Goal: Feedback & Contribution: Contribute content

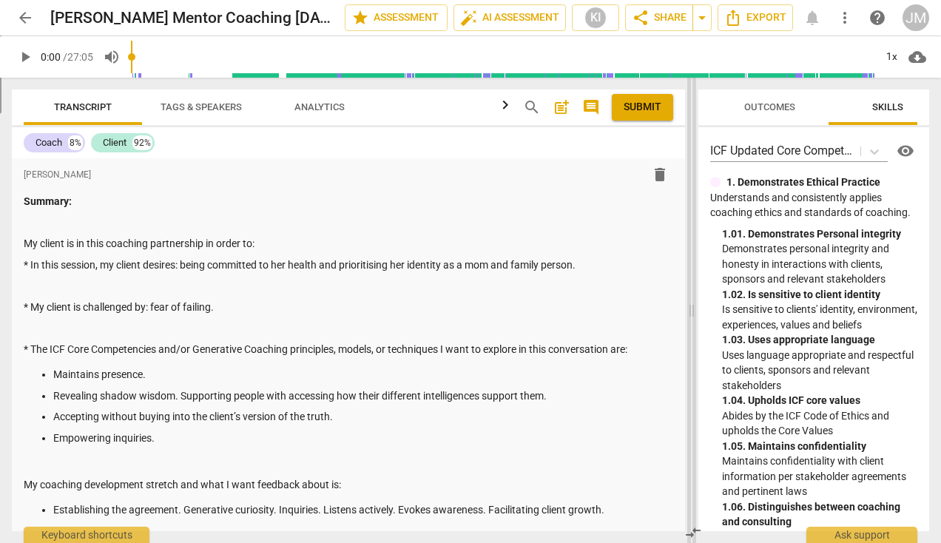
drag, startPoint x: 471, startPoint y: 311, endPoint x: 691, endPoint y: 294, distance: 221.2
click at [691, 294] on span at bounding box center [692, 310] width 9 height 465
click at [26, 56] on span "play_arrow" at bounding box center [25, 57] width 18 height 18
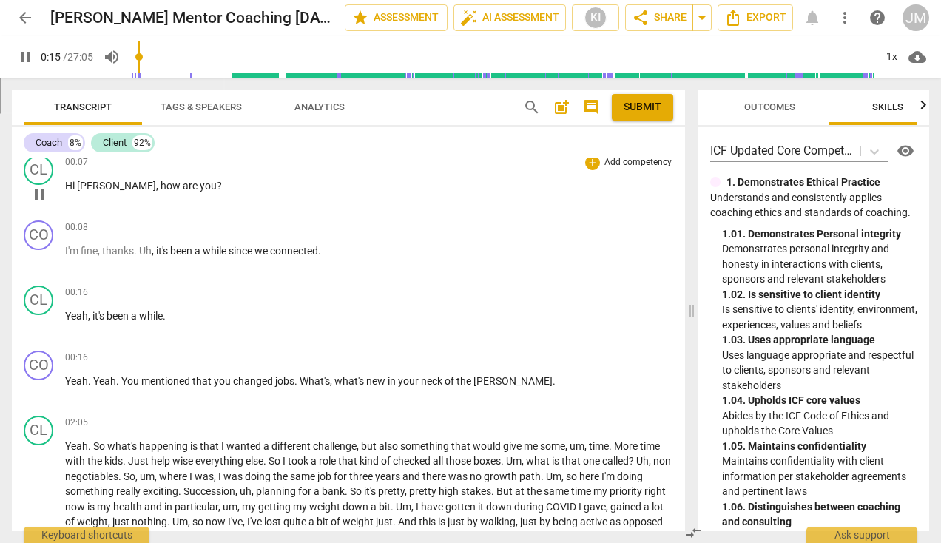
scroll to position [507, 0]
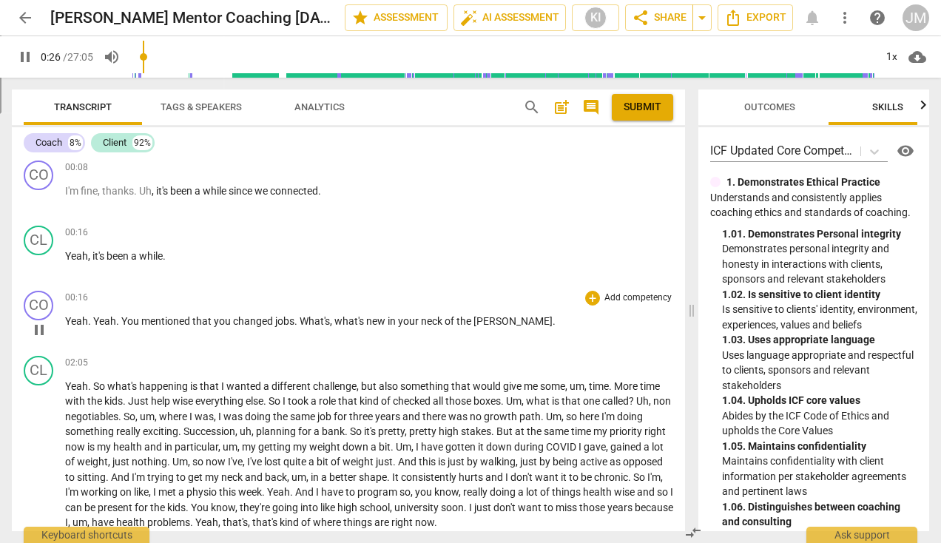
click at [608, 296] on p "Add competency" at bounding box center [638, 298] width 70 height 13
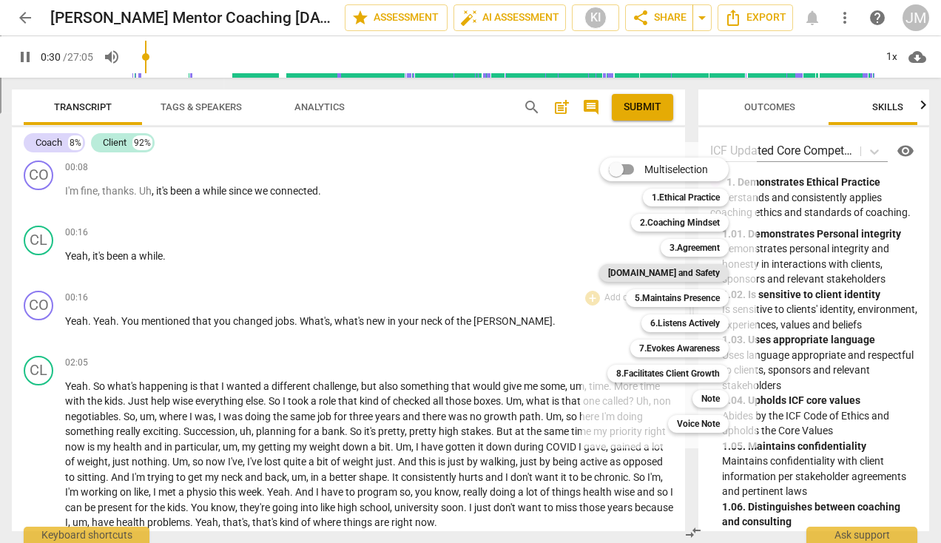
click at [681, 275] on b "[DOMAIN_NAME] and Safety" at bounding box center [664, 273] width 112 height 18
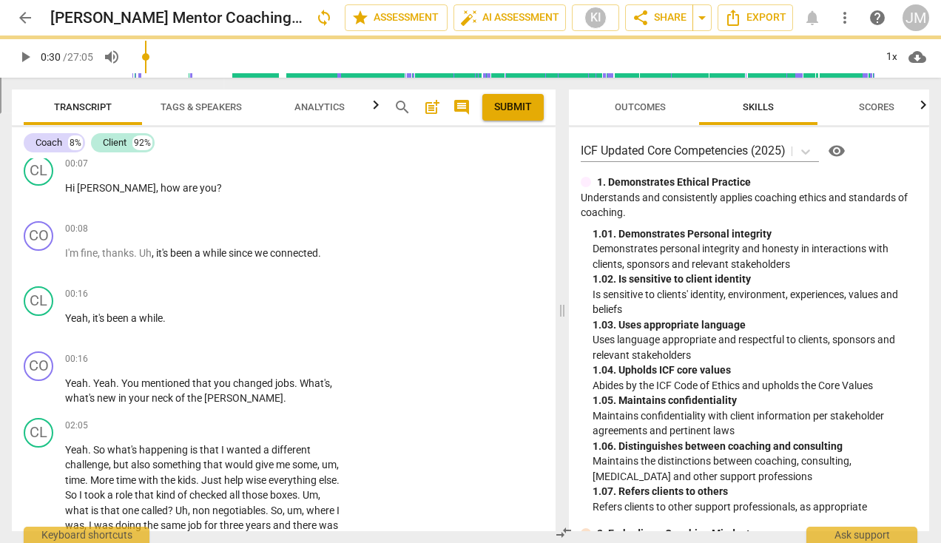
type input "31"
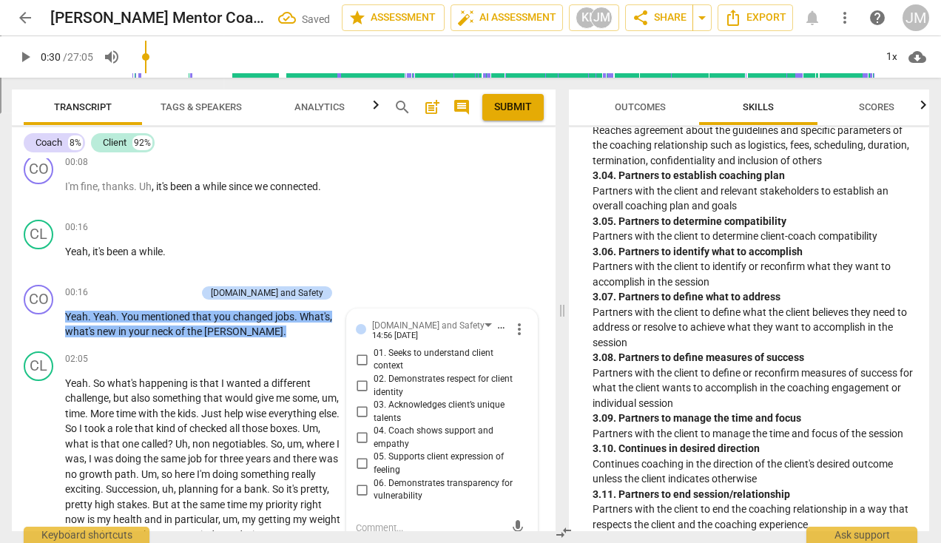
scroll to position [1485, 0]
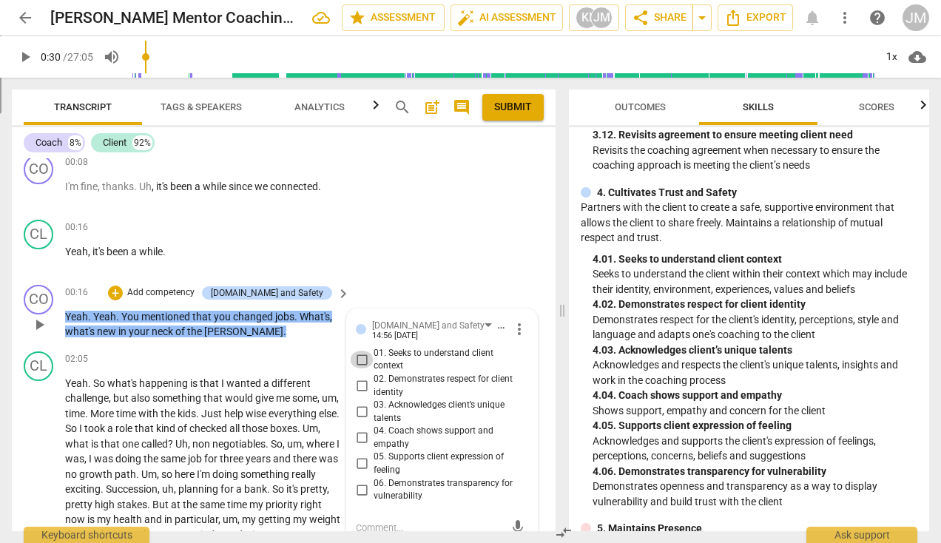
click at [360, 357] on input "01. Seeks to understand client context" at bounding box center [362, 360] width 24 height 18
checkbox input "true"
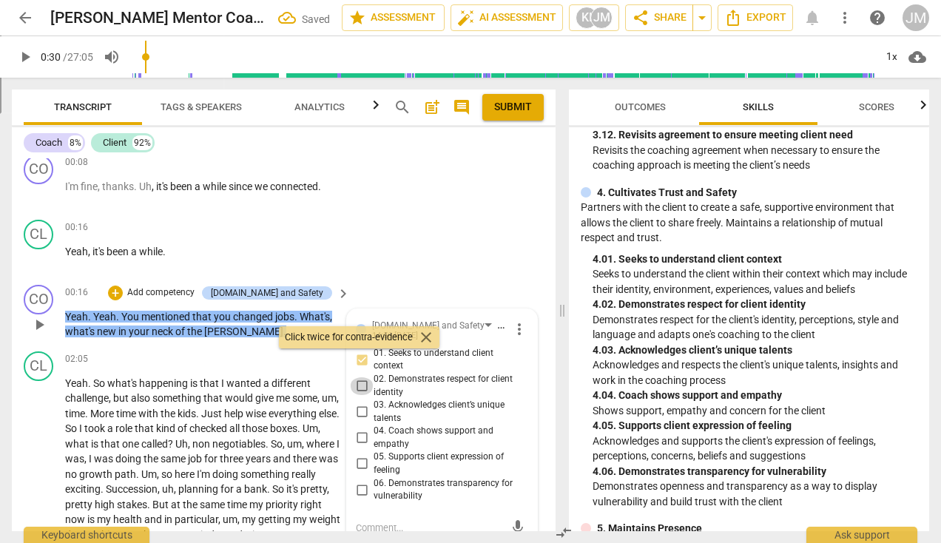
click at [359, 384] on input "02. Demonstrates respect for client identity" at bounding box center [362, 386] width 24 height 18
checkbox input "true"
click at [358, 464] on input "05. Supports client expression of feeling" at bounding box center [362, 464] width 24 height 18
checkbox input "true"
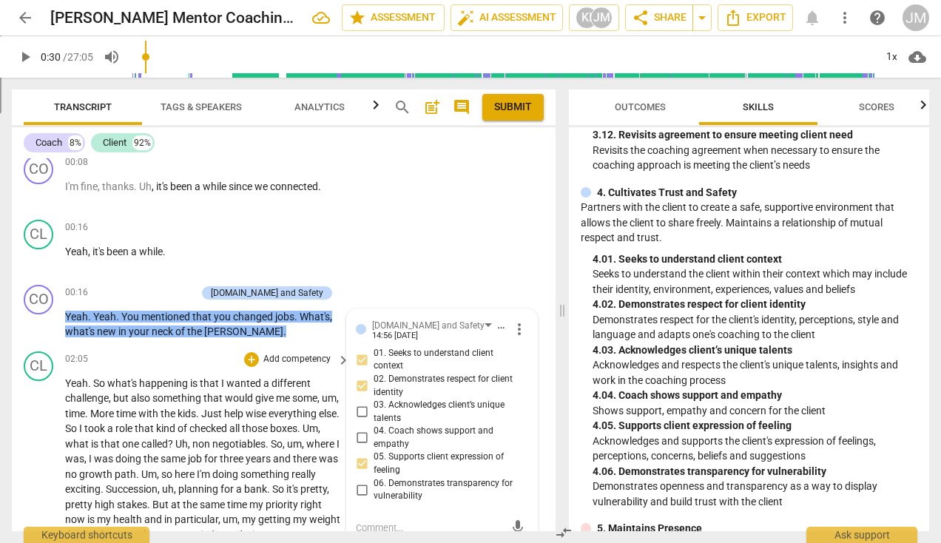
click at [34, 460] on div "play_arrow pause" at bounding box center [46, 543] width 38 height 324
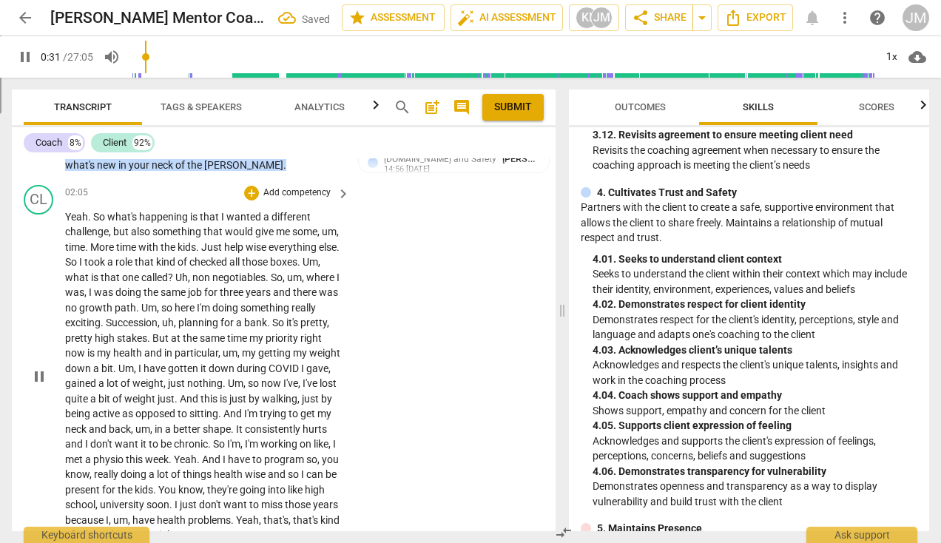
scroll to position [753, 0]
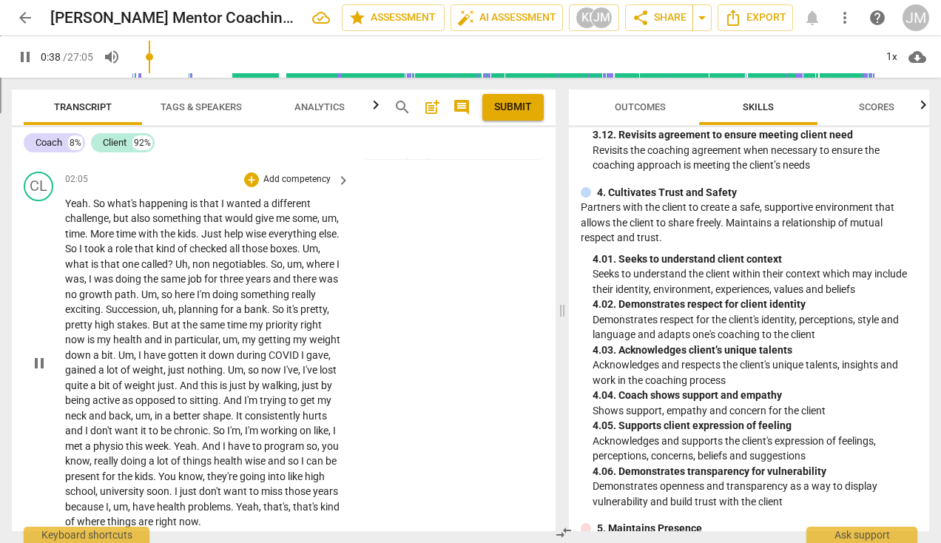
click at [246, 233] on span "help" at bounding box center [234, 234] width 21 height 12
type input "39"
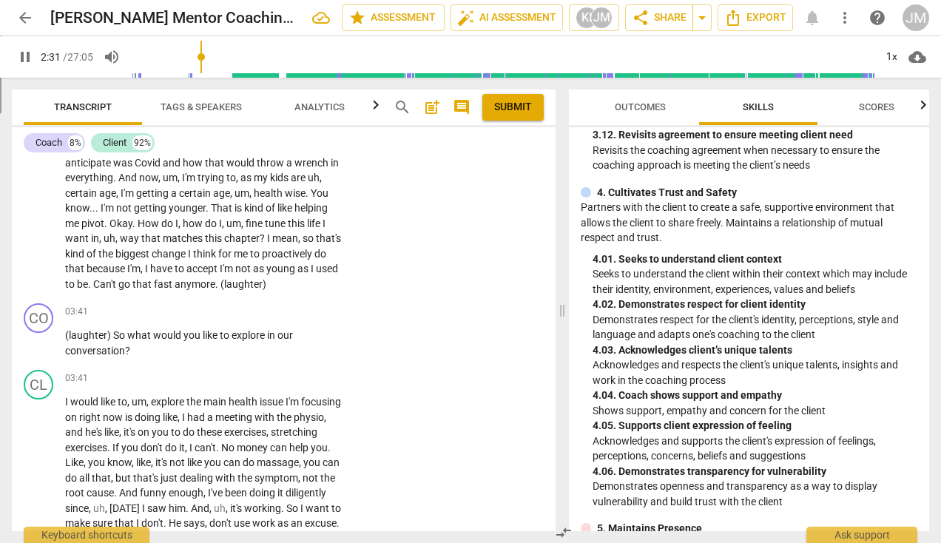
scroll to position [1334, 0]
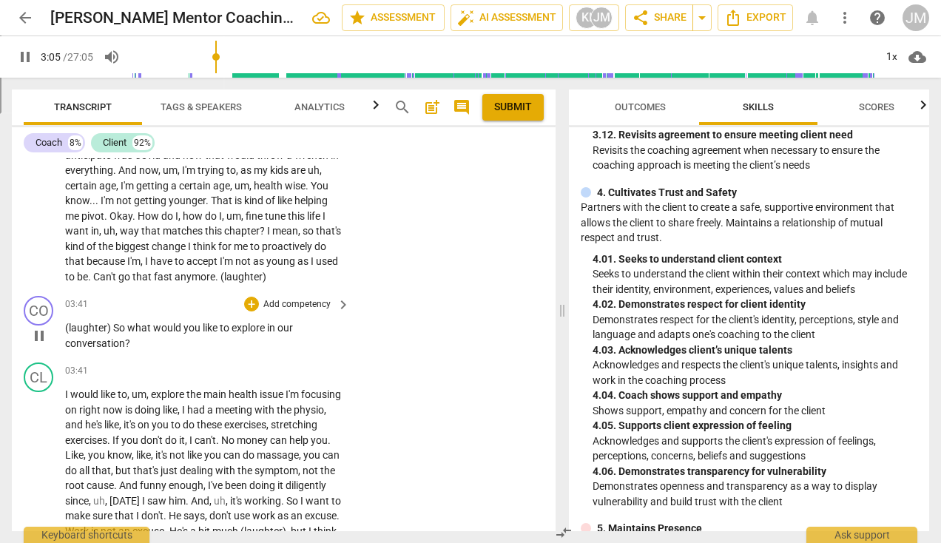
click at [311, 312] on p "Add competency" at bounding box center [297, 304] width 70 height 13
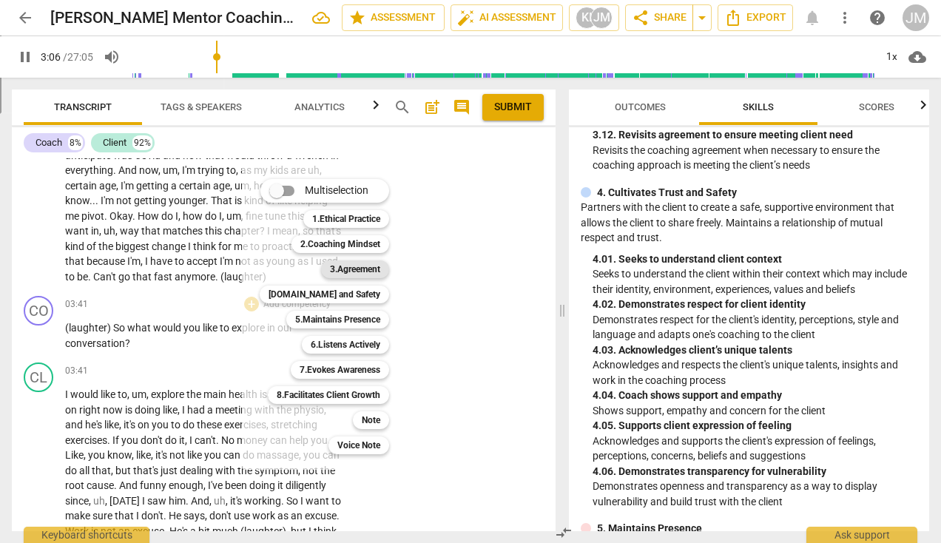
click at [343, 270] on b "3.Agreement" at bounding box center [355, 269] width 50 height 18
type input "187"
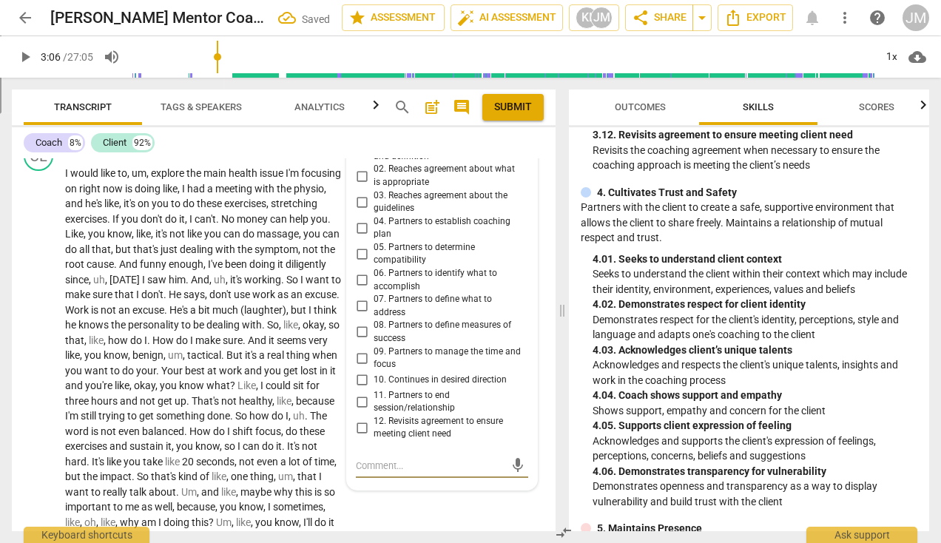
scroll to position [1542, 0]
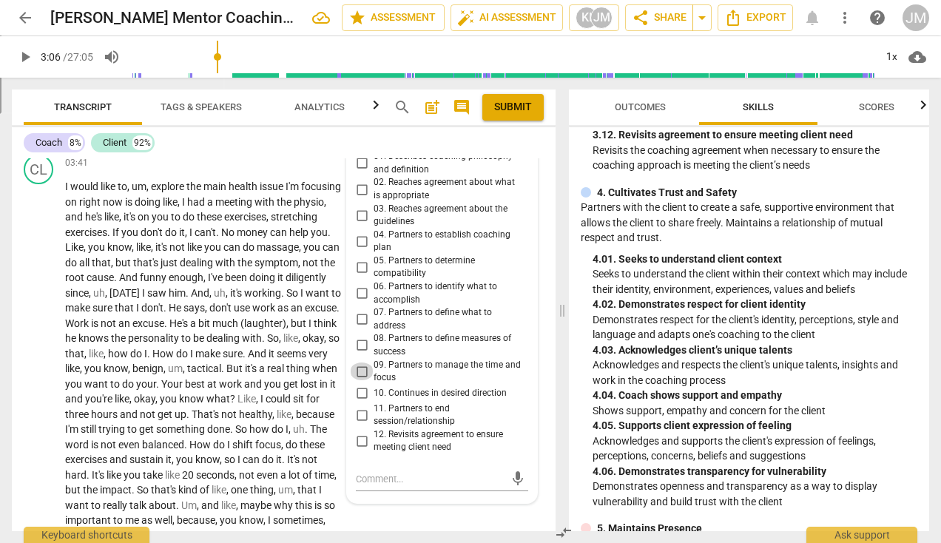
click at [362, 380] on input "09. Partners to manage the time and focus" at bounding box center [362, 372] width 24 height 18
checkbox input "true"
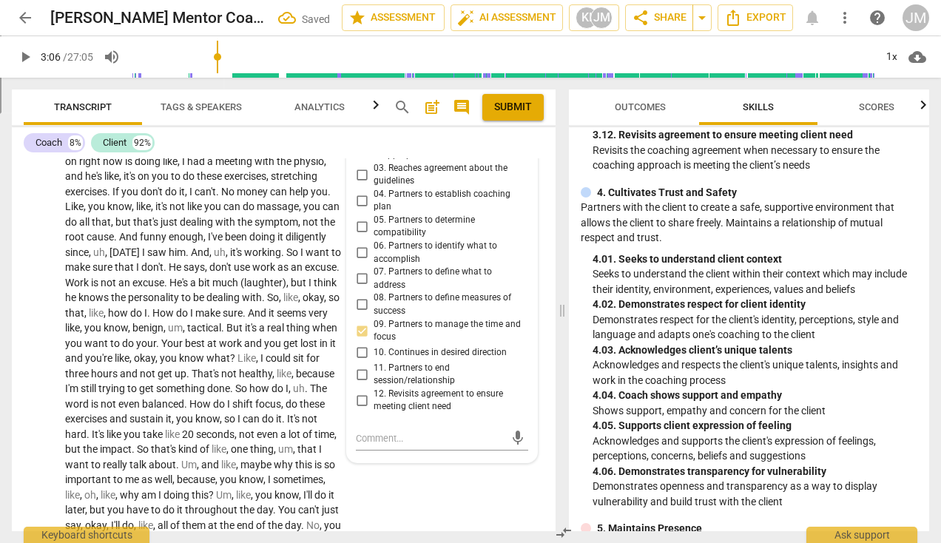
scroll to position [1380, 0]
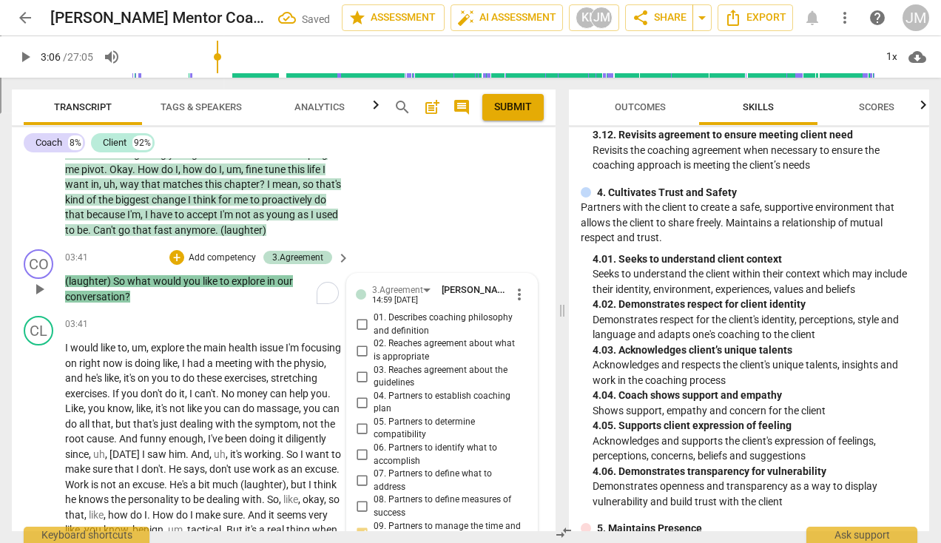
click at [215, 304] on p "(laughter) So what would you like to explore in our conversation ?" at bounding box center [204, 289] width 278 height 30
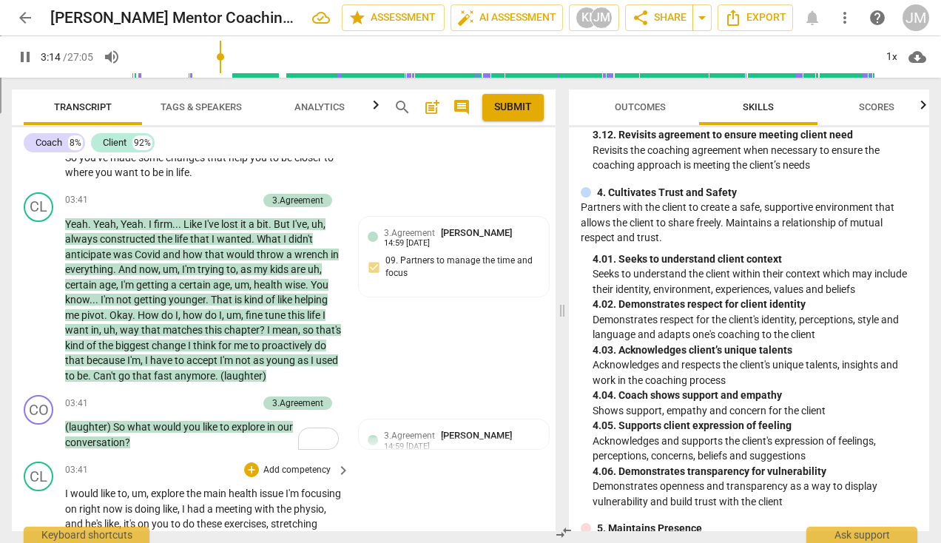
scroll to position [1238, 0]
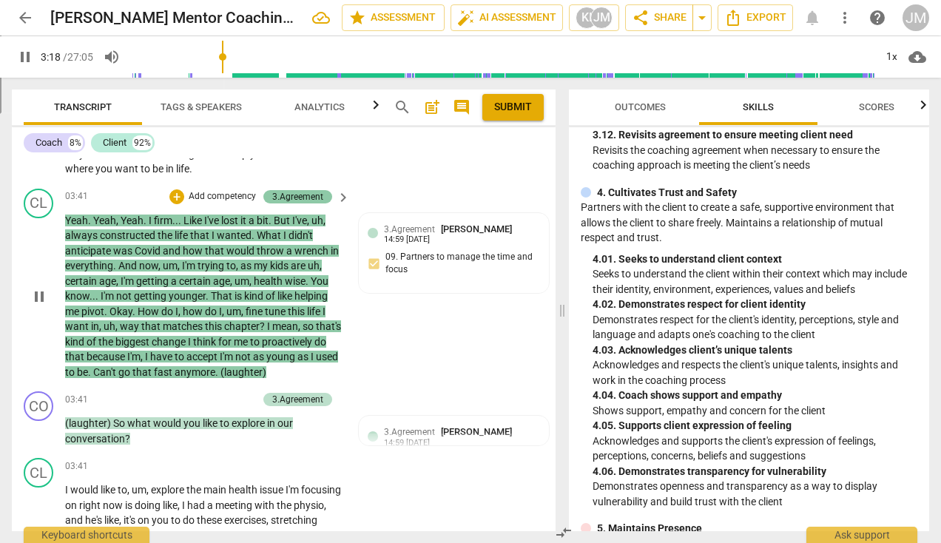
click at [323, 204] on div "3.Agreement" at bounding box center [297, 196] width 69 height 13
type input "198"
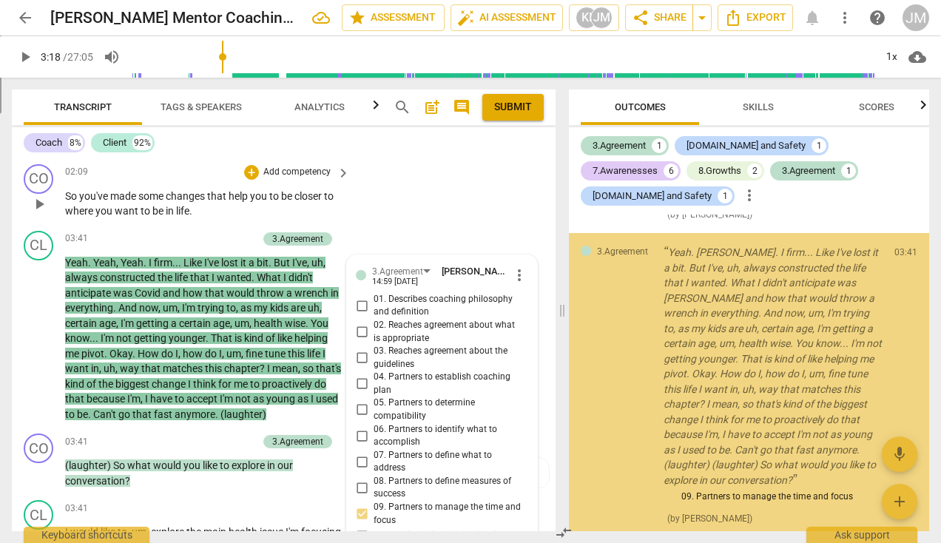
scroll to position [1189, 0]
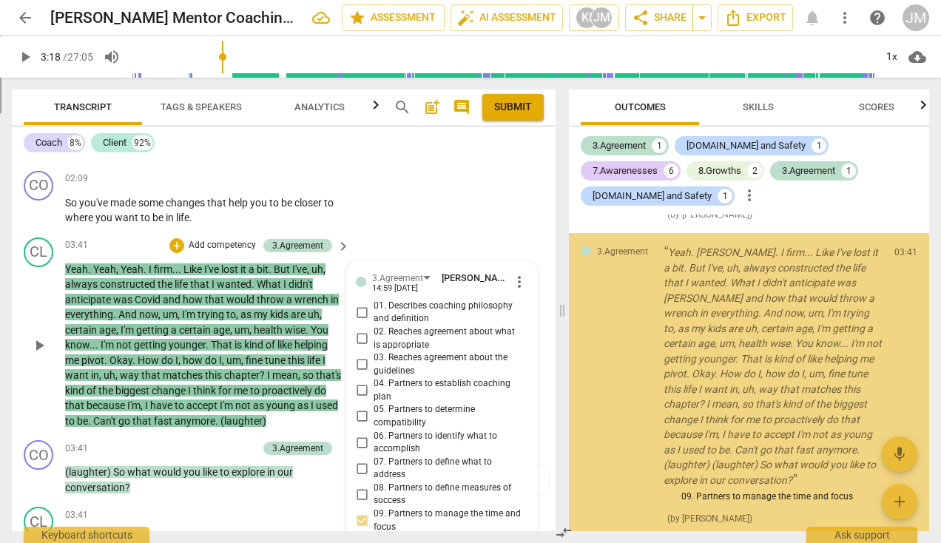
click at [517, 291] on span "more_vert" at bounding box center [520, 282] width 18 height 18
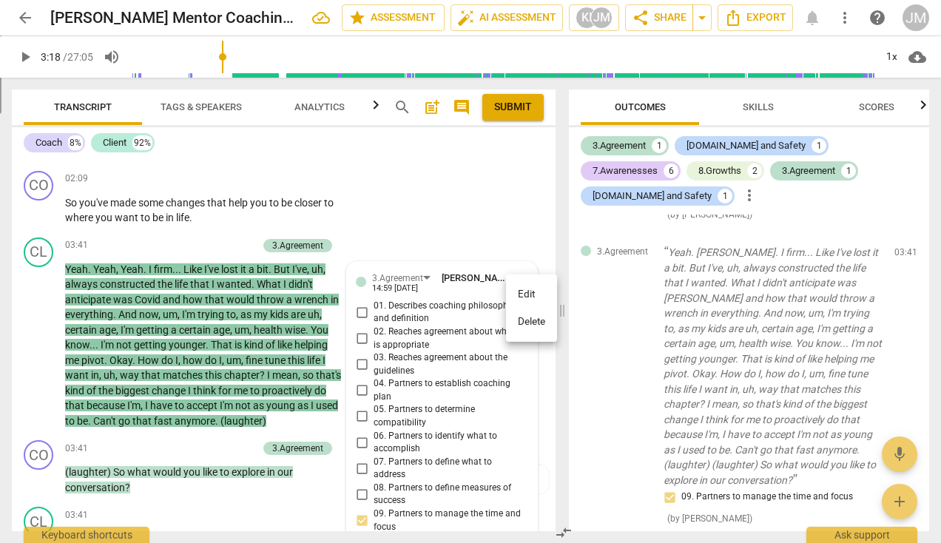
click at [523, 317] on li "Delete" at bounding box center [531, 322] width 51 height 28
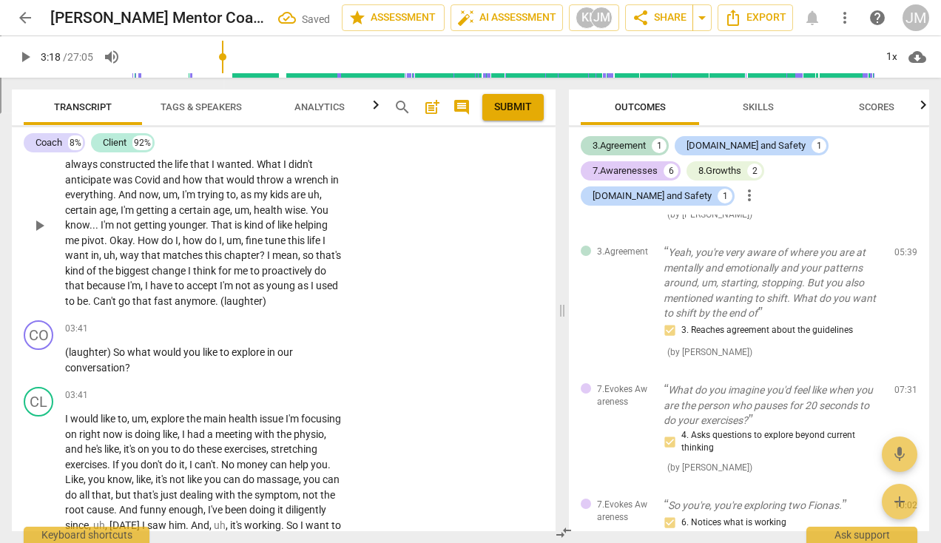
scroll to position [1341, 0]
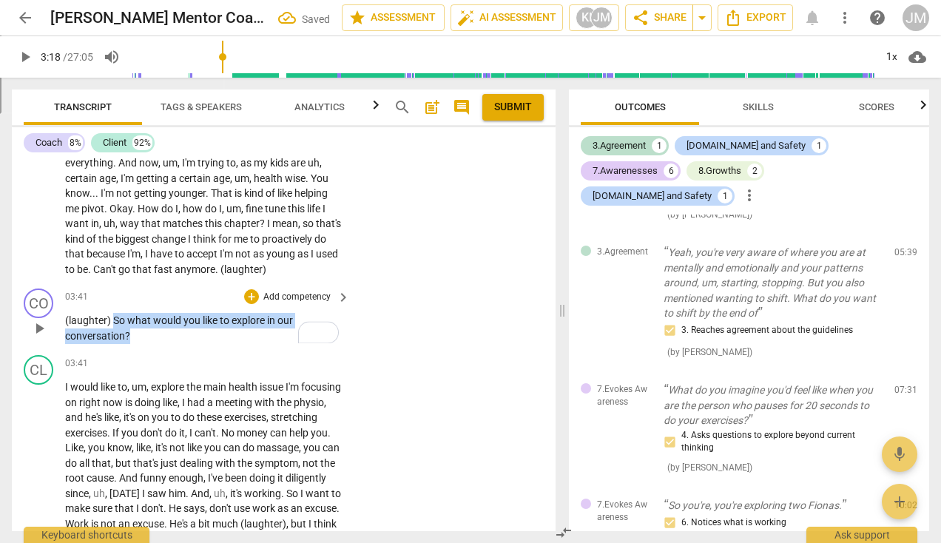
drag, startPoint x: 142, startPoint y: 350, endPoint x: 112, endPoint y: 333, distance: 34.8
click at [112, 333] on p "(laughter) So what would you like to explore in our conversation ?" at bounding box center [204, 328] width 278 height 30
click at [297, 304] on p "Add competency" at bounding box center [297, 297] width 70 height 13
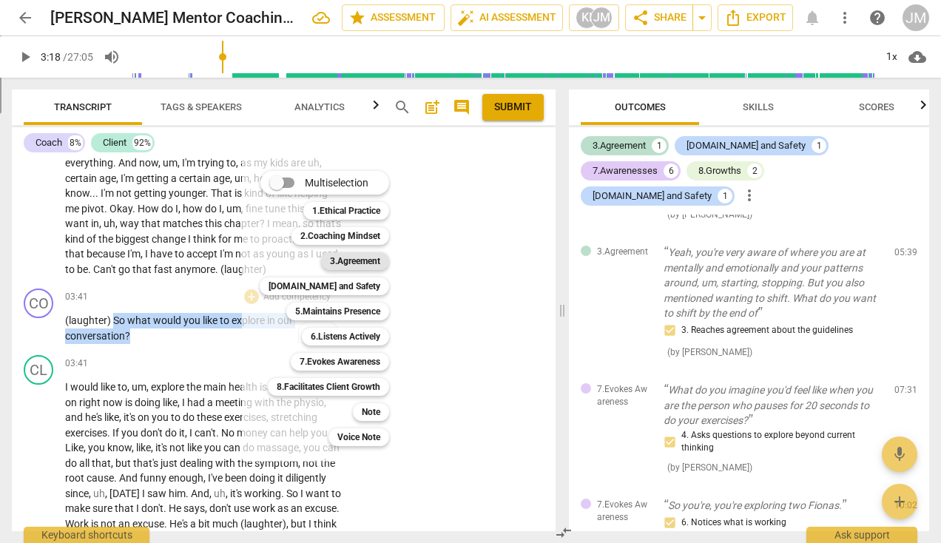
click at [343, 263] on b "3.Agreement" at bounding box center [355, 261] width 50 height 18
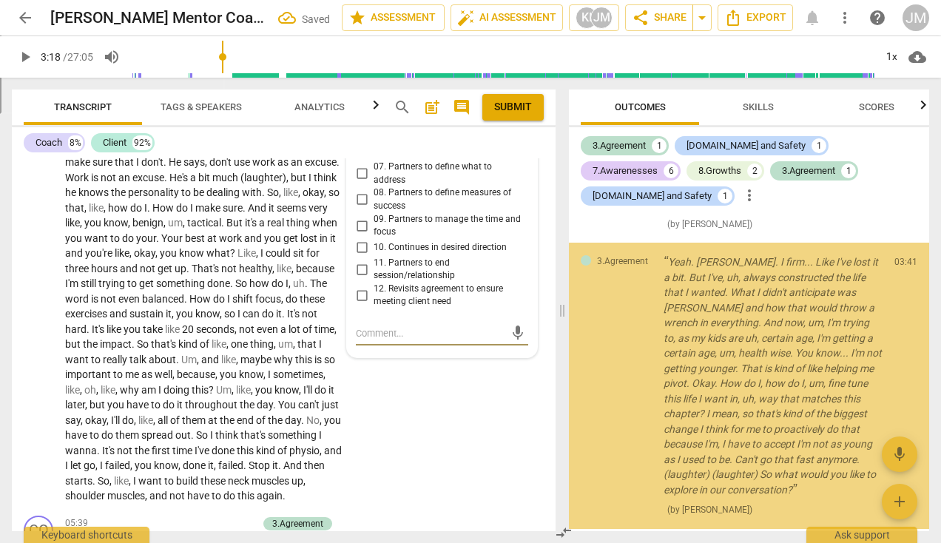
scroll to position [1482, 0]
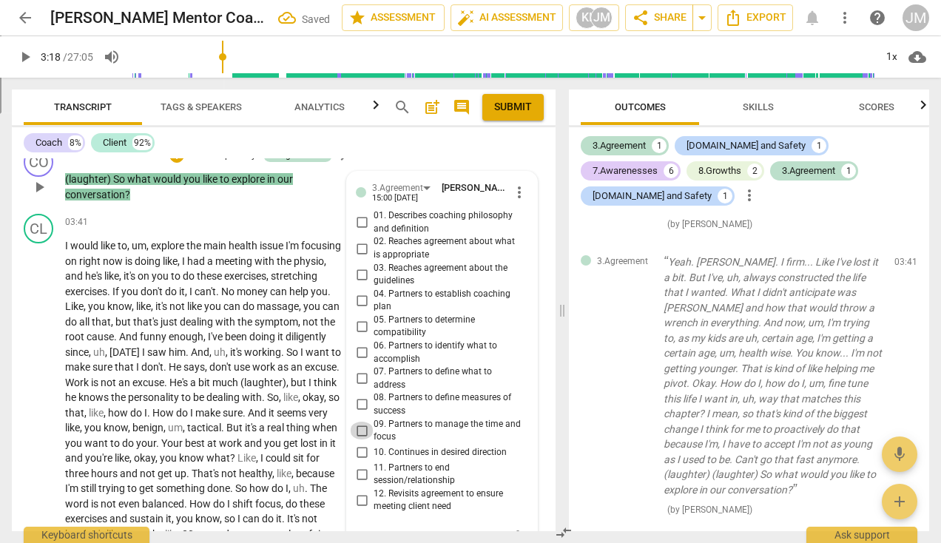
click at [357, 440] on input "09. Partners to manage the time and focus" at bounding box center [362, 431] width 24 height 18
checkbox input "true"
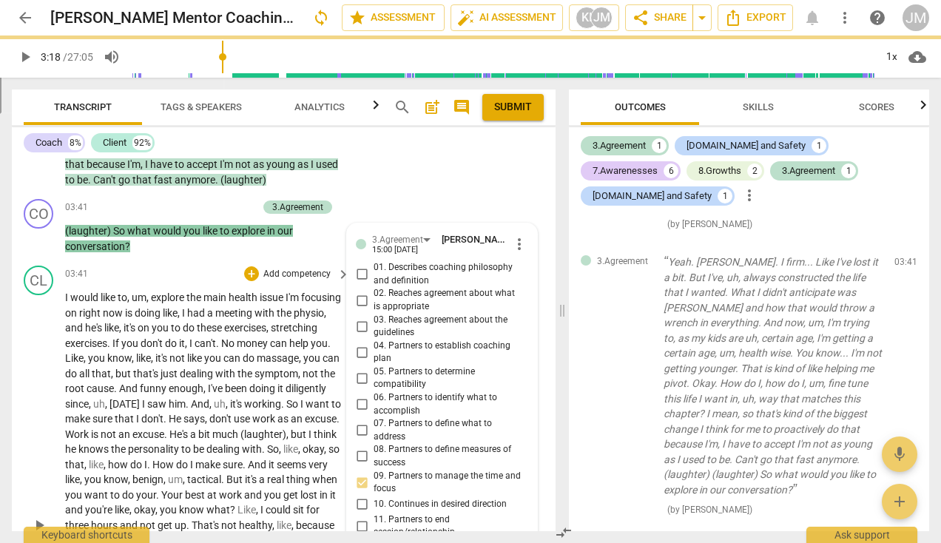
scroll to position [1430, 0]
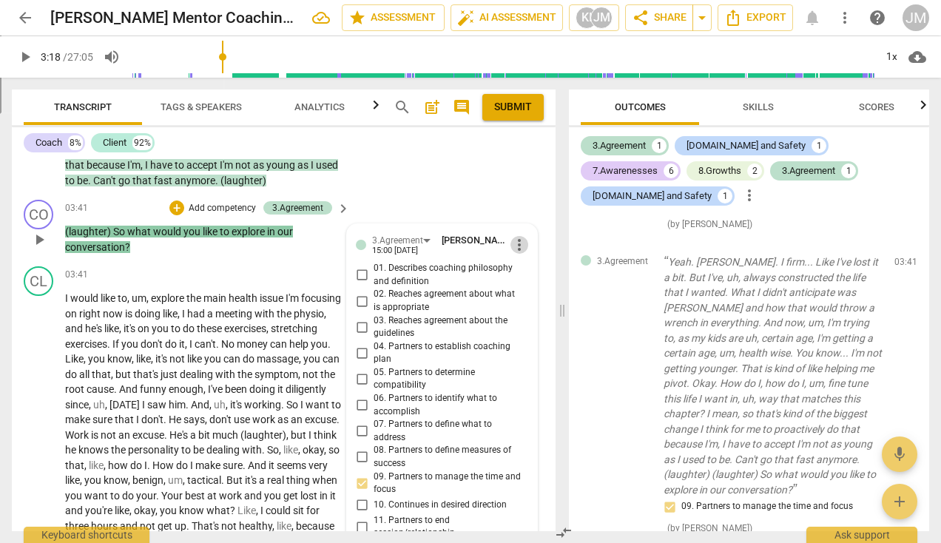
click at [516, 252] on span "more_vert" at bounding box center [520, 245] width 18 height 18
click at [528, 283] on li "Delete" at bounding box center [531, 285] width 51 height 28
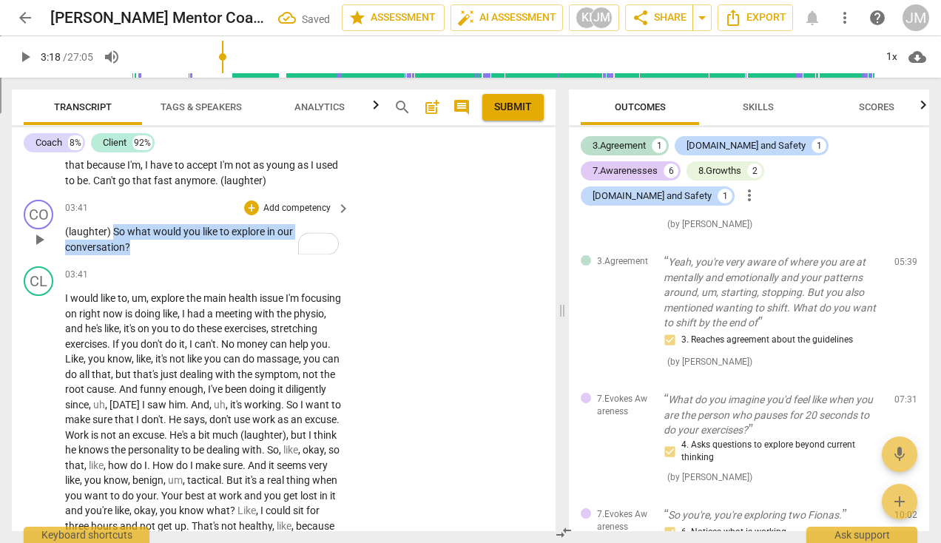
drag, startPoint x: 127, startPoint y: 255, endPoint x: 115, endPoint y: 246, distance: 14.4
click at [115, 246] on p "(laughter) So what would you like to explore in our conversation ?" at bounding box center [204, 239] width 278 height 30
click at [316, 215] on p "Add competency" at bounding box center [297, 208] width 70 height 13
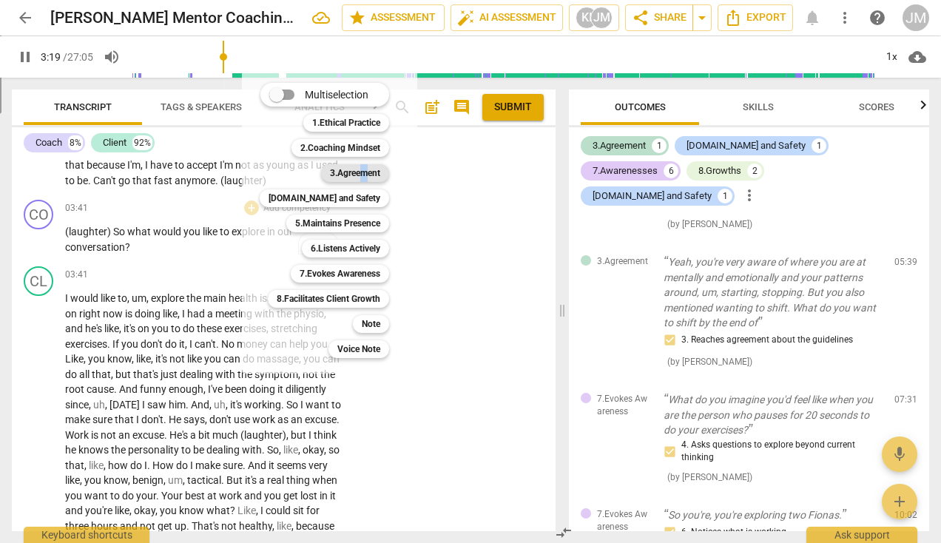
click at [364, 178] on b "3.Agreement" at bounding box center [355, 173] width 50 height 18
type input "200"
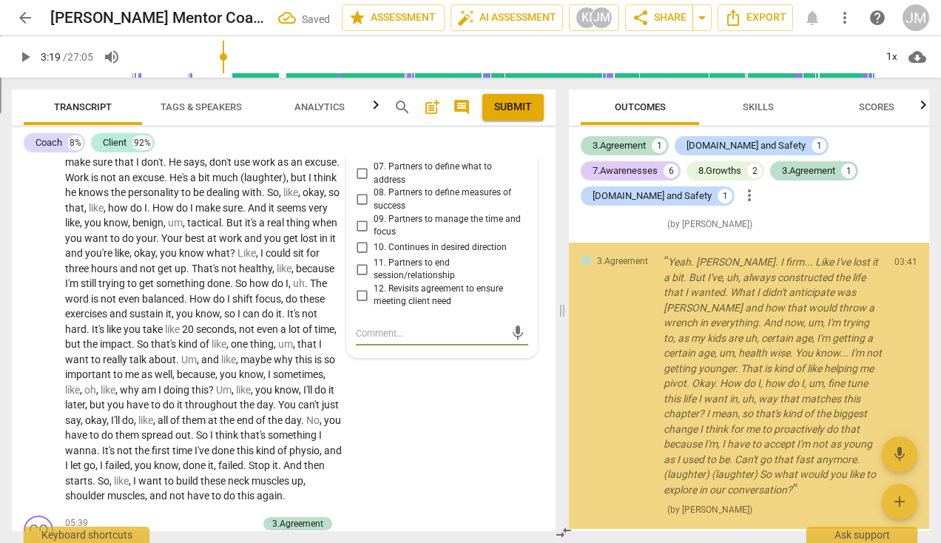
scroll to position [1685, 0]
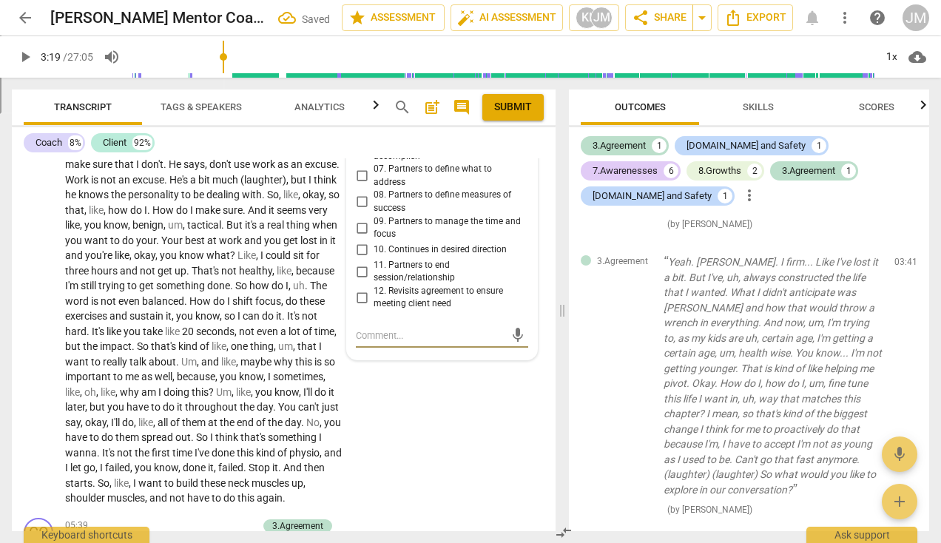
click at [364, 237] on input "09. Partners to manage the time and focus" at bounding box center [362, 228] width 24 height 18
checkbox input "true"
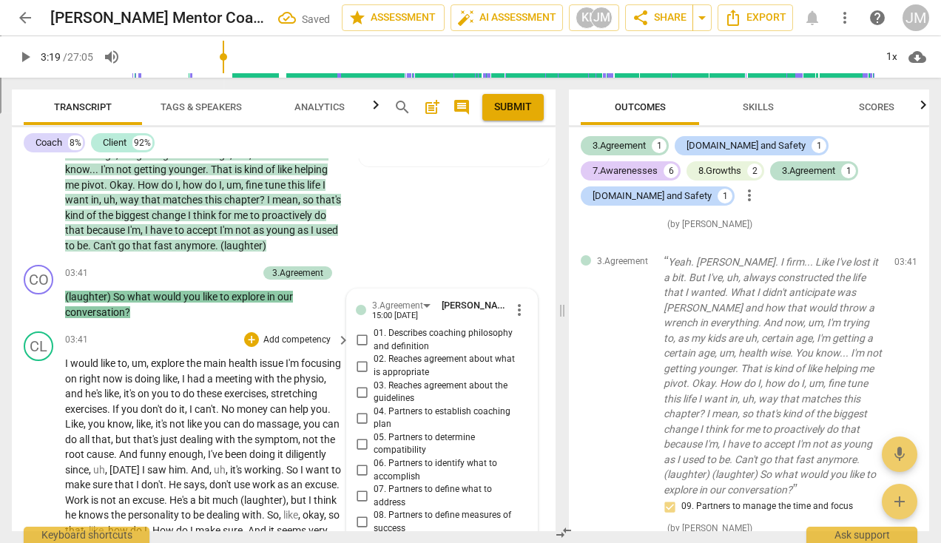
click at [205, 348] on div "03:41 + Add competency keyboard_arrow_right" at bounding box center [208, 340] width 286 height 16
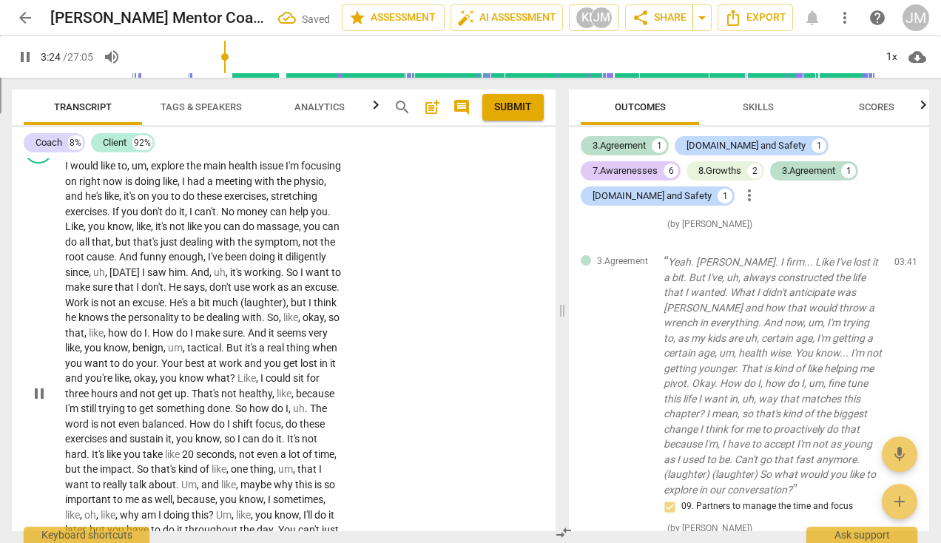
scroll to position [1448, 0]
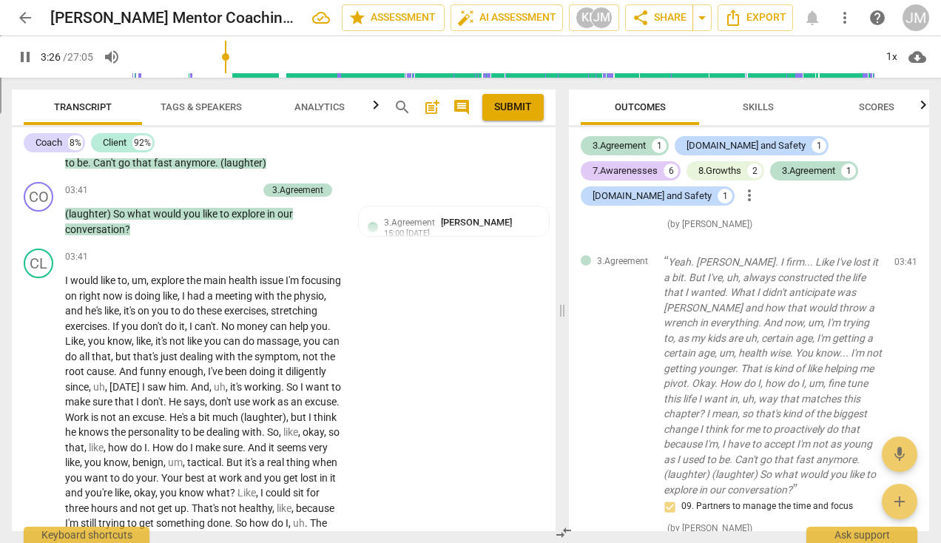
click at [918, 56] on span "cloud_download" at bounding box center [918, 57] width 18 height 18
click at [787, 55] on div at bounding box center [470, 271] width 941 height 543
click at [896, 53] on div "1x" at bounding box center [892, 57] width 28 height 24
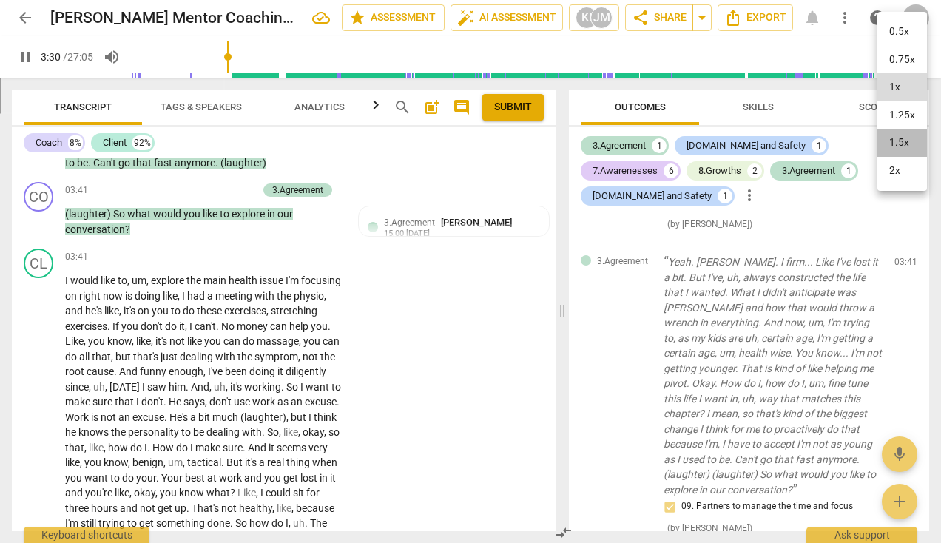
click at [901, 138] on li "1.5x" at bounding box center [903, 143] width 50 height 28
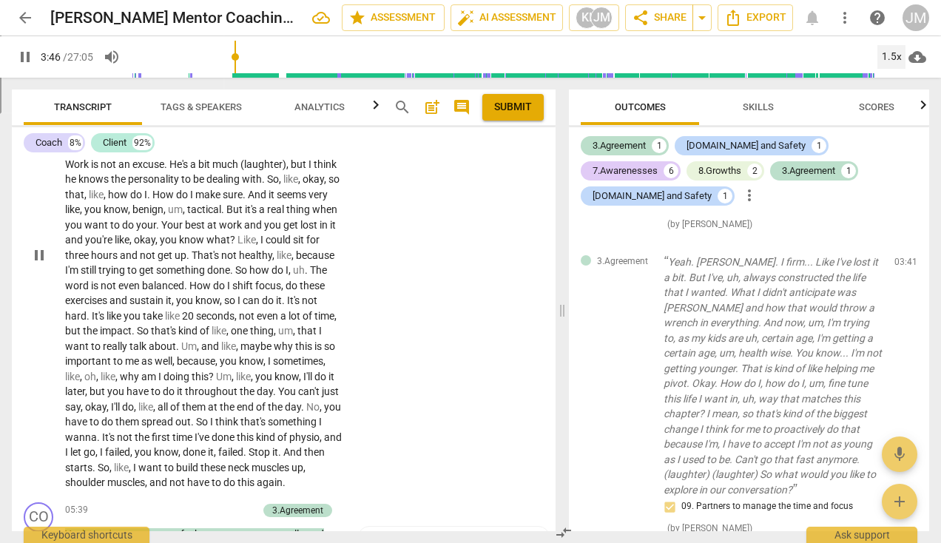
scroll to position [1764, 0]
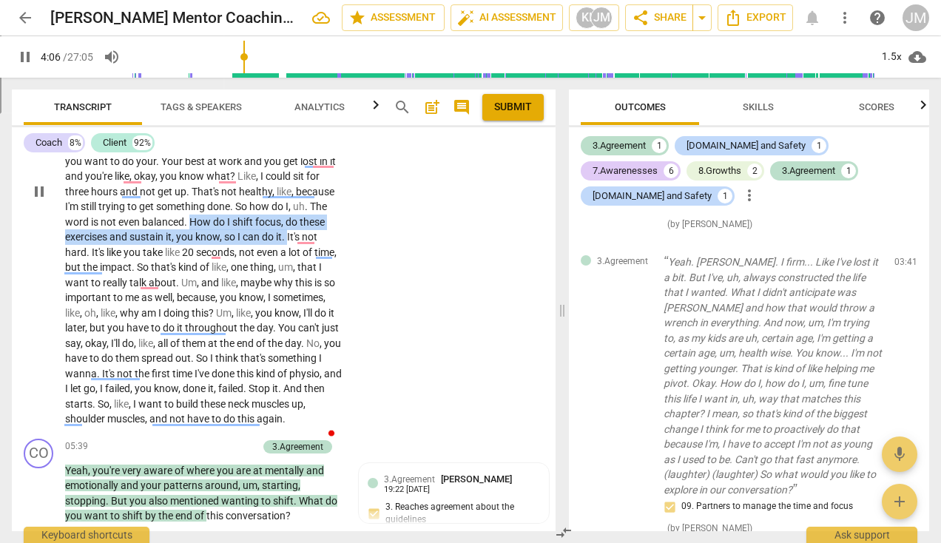
drag, startPoint x: 112, startPoint y: 246, endPoint x: 222, endPoint y: 263, distance: 111.5
click at [222, 263] on p "I would like to , um , explore the main health issue I'm focusing on right now …" at bounding box center [204, 191] width 278 height 471
click at [254, 245] on icon "button" at bounding box center [256, 242] width 9 height 10
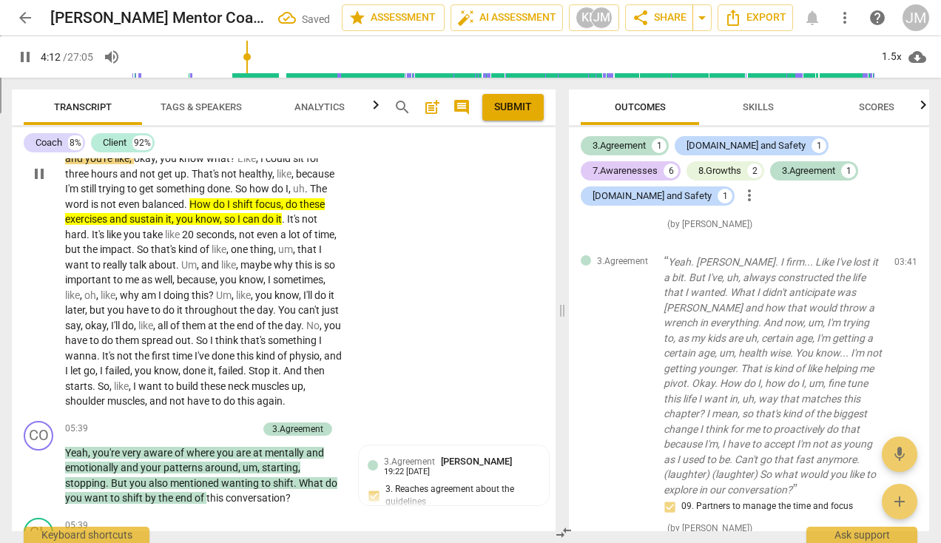
scroll to position [1788, 0]
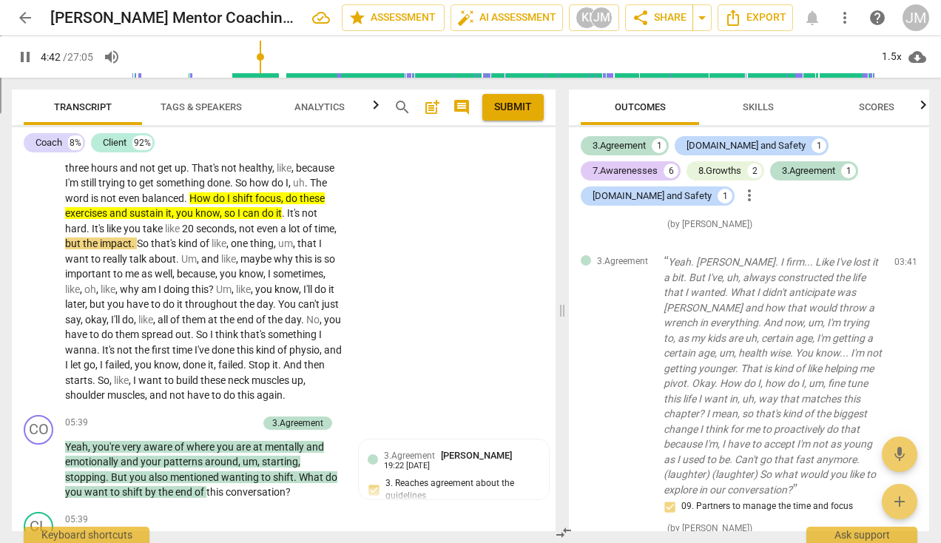
drag, startPoint x: 252, startPoint y: 57, endPoint x: 262, endPoint y: 58, distance: 10.5
click at [262, 58] on input "range" at bounding box center [503, 56] width 744 height 47
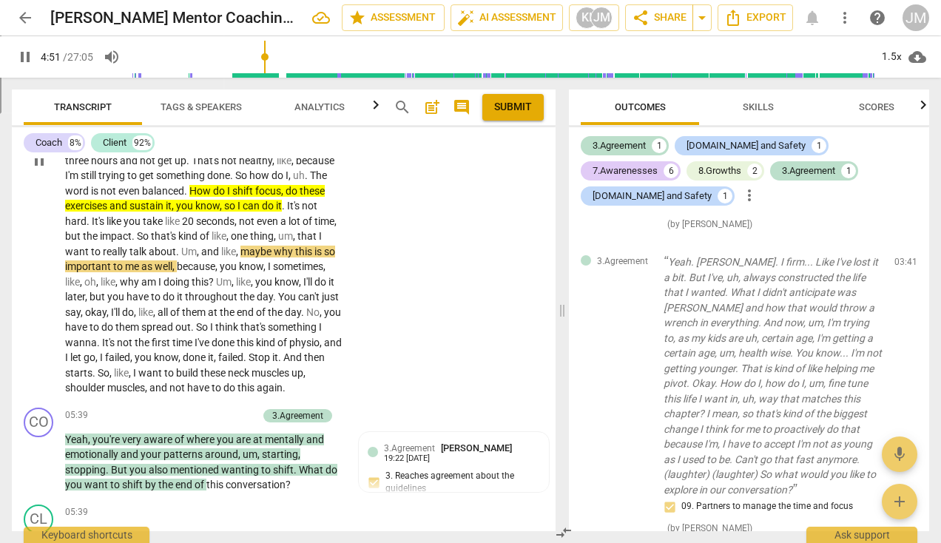
scroll to position [1797, 0]
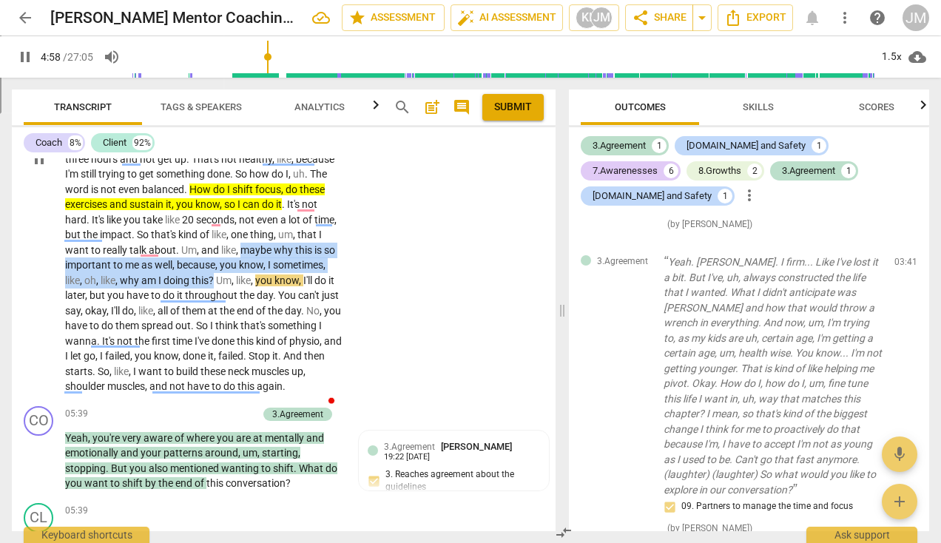
drag, startPoint x: 160, startPoint y: 277, endPoint x: 138, endPoint y: 306, distance: 36.6
click at [138, 306] on p "I would like to , um , explore the main health issue I'm focusing on right now …" at bounding box center [204, 159] width 278 height 471
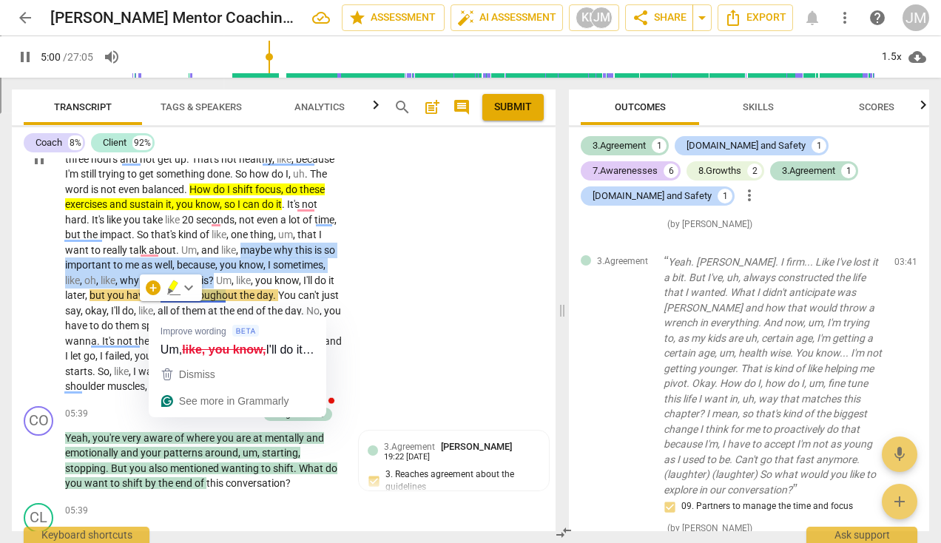
click at [172, 289] on icon "button" at bounding box center [173, 285] width 9 height 10
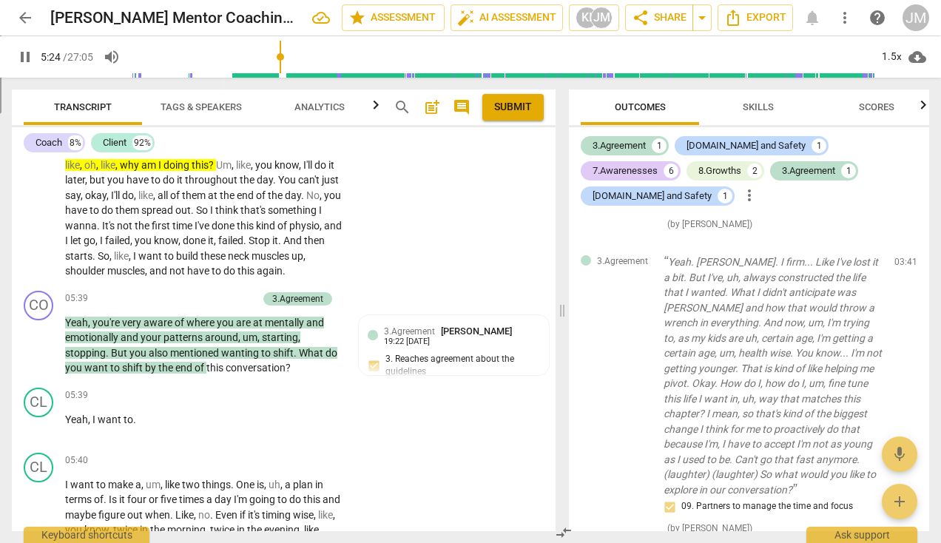
scroll to position [1962, 0]
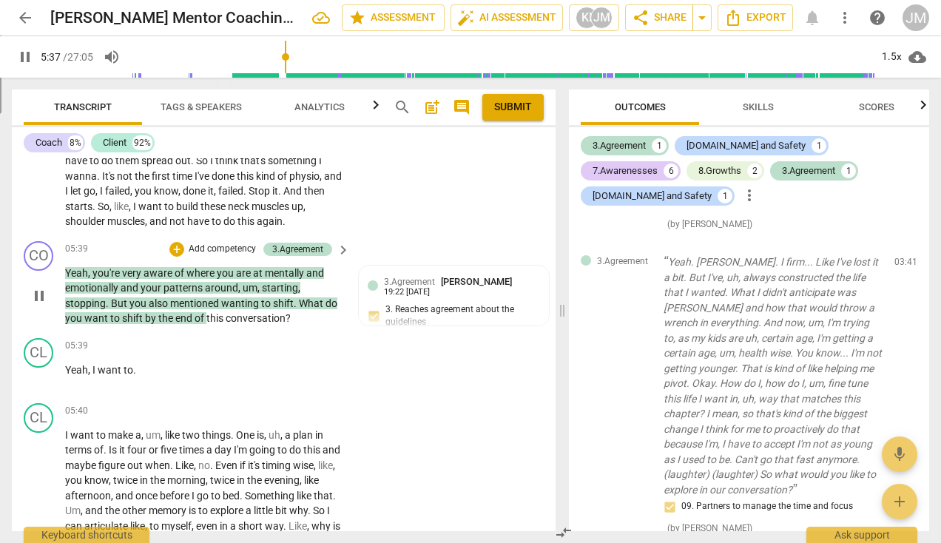
drag, startPoint x: 60, startPoint y: 295, endPoint x: 107, endPoint y: 326, distance: 56.2
click at [107, 326] on div "CO play_arrow pause 05:39 + Add competency 3.Agreement keyboard_arrow_right Yea…" at bounding box center [284, 283] width 544 height 97
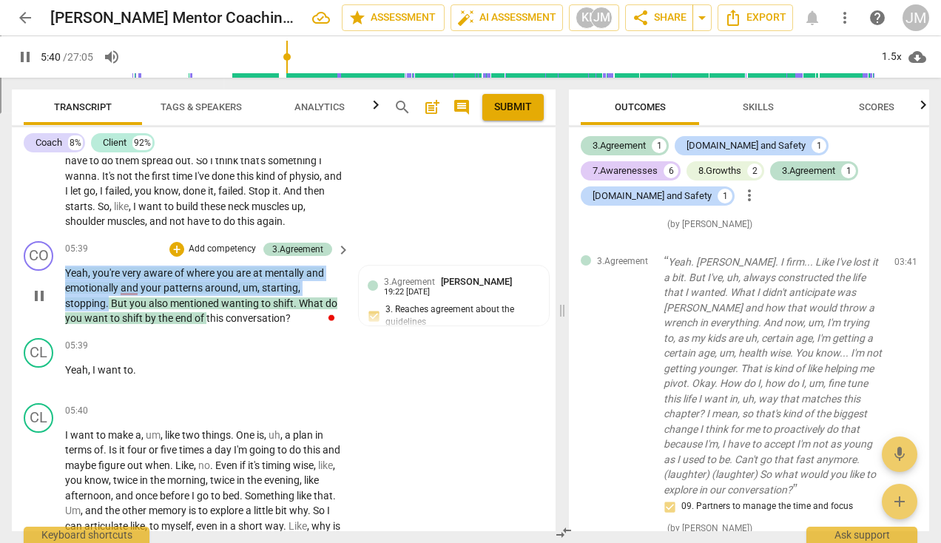
drag, startPoint x: 107, startPoint y: 326, endPoint x: 66, endPoint y: 295, distance: 50.8
click at [66, 295] on p "Yeah , you're very aware of where you are at mentally and emotionally and your …" at bounding box center [204, 296] width 278 height 61
click at [209, 256] on p "Add competency" at bounding box center [222, 249] width 70 height 13
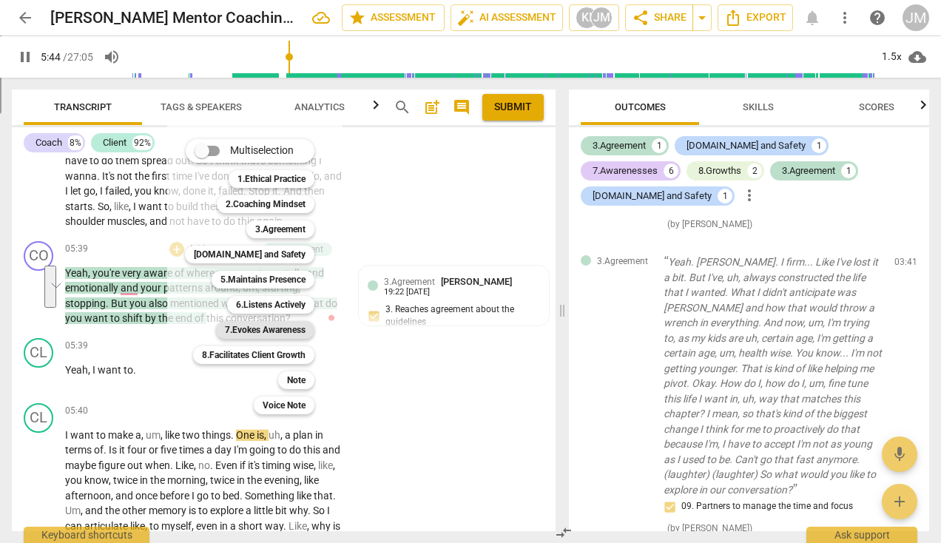
click at [289, 332] on b "7.Evokes Awareness" at bounding box center [265, 330] width 81 height 18
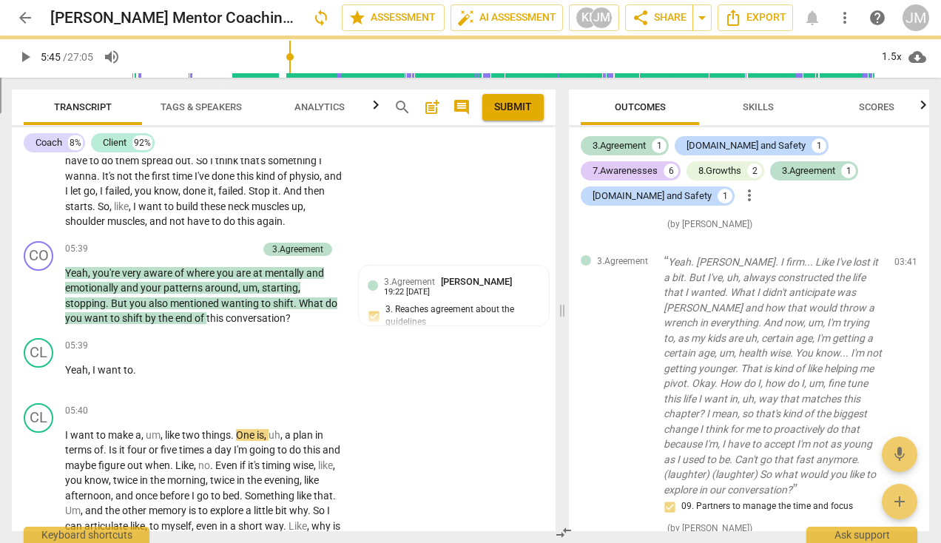
type input "345"
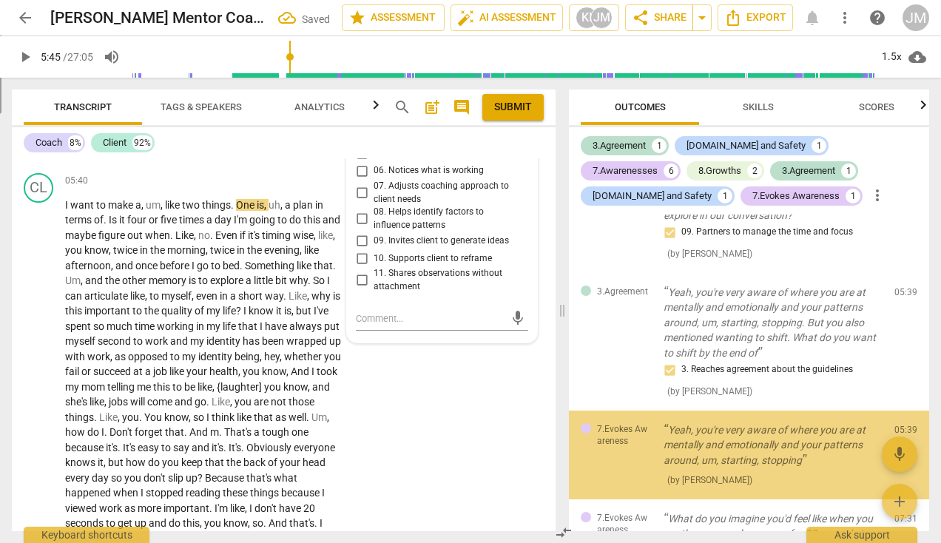
scroll to position [471, 0]
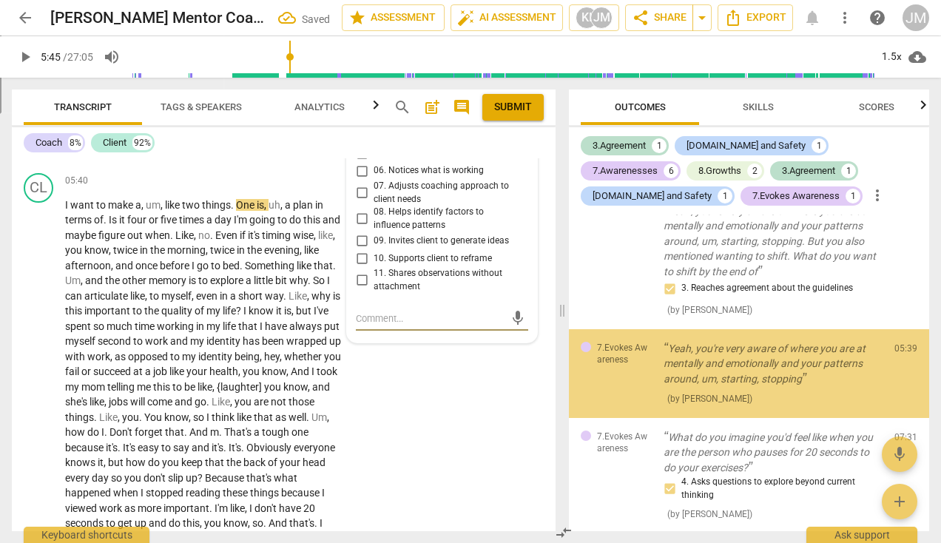
click at [360, 289] on input "11. Shares observations without attachment" at bounding box center [362, 281] width 24 height 18
checkbox input "true"
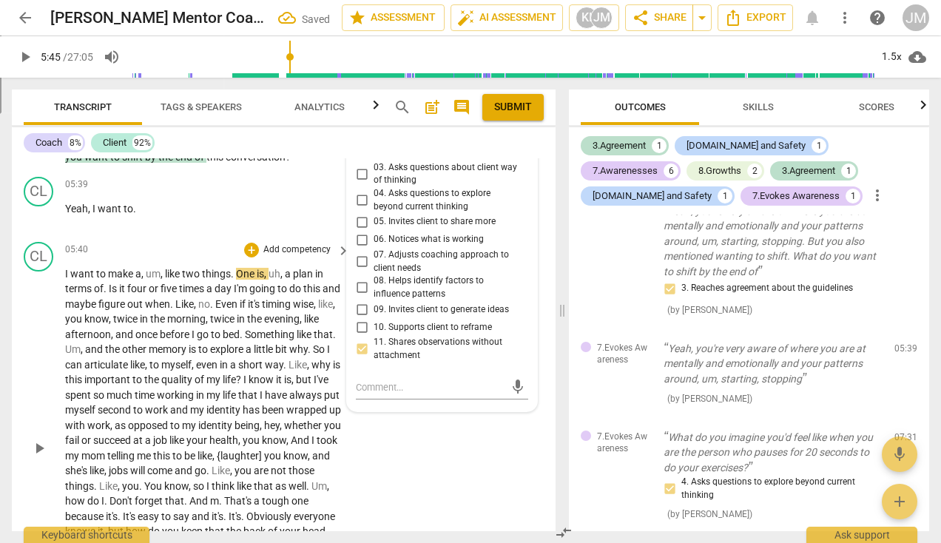
scroll to position [1983, 0]
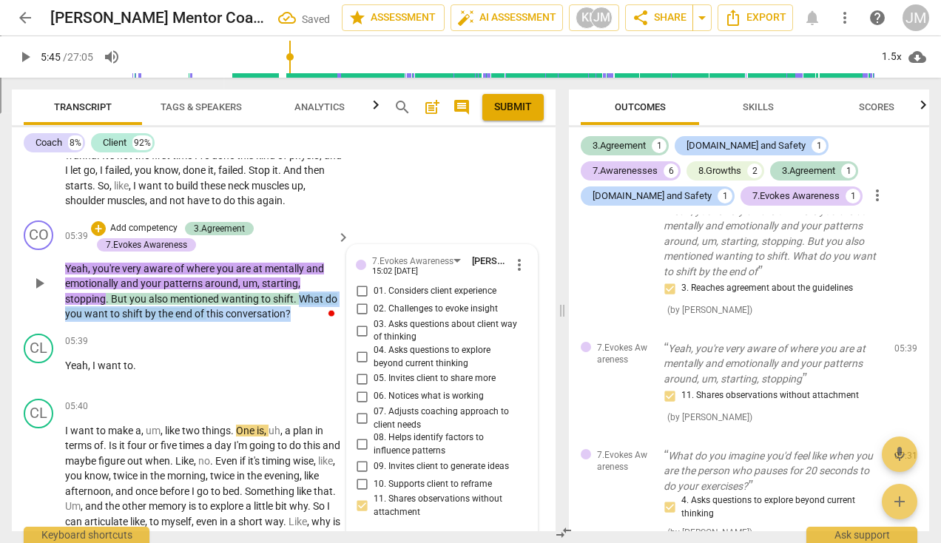
drag, startPoint x: 297, startPoint y: 323, endPoint x: 303, endPoint y: 343, distance: 20.1
click at [303, 322] on p "Yeah , you're very aware of where you are at mentally and emotionally and your …" at bounding box center [204, 291] width 278 height 61
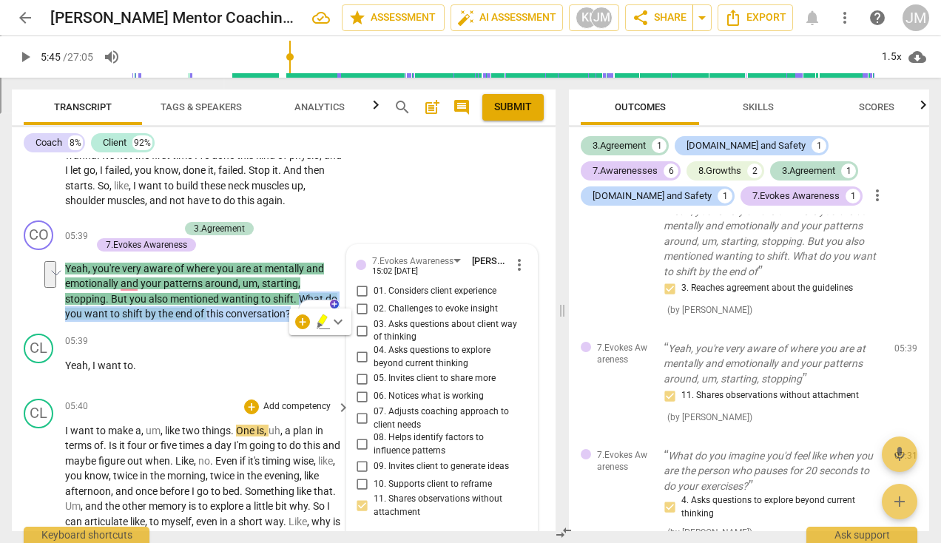
click at [240, 235] on div "3.Agreement" at bounding box center [219, 228] width 51 height 13
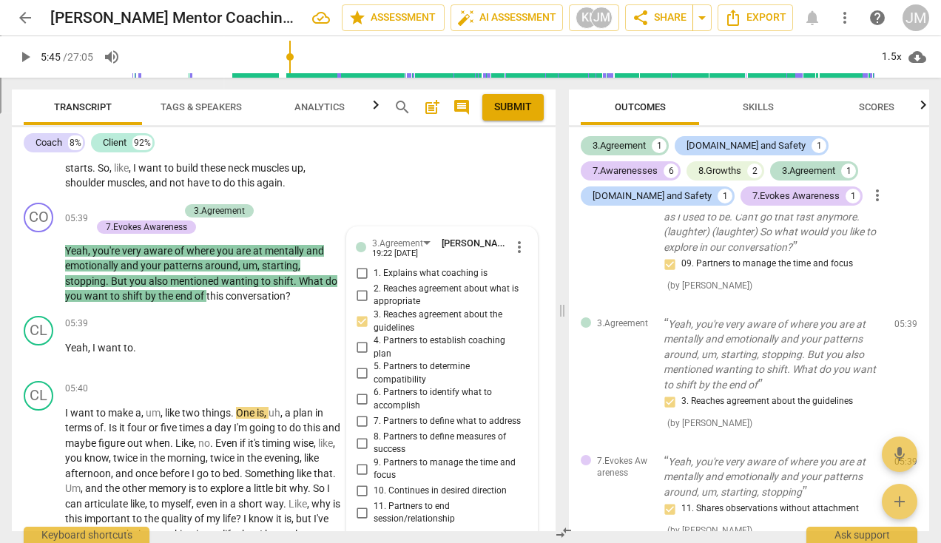
scroll to position [2064, 0]
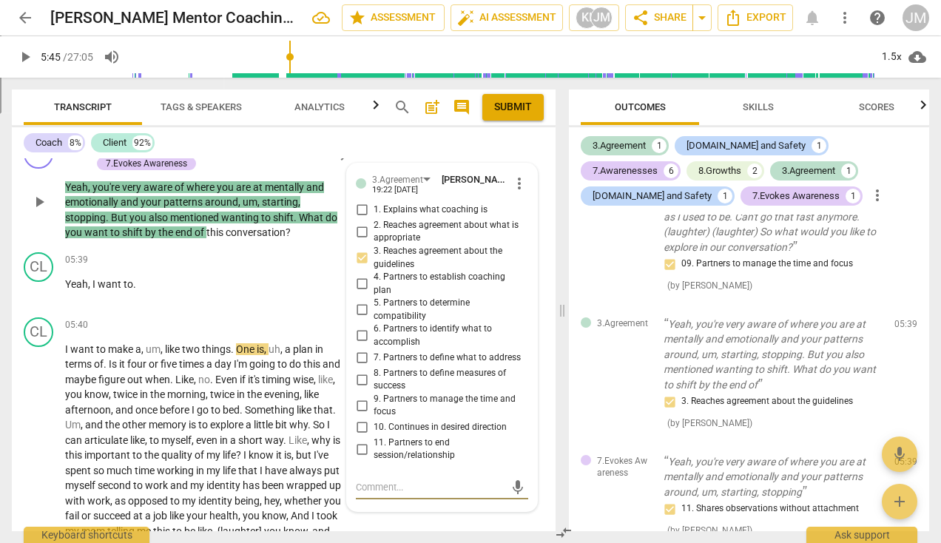
type textarea "e"
type textarea "e."
type textarea "e.e"
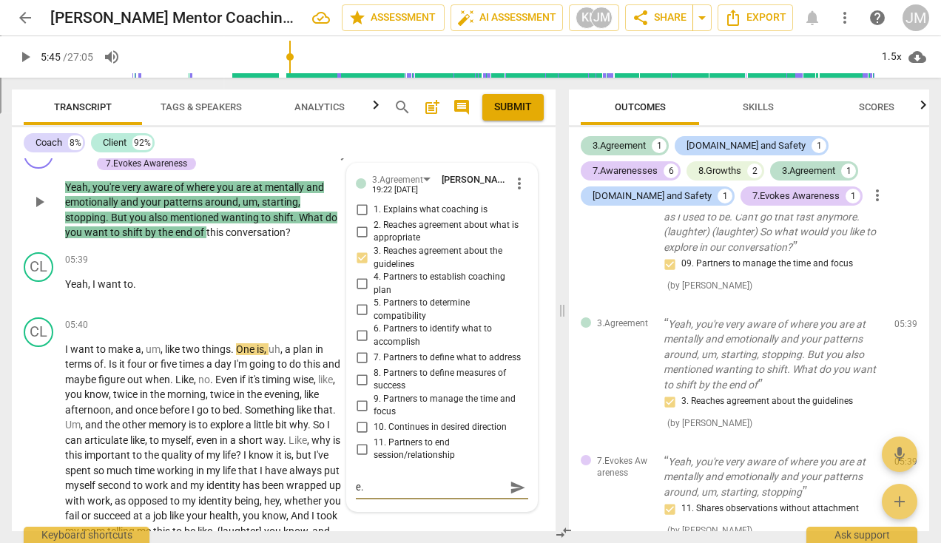
type textarea "e.e"
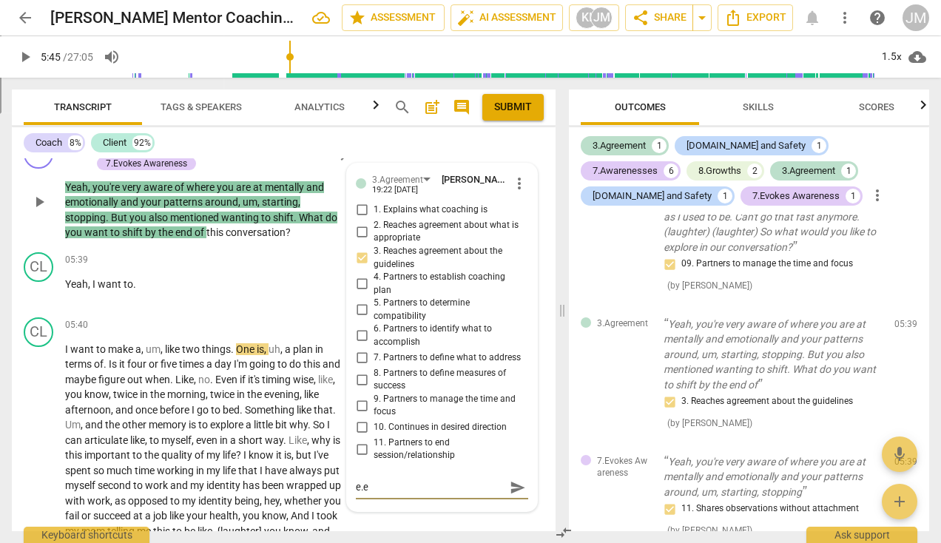
type textarea "e."
type textarea "e"
type textarea "3"
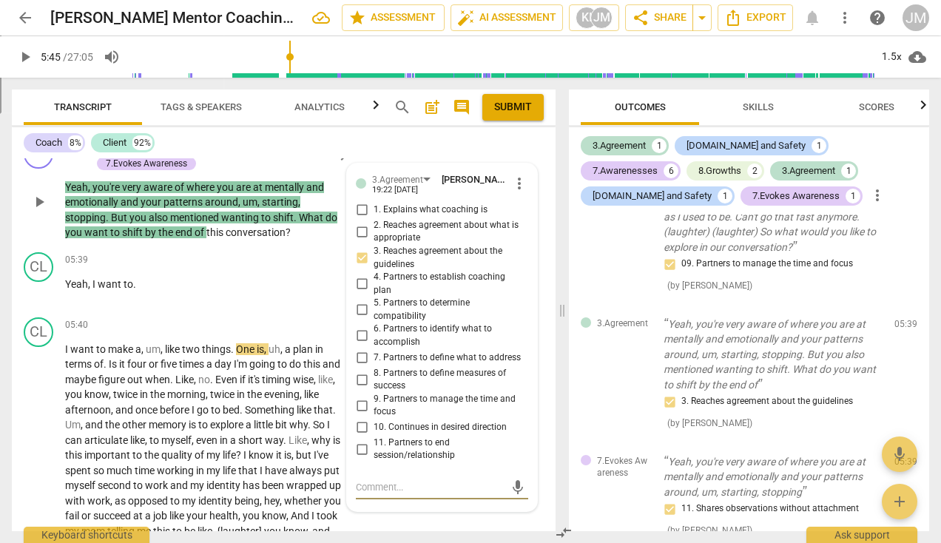
type textarea "3"
type textarea "3."
type textarea "3.3"
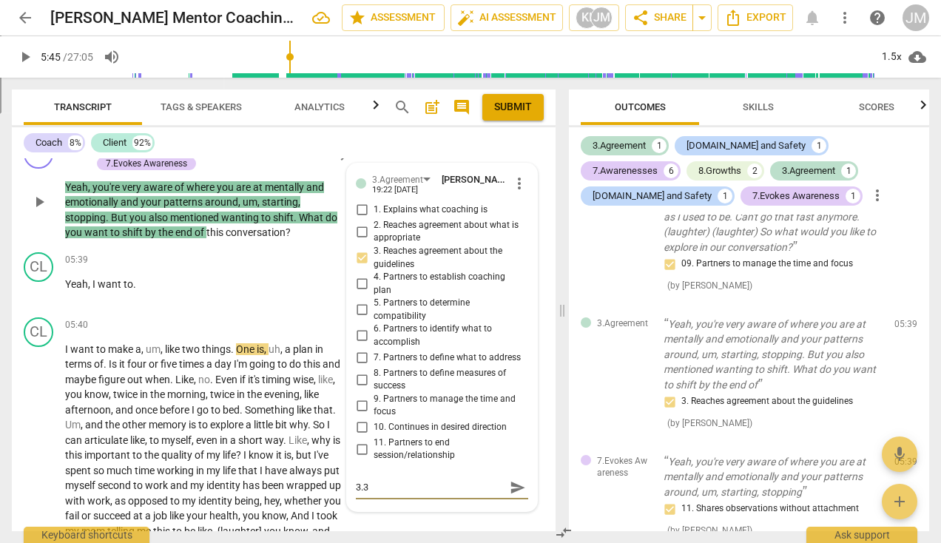
type textarea "3.3"
type textarea "3."
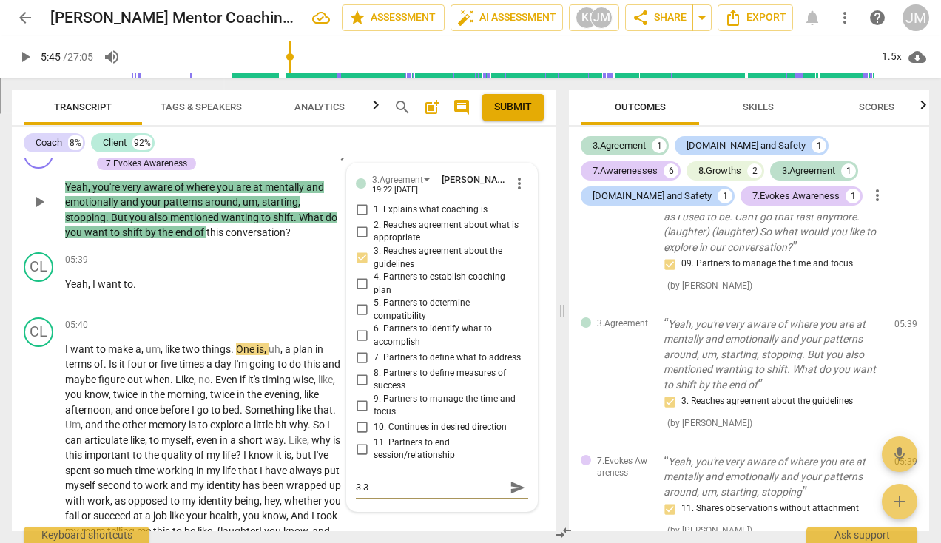
type textarea "3."
type textarea "3.0"
type textarea "3.03"
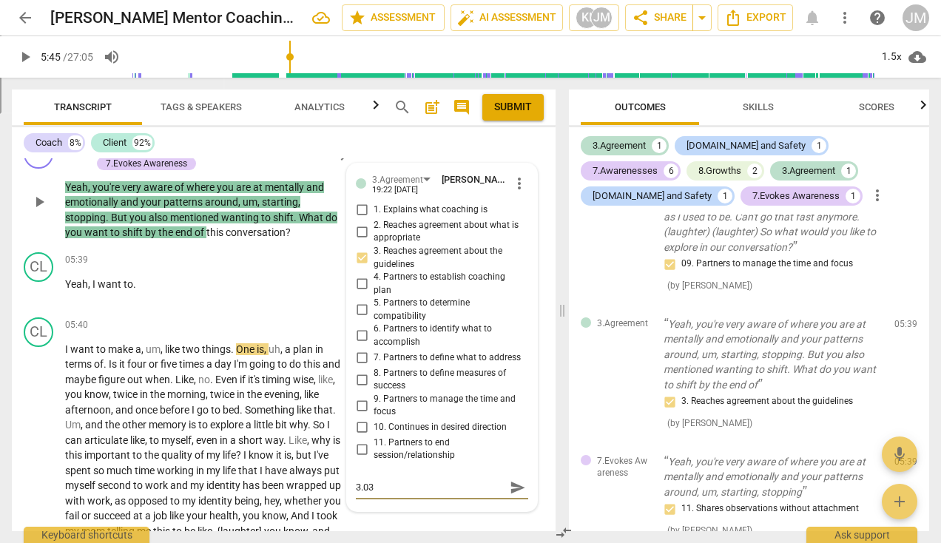
type textarea "3.03."
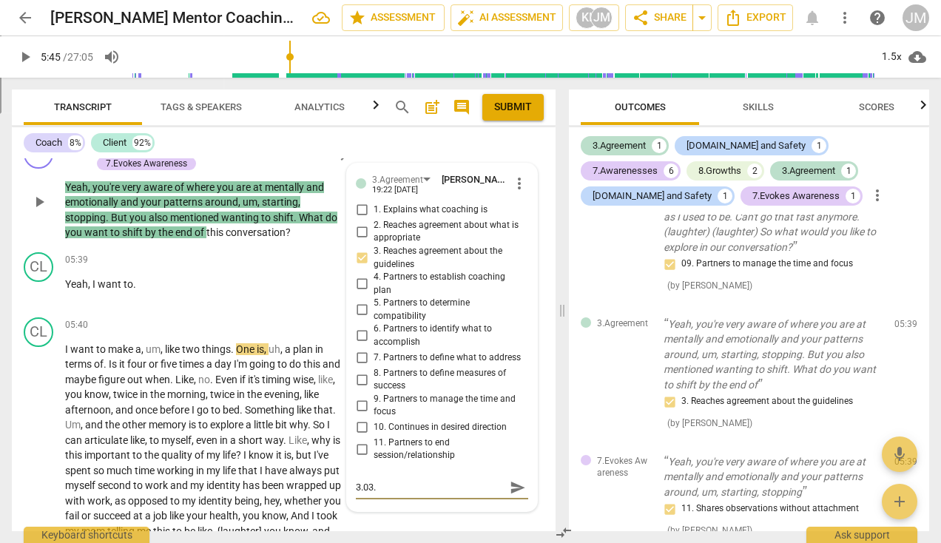
type textarea "3.03."
type textarea "3.03"
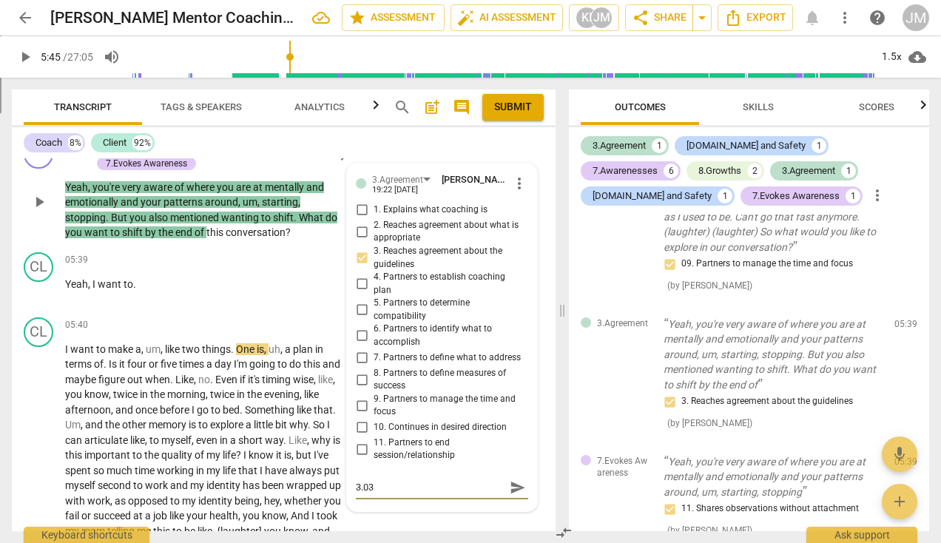
type textarea "3.03 a"
type textarea "3.03 ap"
type textarea "3.03 app"
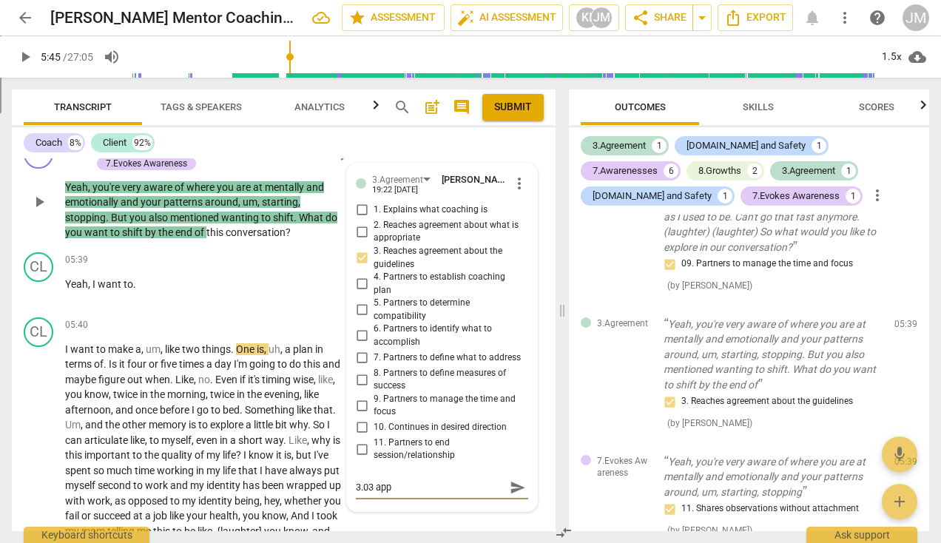
type textarea "3.03 appl"
type textarea "3.03 appli"
type textarea "3.03 applie"
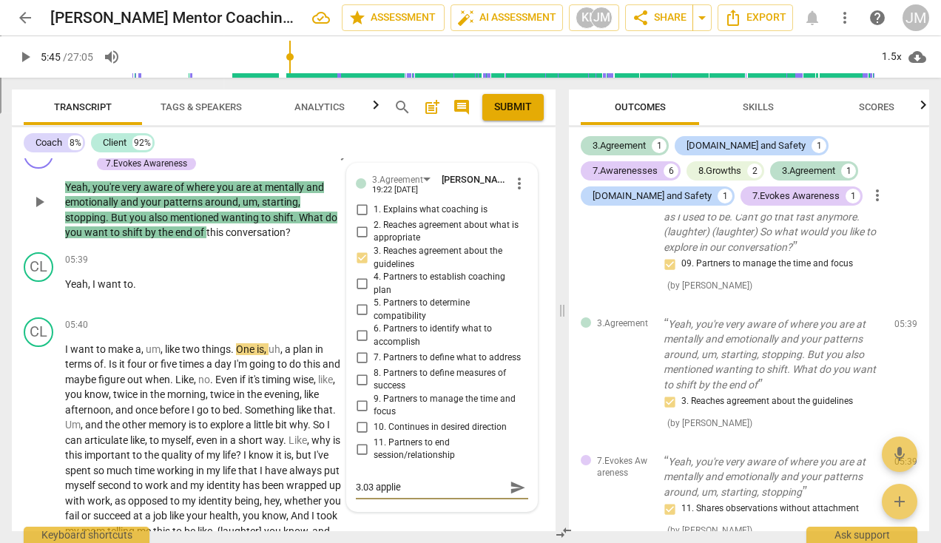
type textarea "3.03 applies"
type textarea "3.03 applies t"
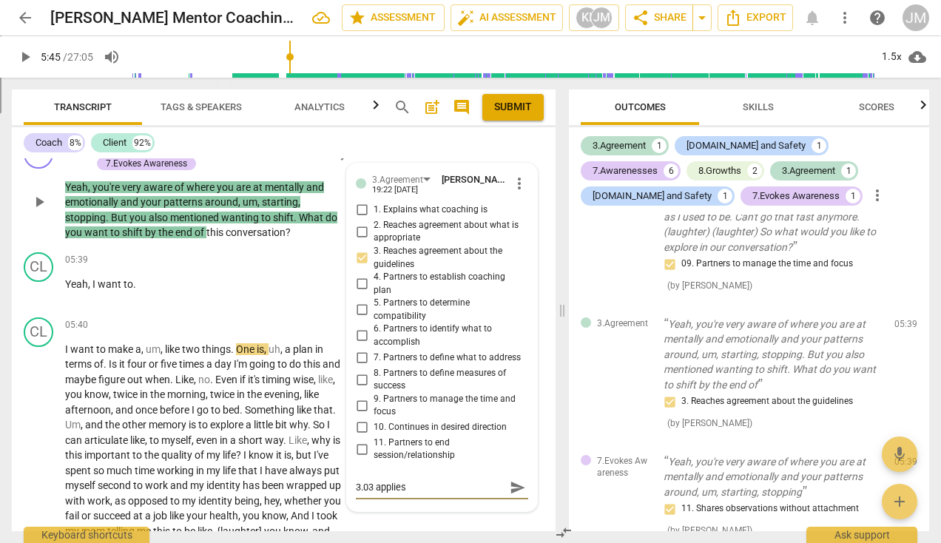
type textarea "3.03 applies t"
type textarea "3.03 applies to"
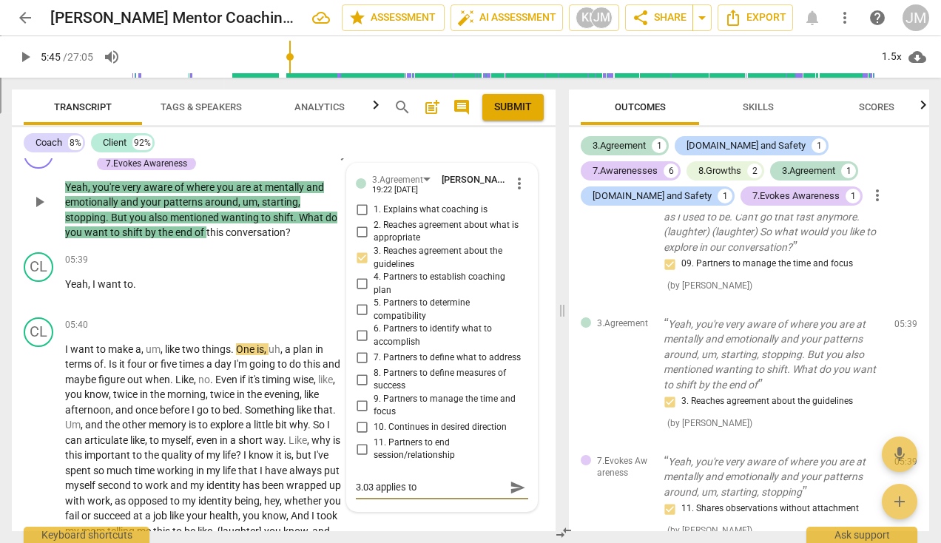
type textarea "3.03 applies to t"
type textarea "3.03 applies to th"
type textarea "3.03 applies to the"
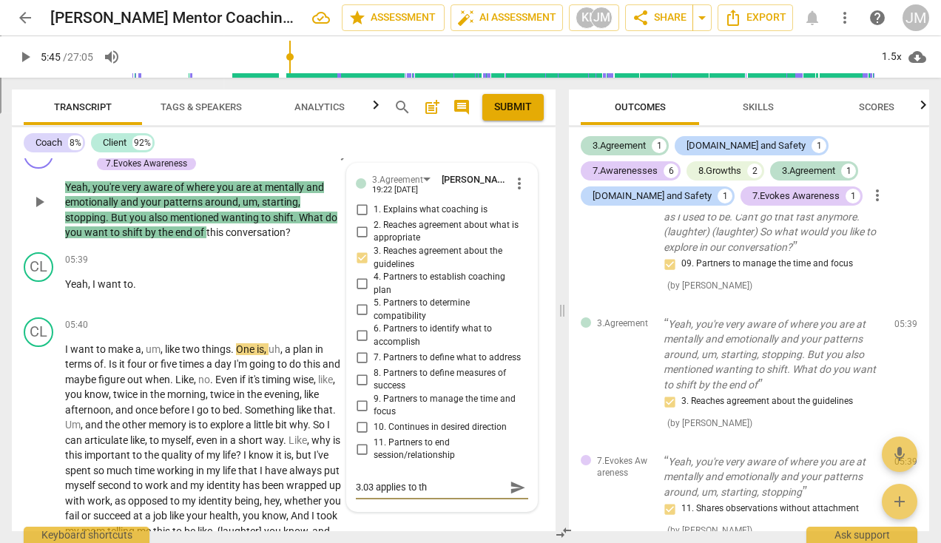
type textarea "3.03 applies to the"
type textarea "3.03 applies to the o"
type textarea "3.03 applies to the ov"
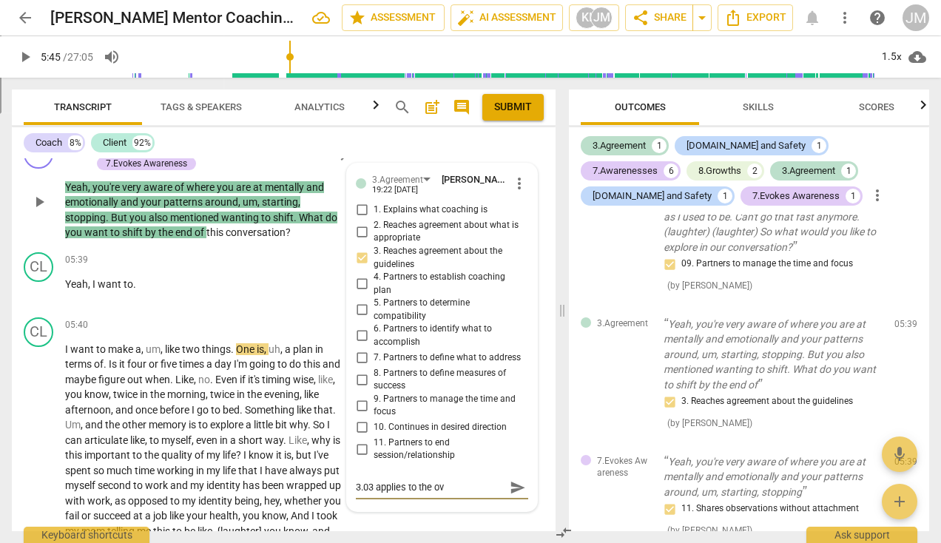
type textarea "3.03 applies to the ove"
type textarea "3.03 applies to the over"
type textarea "3.03 applies to the overa"
type textarea "3.03 applies to the overar"
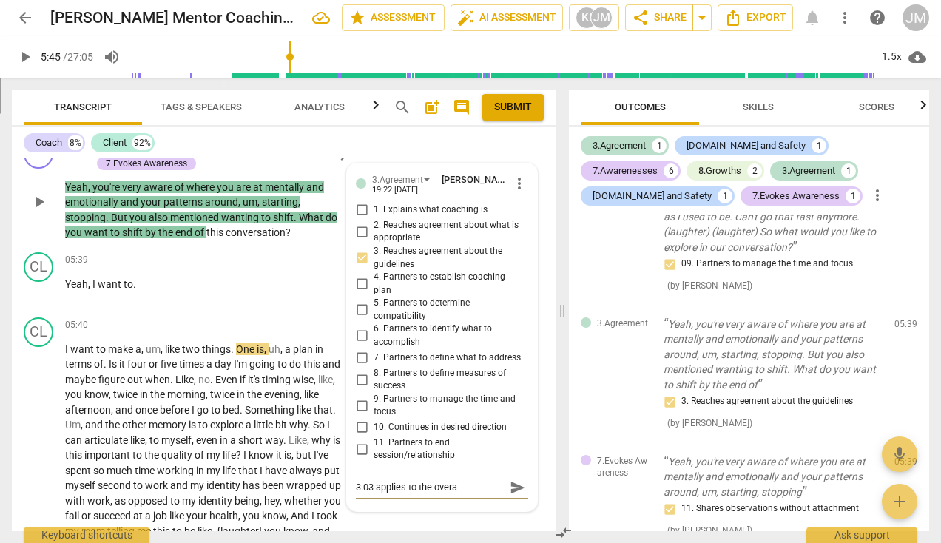
type textarea "3.03 applies to the overar"
type textarea "3.03 applies to the overarc"
type textarea "3.03 applies to the overarch"
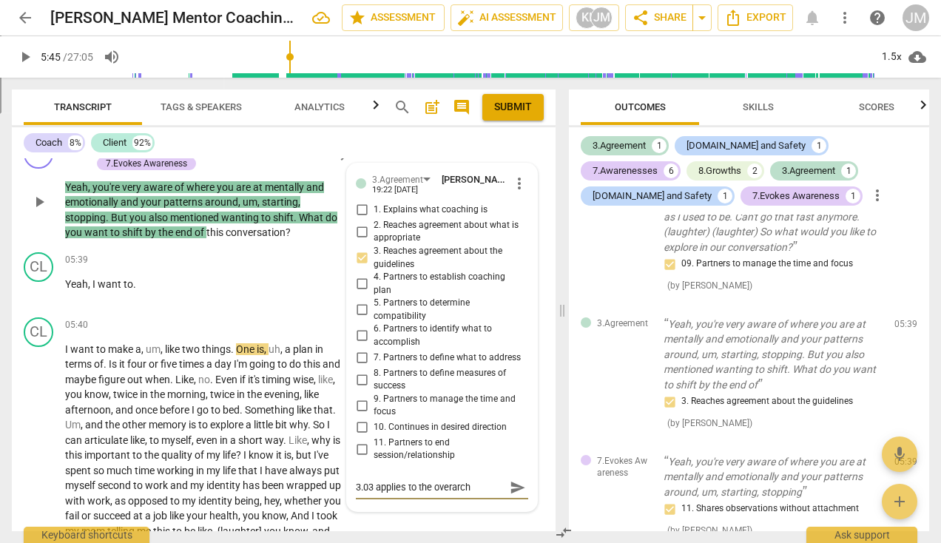
type textarea "3.03 applies to the overarchi"
type textarea "3.03 applies to the overarchin"
type textarea "3.03 applies to the overarching"
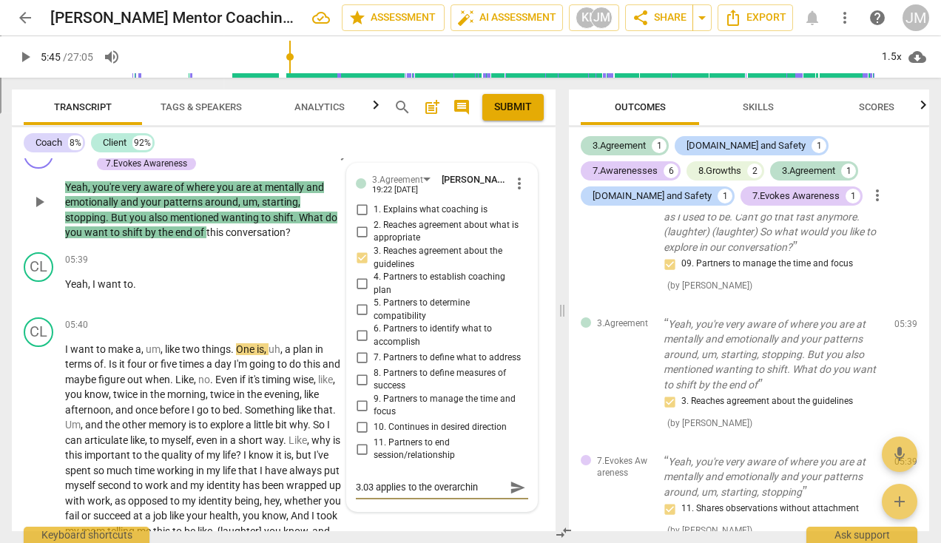
type textarea "3.03 applies to the overarching"
type textarea "3.03 applies to the overarching r"
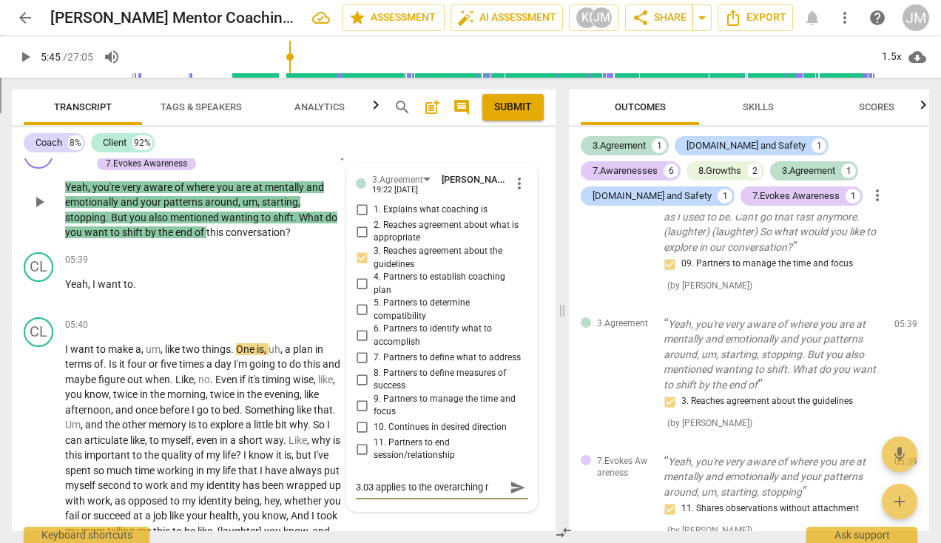
type textarea "3.03 applies to the overarching re"
type textarea "3.03 applies to the overarching rel"
type textarea "3.03 applies to the overarching rela"
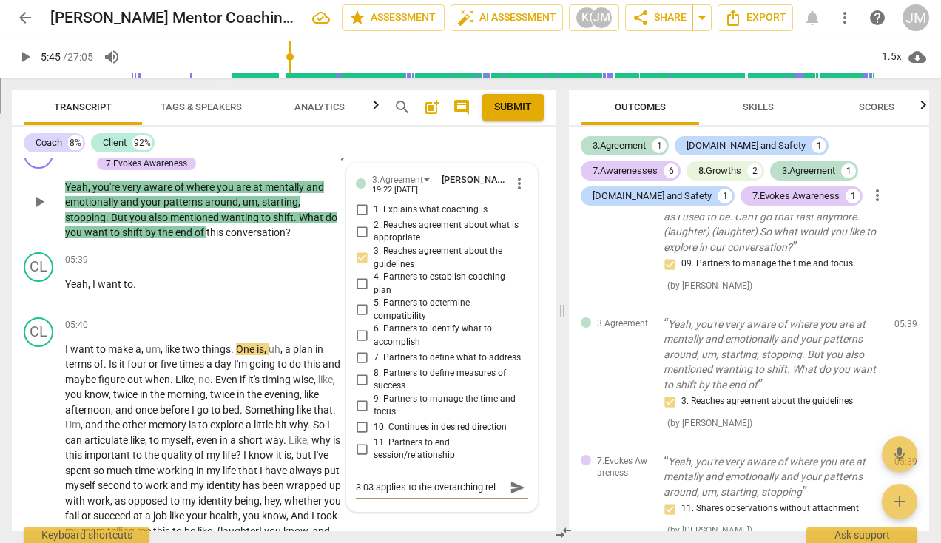
type textarea "3.03 applies to the overarching rela"
type textarea "3.03 applies to the overarching relat"
type textarea "3.03 applies to the overarching relati"
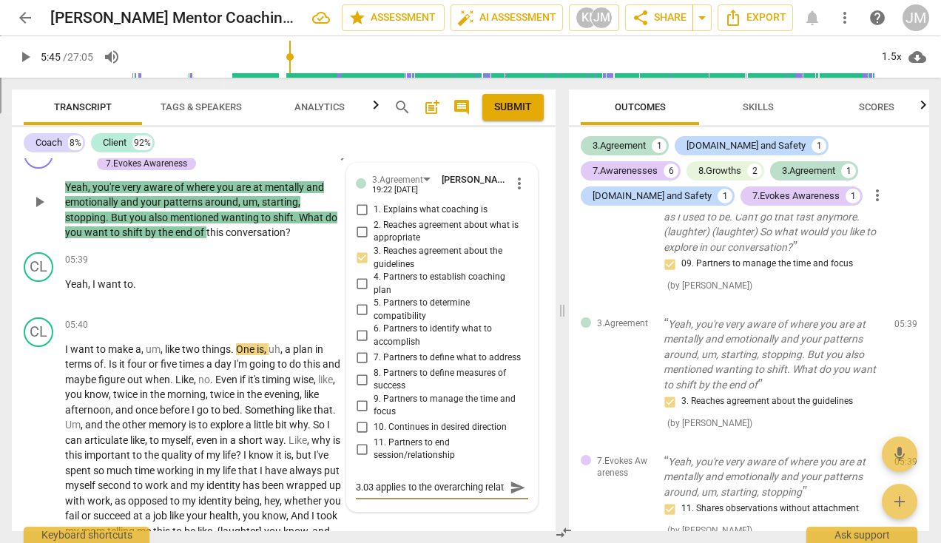
type textarea "3.03 applies to the overarching relati"
type textarea "3.03 applies to the overarching relatio"
type textarea "3.03 applies to the overarching relation"
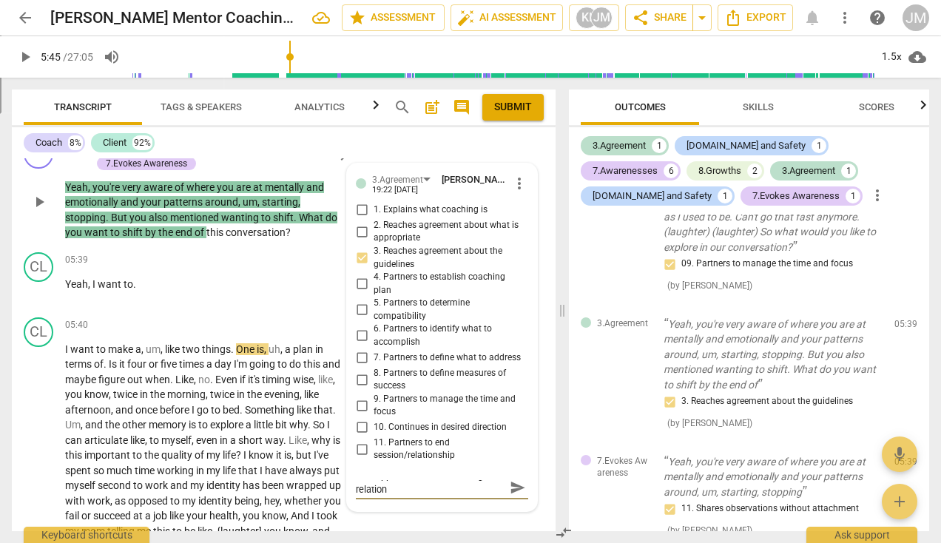
type textarea "3.03 applies to the overarching relations"
type textarea "3.03 applies to the overarching relationsh"
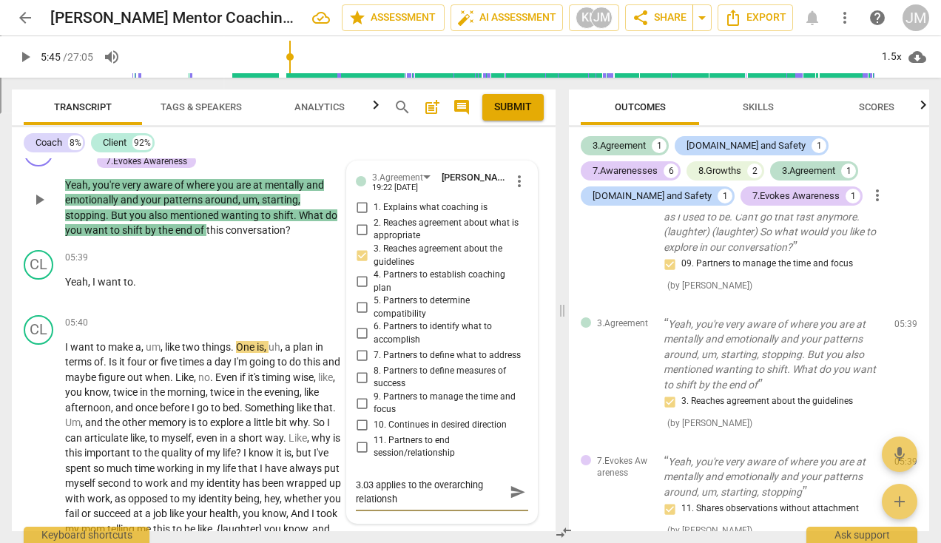
type textarea "3.03 applies to the overarching relationshi"
type textarea "3.03 applies to the overarching relationship"
type textarea "3.03 applies to the overarching relationship."
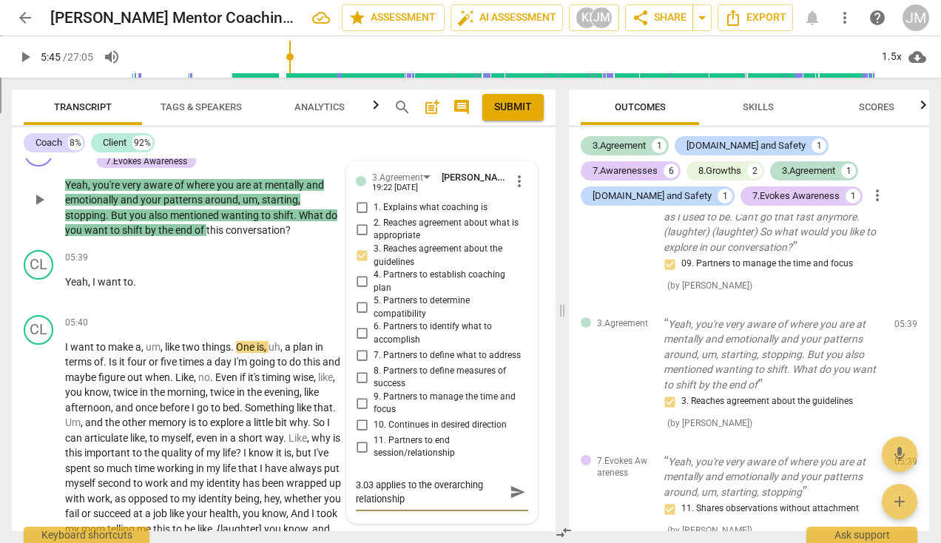
type textarea "3.03 applies to the overarching relationship."
type textarea "3.03 applies to the overarching relationship. 3"
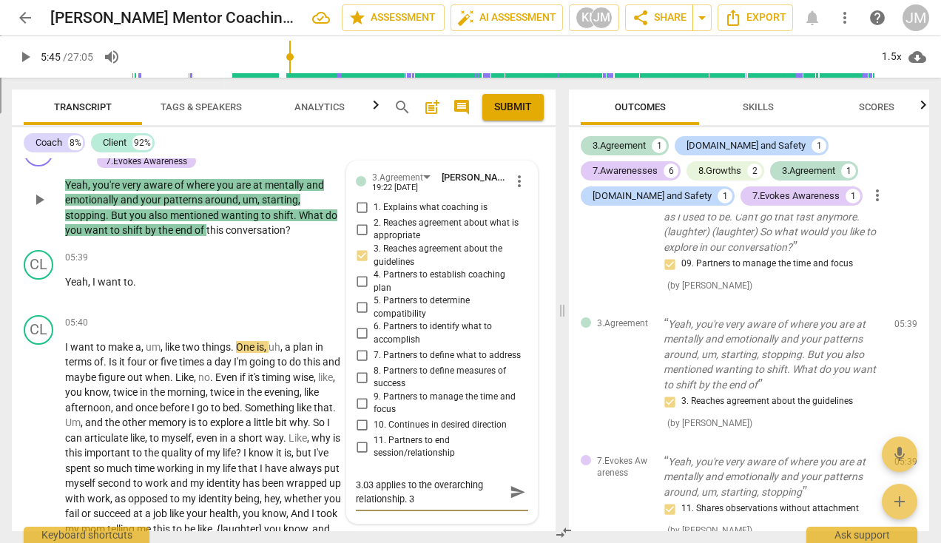
type textarea "3.03 applies to the overarching relationship. 3."
type textarea "3.03 applies to the overarching relationship. 3.7"
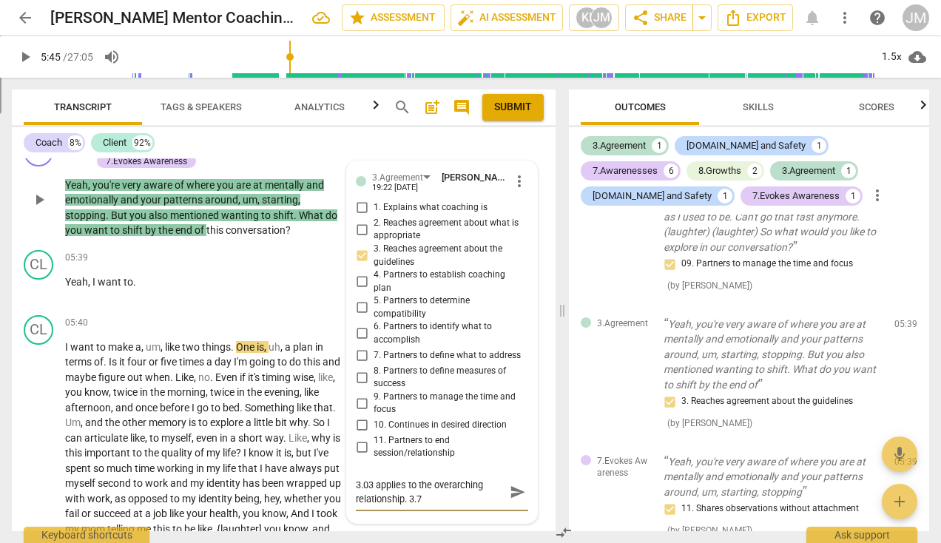
type textarea "3.03 applies to the overarching relationship. 3.7"
type textarea "3.03 applies to the overarching relationship. 3.7 i"
type textarea "3.03 applies to the overarching relationship. 3.7 is"
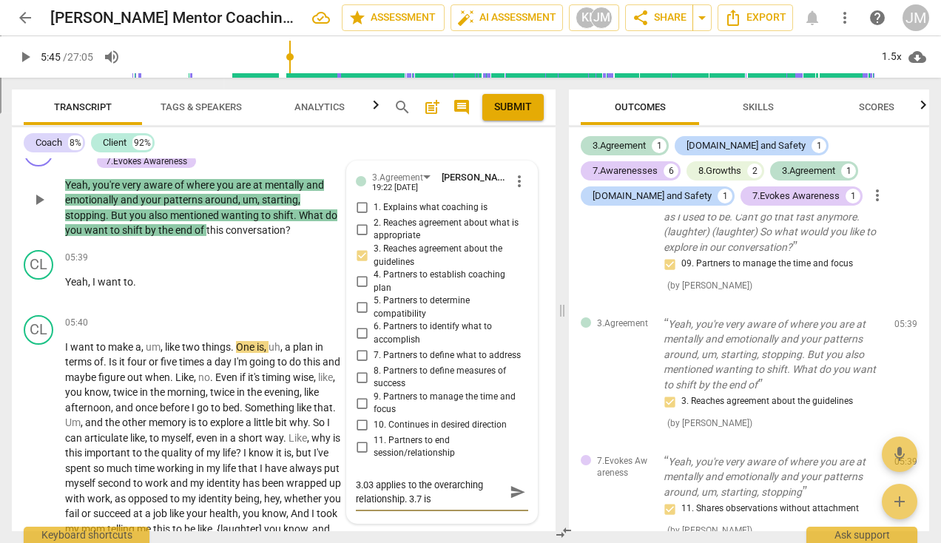
type textarea "3.03 applies to the overarching relationship. 3.7 is t"
type textarea "3.03 applies to the overarching relationship. 3.7 is th"
type textarea "3.03 applies to the overarching relationship. 3.7 is the"
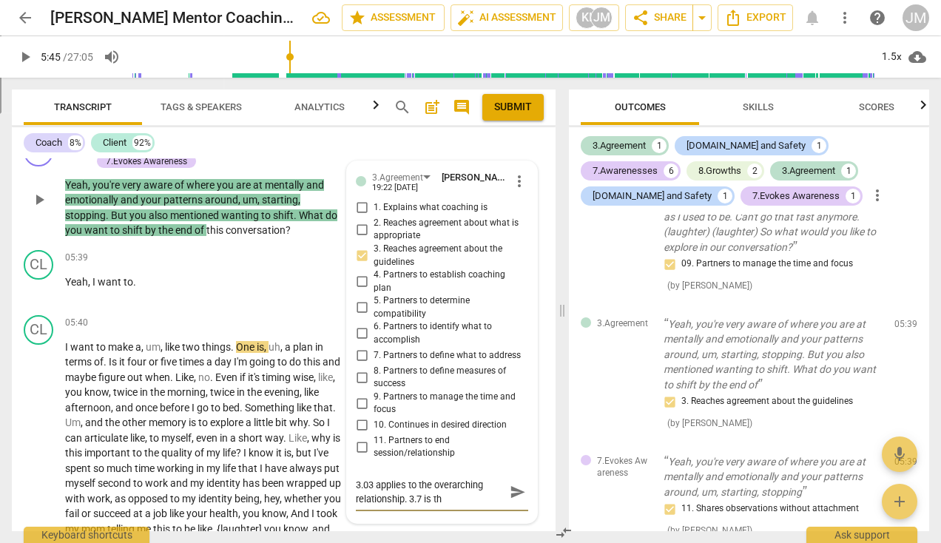
type textarea "3.03 applies to the overarching relationship. 3.7 is the"
type textarea "3.03 applies to the overarching relationship. 3.7 is the s"
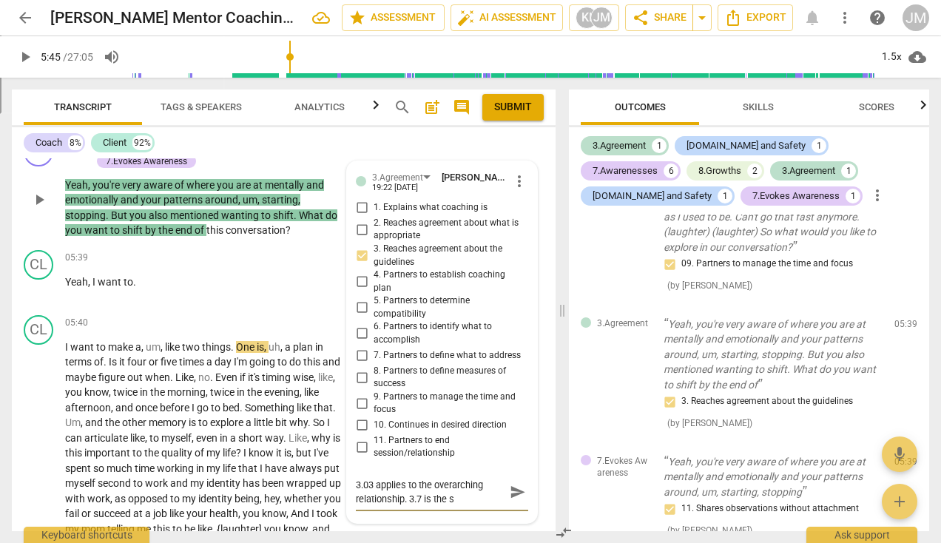
type textarea "3.03 applies to the overarching relationship. 3.7 is the sk"
type textarea "3.03 applies to the overarching relationship. 3.7 is the ski"
type textarea "3.03 applies to the overarching relationship. 3.7 is the skil"
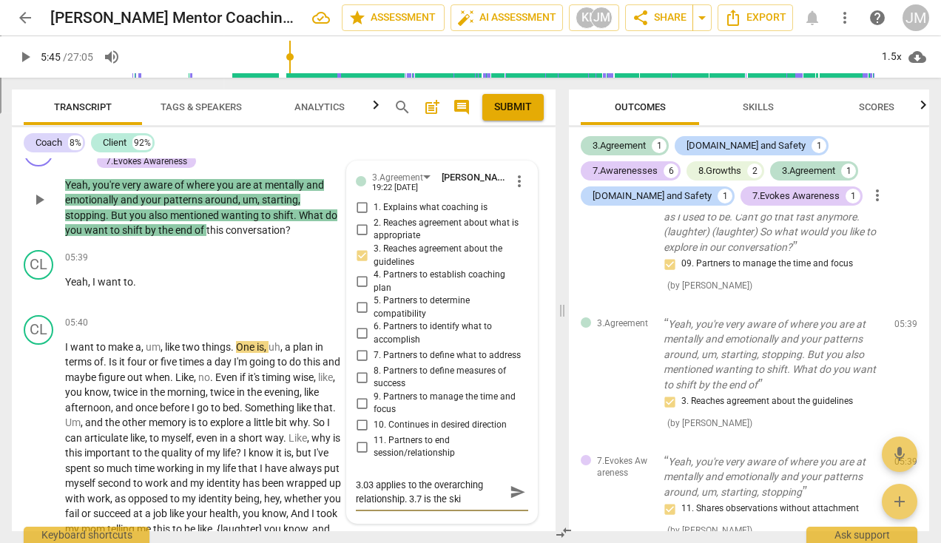
type textarea "3.03 applies to the overarching relationship. 3.7 is the skil"
type textarea "3.03 applies to the overarching relationship. 3.7 is the skill"
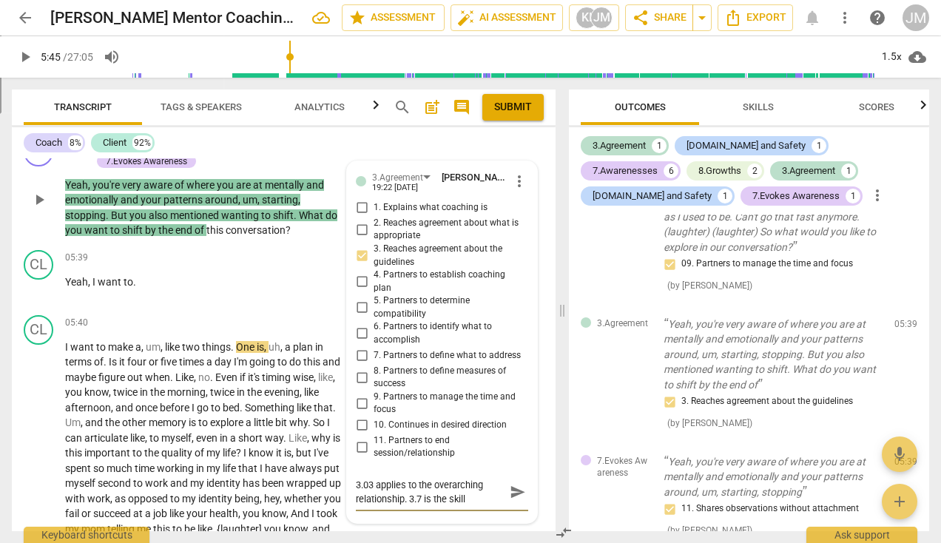
type textarea "3.03 applies to the overarching relationship. 3.7 is the skill t"
type textarea "3.03 applies to the overarching relationship. 3.7 is the skill th"
type textarea "3.03 applies to the overarching relationship. 3.7 is the skill tha"
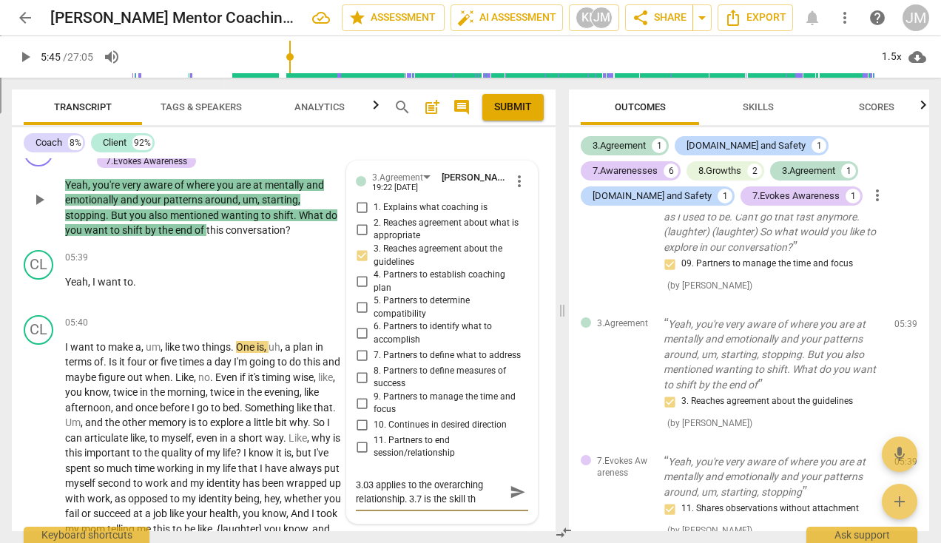
type textarea "3.03 applies to the overarching relationship. 3.7 is the skill tha"
type textarea "3.03 applies to the overarching relationship. 3.7 is the skill that"
type textarea "3.03 applies to the overarching relationship. 3.7 is the skill that y"
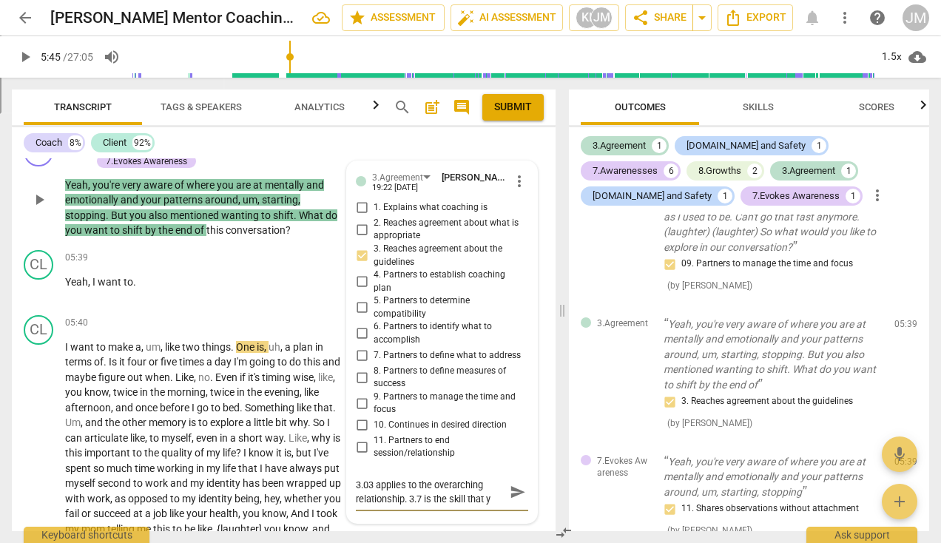
type textarea "3.03 applies to the overarching relationship. 3.7 is the skill that yo"
type textarea "3.03 applies to the overarching relationship. 3.7 is the skill that you"
type textarea "3.03 applies to the overarching relationship. 3.7 is the skill that your"
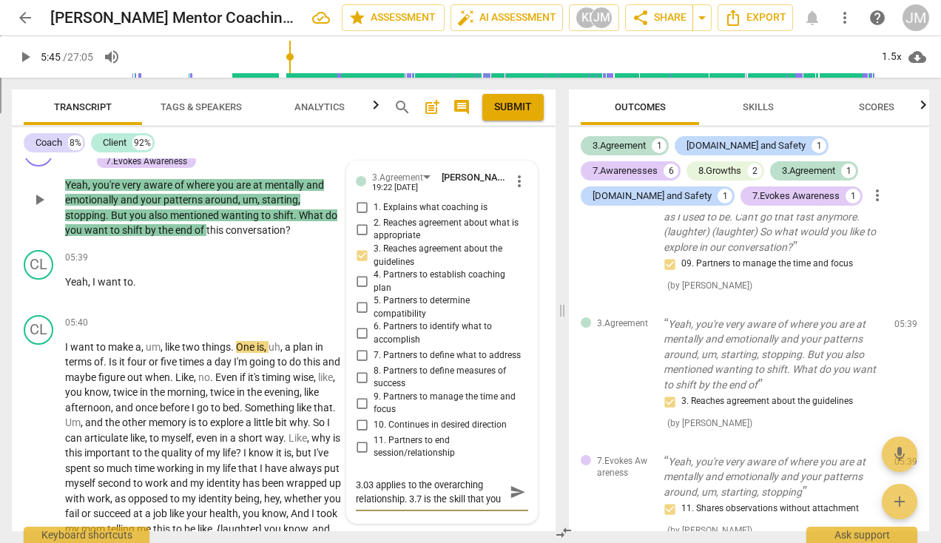
type textarea "3.03 applies to the overarching relationship. 3.7 is the skill that your"
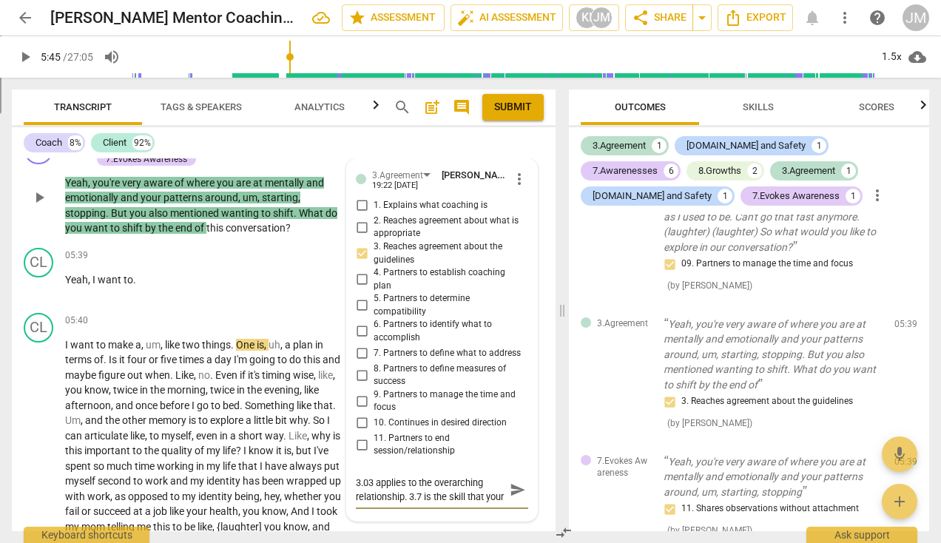
type textarea "3.03 applies to the overarching relationship. 3.7 is the skill that your"
type textarea "3.03 applies to the overarching relationship. 3.7 is the skill that your q"
type textarea "3.03 applies to the overarching relationship. 3.7 is the skill that your qu"
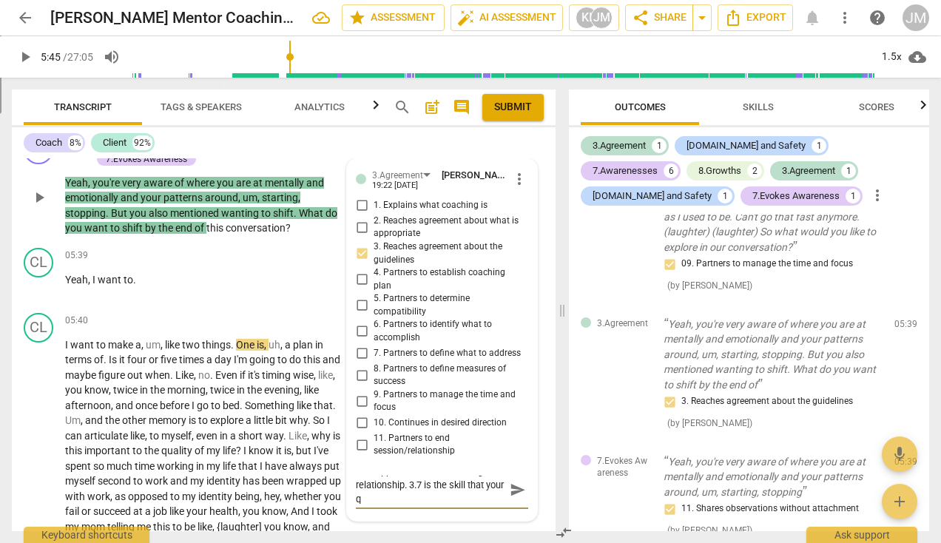
type textarea "3.03 applies to the overarching relationship. 3.7 is the skill that your qu"
type textarea "3.03 applies to the overarching relationship. 3.7 is the skill that your que"
type textarea "3.03 applies to the overarching relationship. 3.7 is the skill that your ques"
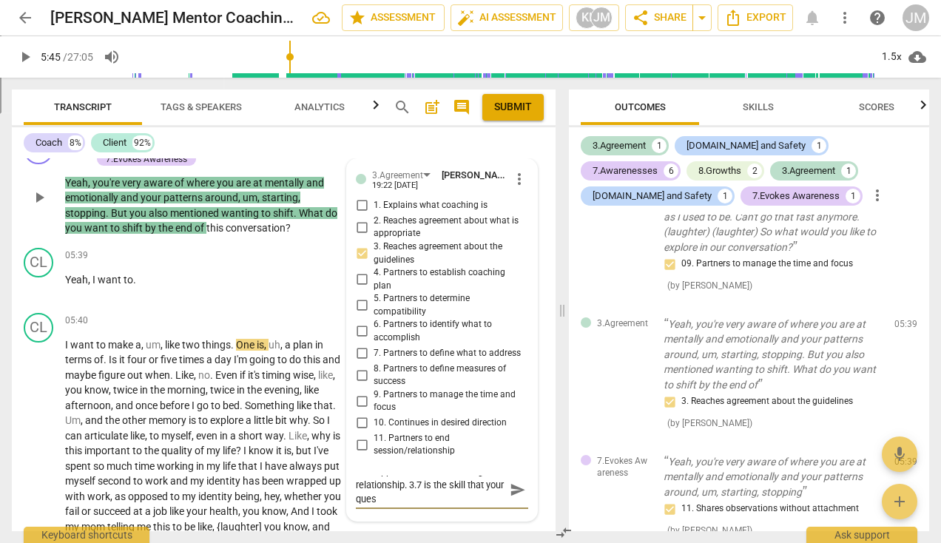
scroll to position [0, 0]
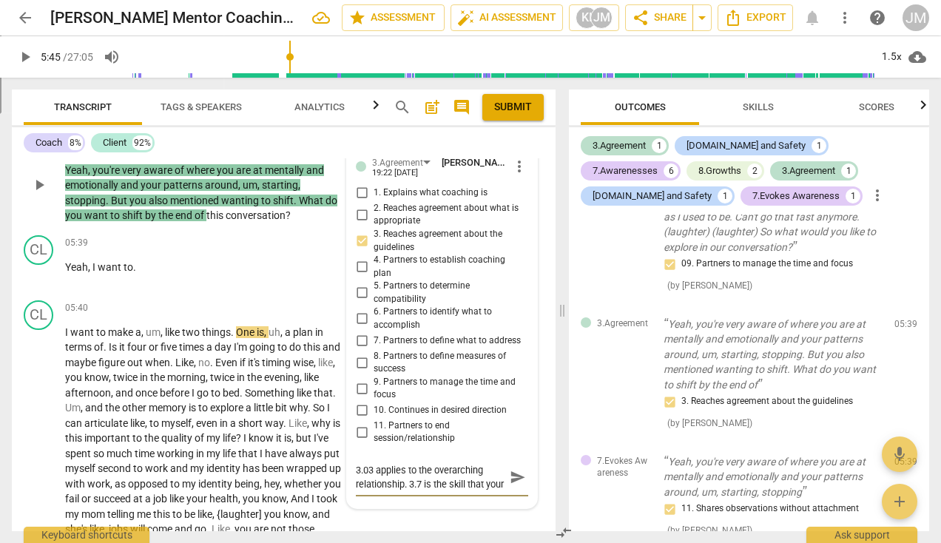
type textarea "3.03 applies to the overarching relationship. 3.7 is the skill that your quest"
type textarea "3.03 applies to the overarching relationship. 3.7 is the skill that your questi"
type textarea "3.03 applies to the overarching relationship. 3.7 is the skill that your questio"
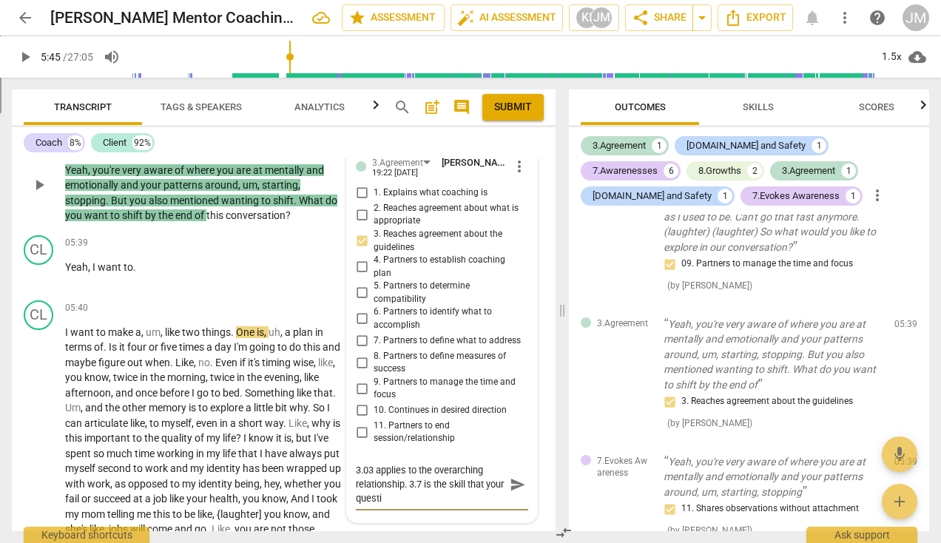
type textarea "3.03 applies to the overarching relationship. 3.7 is the skill that your questio"
type textarea "3.03 applies to the overarching relationship. 3.7 is the skill that your questi…"
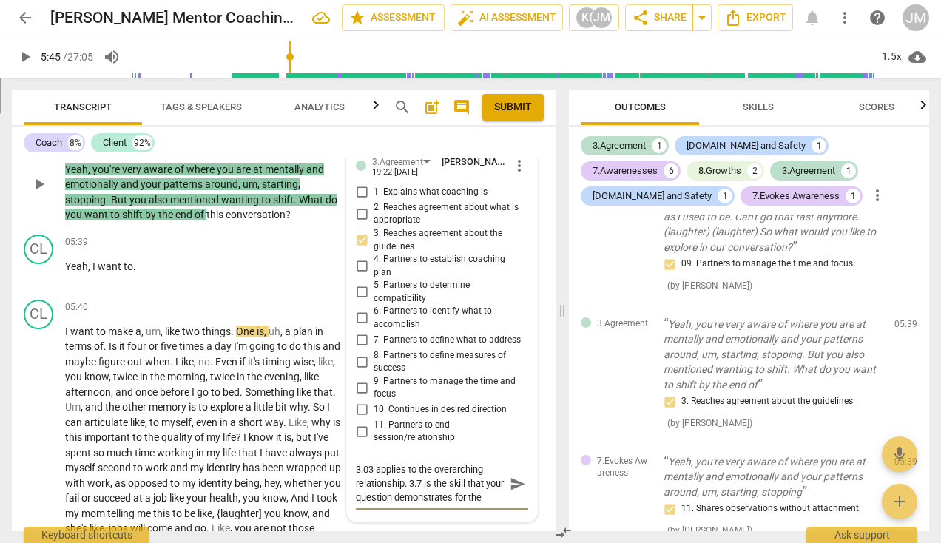
scroll to position [13, 0]
click at [510, 492] on span "send" at bounding box center [518, 484] width 16 height 16
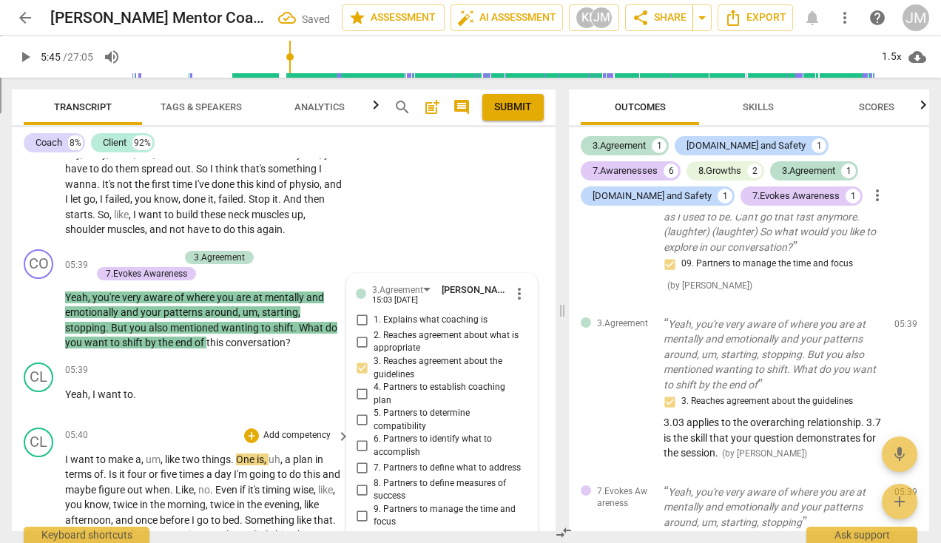
scroll to position [1941, 0]
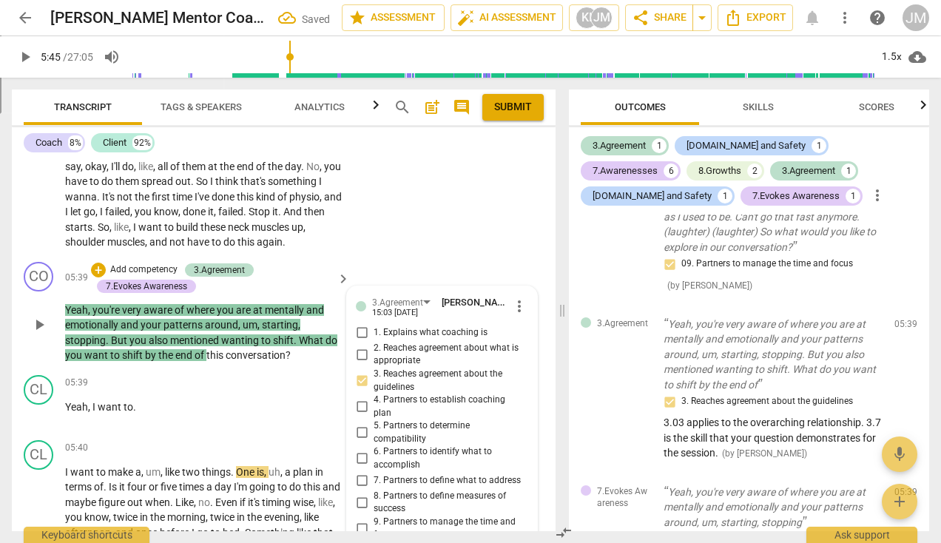
click at [139, 277] on p "Add competency" at bounding box center [144, 269] width 70 height 13
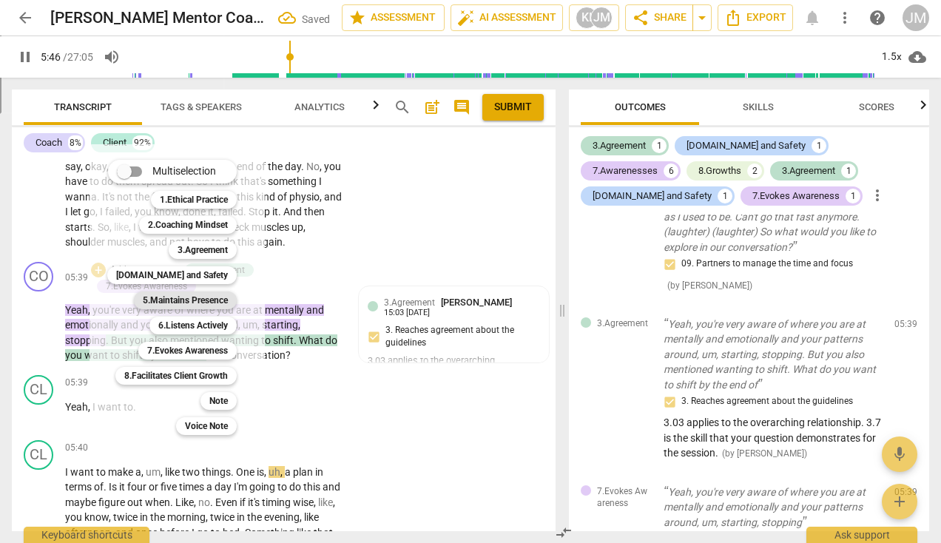
click at [181, 297] on b "5.Maintains Presence" at bounding box center [185, 301] width 85 height 18
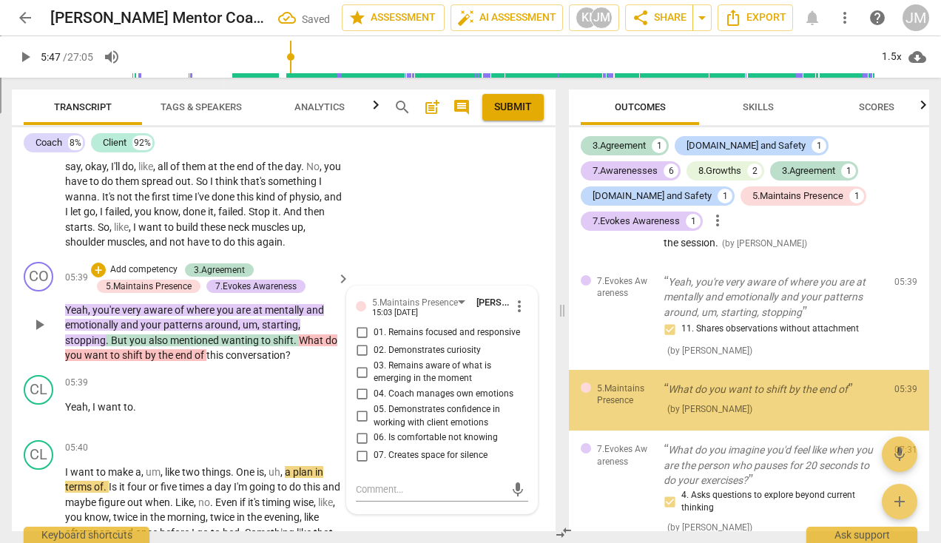
scroll to position [595, 0]
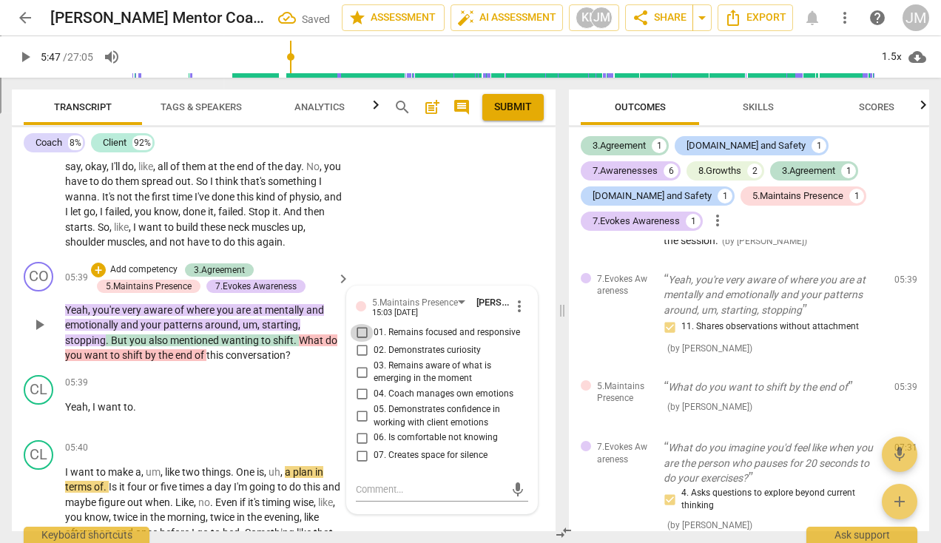
click at [363, 342] on input "01. Remains focused and responsive" at bounding box center [362, 333] width 24 height 18
click at [363, 360] on input "02. Demonstrates curiosity" at bounding box center [362, 351] width 24 height 18
click at [360, 381] on input "03. Remains aware of what is emerging in the moment" at bounding box center [362, 372] width 24 height 18
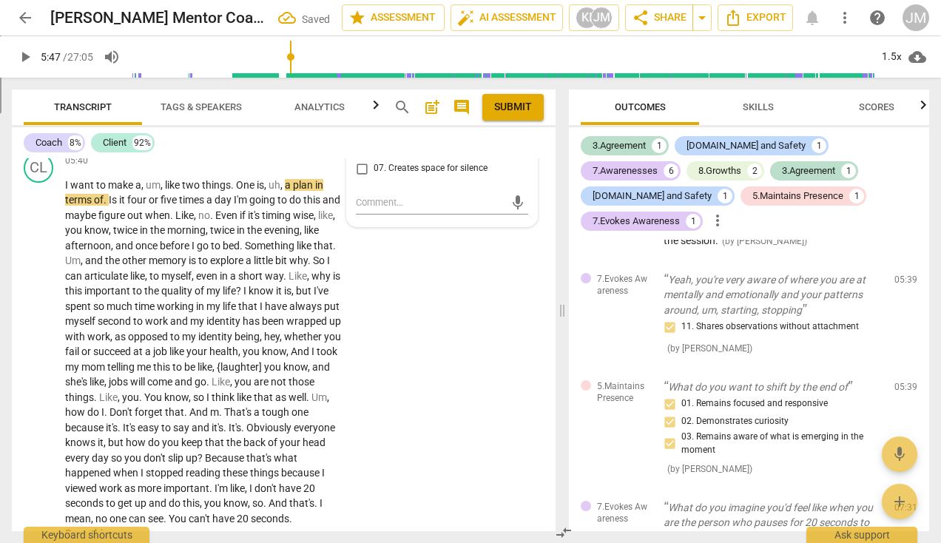
scroll to position [2230, 0]
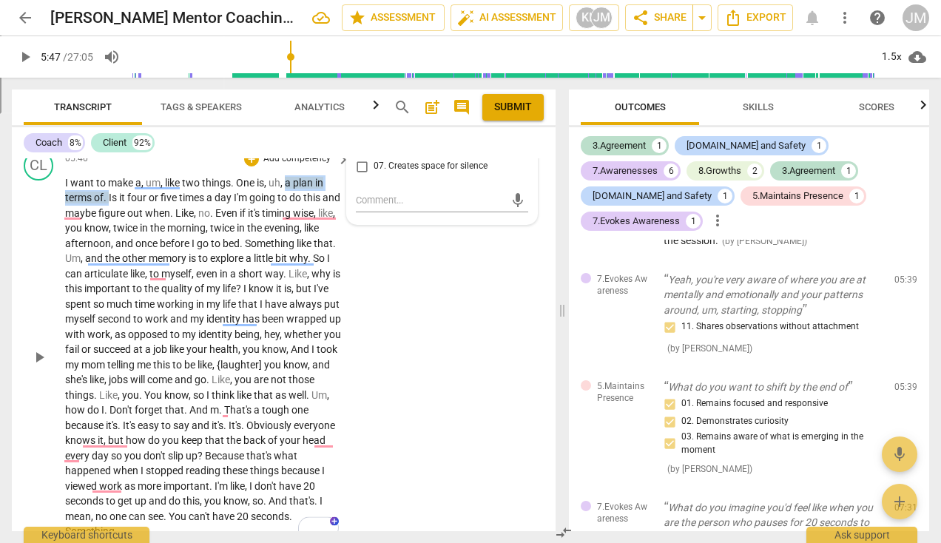
drag, startPoint x: 285, startPoint y: 211, endPoint x: 107, endPoint y: 225, distance: 178.2
click at [107, 225] on p "I want to make a , um , like two things . One is , uh , a plan in terms of . Is…" at bounding box center [204, 357] width 278 height 364
click at [138, 204] on icon "button" at bounding box center [142, 203] width 9 height 10
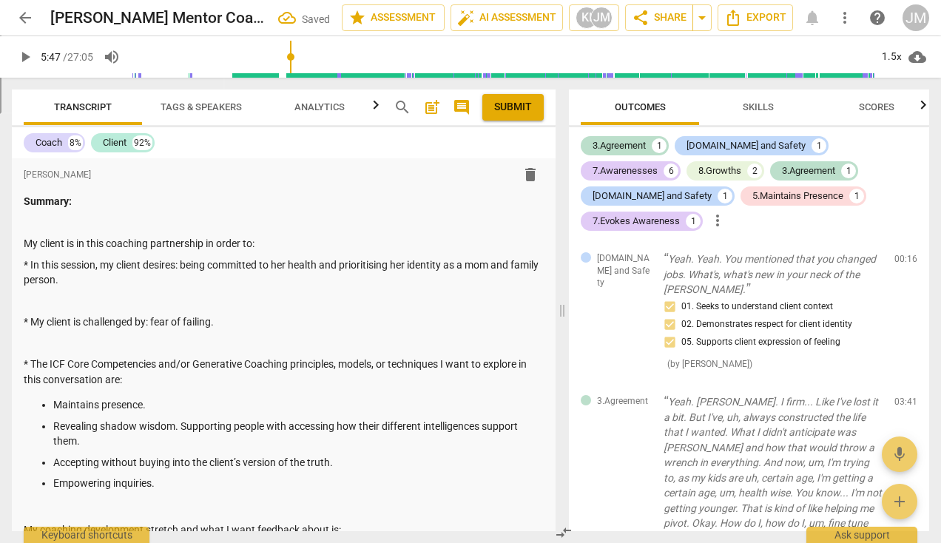
scroll to position [595, 0]
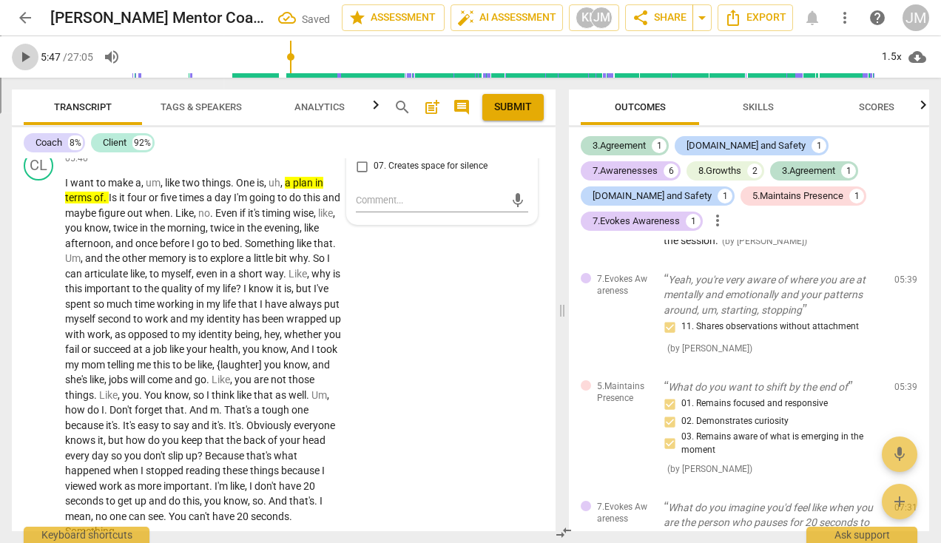
click at [27, 57] on span "play_arrow" at bounding box center [25, 57] width 18 height 18
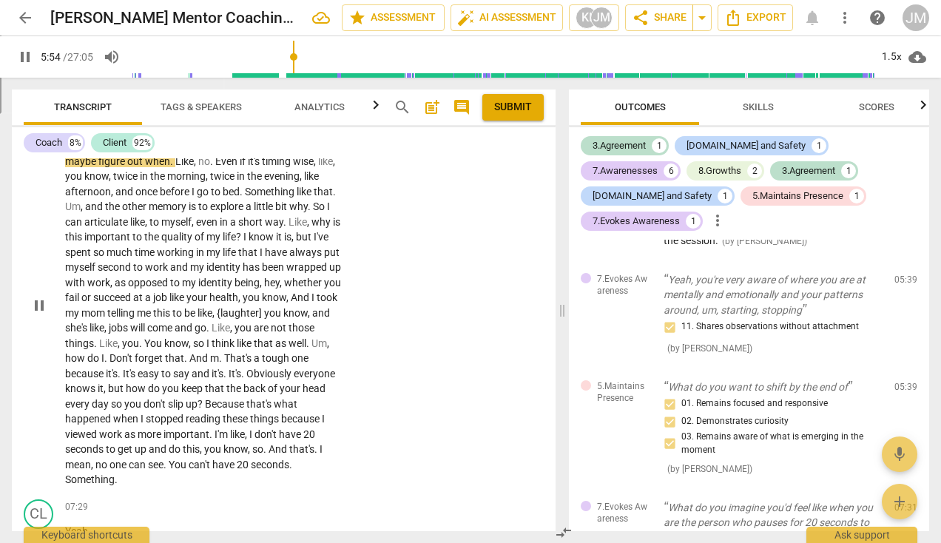
scroll to position [2279, 0]
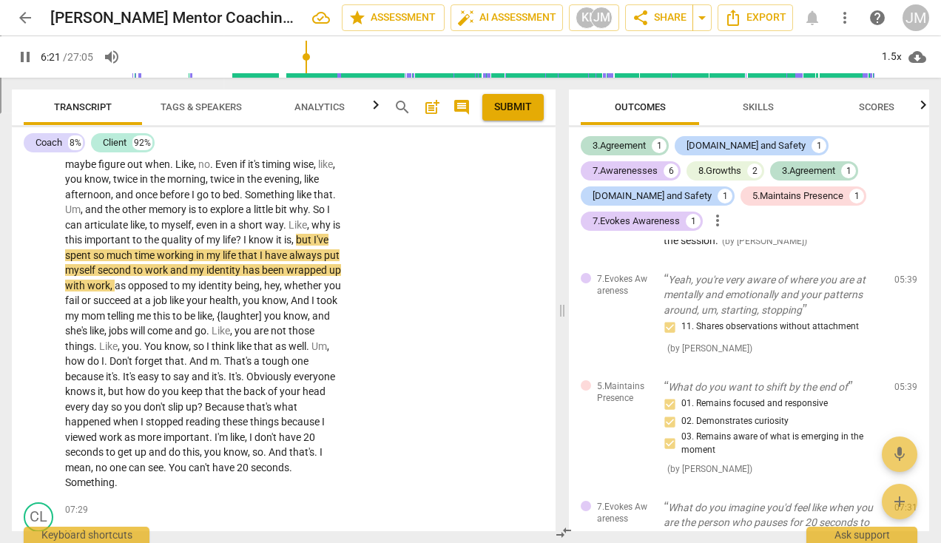
drag, startPoint x: 300, startPoint y: 55, endPoint x: 307, endPoint y: 57, distance: 7.7
click at [307, 57] on input "range" at bounding box center [503, 56] width 744 height 47
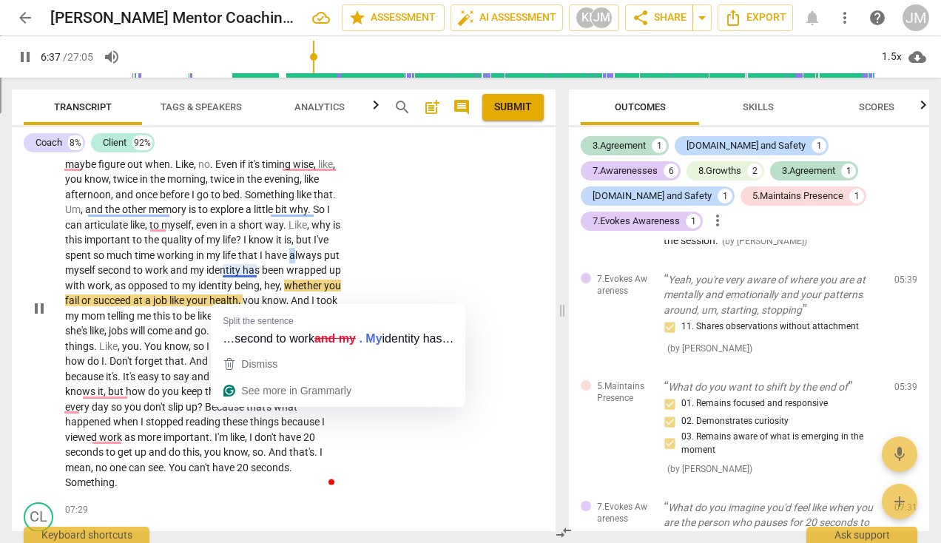
click at [289, 261] on span "always" at bounding box center [306, 255] width 35 height 12
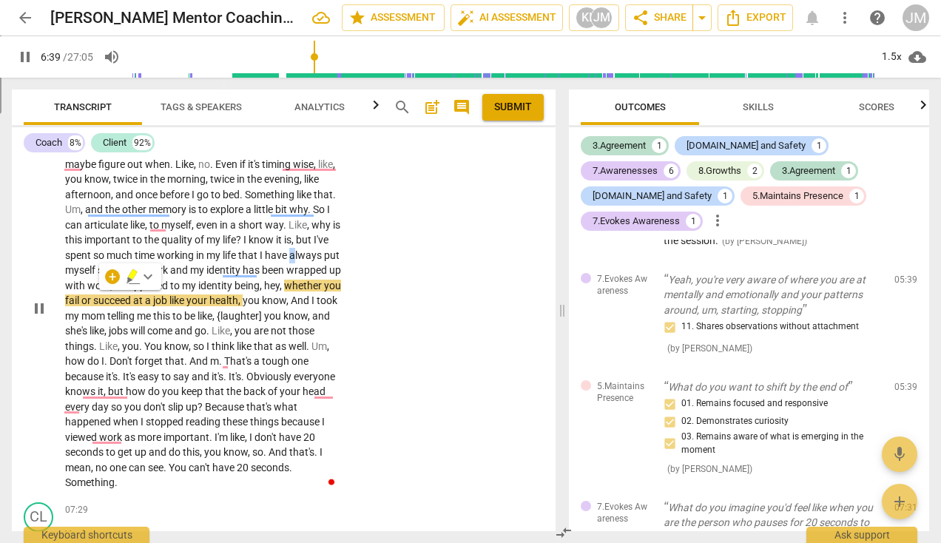
click at [289, 261] on span "always" at bounding box center [306, 255] width 35 height 12
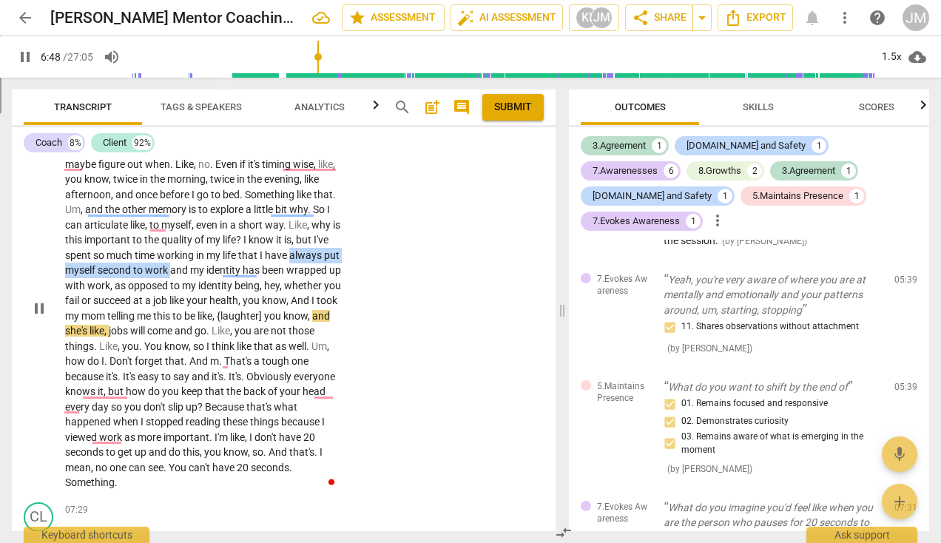
drag, startPoint x: 65, startPoint y: 298, endPoint x: 223, endPoint y: 295, distance: 157.7
click at [223, 295] on p "I want to make a , um , like two things . One is , uh , a plan in terms of . Is…" at bounding box center [204, 309] width 278 height 364
click at [258, 276] on icon "button" at bounding box center [256, 277] width 15 height 18
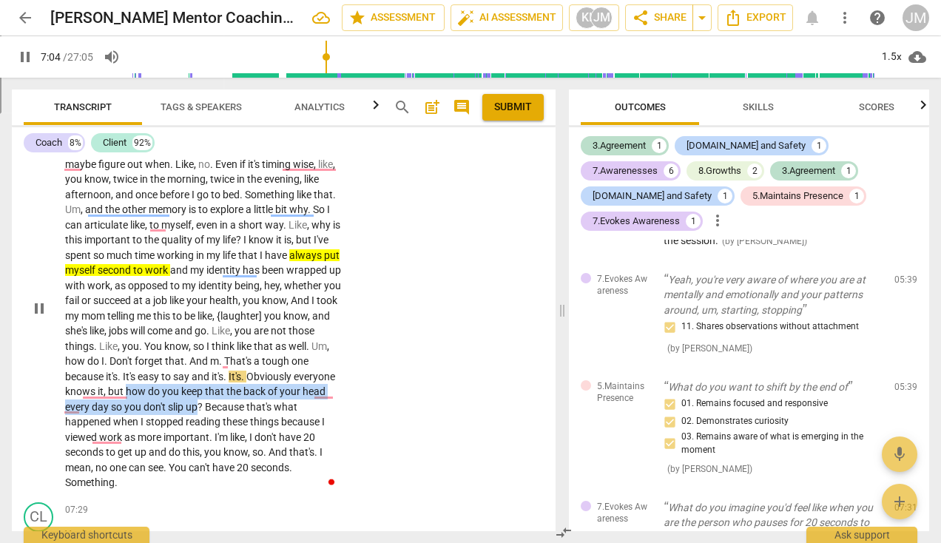
drag, startPoint x: 235, startPoint y: 420, endPoint x: 298, endPoint y: 428, distance: 64.3
click at [298, 428] on p "I want to make a , um , like two things . One is , uh , a plan in terms of . Is…" at bounding box center [204, 309] width 278 height 364
click at [328, 414] on icon "button" at bounding box center [333, 414] width 15 height 18
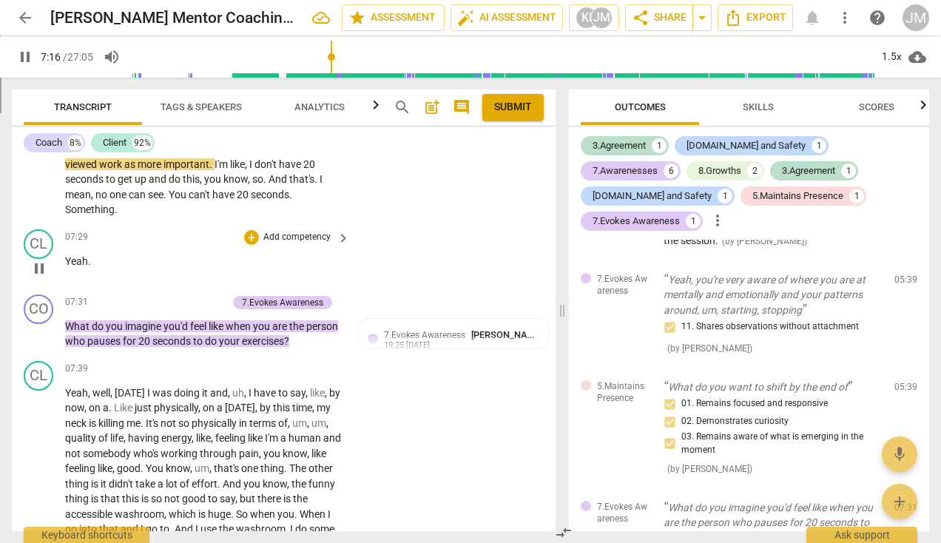
scroll to position [2564, 0]
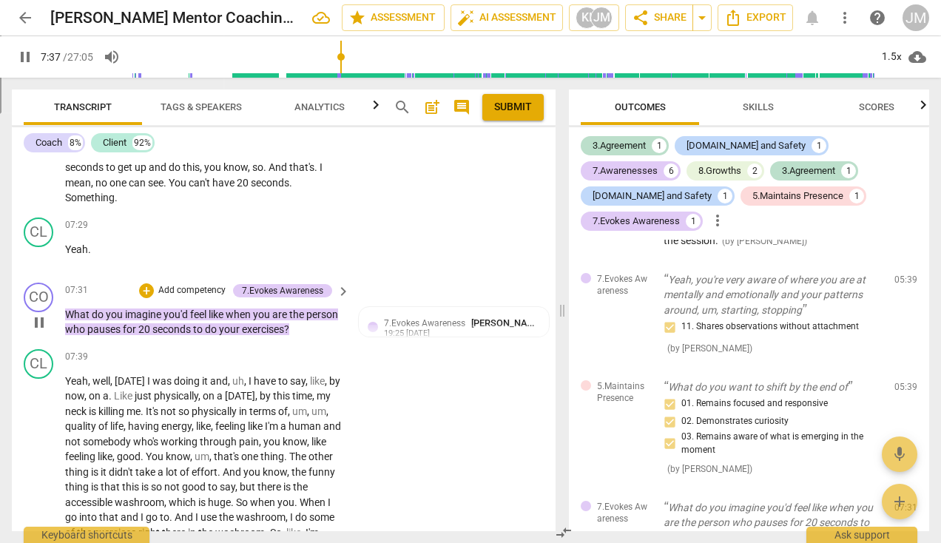
click at [201, 297] on p "Add competency" at bounding box center [192, 290] width 70 height 13
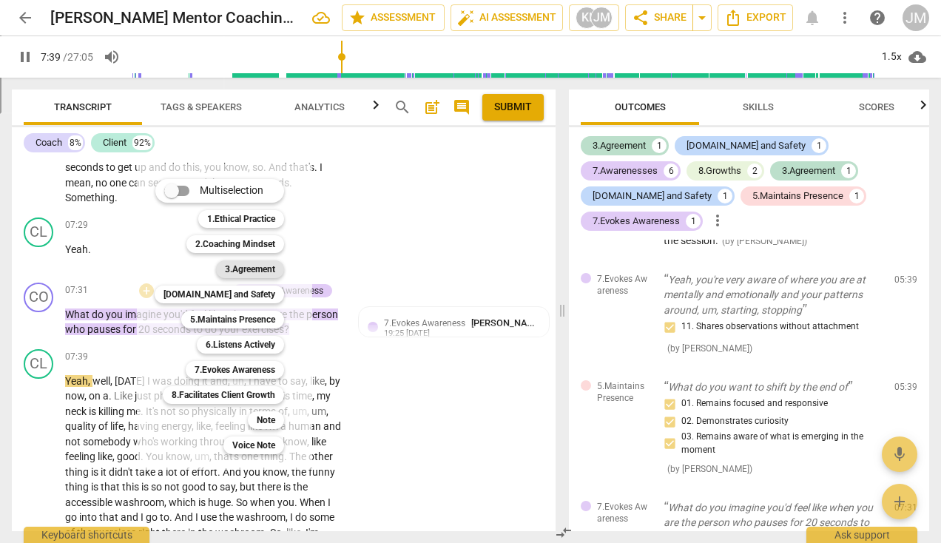
click at [241, 268] on b "3.Agreement" at bounding box center [250, 269] width 50 height 18
type input "460"
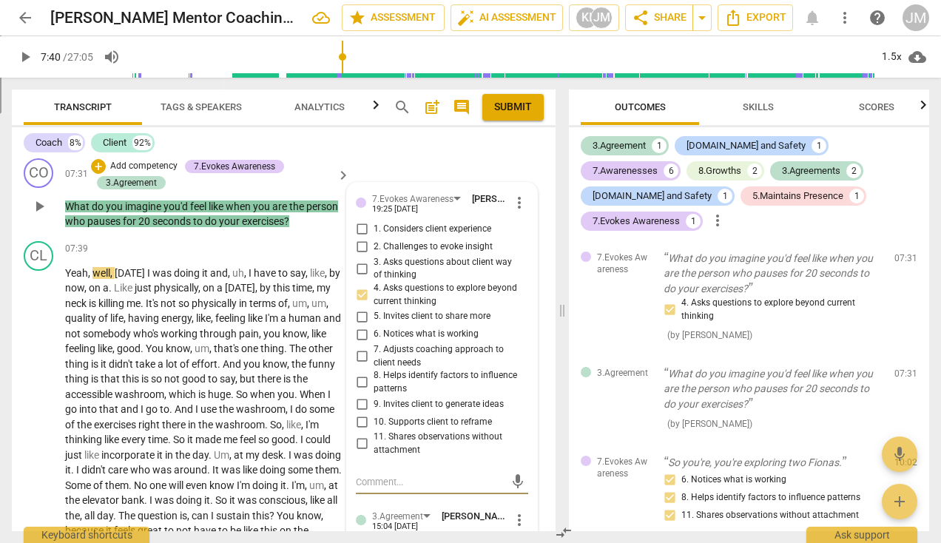
scroll to position [2692, 0]
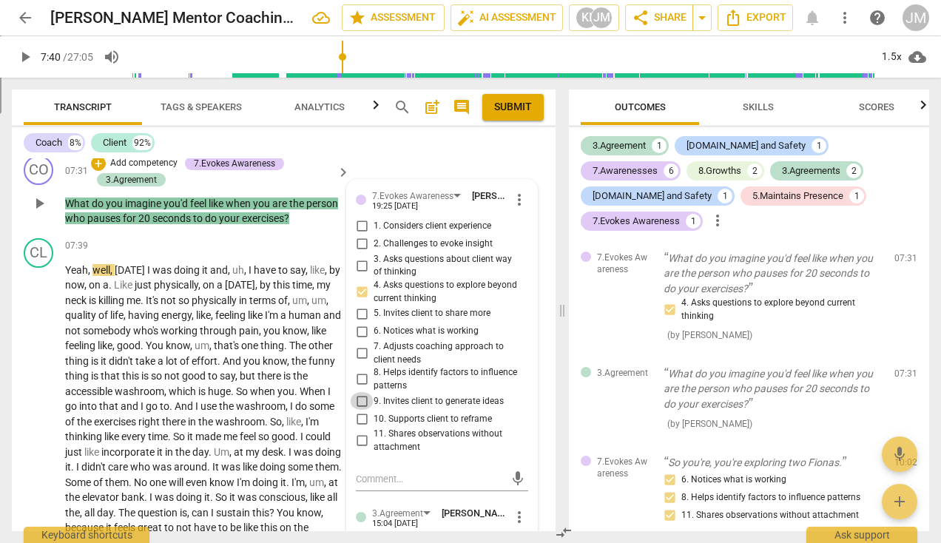
click at [362, 410] on input "9. Invites client to generate ideas" at bounding box center [362, 401] width 24 height 18
checkbox input "true"
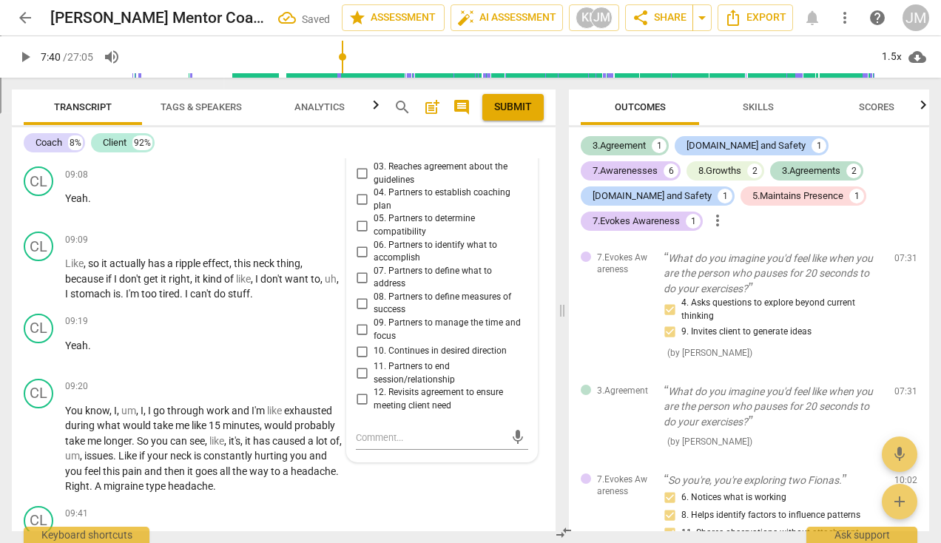
scroll to position [3132, 0]
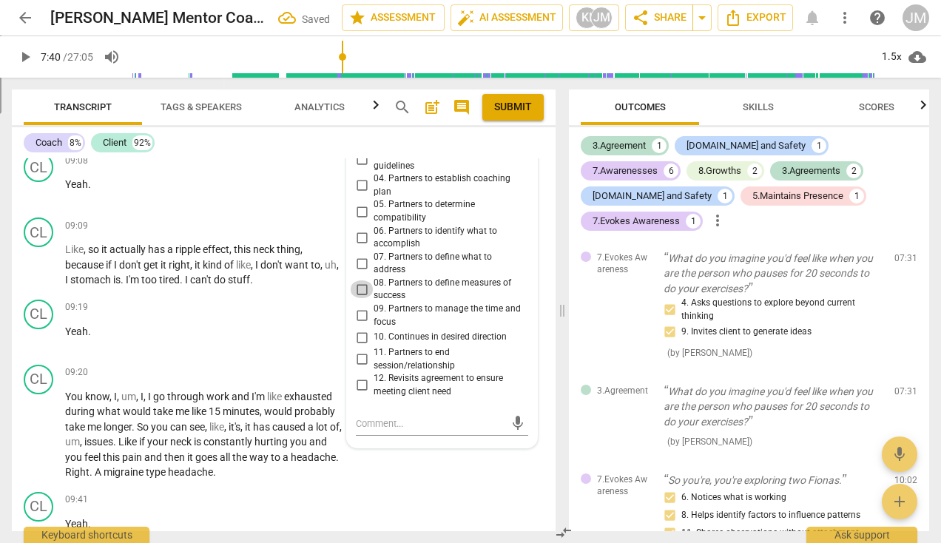
click at [358, 298] on input "08. Partners to define measures of success" at bounding box center [362, 289] width 24 height 18
checkbox input "true"
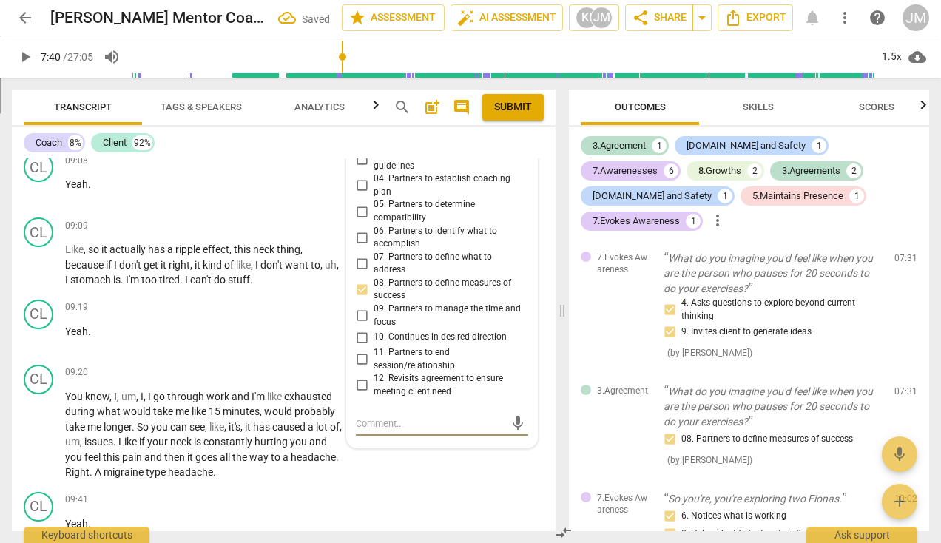
click at [358, 431] on textarea at bounding box center [430, 424] width 149 height 14
type textarea "T"
type textarea "Th"
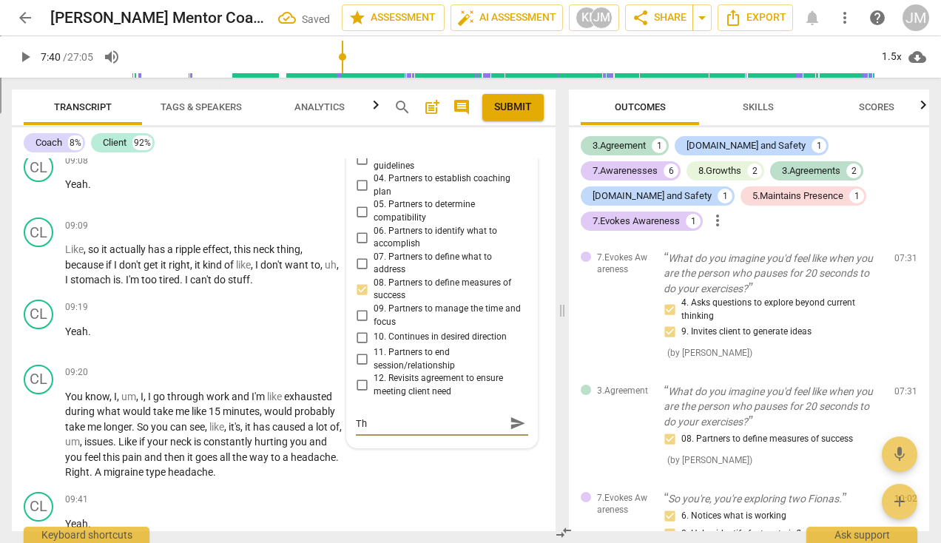
type textarea "The"
type textarea "The q"
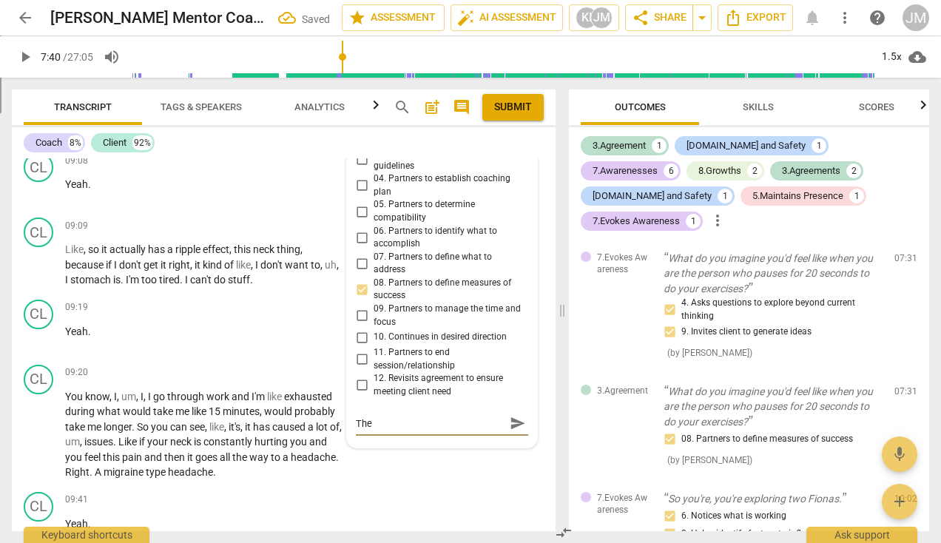
type textarea "The q"
type textarea "The qu"
type textarea "The que"
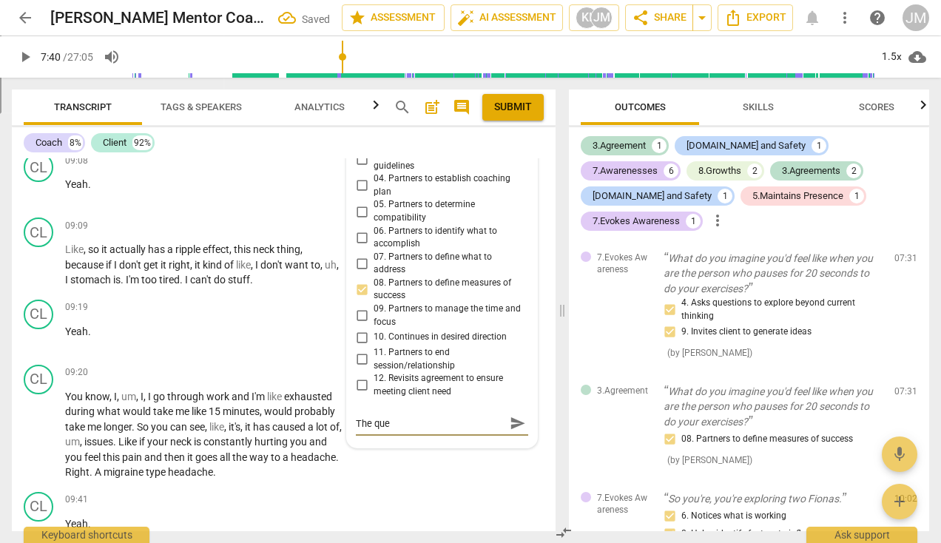
type textarea "The ques"
type textarea "The quesi"
type textarea "The quesit"
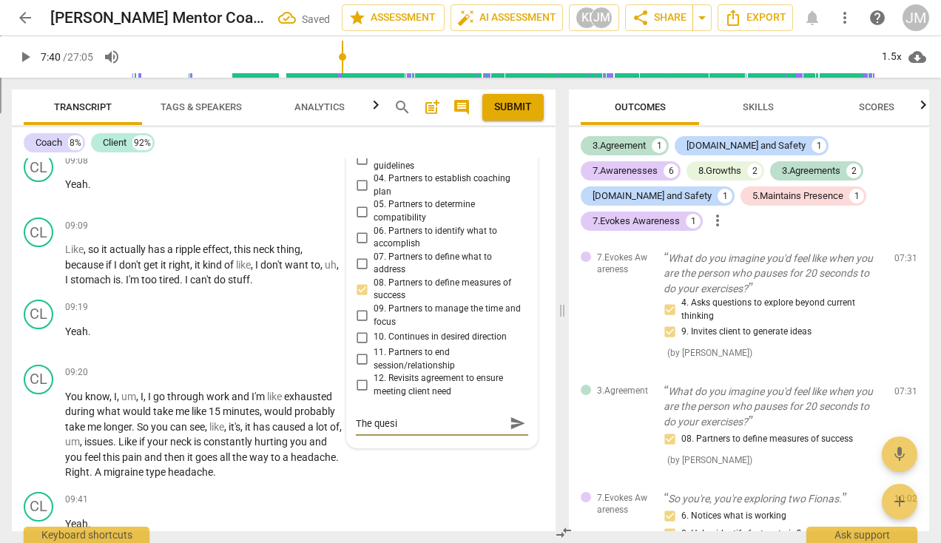
type textarea "The quesit"
type textarea "The quesito"
type textarea "The quesiton"
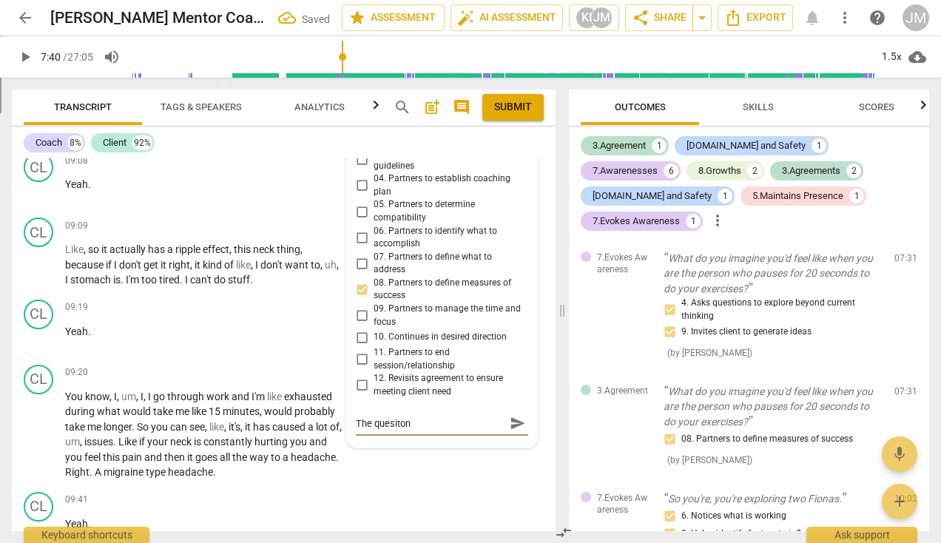
type textarea "The quesiton"
type textarea "The quesiton i"
type textarea "The quesiton is"
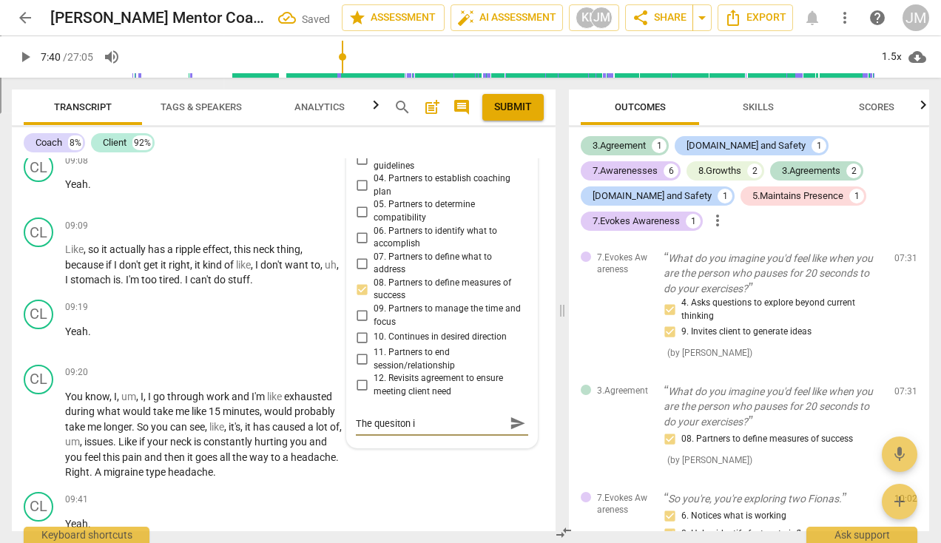
type textarea "The quesiton is"
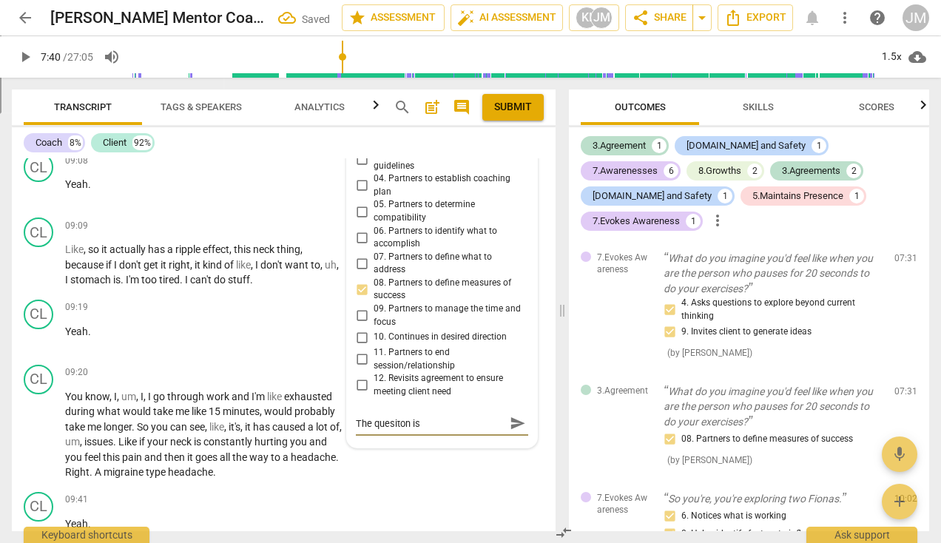
type textarea "The quesiton i"
type textarea "The quesiton"
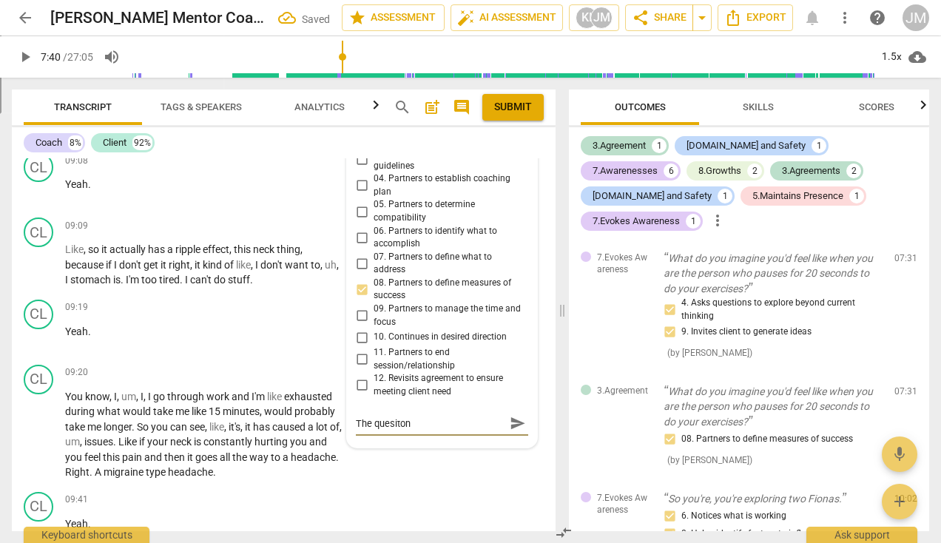
type textarea "The quesiton"
type textarea "The quesito"
type textarea "The quesit"
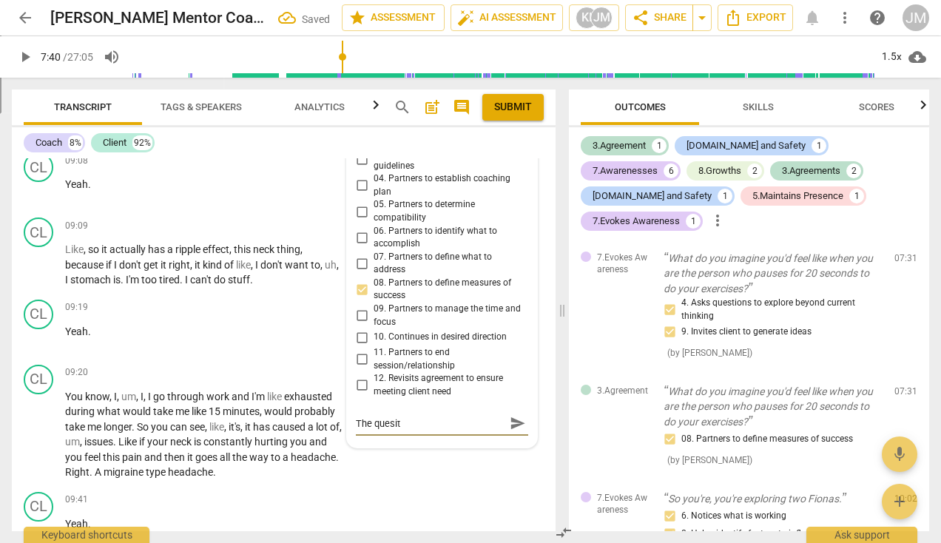
type textarea "The quesi"
type textarea "The ques"
type textarea "The quest"
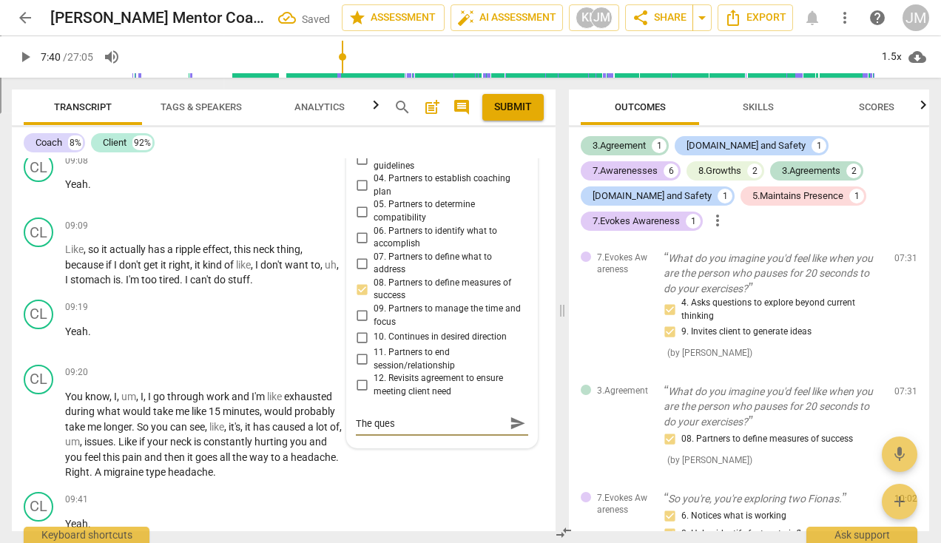
type textarea "The quest"
type textarea "The questi"
type textarea "The questio"
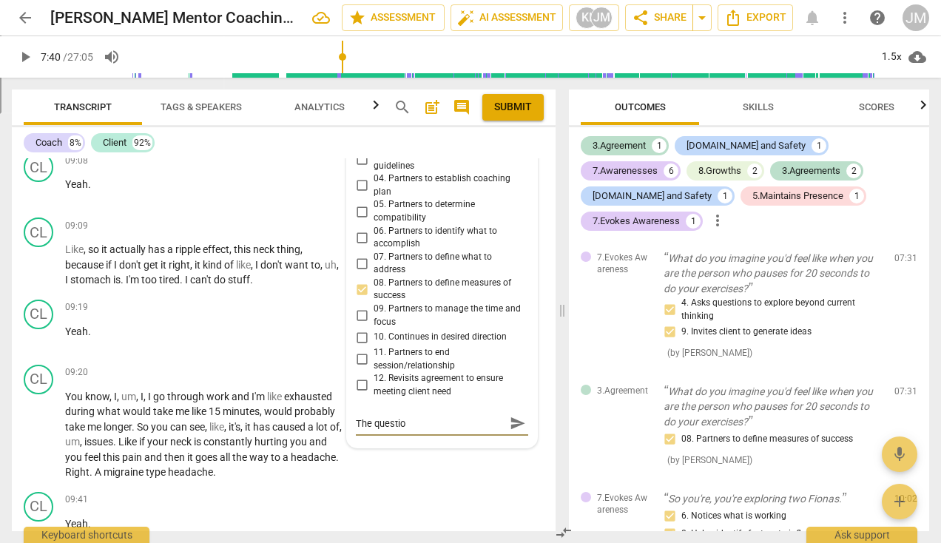
type textarea "The questios"
type textarea "The questiosn"
type textarea "The questiosn a"
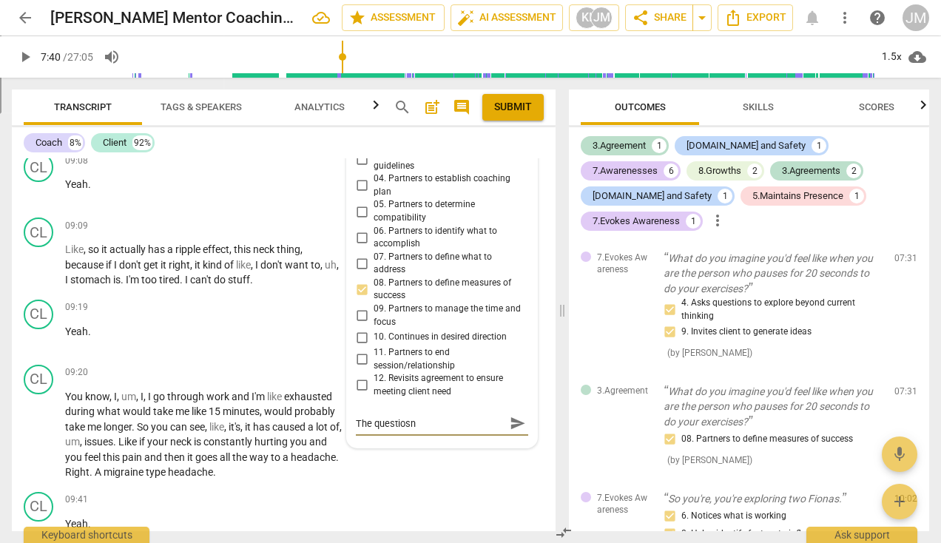
type textarea "The questiosn a"
type textarea "The questiosn as"
type textarea "The questiosn ask"
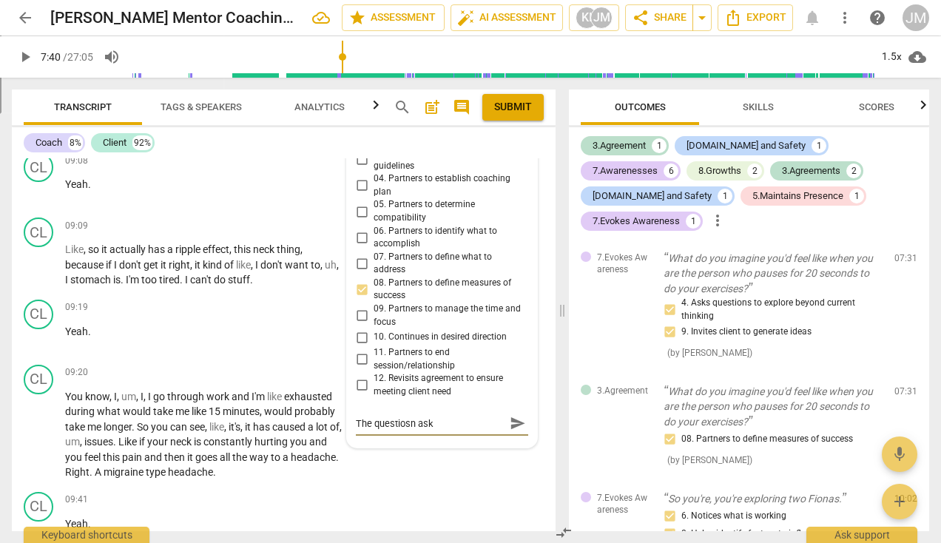
type textarea "The questiosn as"
type textarea "The questiosn a"
type textarea "The questiosn"
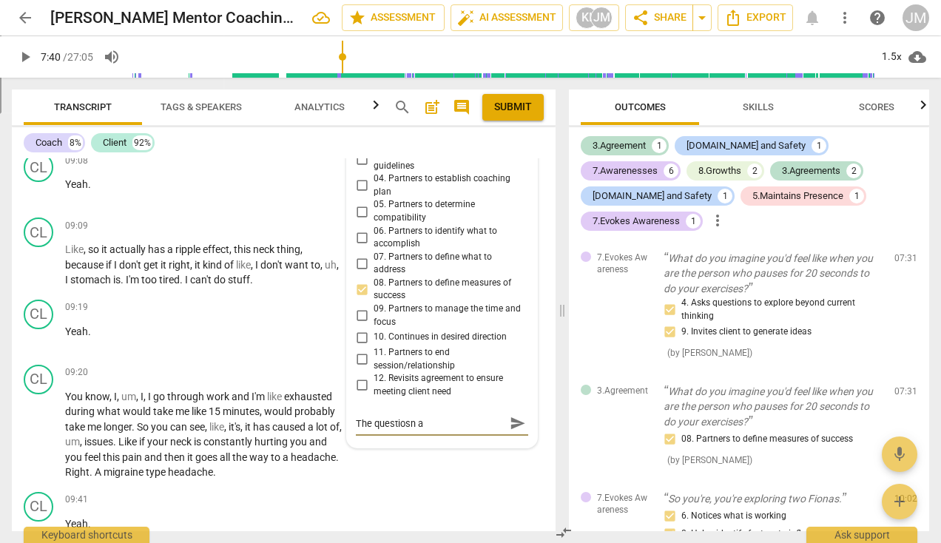
type textarea "The questiosn"
type textarea "The questios"
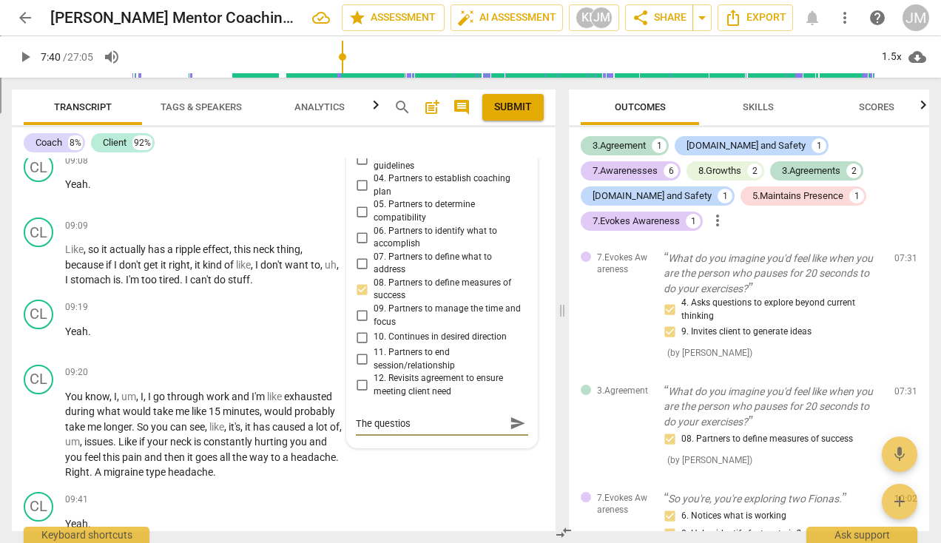
type textarea "The questio"
type textarea "The question"
type textarea "The questions"
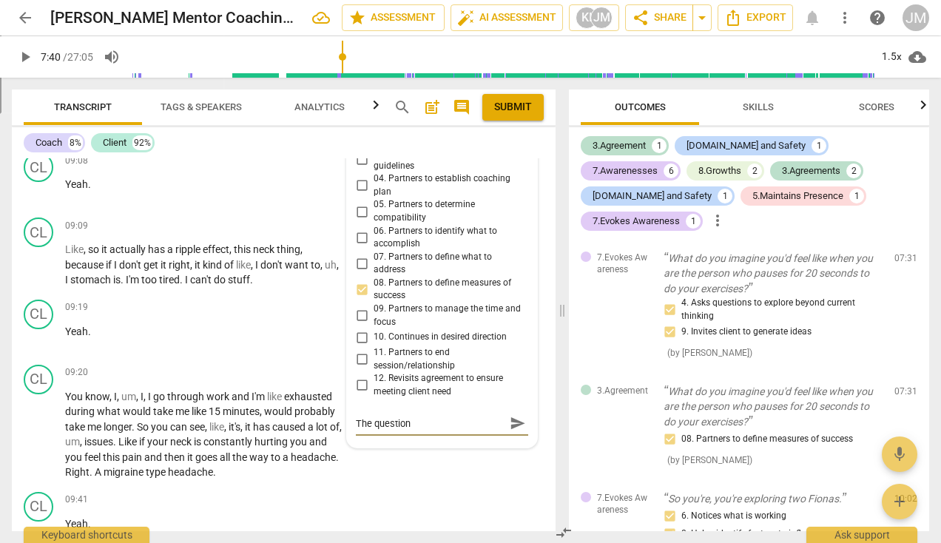
type textarea "The questions"
type textarea "The questions a"
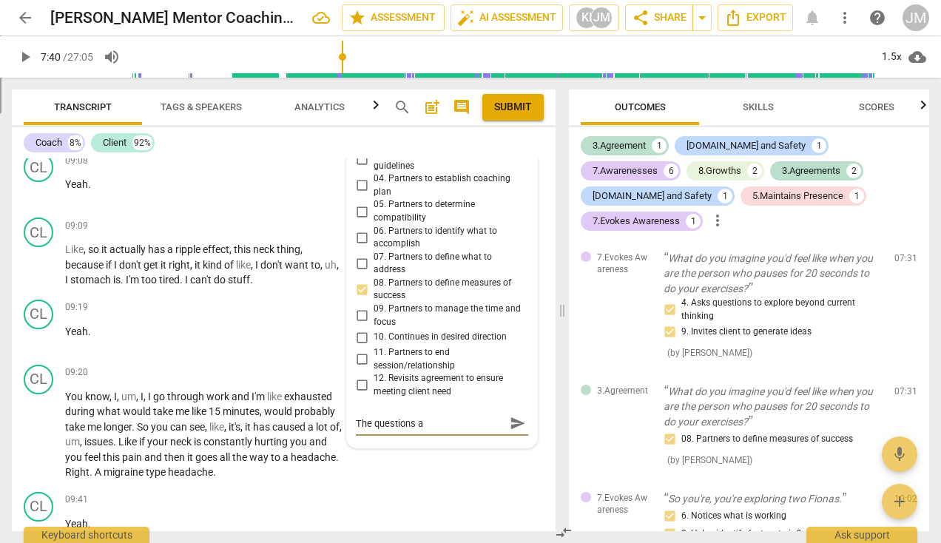
type textarea "The questions as"
type textarea "The questions ask"
type textarea "The questions asks"
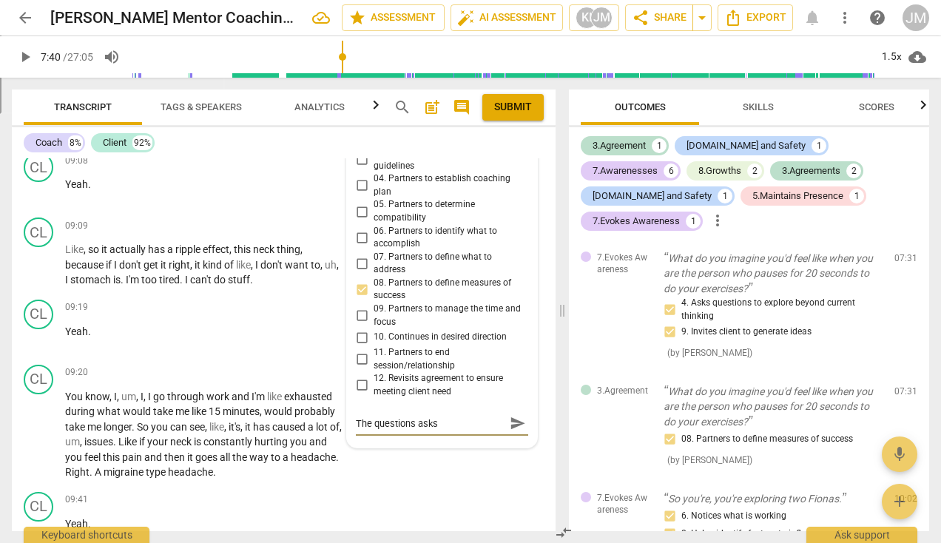
type textarea "The questions asks"
type textarea "The questions asks t"
type textarea "The questions asks th"
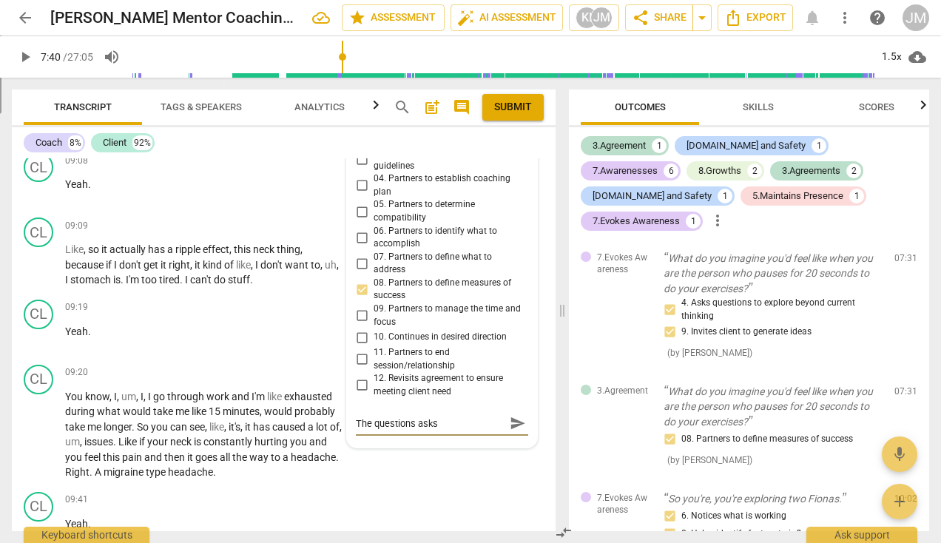
type textarea "The questions asks thi"
type textarea "The questions asks this"
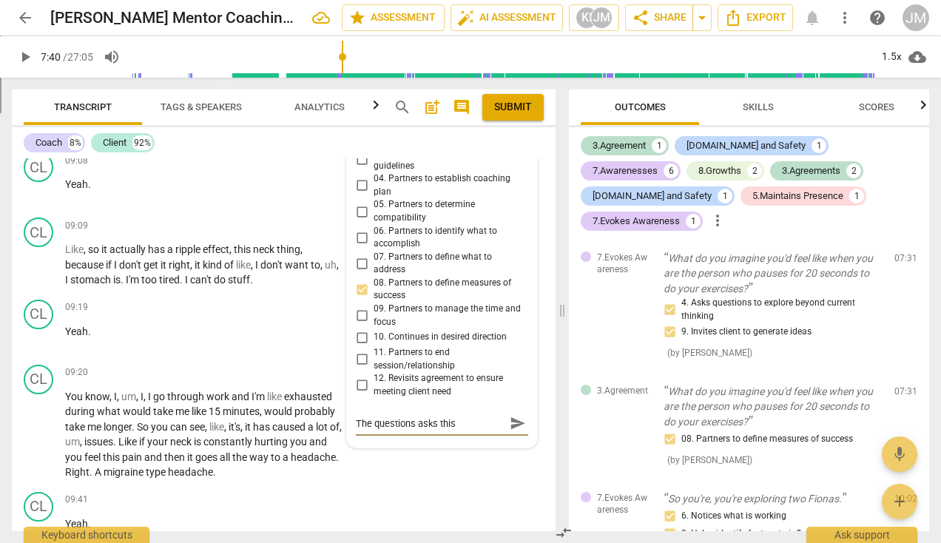
type textarea "The questions asks this"
type textarea "The questions asks this i"
type textarea "The questions asks this in"
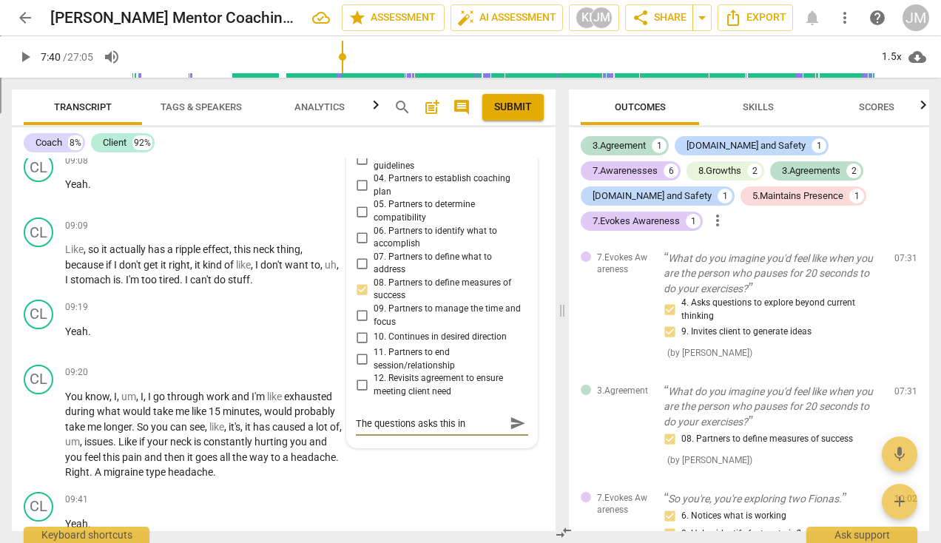
type textarea "The questions asks this in"
type textarea "The questions asks this in a"
type textarea "The questions asks this in a l"
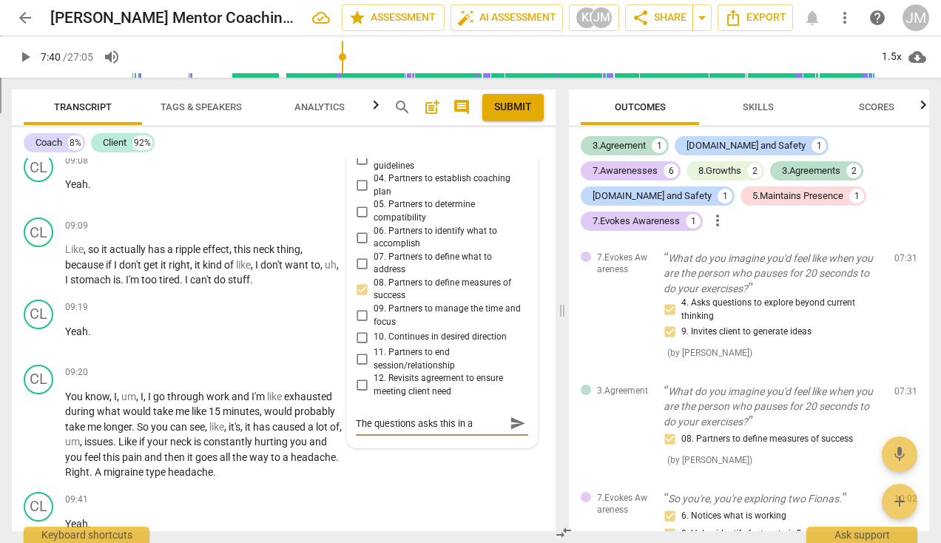
type textarea "The questions asks this in a l"
type textarea "The questions asks this in a la"
type textarea "The questions asks this in a lar"
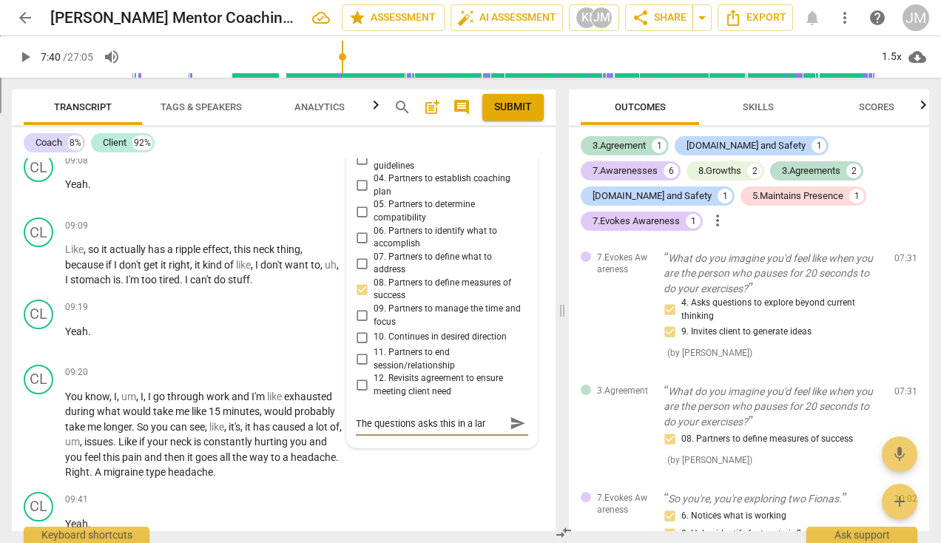
type textarea "The questions asks this in a larg"
type textarea "The questions asks this in a large"
type textarea "The questions asks this in a larger"
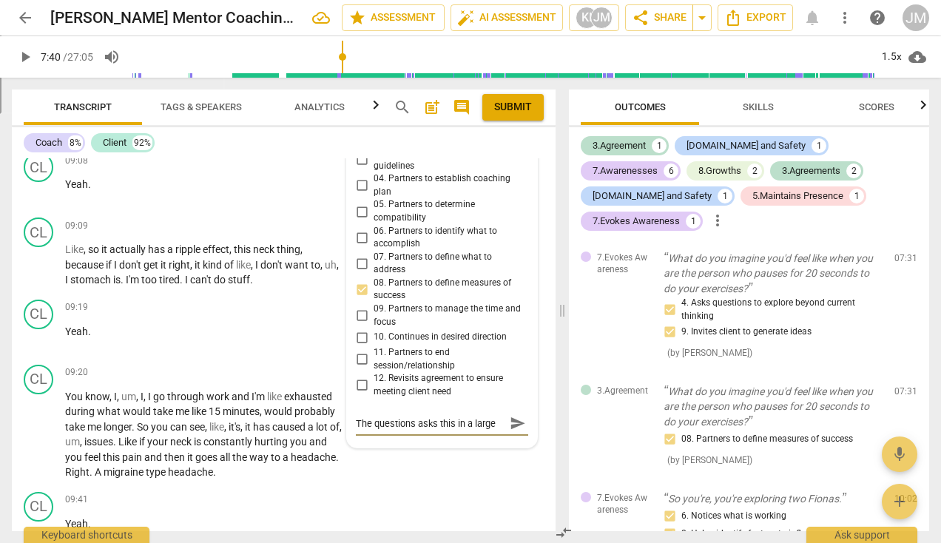
type textarea "The questions asks this in a larger"
type textarea "The questions asks this in a large"
type textarea "The questions asks this in a larg"
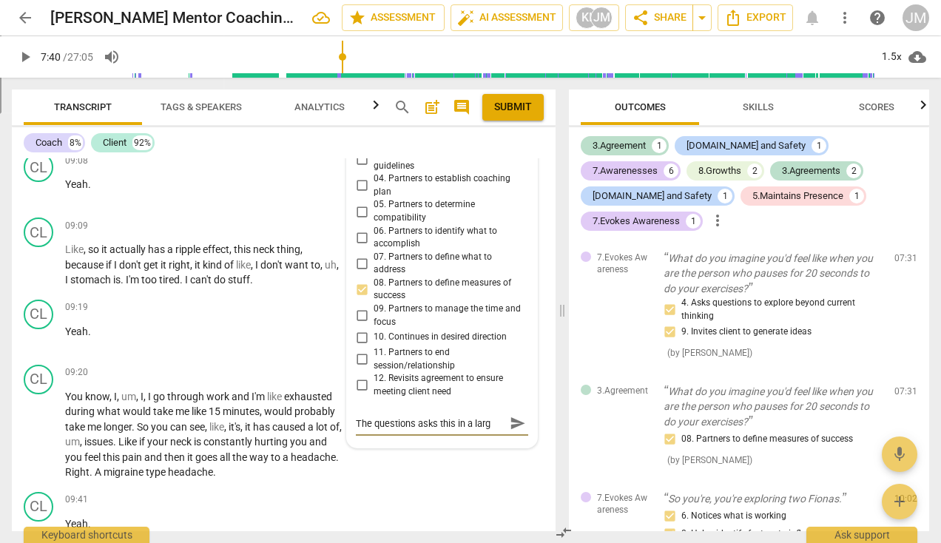
type textarea "The questions asks this in a lar"
type textarea "The questions asks this in a la"
type textarea "The questions asks this in a l"
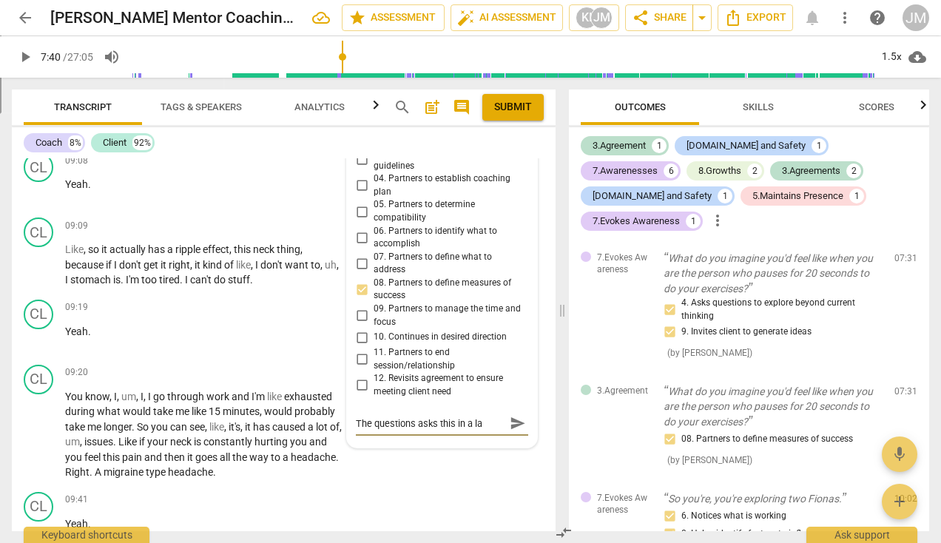
type textarea "The questions asks this in a l"
type textarea "The questions asks this in a"
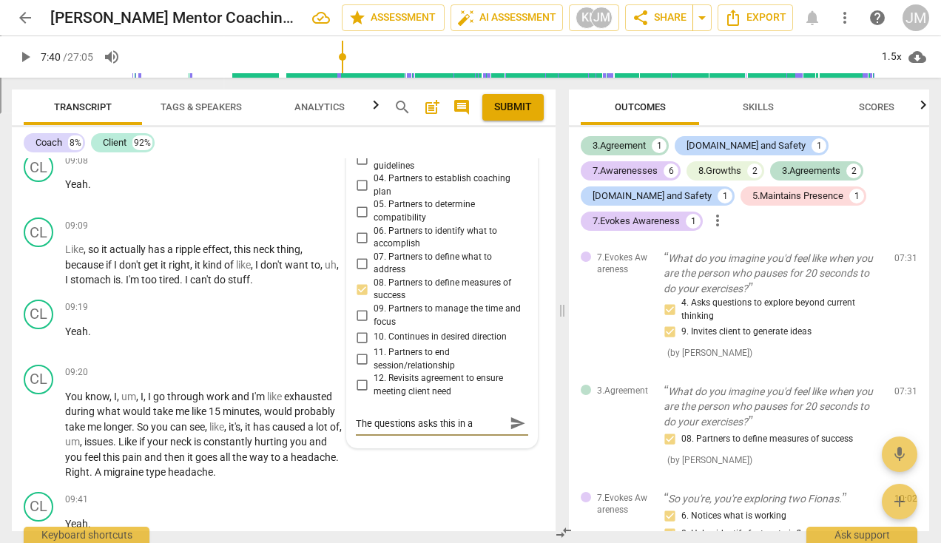
type textarea "The questions asks this in"
type textarea "The questions asks this i"
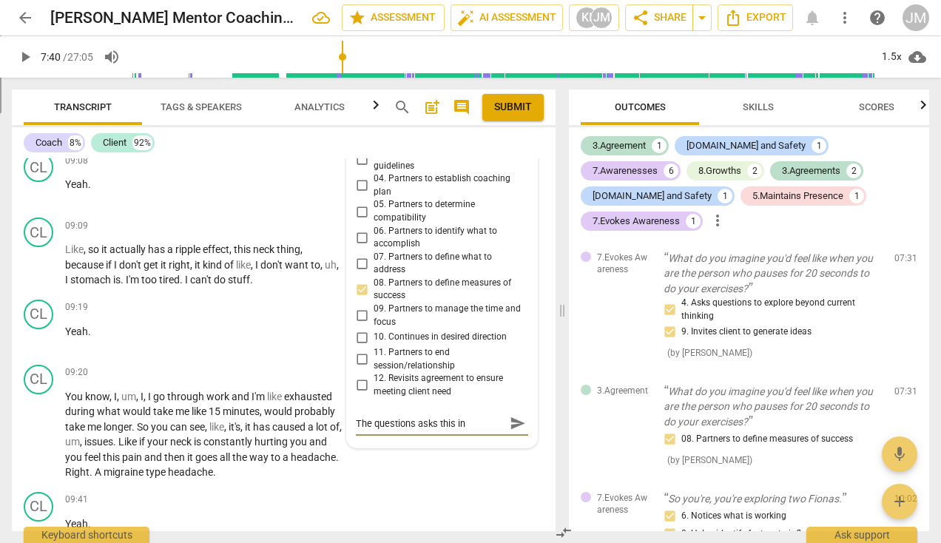
type textarea "The questions asks this i"
type textarea "The questions asks this"
type textarea "The questions asks this f"
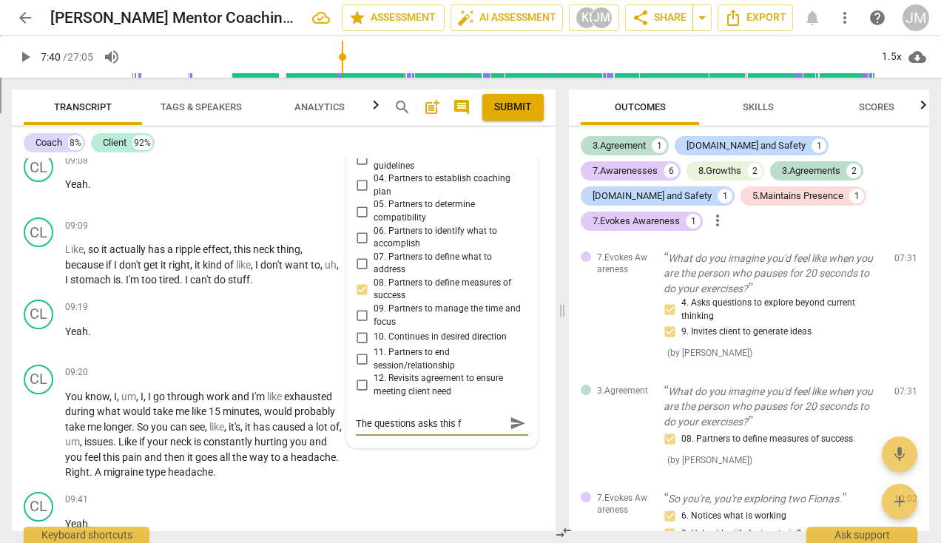
type textarea "The questions asks this fo"
type textarea "The questions asks this for"
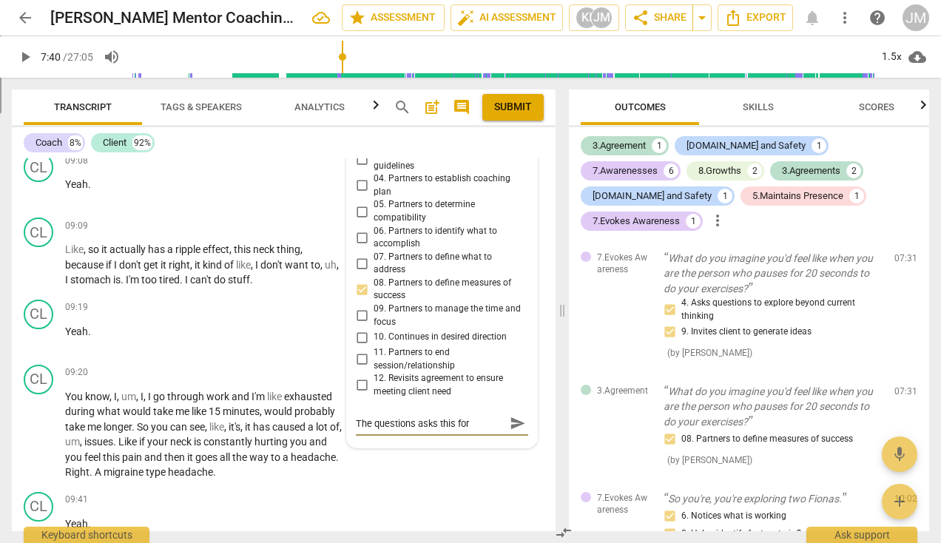
type textarea "The questions asks this for"
type textarea "The questions asks this for t"
type textarea "The questions asks this for te"
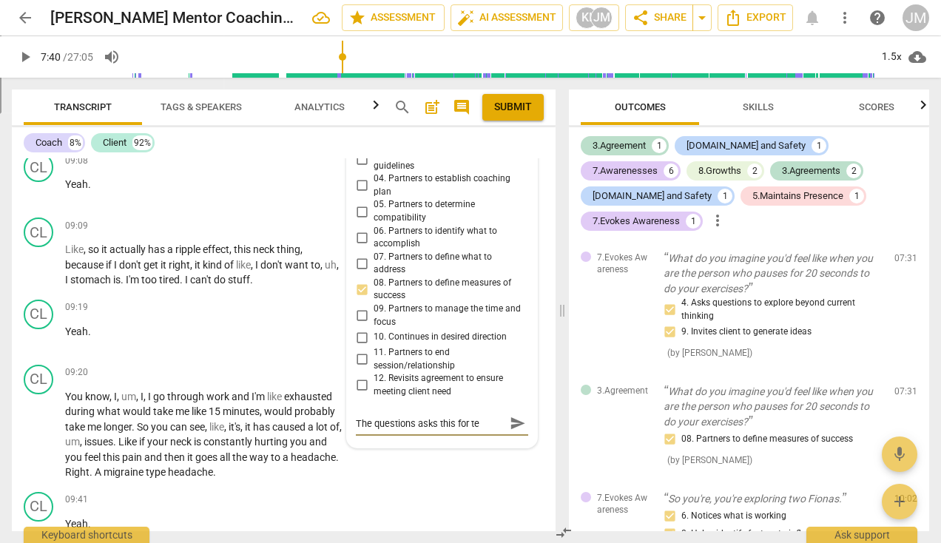
type textarea "The questions asks this for te"
type textarea "The questions asks this for te l"
type textarea "The questions asks this for te la"
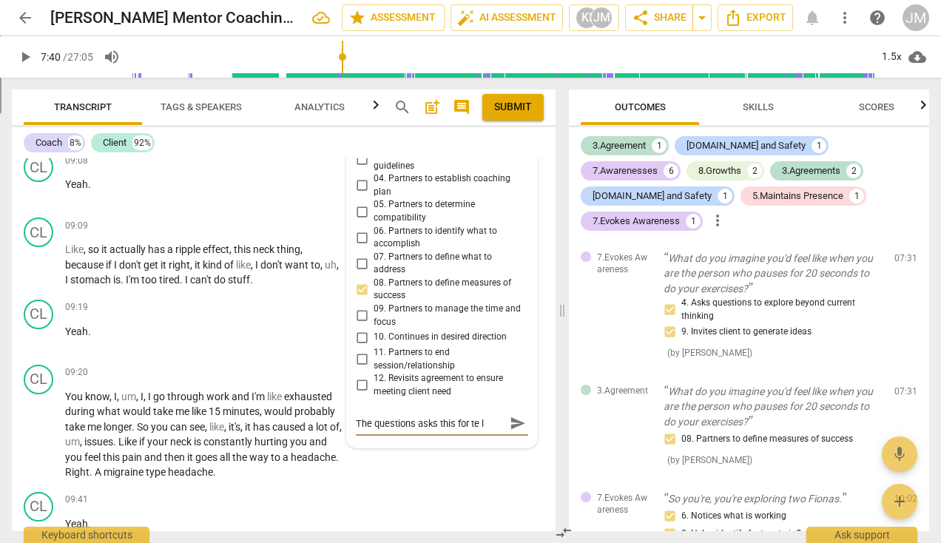
type textarea "The questions asks this for te la"
type textarea "The questions asks this for te l"
type textarea "The questions asks this for te"
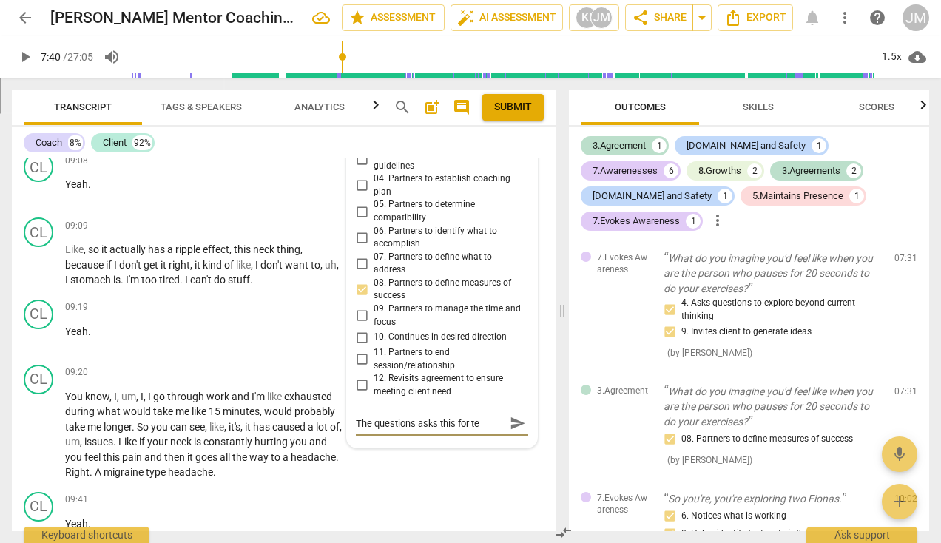
type textarea "The questions asks this for te"
type textarea "The questions asks this for t"
type textarea "The questions asks this for th"
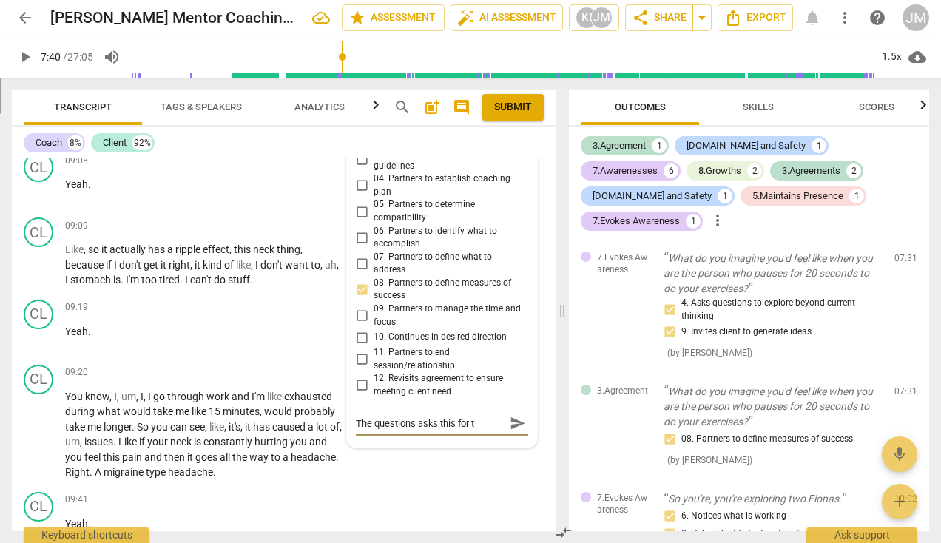
type textarea "The questions asks this for th"
type textarea "The questions asks this for the"
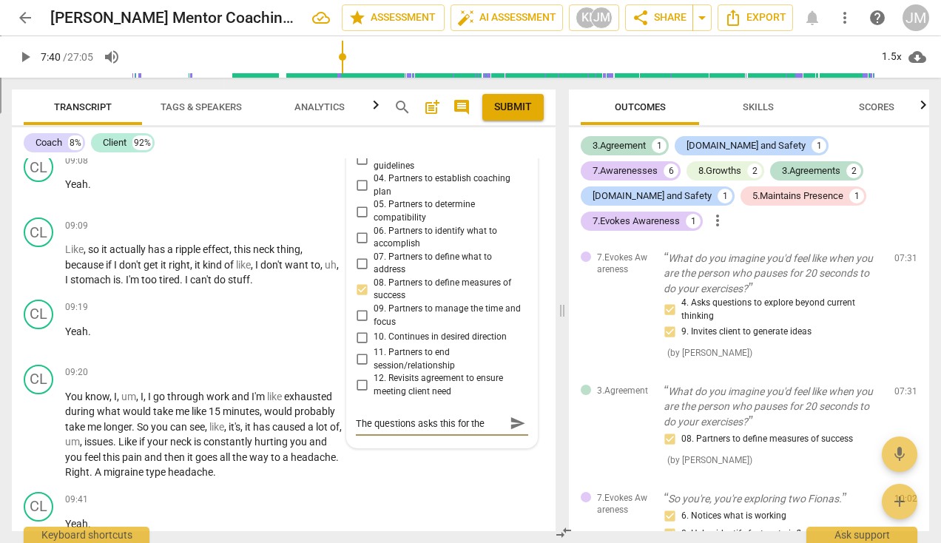
type textarea "The questions asks this for the l"
type textarea "The questions asks this for the la"
type textarea "The questions asks this for the lar"
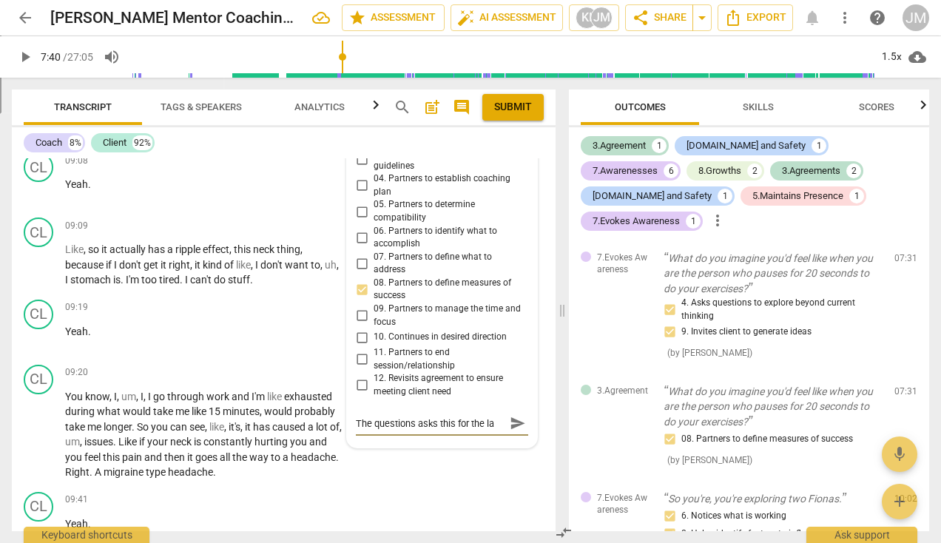
type textarea "The questions asks this for the lar"
type textarea "The questions asks this for the larg"
type textarea "The questions asks this for the large"
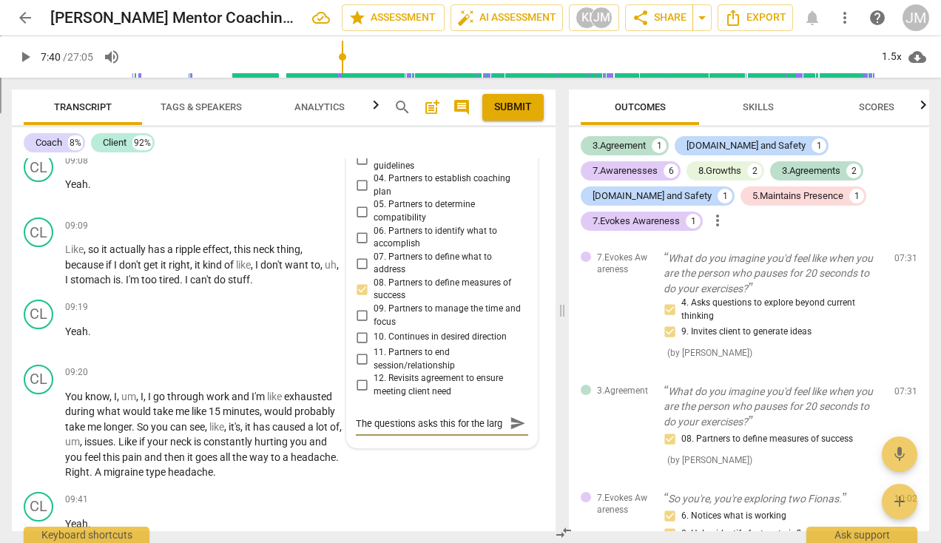
type textarea "The questions asks this for the large"
type textarea "The questions asks this for the larger"
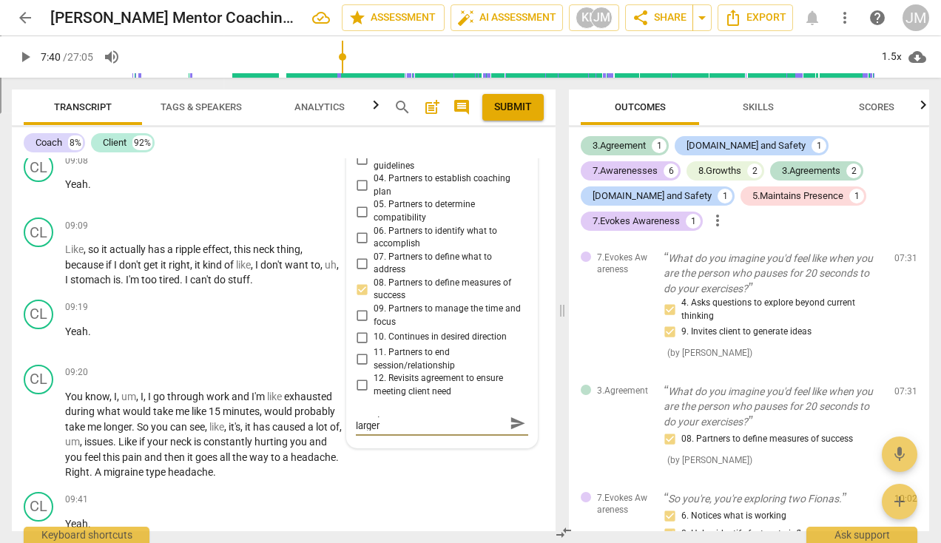
type textarea "The questions asks this for the larger c"
type textarea "The questions asks this for the larger co"
type textarea "The questions asks this for the larger con"
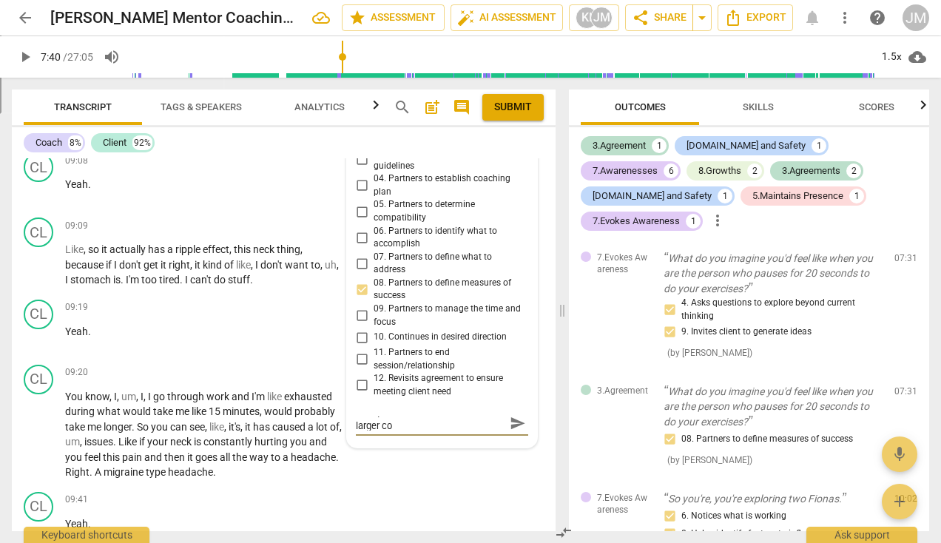
type textarea "The questions asks this for the larger con"
type textarea "The questions asks this for the larger cont"
type textarea "The questions asks this for the larger conte"
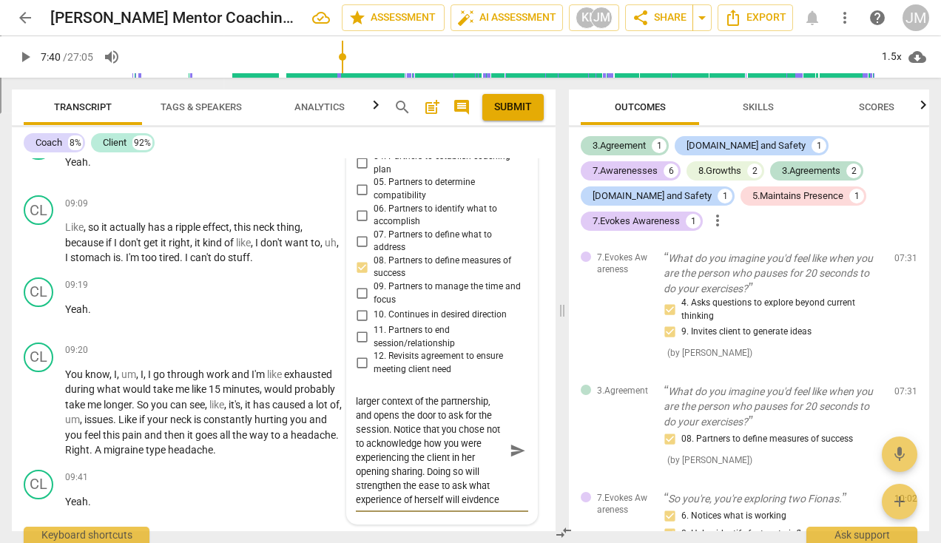
scroll to position [27, 0]
click at [364, 506] on textarea "The questions asks this for the larger context of the partnership, and opens th…" at bounding box center [430, 450] width 149 height 112
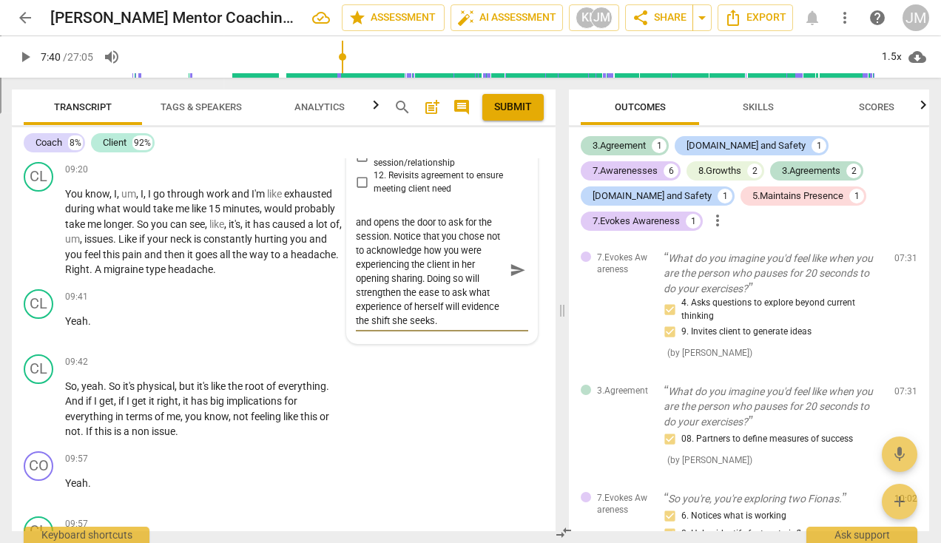
scroll to position [3326, 0]
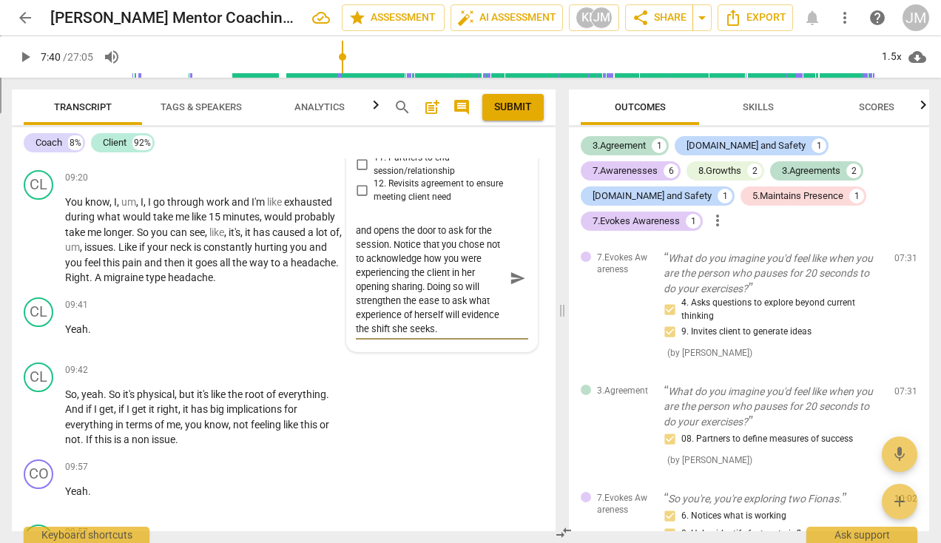
click at [440, 313] on textarea "The questions asks this for the larger context of the partnership, and opens th…" at bounding box center [430, 278] width 149 height 112
click at [510, 286] on span "send" at bounding box center [518, 278] width 16 height 16
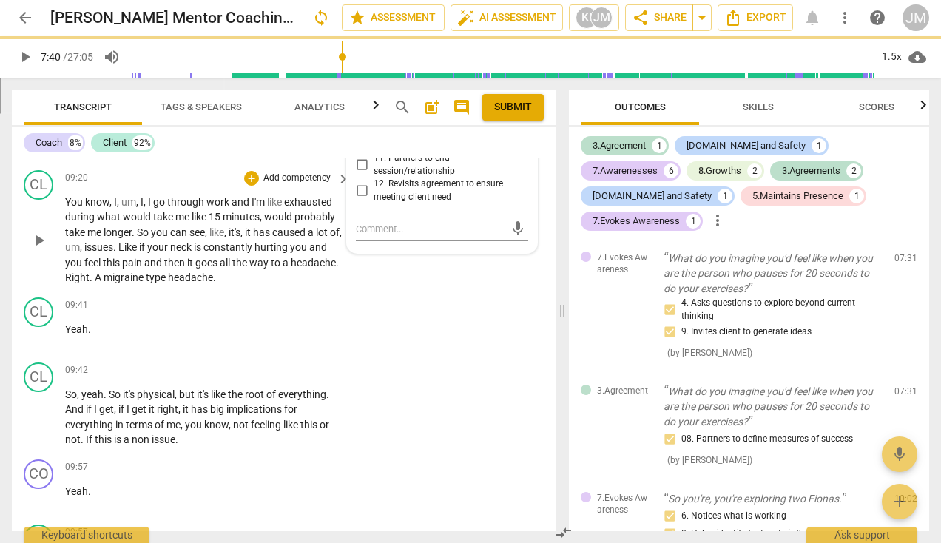
scroll to position [0, 0]
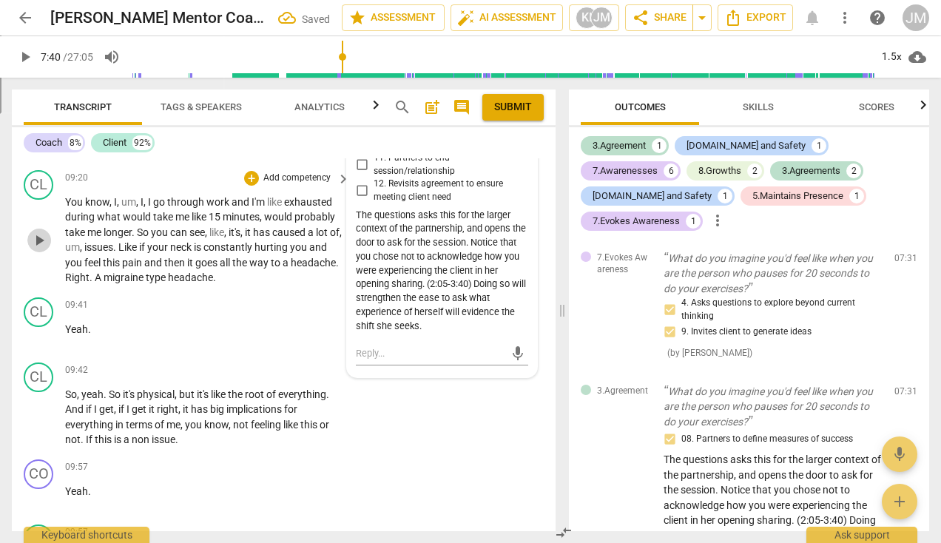
click at [38, 249] on span "play_arrow" at bounding box center [39, 241] width 18 height 18
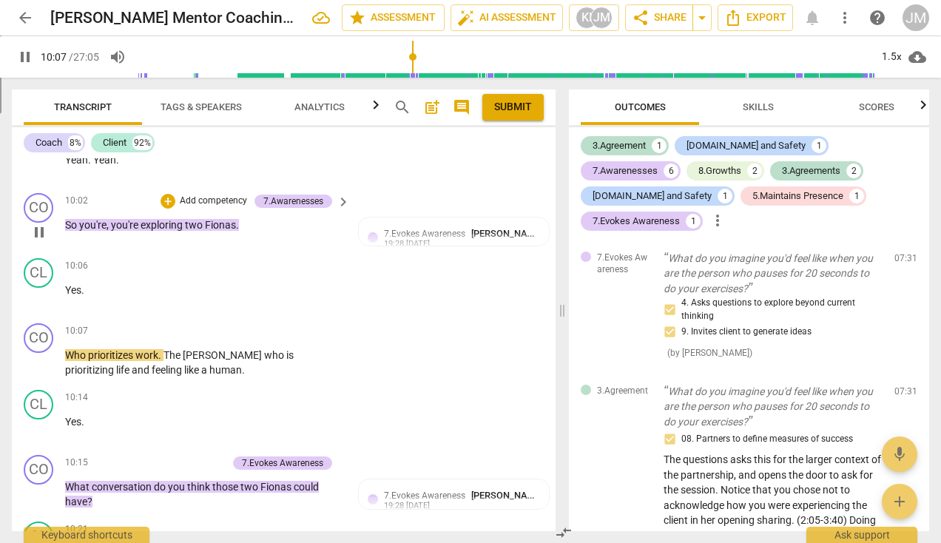
scroll to position [3862, 0]
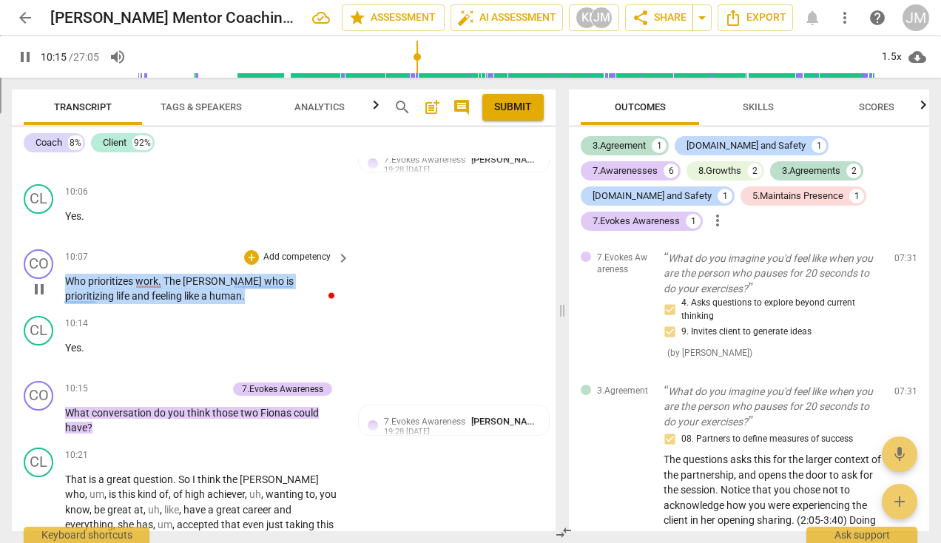
drag, startPoint x: 169, startPoint y: 315, endPoint x: 64, endPoint y: 300, distance: 105.4
click at [65, 300] on p "Who prioritizes work . The Fiona who is prioritizing life and feeling like a hu…" at bounding box center [204, 289] width 278 height 30
click at [297, 264] on p "Add competency" at bounding box center [297, 257] width 70 height 13
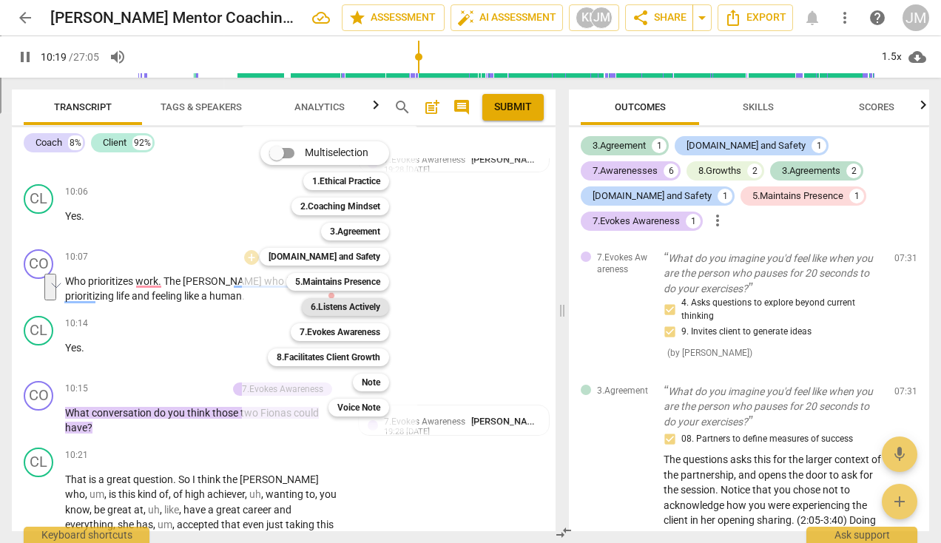
click at [347, 303] on b "6.Listens Actively" at bounding box center [346, 307] width 70 height 18
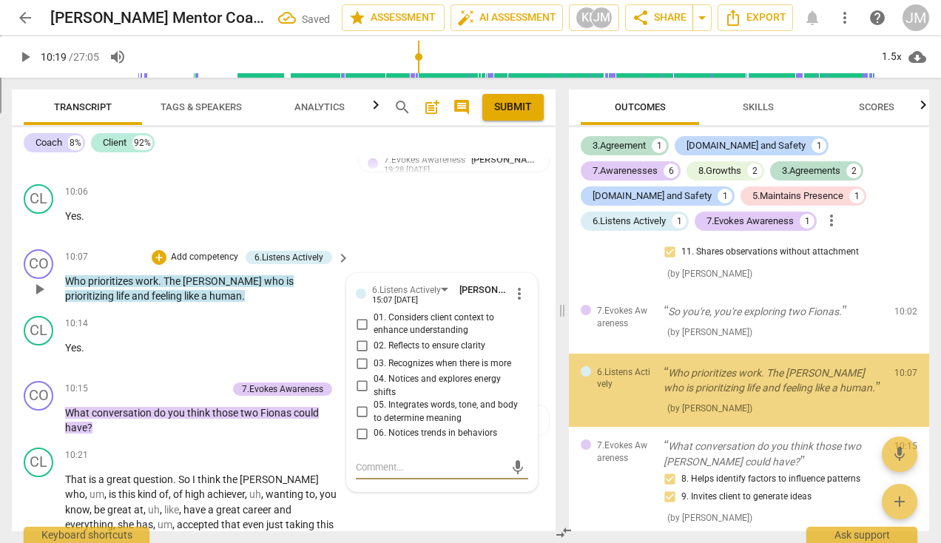
scroll to position [1254, 0]
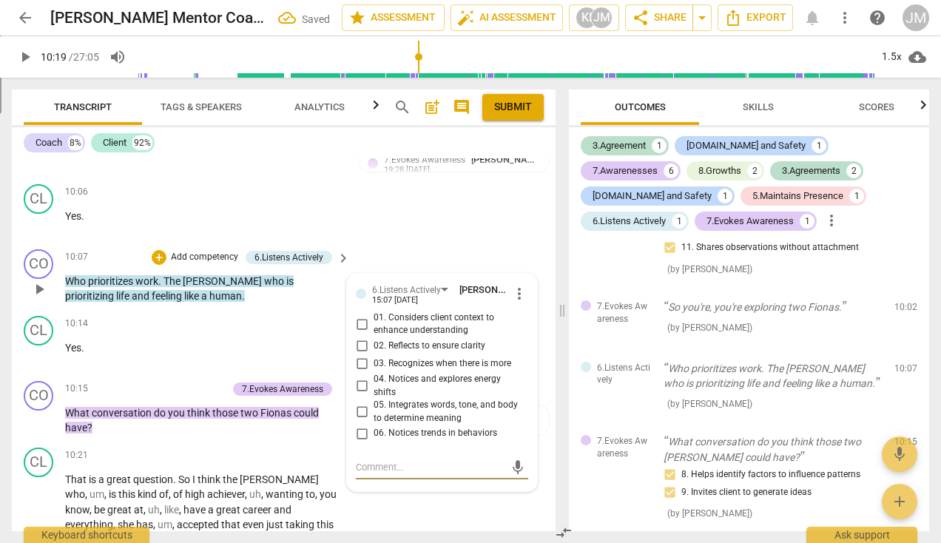
click at [357, 355] on input "02. Reflects to ensure clarity" at bounding box center [362, 346] width 24 height 18
click at [360, 333] on input "01. Considers client context to enhance understanding" at bounding box center [362, 324] width 24 height 18
click at [359, 373] on input "03. Recognizes when there is more" at bounding box center [362, 364] width 24 height 18
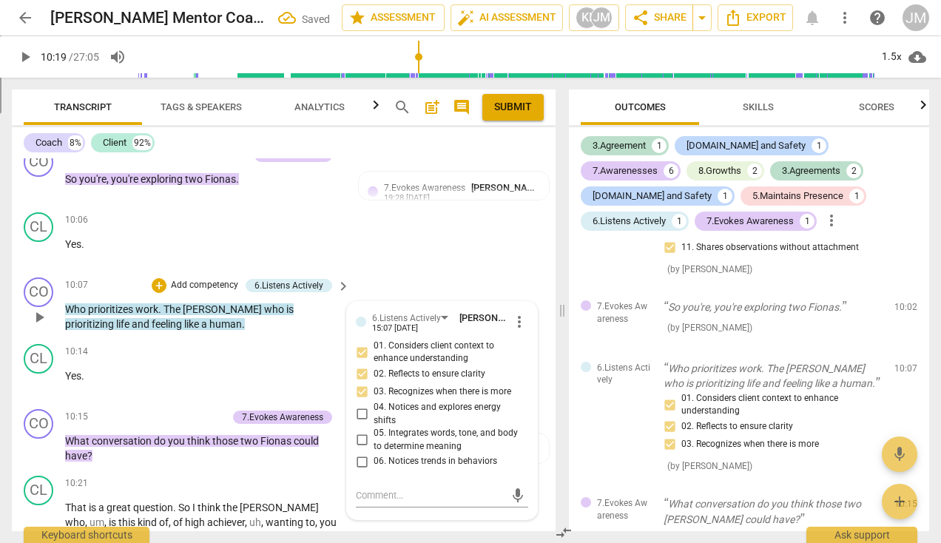
scroll to position [3787, 0]
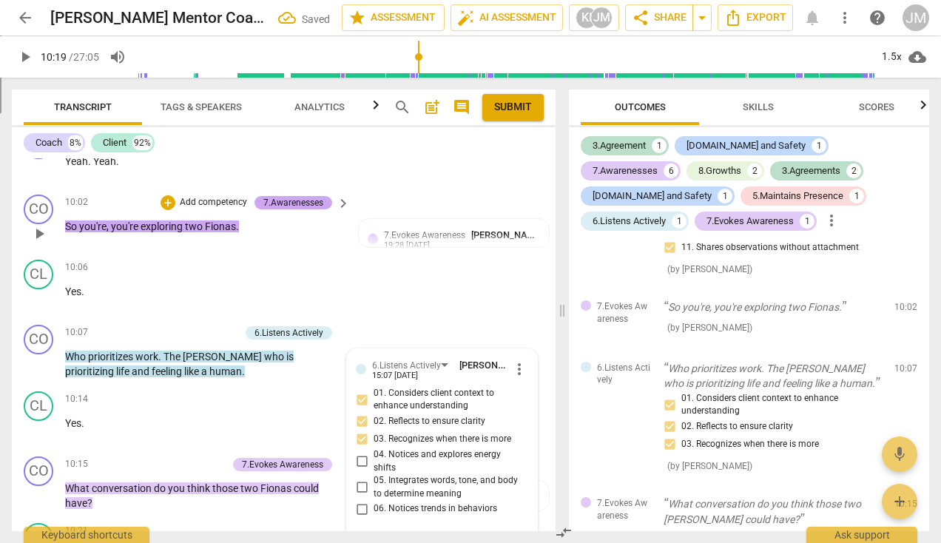
click at [280, 209] on div "7.Awarenesses" at bounding box center [293, 202] width 60 height 13
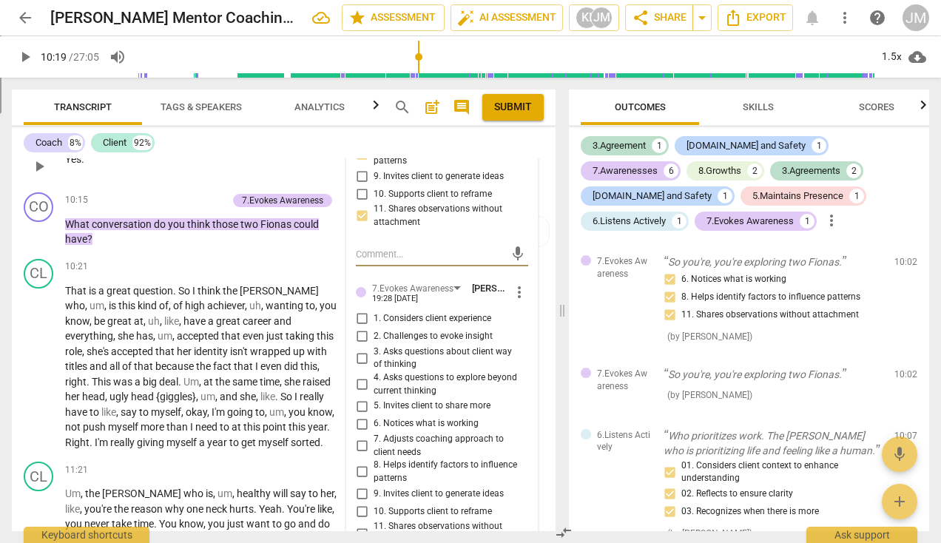
scroll to position [4098, 0]
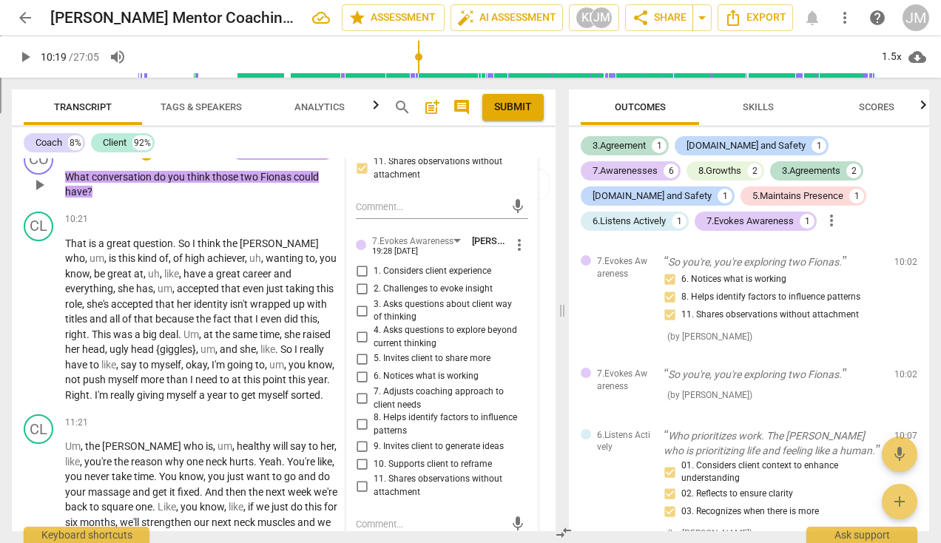
click at [272, 160] on div "7.Evokes Awareness" at bounding box center [282, 153] width 81 height 13
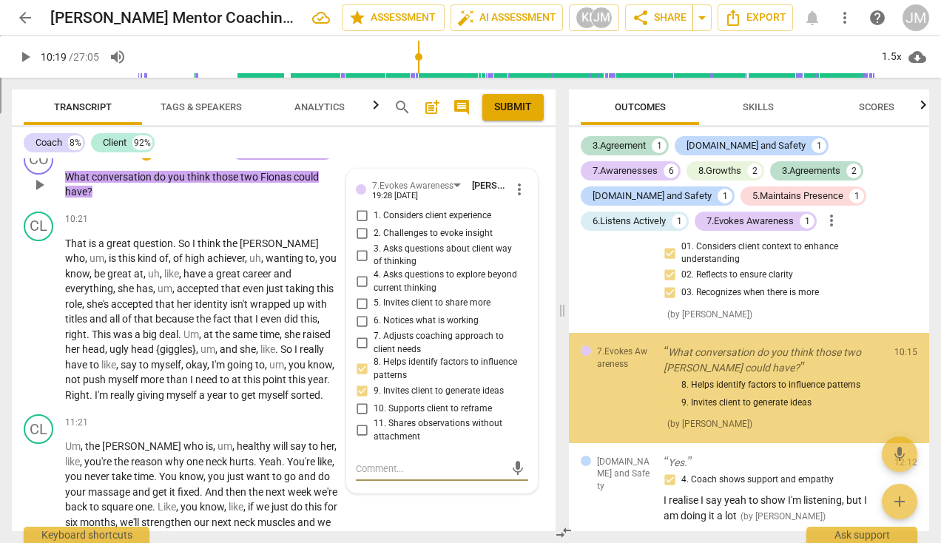
scroll to position [1409, 0]
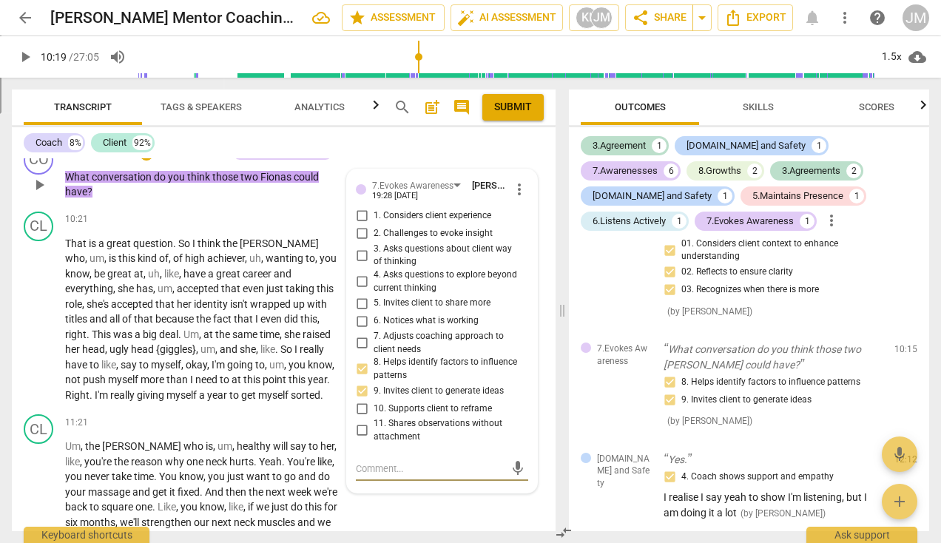
click at [358, 291] on input "4. Asks questions to explore beyond current thinking" at bounding box center [362, 282] width 24 height 18
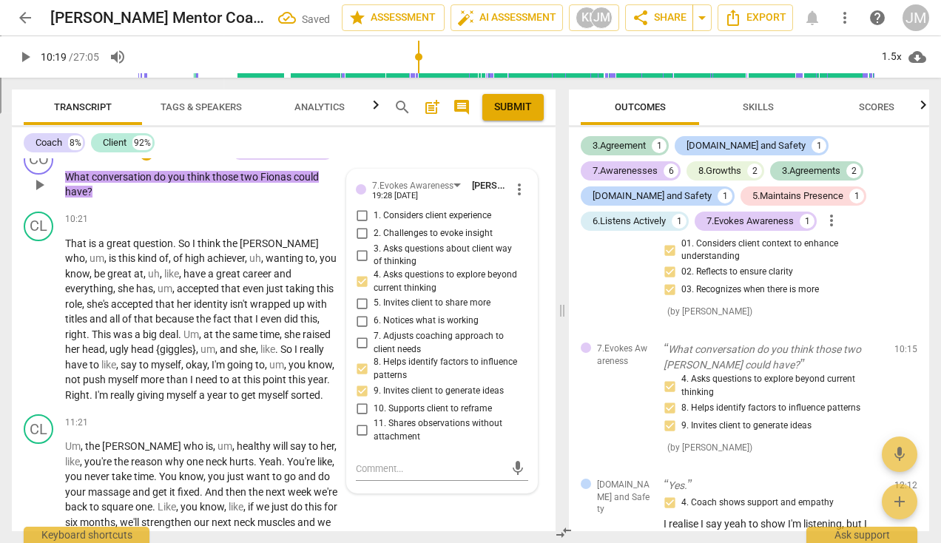
click at [358, 243] on input "2. Challenges to evoke insight" at bounding box center [362, 234] width 24 height 18
click at [364, 225] on input "1. Considers client experience" at bounding box center [362, 216] width 24 height 18
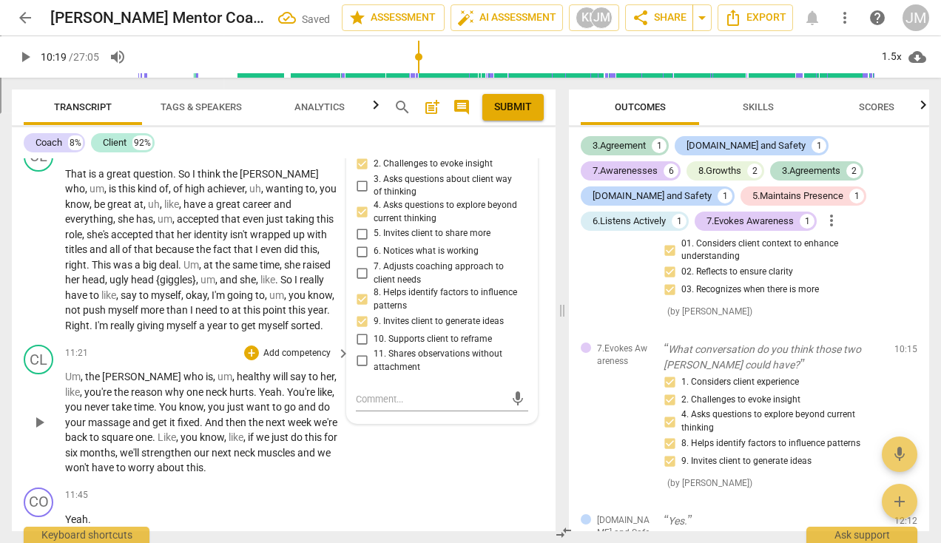
scroll to position [4022, 0]
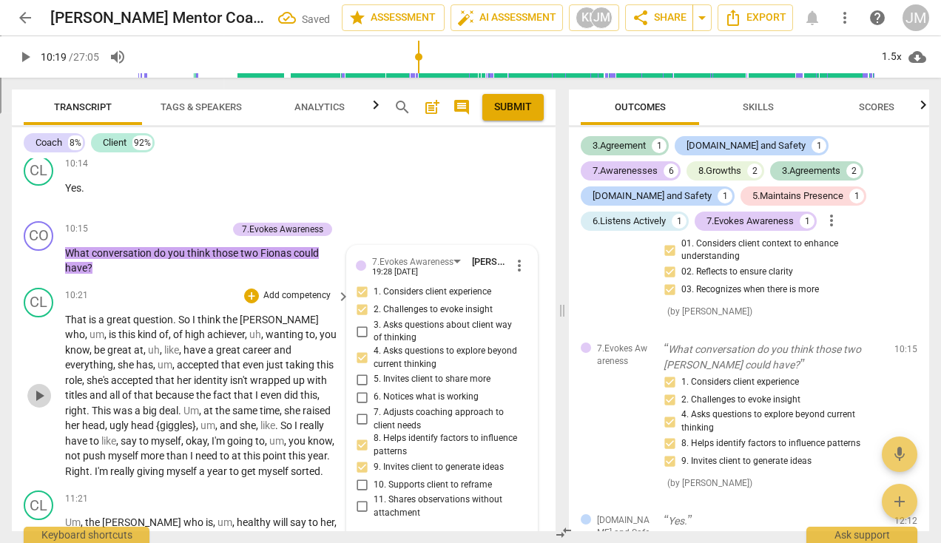
click at [42, 405] on span "play_arrow" at bounding box center [39, 396] width 18 height 18
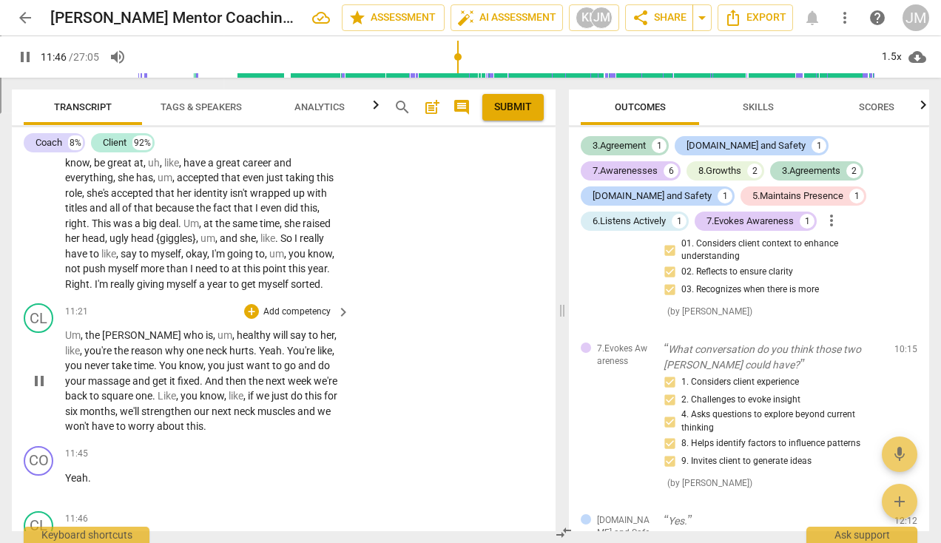
scroll to position [4608, 0]
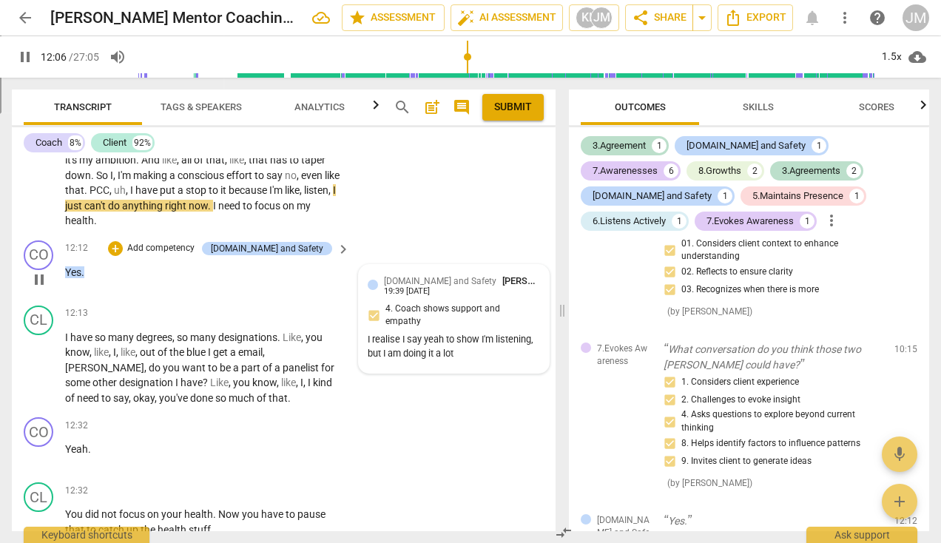
click at [459, 361] on div "I realise I say yeah to show I'm listening, but I am doing it a lot" at bounding box center [454, 347] width 172 height 28
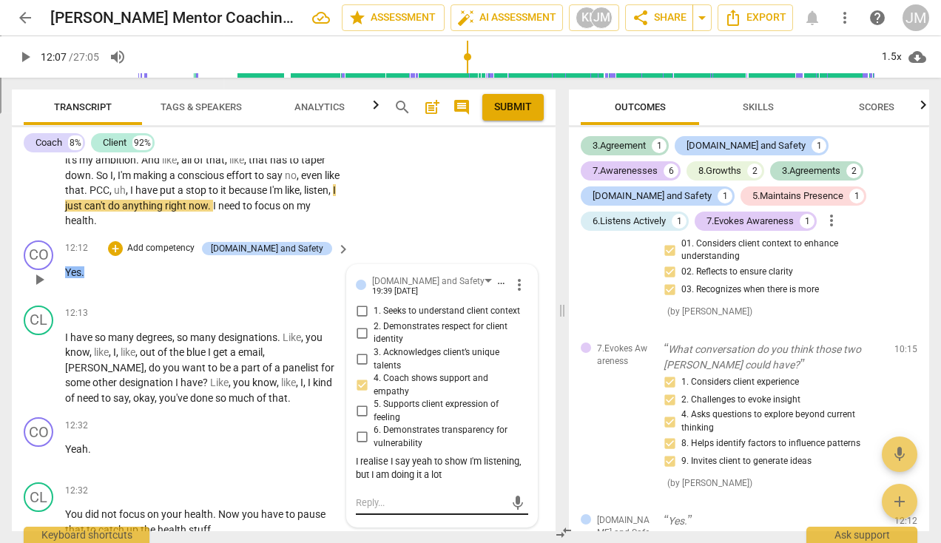
click at [383, 510] on textarea at bounding box center [430, 503] width 149 height 14
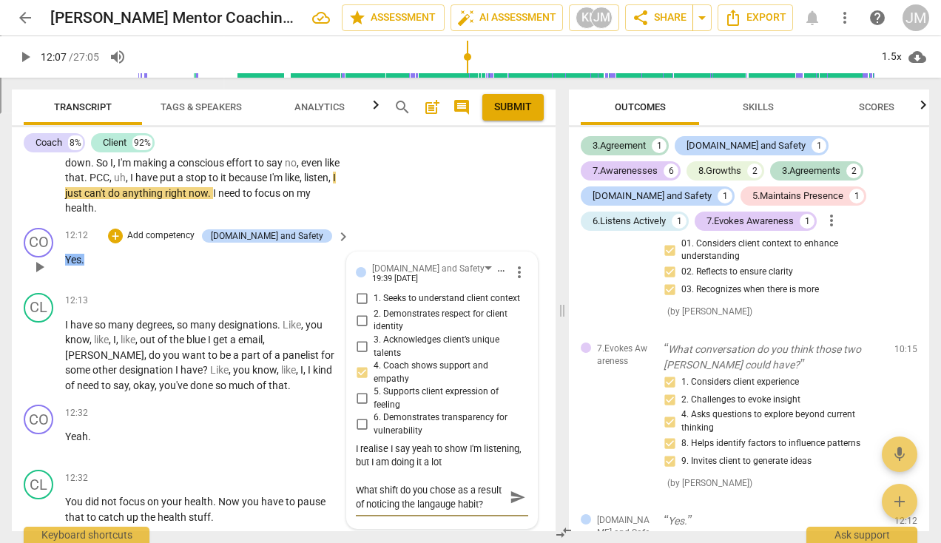
scroll to position [13, 0]
click at [470, 511] on textarea "What shift do you chose as a result of noticing the langauge habit?" at bounding box center [430, 497] width 149 height 28
click at [423, 511] on textarea "What shift do you chose as a result of noticing the language habit?" at bounding box center [430, 497] width 149 height 28
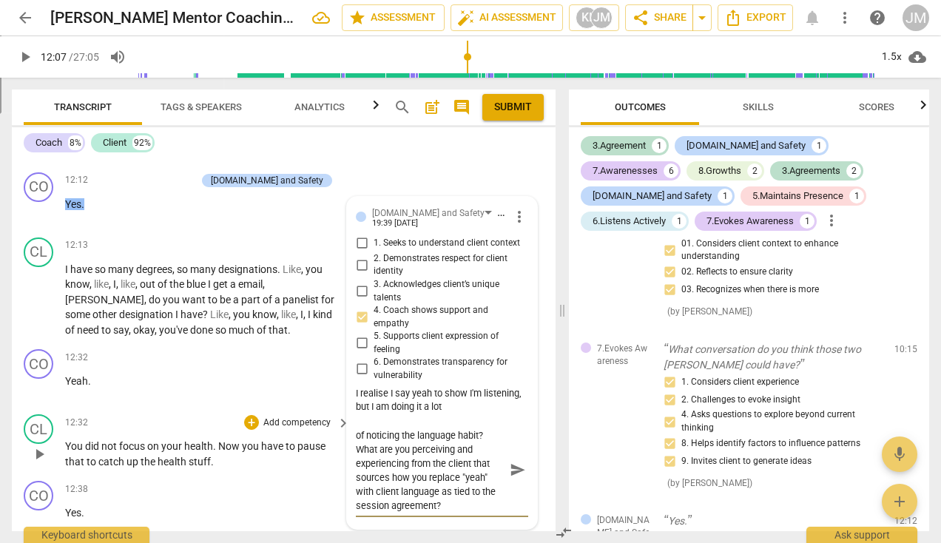
click at [510, 478] on span "send" at bounding box center [518, 470] width 16 height 16
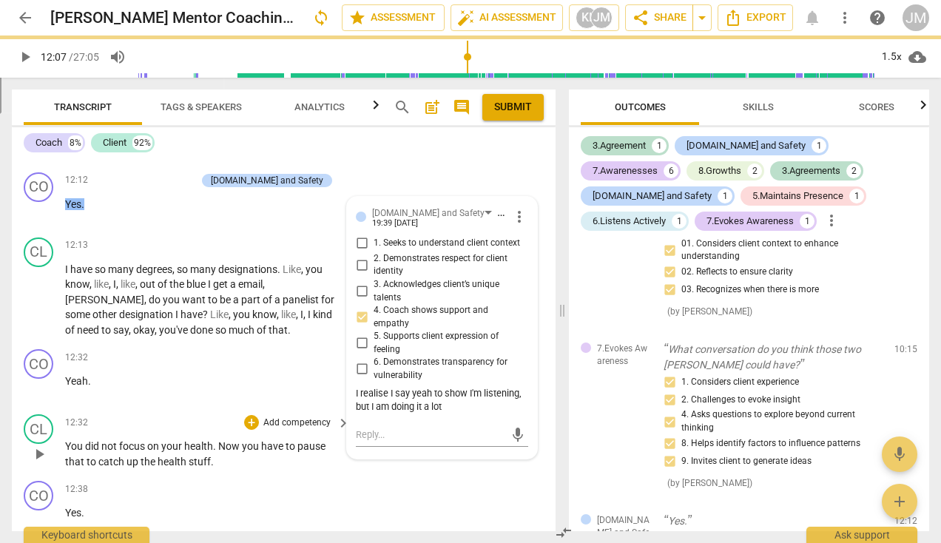
scroll to position [0, 0]
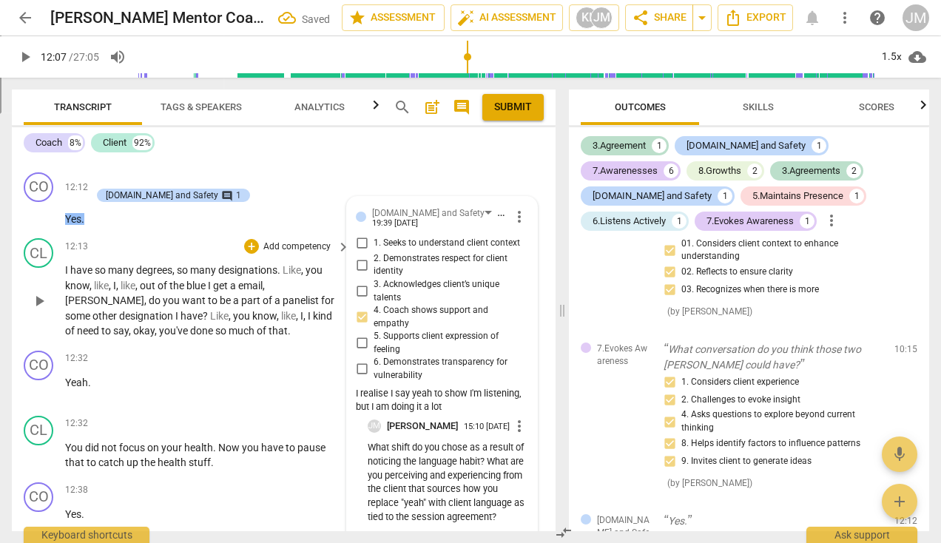
click at [31, 310] on span "play_arrow" at bounding box center [39, 301] width 18 height 18
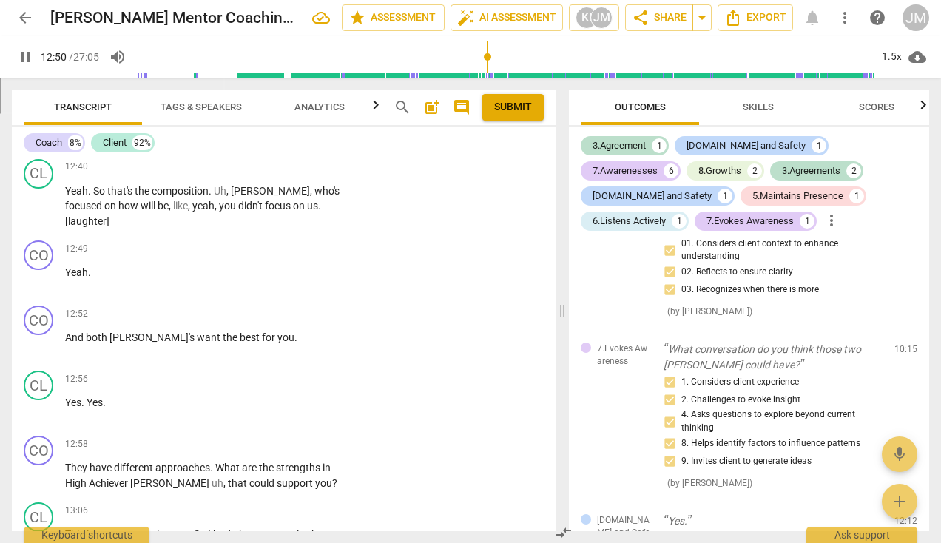
scroll to position [5070, 0]
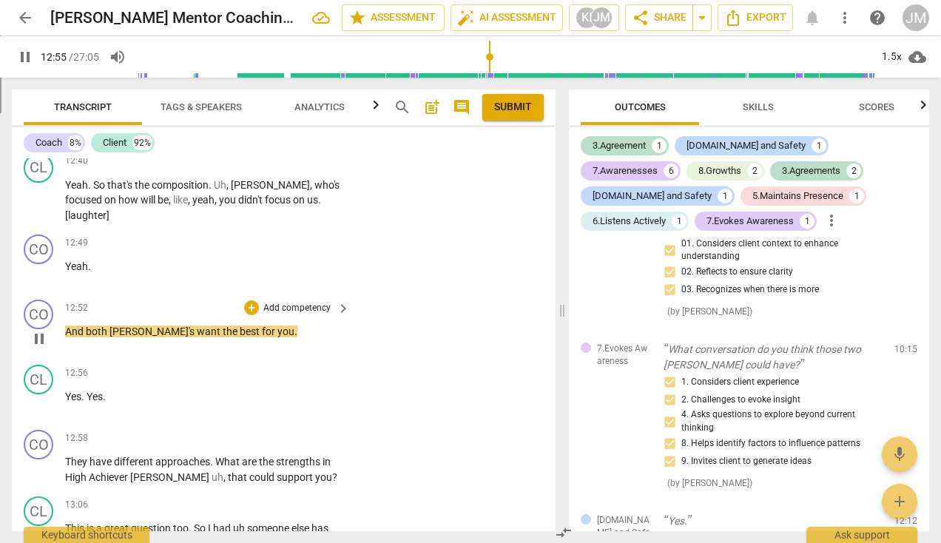
click at [294, 309] on p "Add competency" at bounding box center [297, 308] width 70 height 13
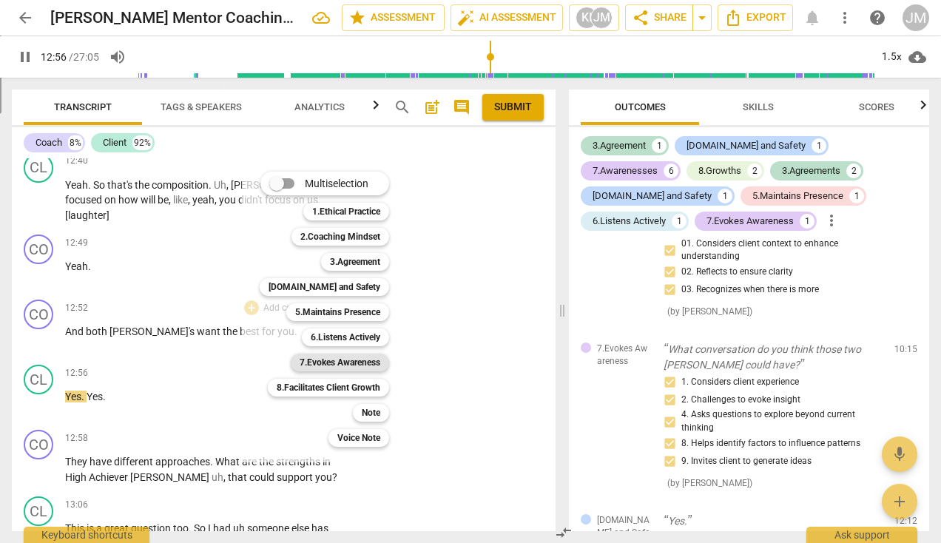
click at [319, 359] on b "7.Evokes Awareness" at bounding box center [340, 363] width 81 height 18
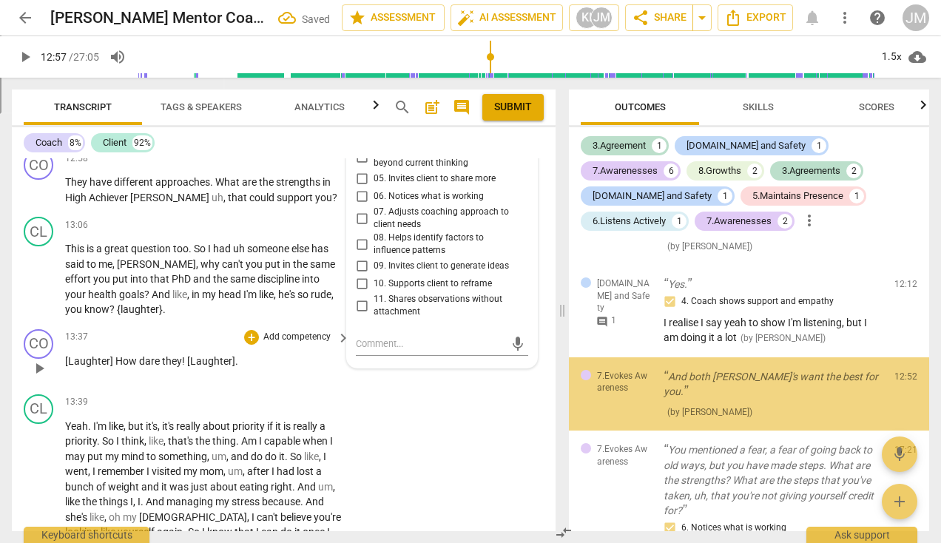
scroll to position [1648, 0]
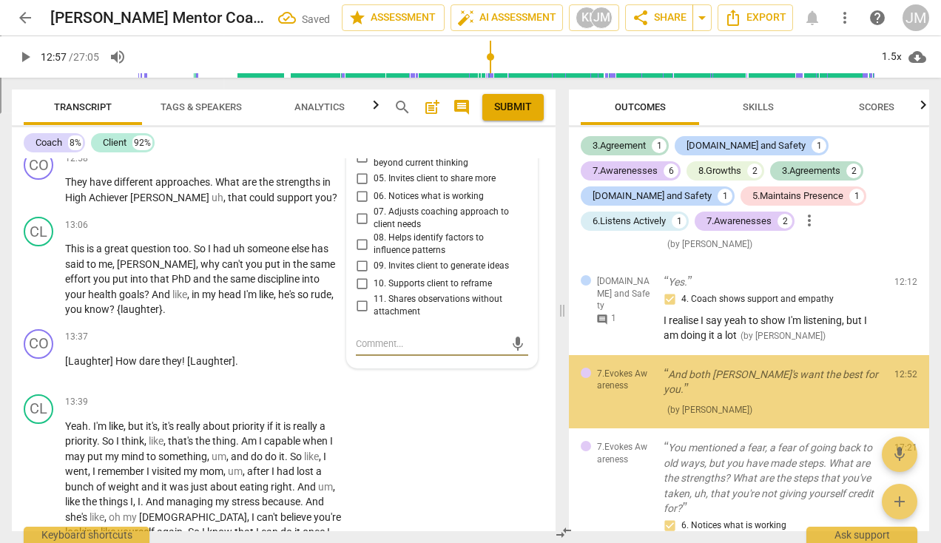
click at [363, 304] on input "11. Shares observations without attachment" at bounding box center [362, 306] width 24 height 18
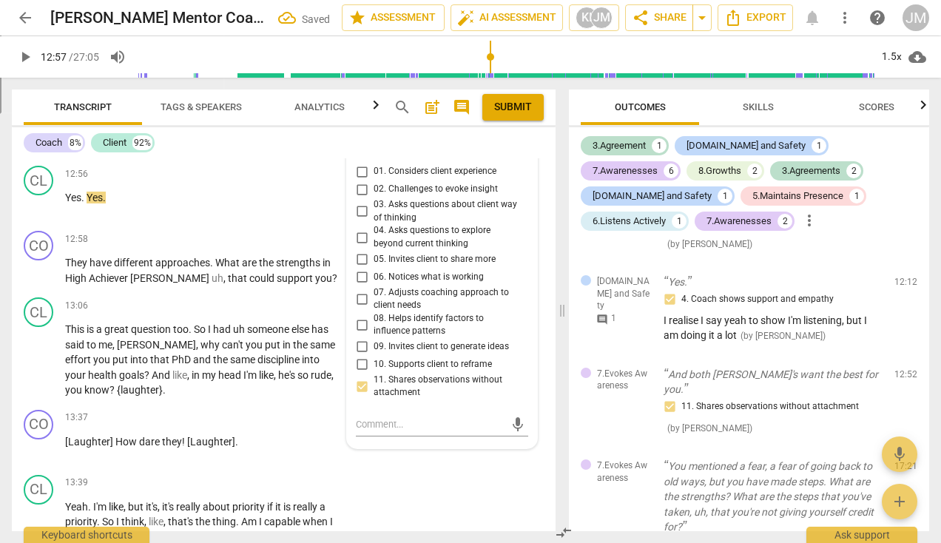
scroll to position [5268, 0]
click at [359, 173] on input "01. Considers client experience" at bounding box center [362, 173] width 24 height 18
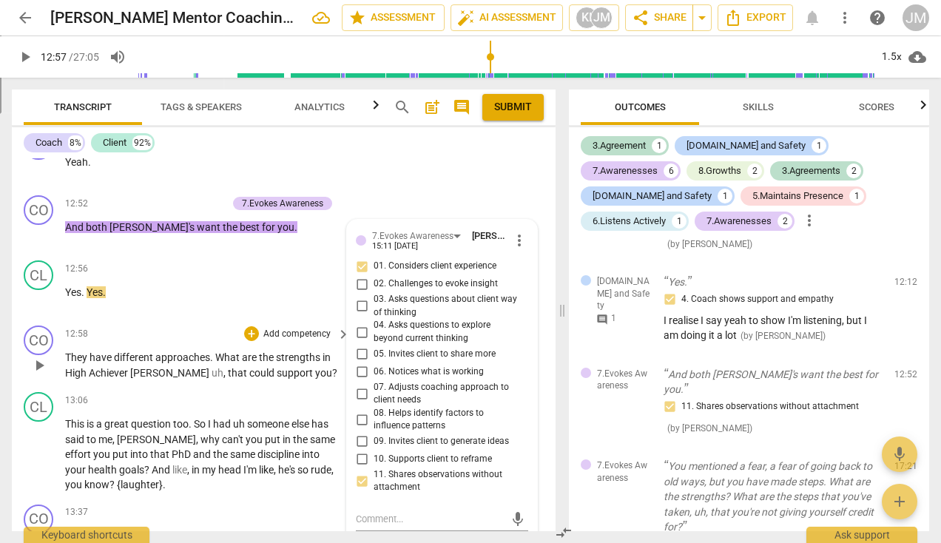
scroll to position [5174, 0]
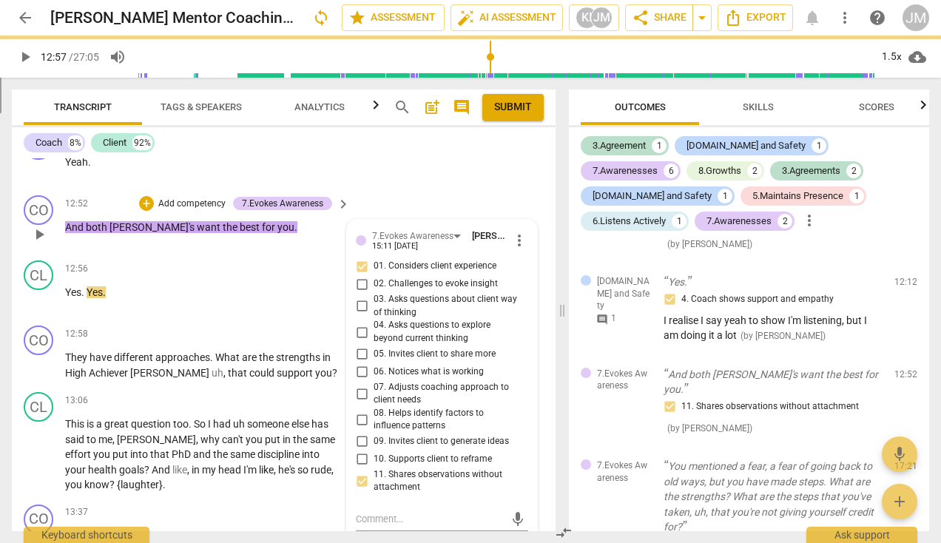
click at [204, 202] on p "Add competency" at bounding box center [192, 204] width 70 height 13
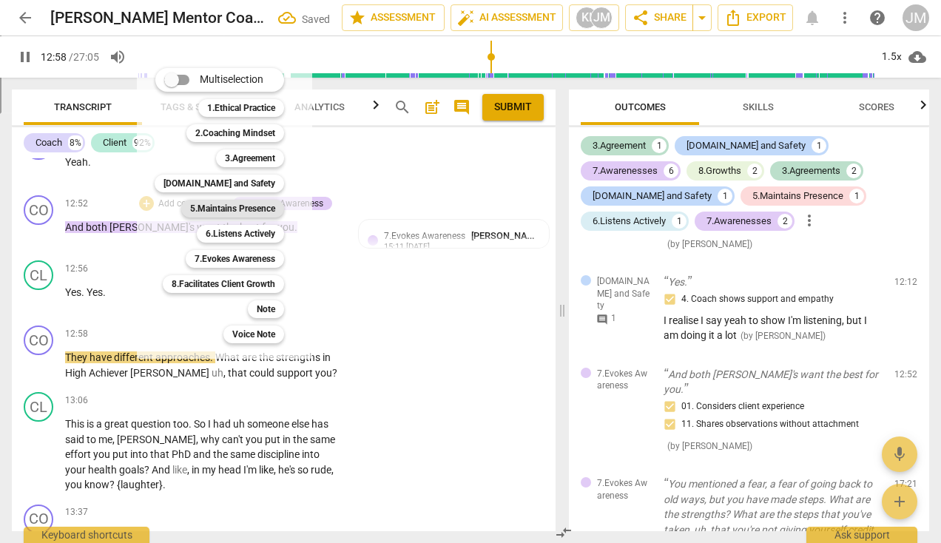
click at [226, 206] on b "5.Maintains Presence" at bounding box center [232, 209] width 85 height 18
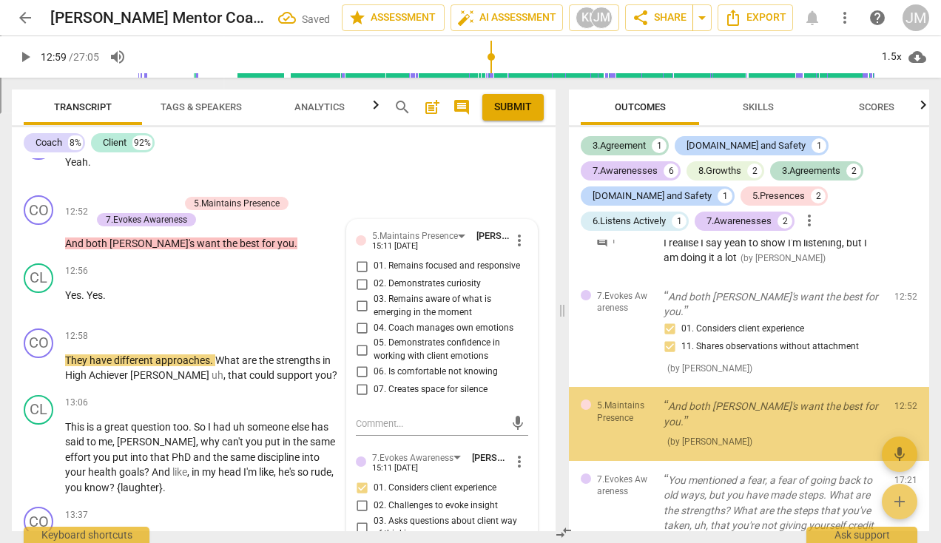
scroll to position [1729, 0]
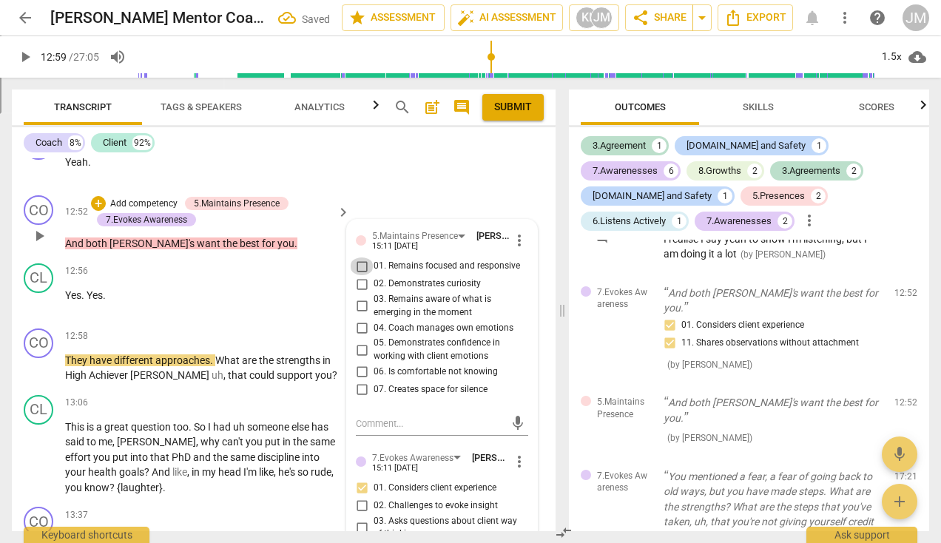
click at [363, 269] on input "01. Remains focused and responsive" at bounding box center [362, 267] width 24 height 18
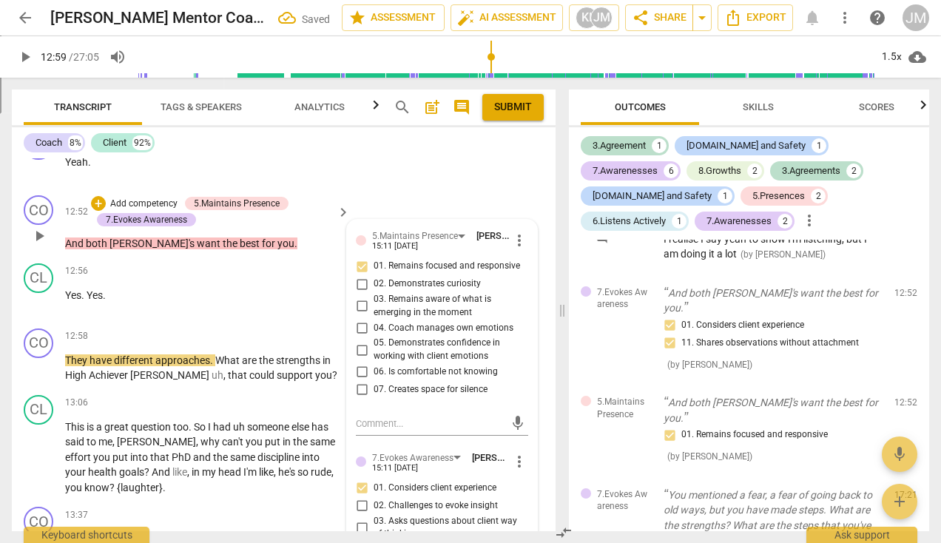
click at [357, 306] on input "03. Remains aware of what is emerging in the moment" at bounding box center [362, 306] width 24 height 18
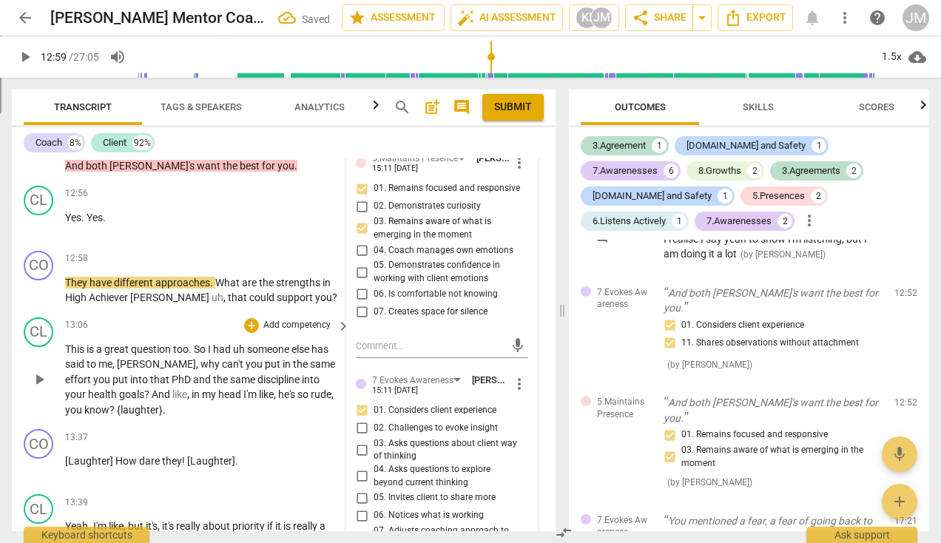
scroll to position [5266, 0]
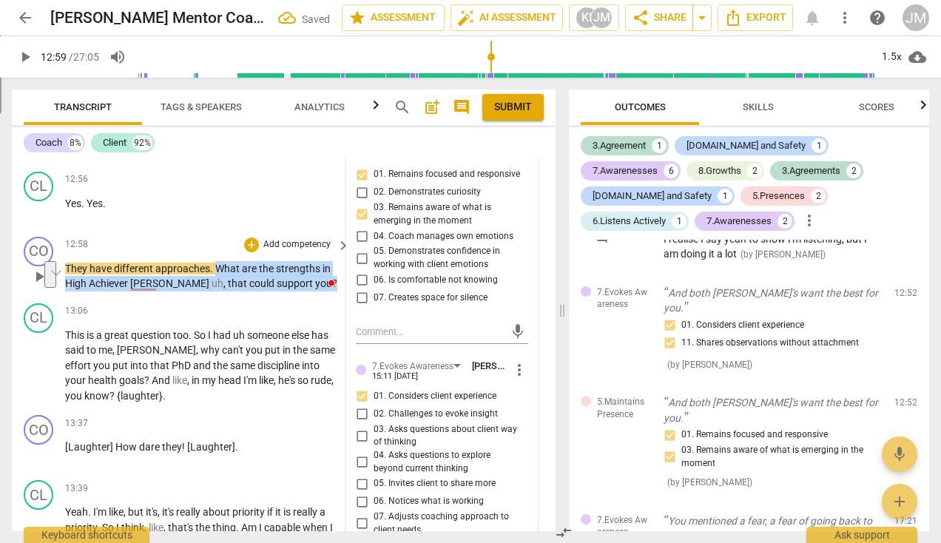
drag, startPoint x: 288, startPoint y: 284, endPoint x: 218, endPoint y: 269, distance: 71.3
click at [218, 269] on p "They have different approaches . What are the strengths in High Achiever Fiona …" at bounding box center [204, 276] width 278 height 30
click at [275, 242] on p "Add competency" at bounding box center [297, 244] width 70 height 13
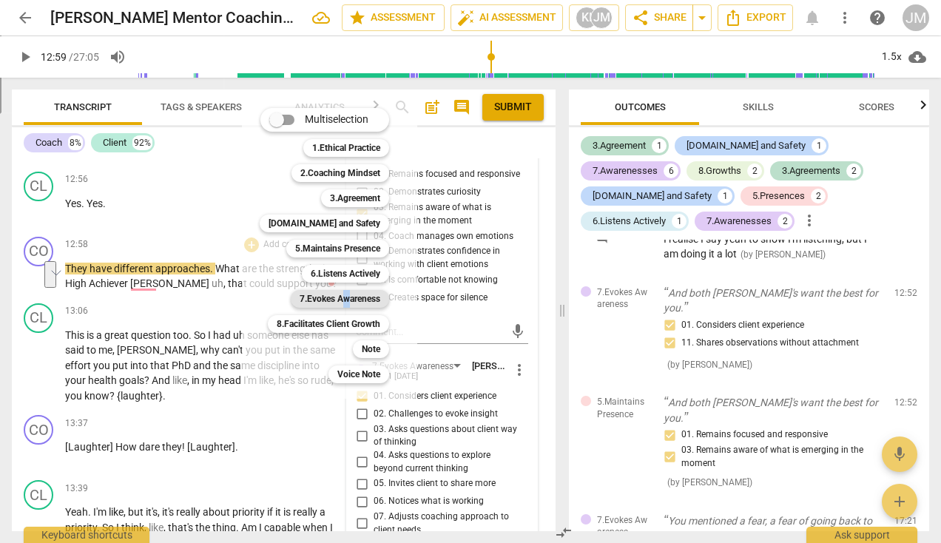
click at [347, 298] on b "7.Evokes Awareness" at bounding box center [340, 299] width 81 height 18
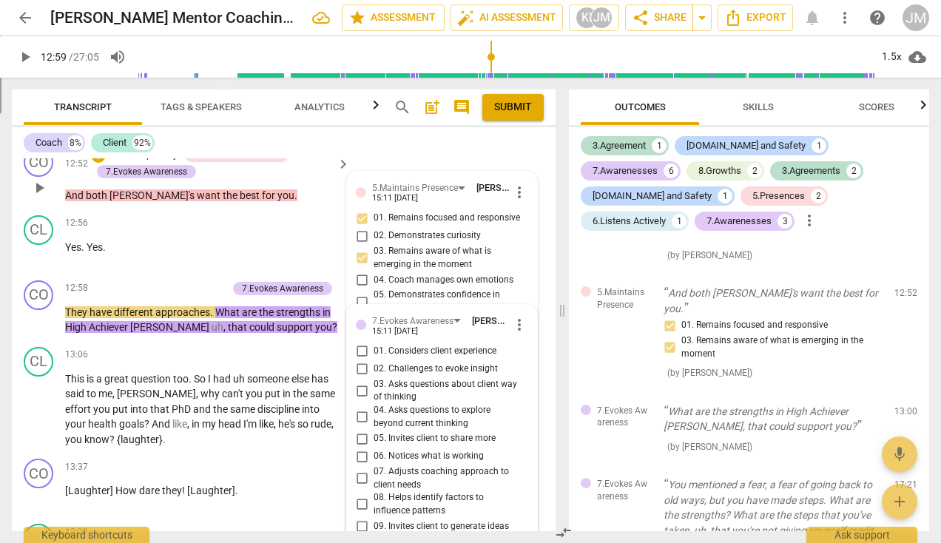
scroll to position [5348, 0]
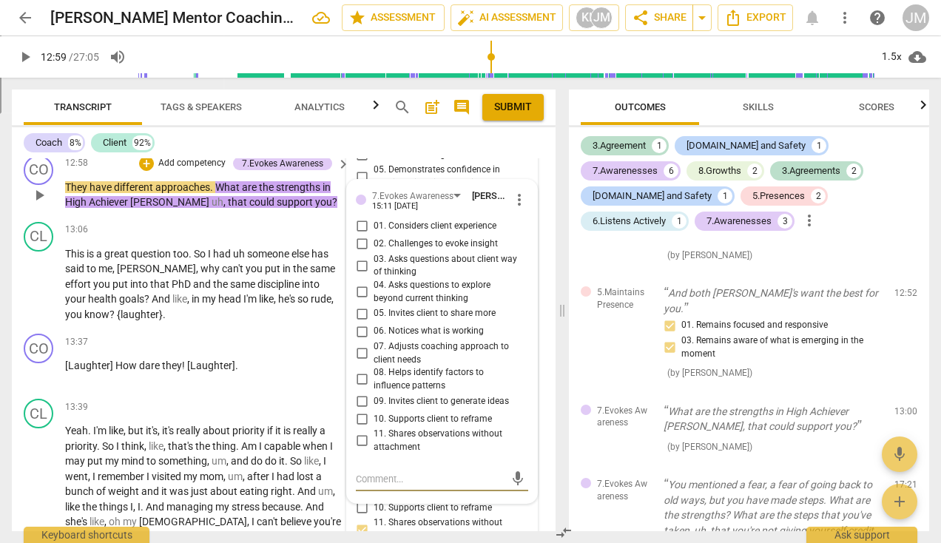
click at [360, 269] on input "03. Asks questions about client way of thinking" at bounding box center [362, 266] width 24 height 18
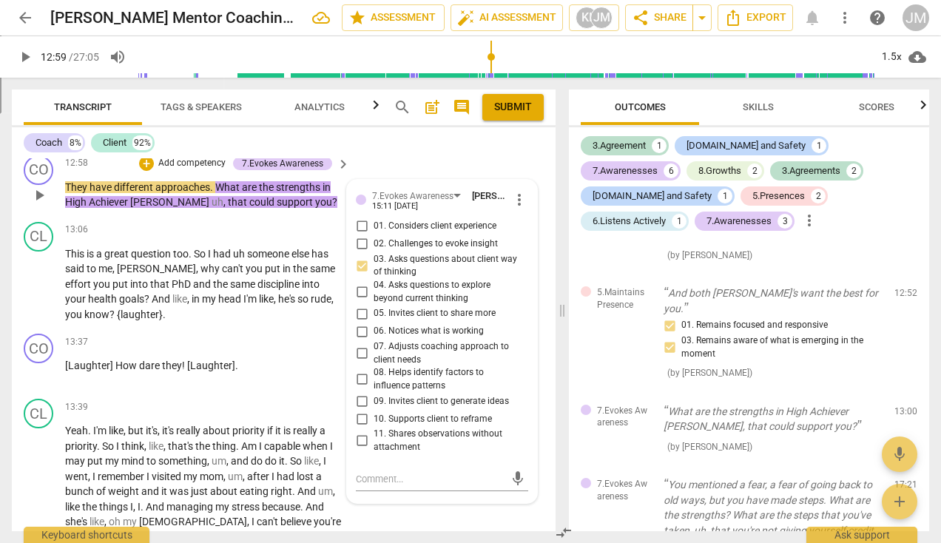
click at [359, 378] on input "08. Helps identify factors to influence patterns" at bounding box center [362, 380] width 24 height 18
click at [356, 479] on textarea at bounding box center [430, 479] width 149 height 14
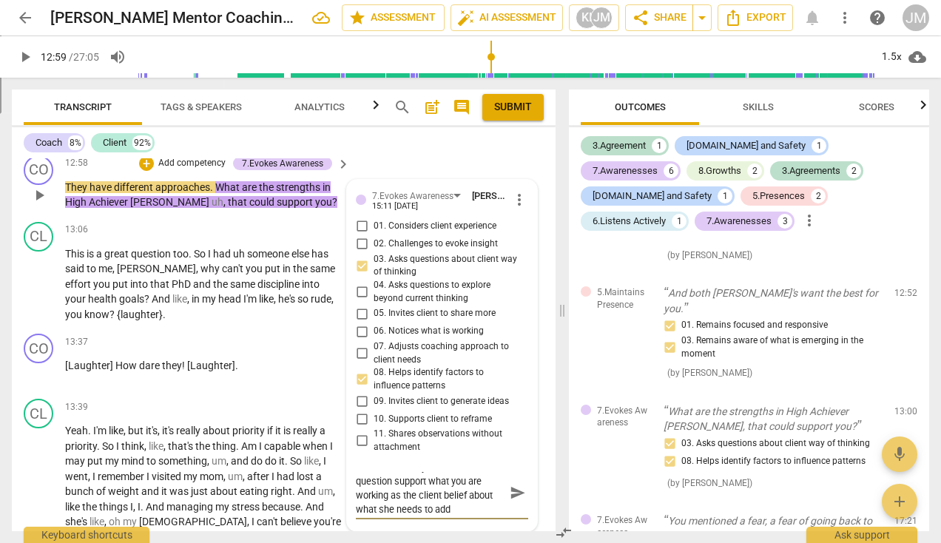
scroll to position [0, 0]
click at [517, 500] on span "send" at bounding box center [518, 500] width 16 height 16
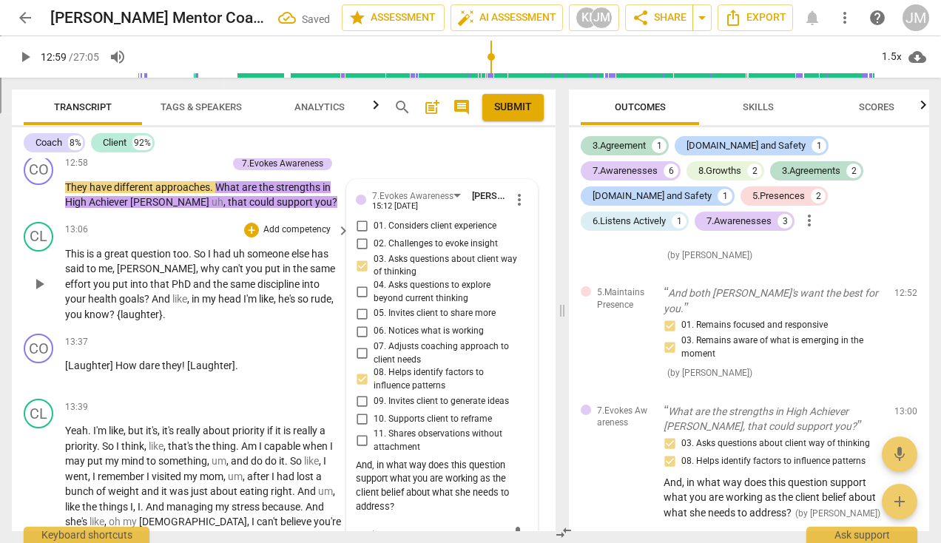
click at [34, 289] on span "play_arrow" at bounding box center [39, 284] width 18 height 18
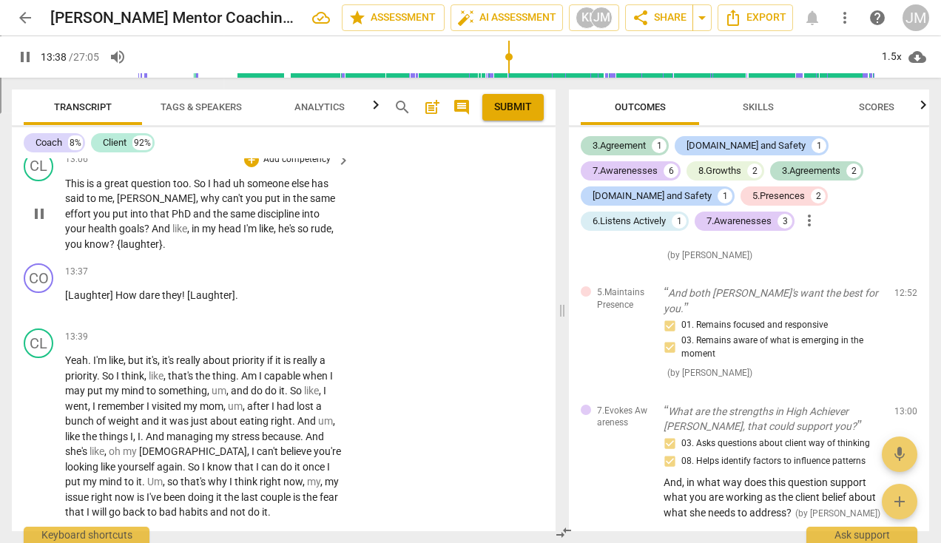
scroll to position [5460, 0]
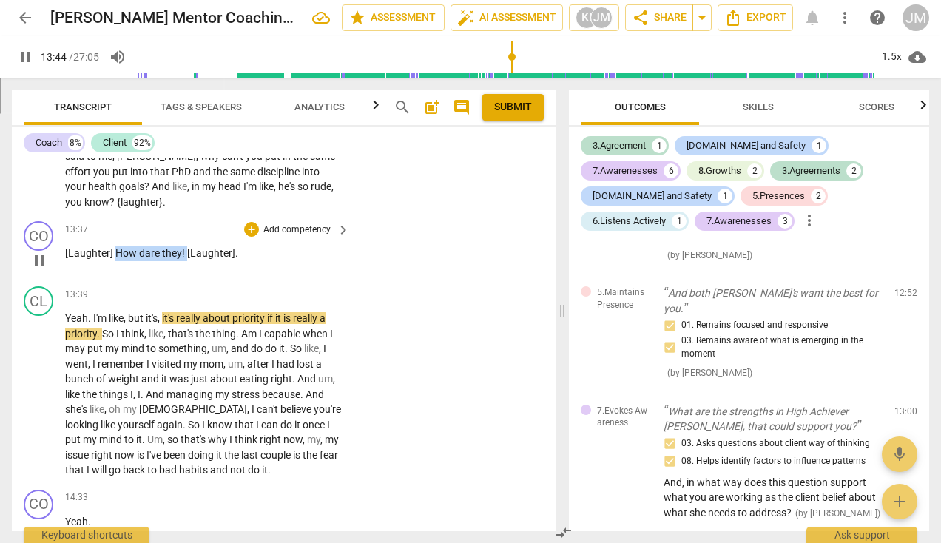
drag, startPoint x: 114, startPoint y: 255, endPoint x: 185, endPoint y: 255, distance: 71.0
click at [185, 255] on p "[Laughter] How dare they ! [Laughter] ." at bounding box center [204, 254] width 278 height 16
click at [303, 228] on p "Add competency" at bounding box center [297, 229] width 70 height 13
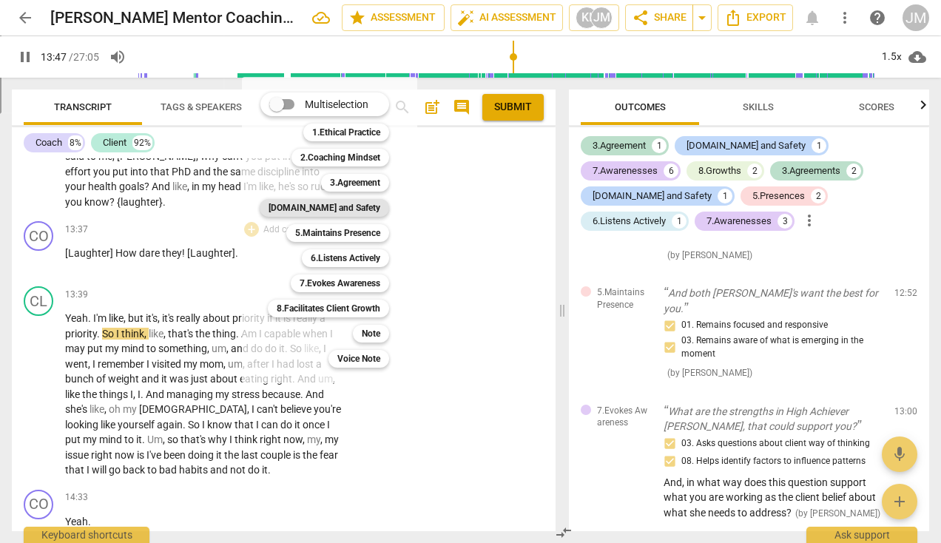
click at [342, 209] on b "[DOMAIN_NAME] and Safety" at bounding box center [325, 208] width 112 height 18
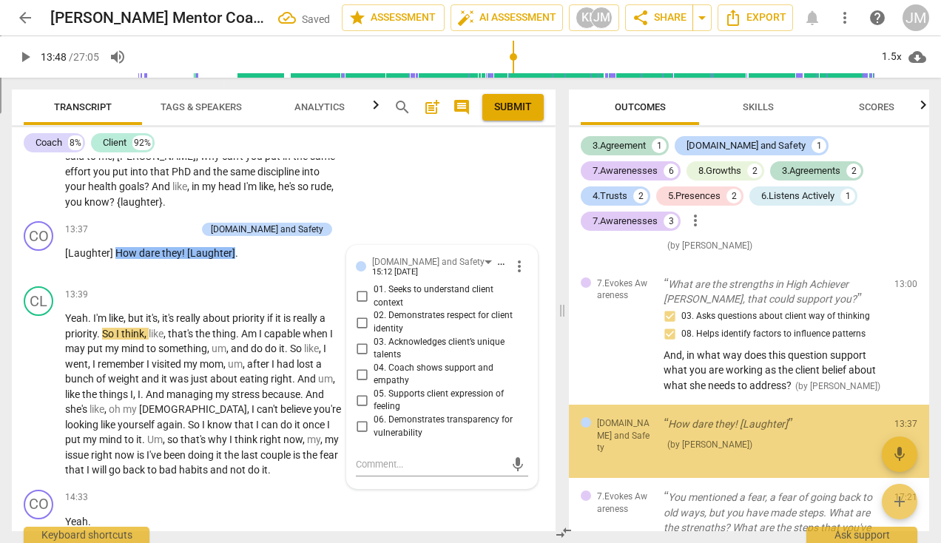
scroll to position [1973, 0]
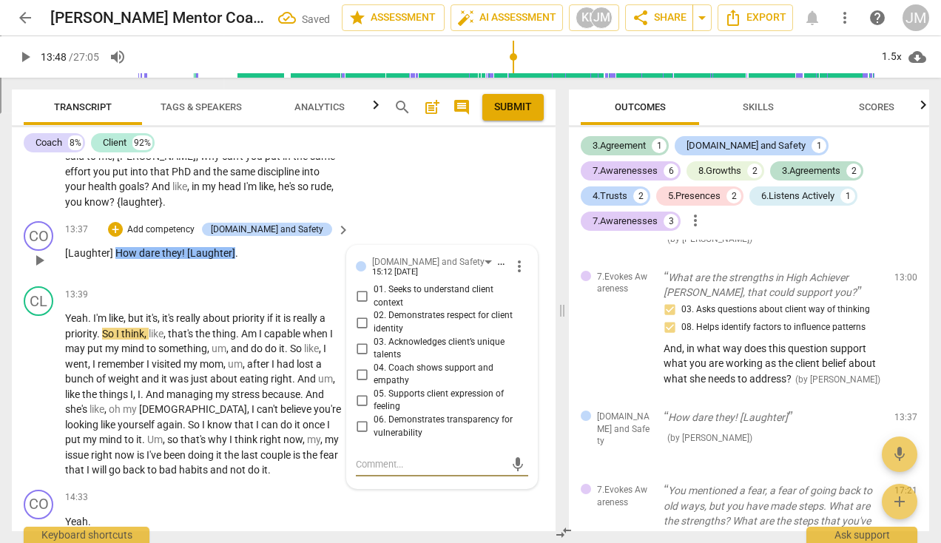
click at [361, 374] on input "04. Coach shows support and empathy" at bounding box center [362, 375] width 24 height 18
click at [358, 400] on input "05. Supports client expression of feeling" at bounding box center [362, 400] width 24 height 18
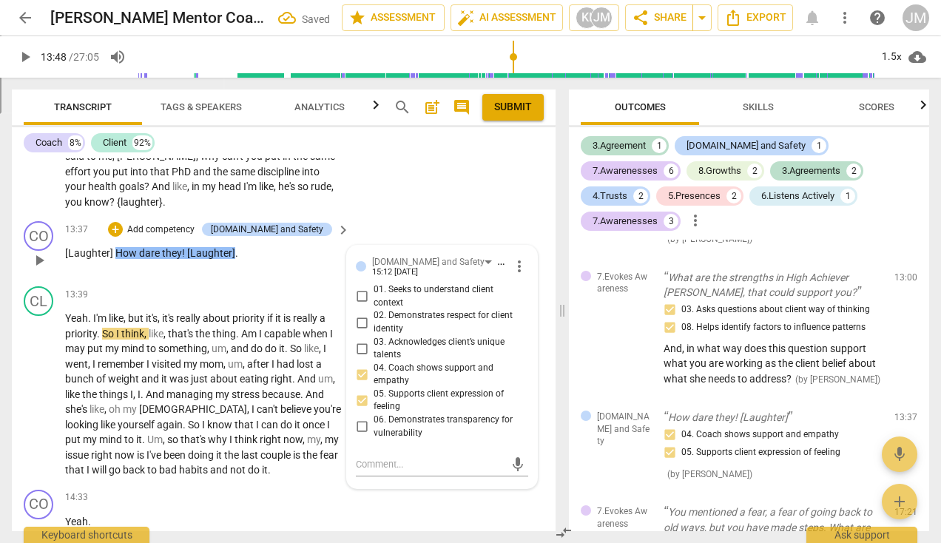
click at [356, 320] on input "02. Demonstrates respect for client identity" at bounding box center [362, 323] width 24 height 18
click at [44, 389] on span "play_arrow" at bounding box center [39, 395] width 18 height 18
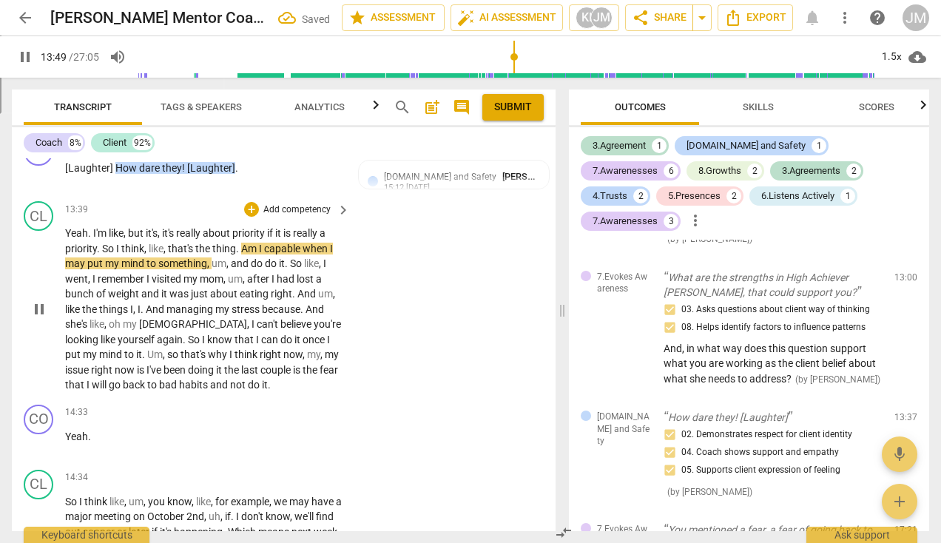
scroll to position [5551, 0]
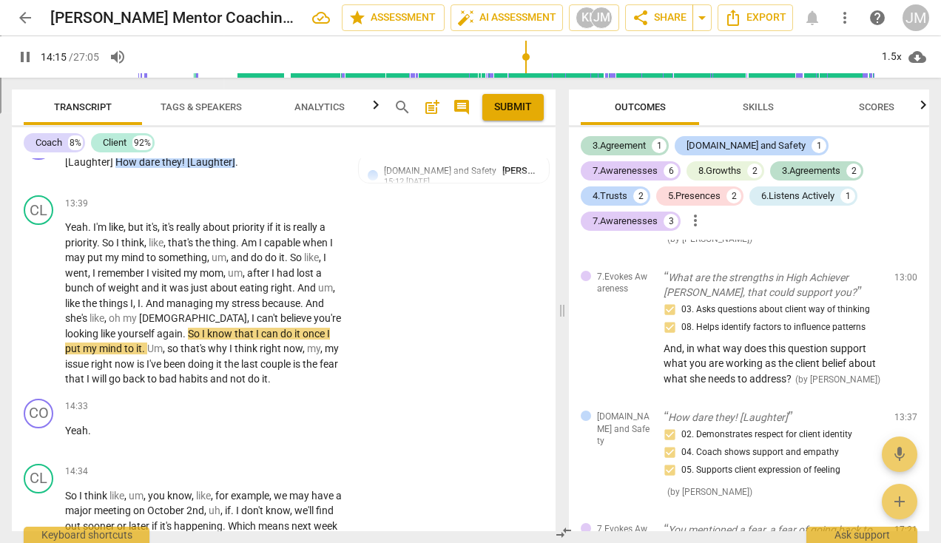
drag, startPoint x: 518, startPoint y: 57, endPoint x: 525, endPoint y: 60, distance: 8.0
click at [525, 60] on input "range" at bounding box center [506, 56] width 738 height 47
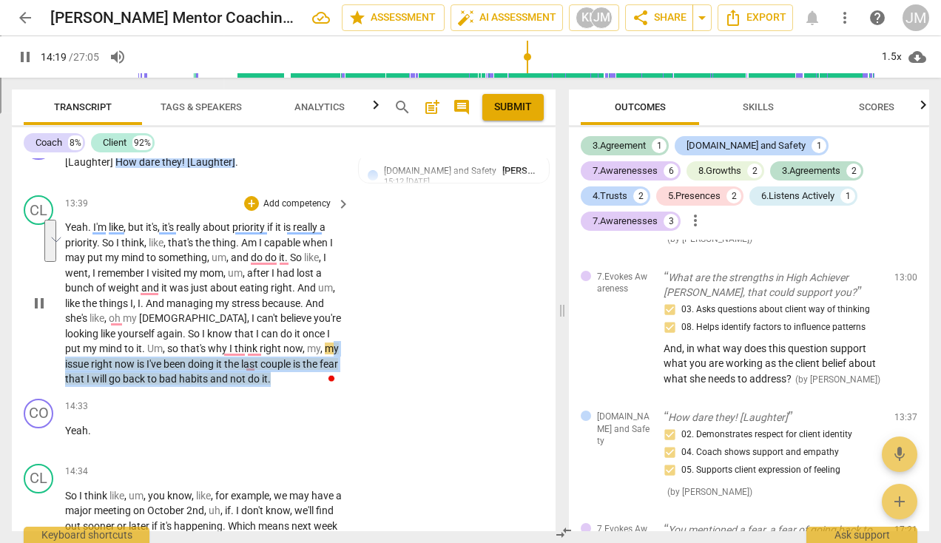
drag, startPoint x: 271, startPoint y: 350, endPoint x: 232, endPoint y: 380, distance: 49.1
click at [232, 380] on p "Yeah . I'm like , but it's , it's really about priority if it is really a prior…" at bounding box center [204, 303] width 278 height 167
click at [260, 357] on icon "button" at bounding box center [259, 357] width 9 height 10
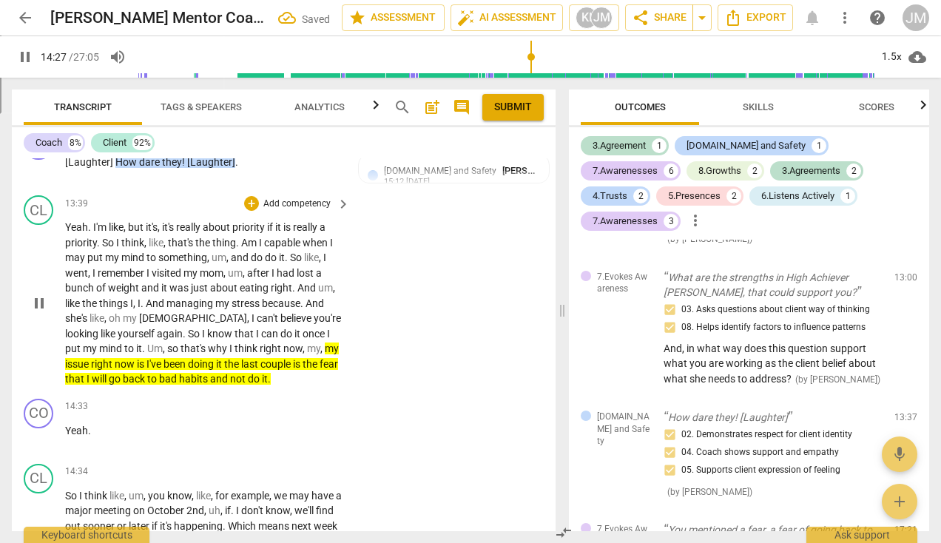
click at [282, 201] on p "Add competency" at bounding box center [297, 204] width 70 height 13
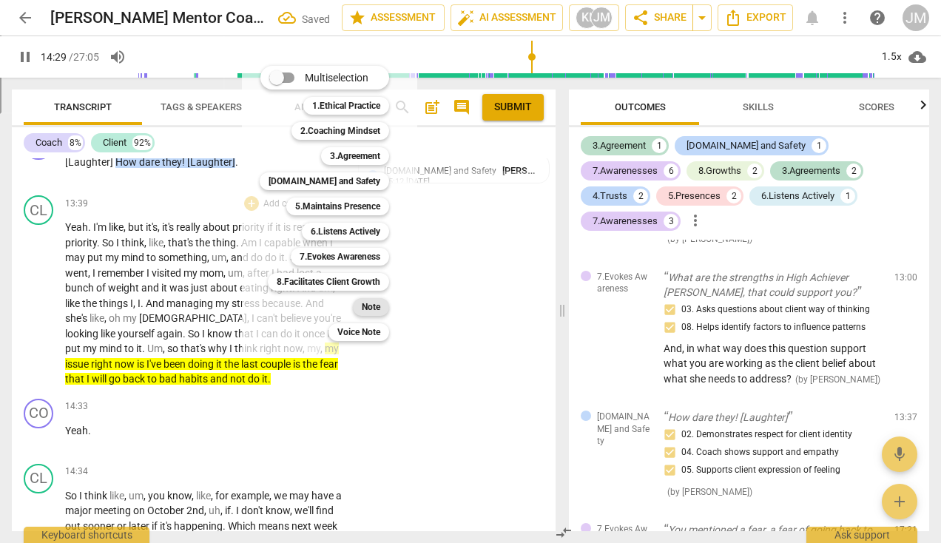
click at [379, 308] on b "Note" at bounding box center [371, 307] width 19 height 18
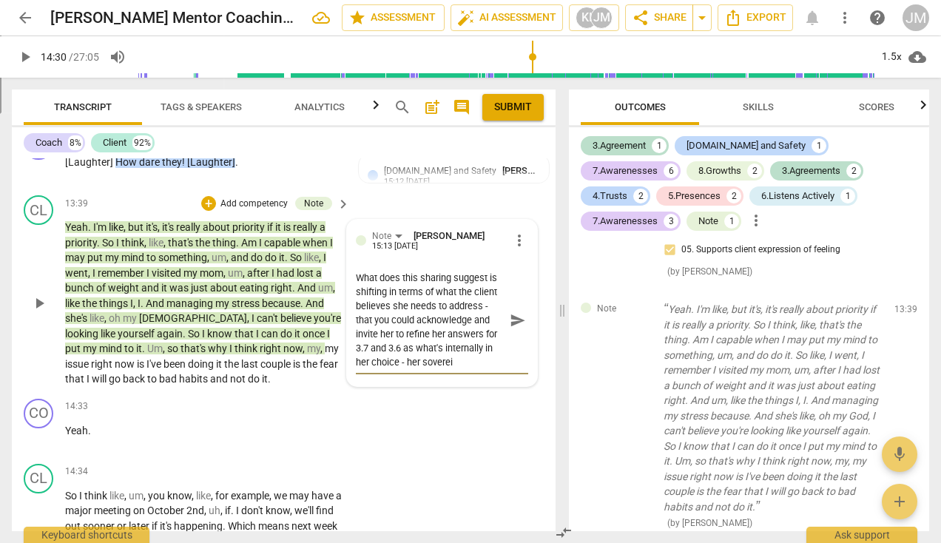
scroll to position [14, 0]
click at [510, 322] on span "send" at bounding box center [518, 320] width 16 height 16
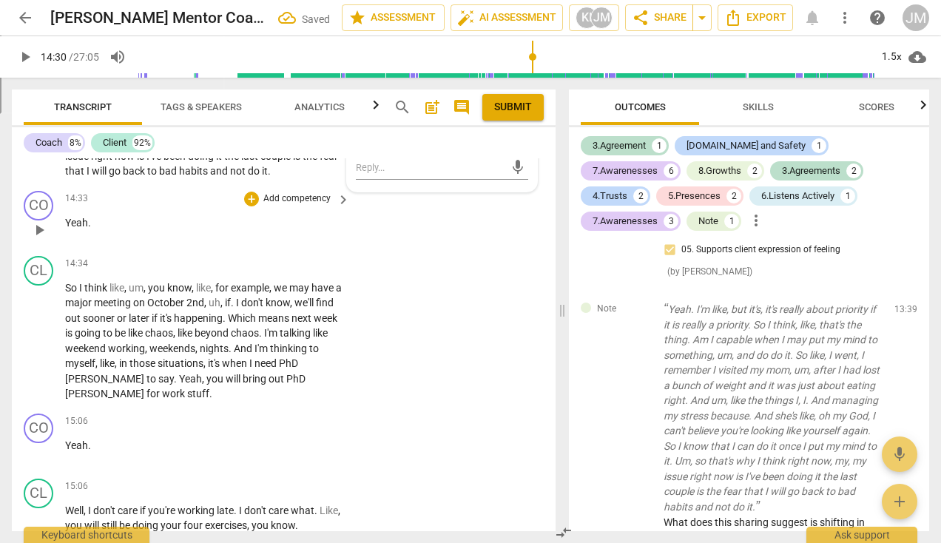
scroll to position [5804, 0]
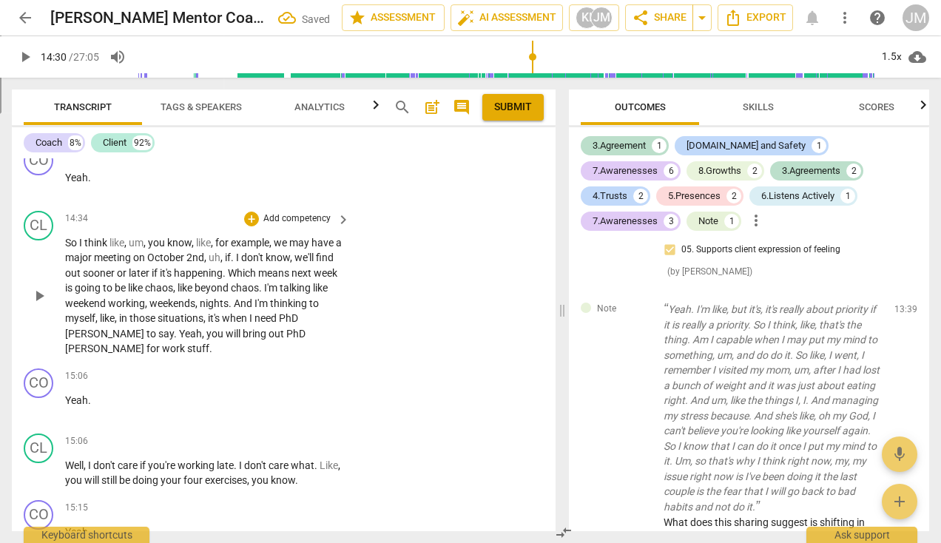
click at [43, 294] on span "play_arrow" at bounding box center [39, 296] width 18 height 18
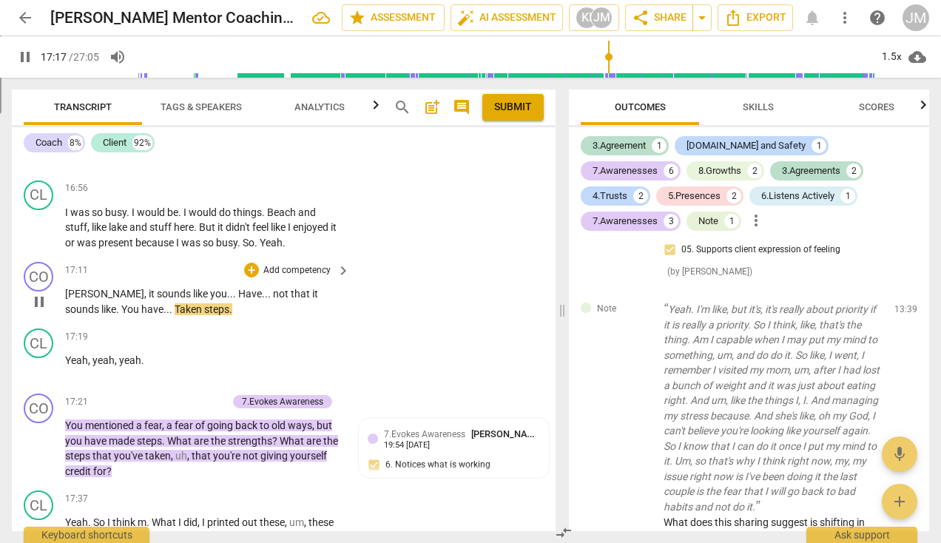
scroll to position [7267, 0]
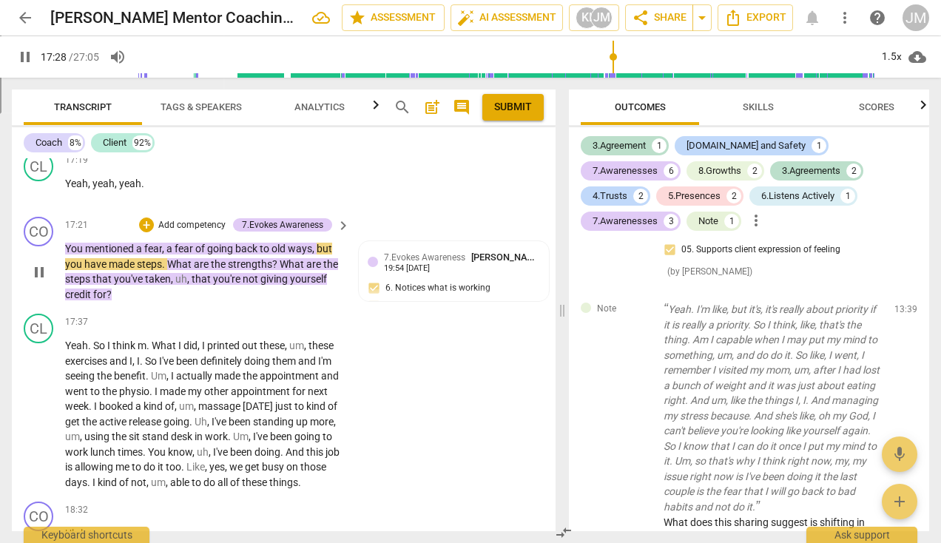
click at [197, 232] on p "Add competency" at bounding box center [192, 225] width 70 height 13
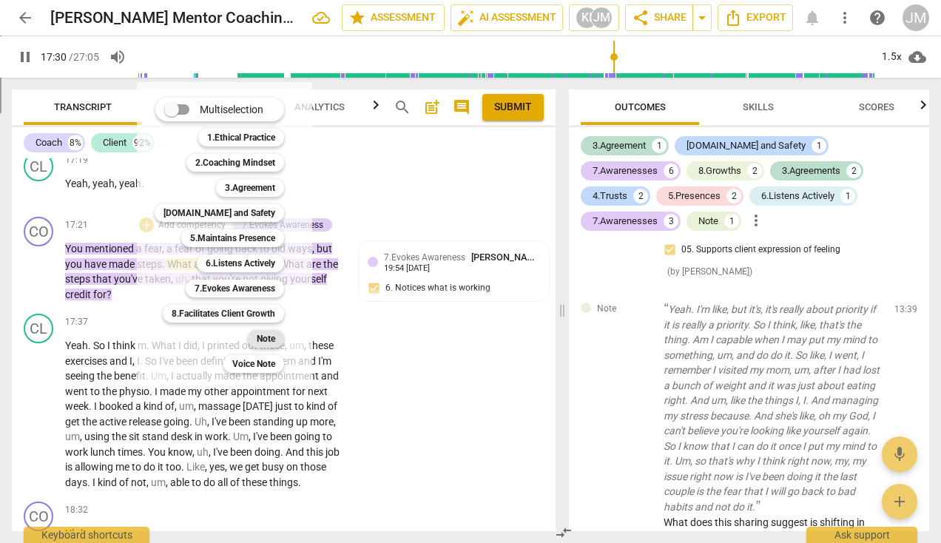
click at [264, 337] on b "Note" at bounding box center [266, 339] width 19 height 18
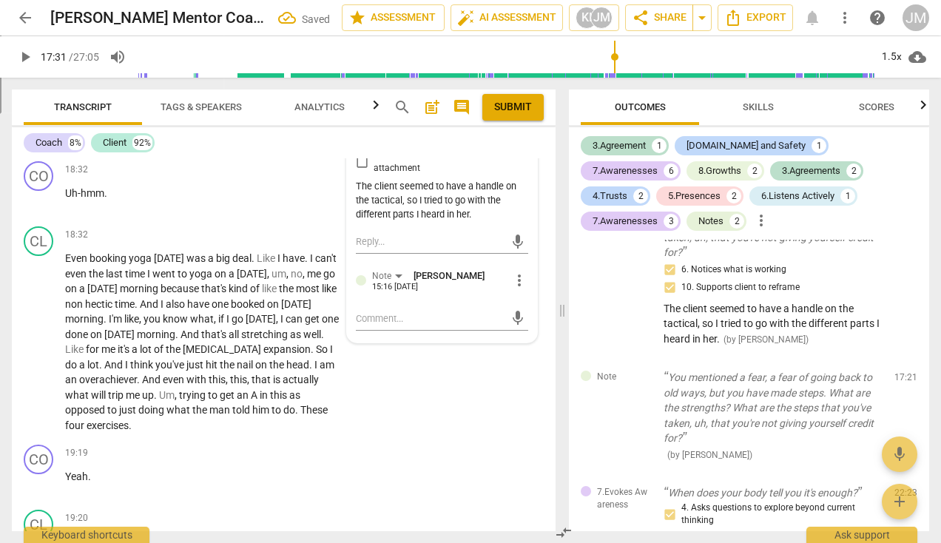
scroll to position [7634, 0]
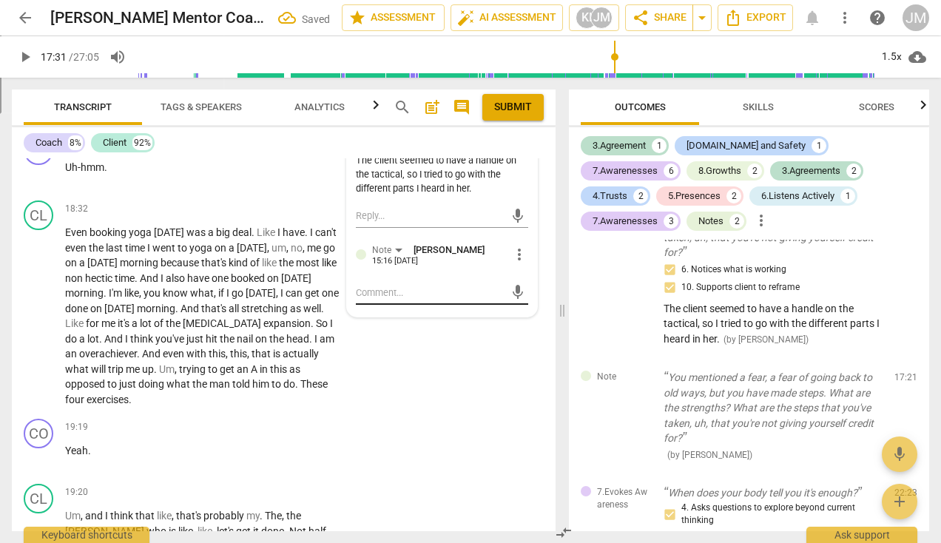
click at [372, 297] on textarea at bounding box center [430, 293] width 149 height 14
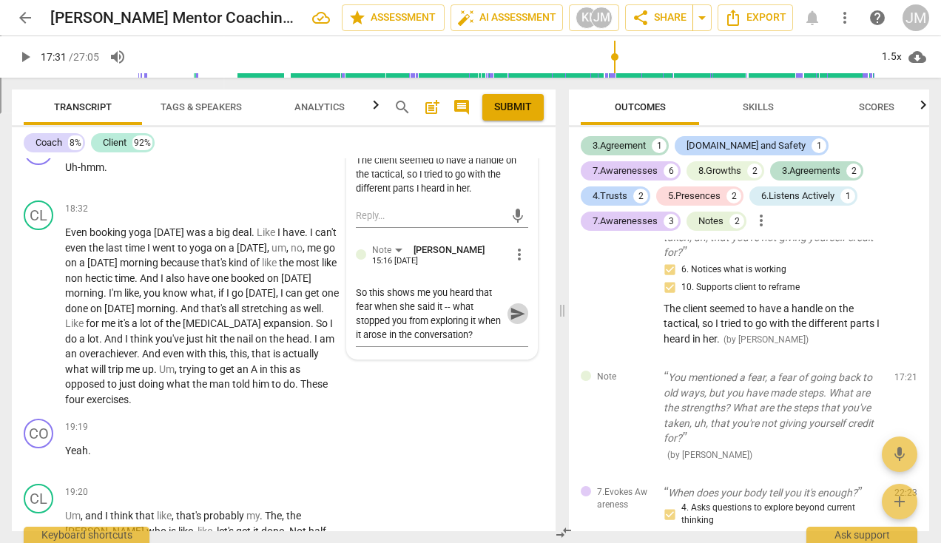
click at [516, 320] on span "send" at bounding box center [518, 314] width 16 height 16
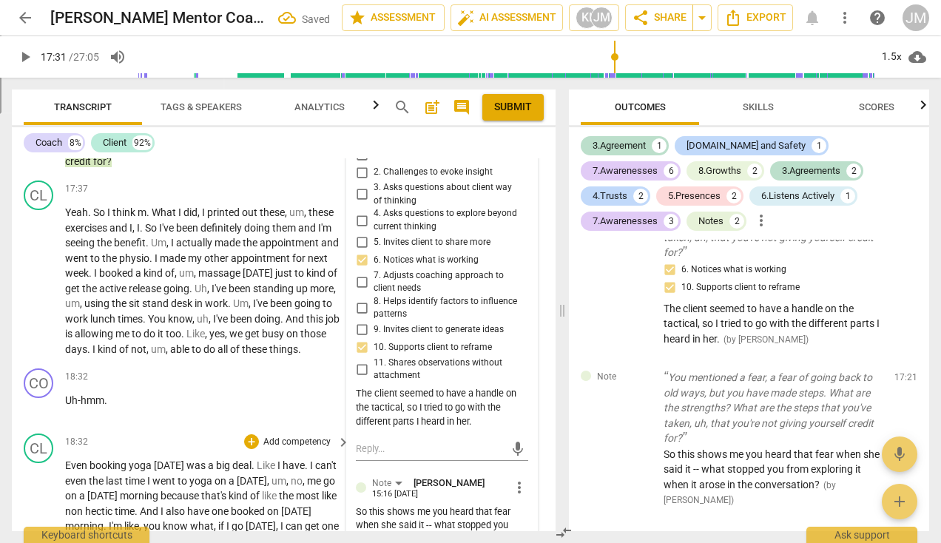
scroll to position [7429, 0]
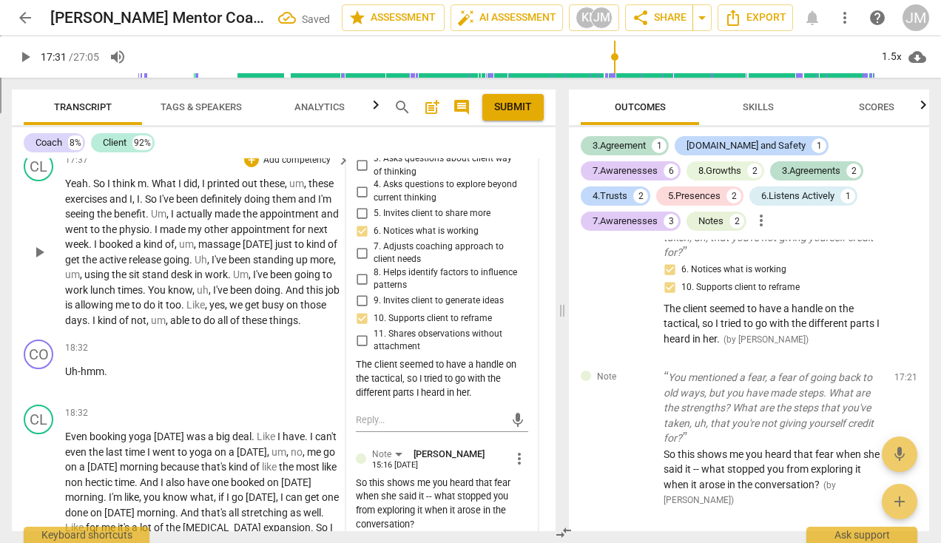
click at [36, 260] on span "play_arrow" at bounding box center [39, 252] width 18 height 18
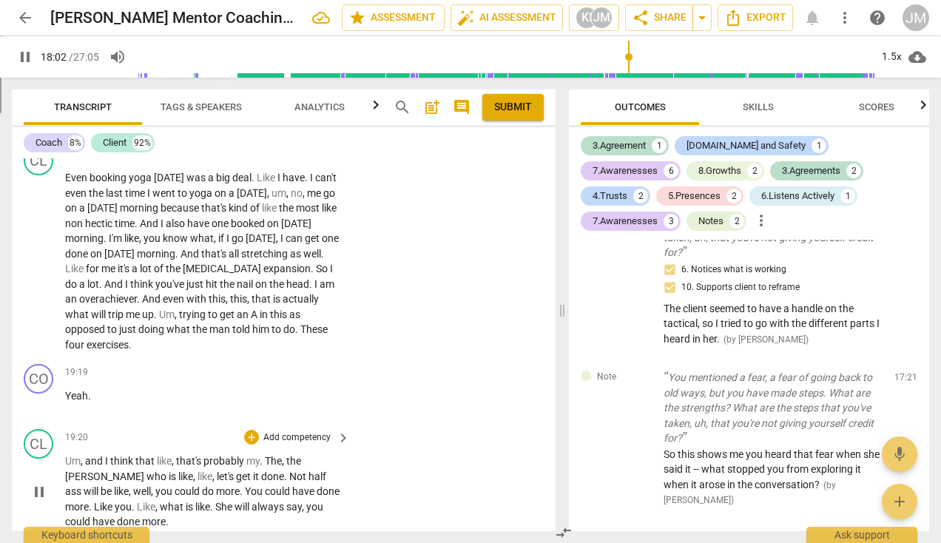
scroll to position [7534, 0]
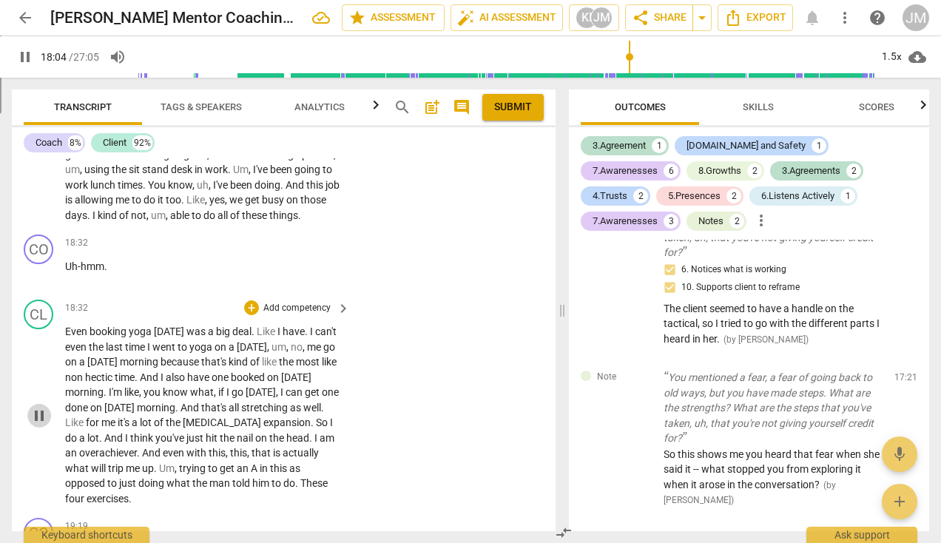
click at [42, 425] on span "pause" at bounding box center [39, 416] width 18 height 18
click at [42, 425] on span "play_arrow" at bounding box center [39, 416] width 18 height 18
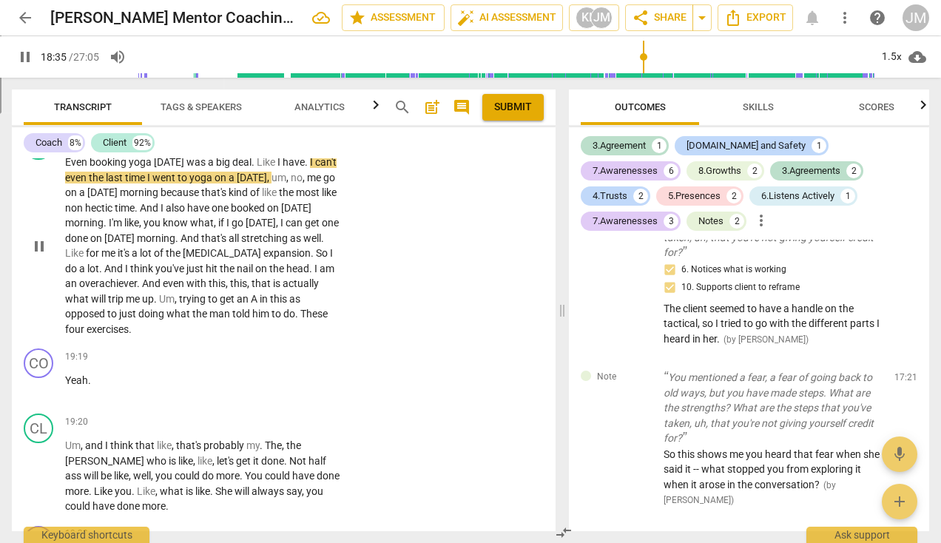
scroll to position [7719, 0]
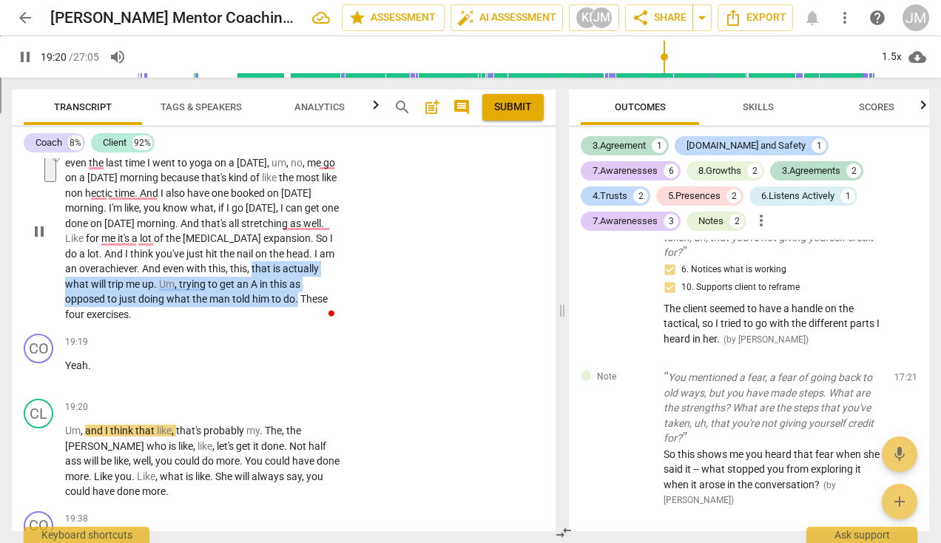
drag, startPoint x: 251, startPoint y: 293, endPoint x: 300, endPoint y: 317, distance: 54.3
click at [300, 317] on p "Even booking yoga today was a big deal . Like I have . I can't even the last ti…" at bounding box center [204, 231] width 278 height 182
click at [332, 303] on icon "button" at bounding box center [334, 302] width 9 height 10
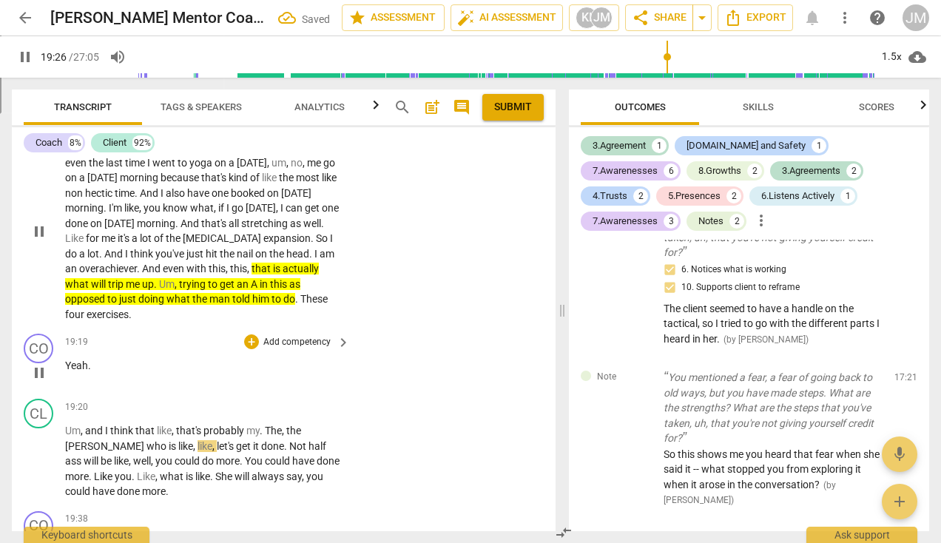
click at [273, 349] on p "Add competency" at bounding box center [297, 342] width 70 height 13
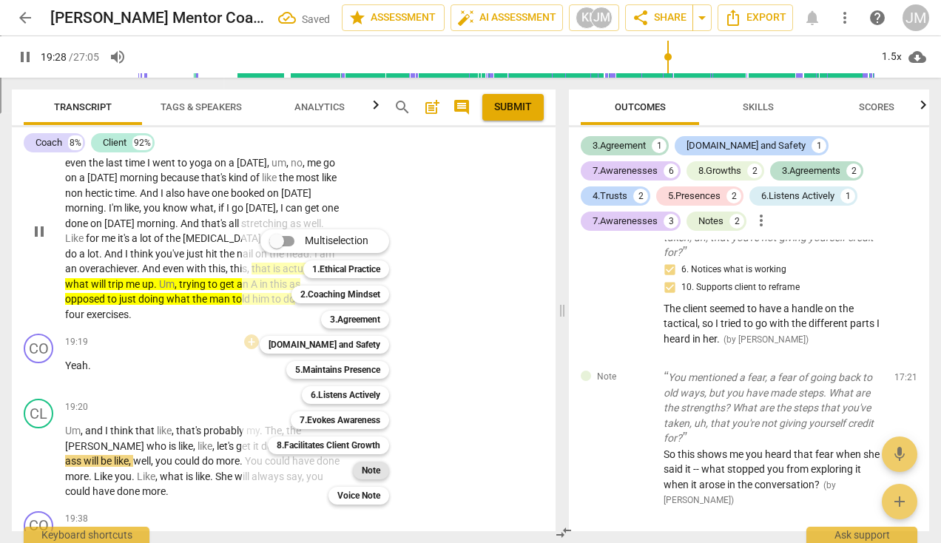
click at [367, 470] on b "Note" at bounding box center [371, 471] width 19 height 18
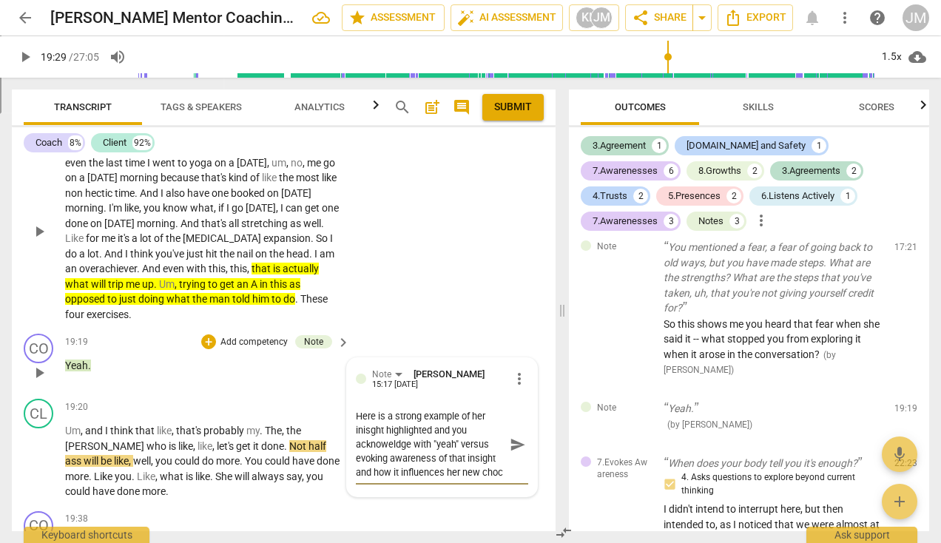
scroll to position [13, 0]
click at [369, 443] on textarea "Here is a strong example of her inisght highlighted and you acknoweldge with "y…" at bounding box center [430, 444] width 149 height 70
click at [394, 457] on textarea "Here is a strong example of her insight highlighted and you acknoweldge with "y…" at bounding box center [430, 444] width 149 height 70
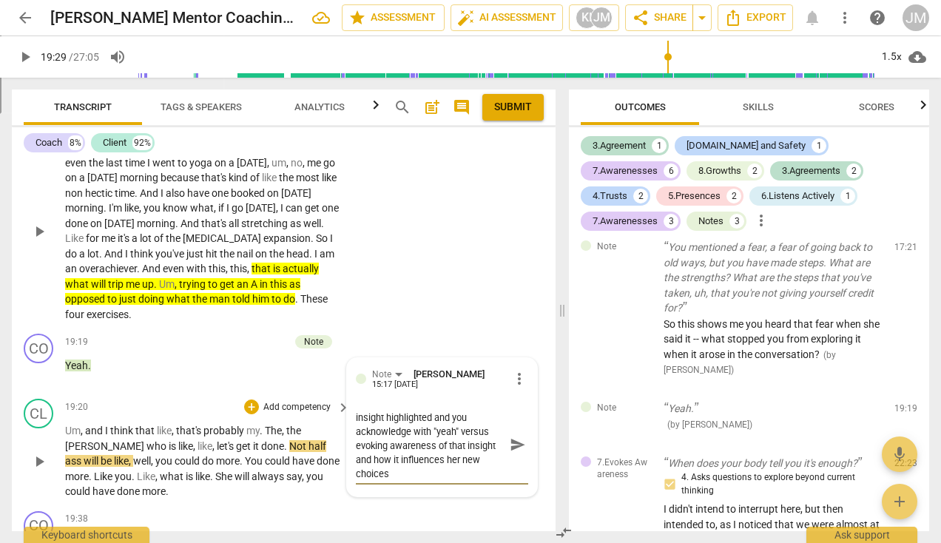
click at [515, 453] on span "send" at bounding box center [518, 445] width 16 height 16
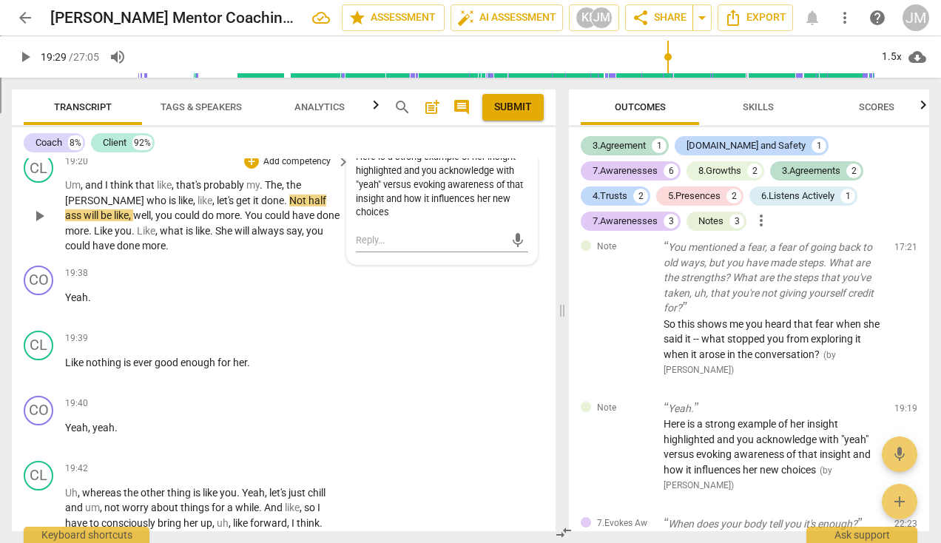
scroll to position [7965, 0]
click at [44, 378] on span "play_arrow" at bounding box center [39, 369] width 18 height 18
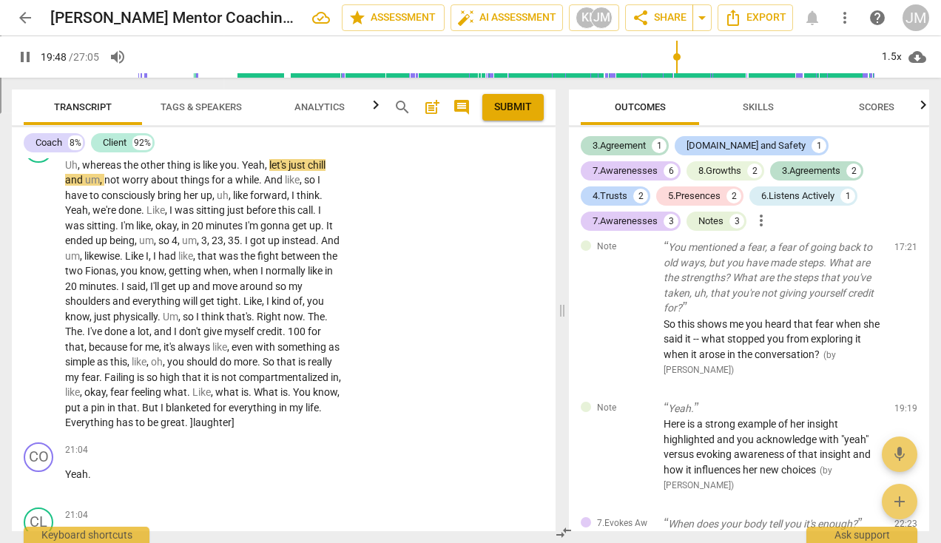
scroll to position [8303, 0]
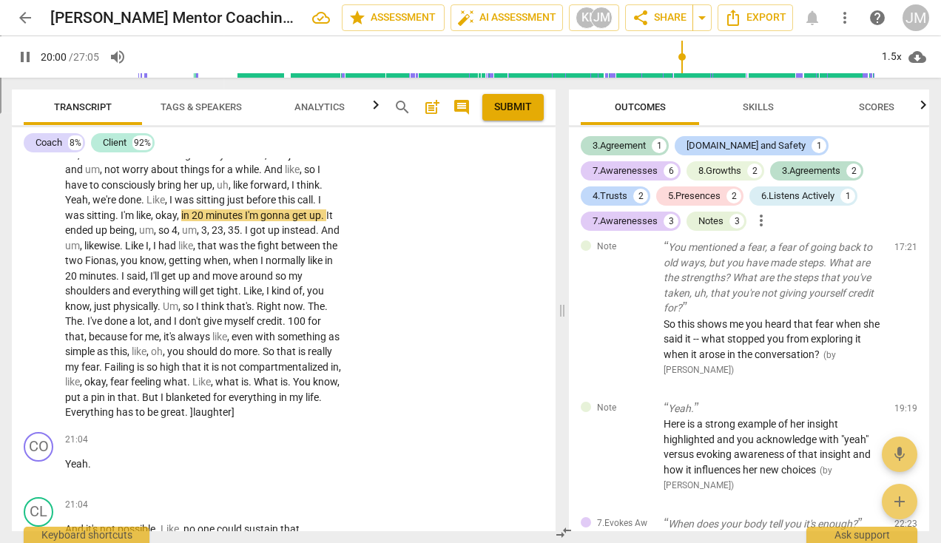
click at [682, 56] on input "range" at bounding box center [506, 56] width 738 height 47
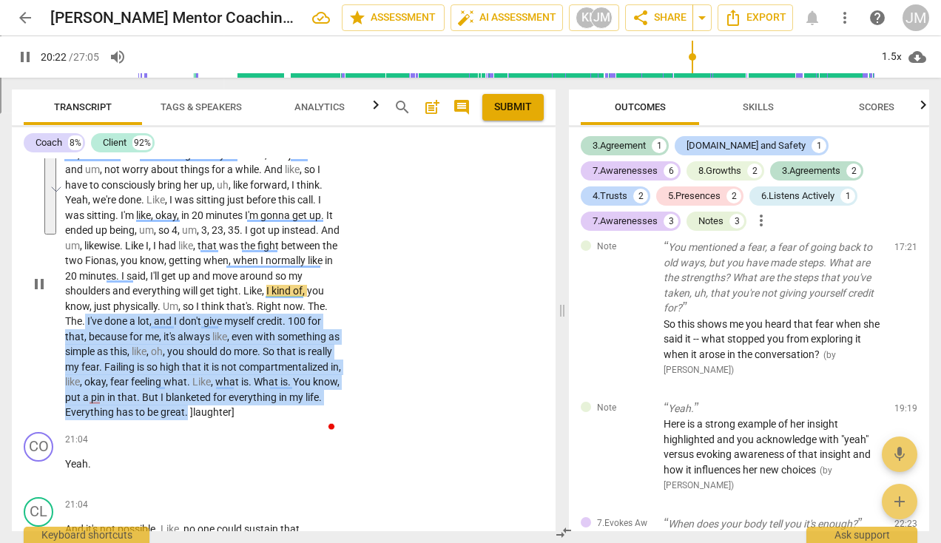
drag, startPoint x: 132, startPoint y: 344, endPoint x: 301, endPoint y: 430, distance: 190.0
click at [301, 420] on p "Uh , whereas the other thing is like you . Yeah , let's just chill and um , not…" at bounding box center [204, 283] width 278 height 273
click at [329, 413] on icon "button" at bounding box center [332, 413] width 9 height 10
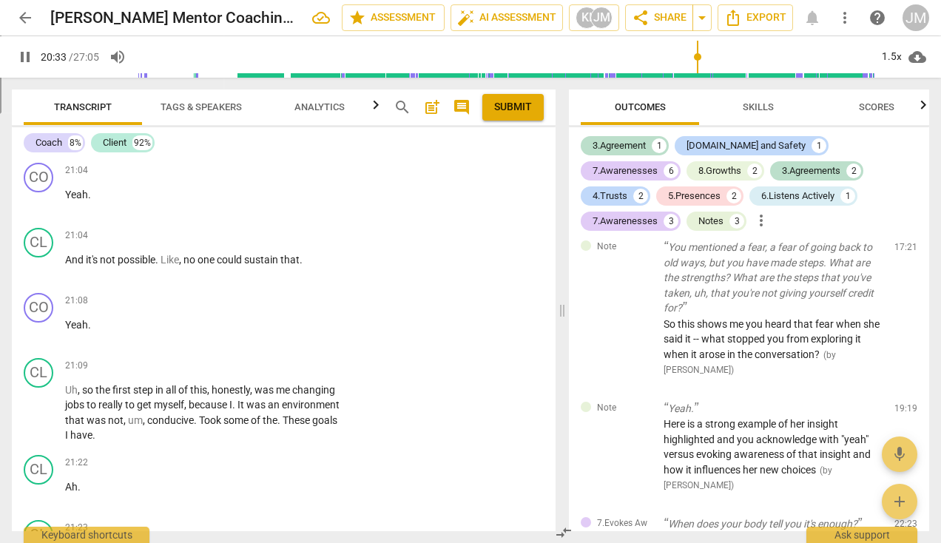
scroll to position [8574, 0]
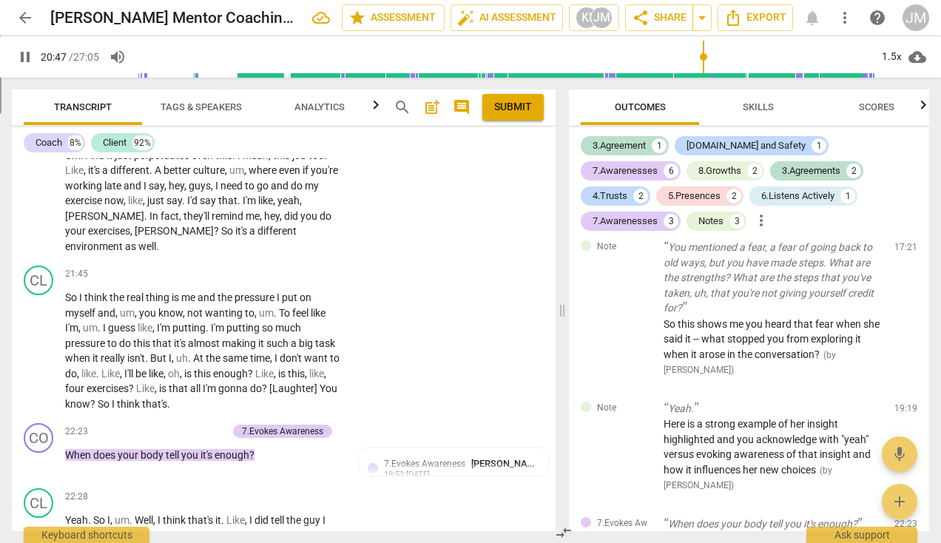
scroll to position [8969, 0]
drag, startPoint x: 707, startPoint y: 56, endPoint x: 726, endPoint y: 54, distance: 19.3
click at [726, 54] on input "range" at bounding box center [506, 56] width 738 height 47
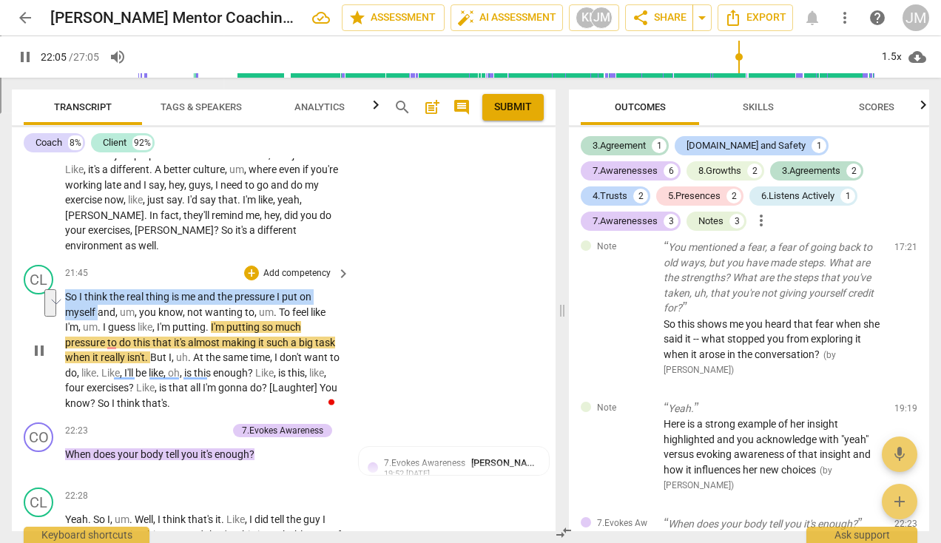
drag, startPoint x: 66, startPoint y: 316, endPoint x: 98, endPoint y: 332, distance: 36.4
click at [98, 332] on p "So I think the real thing is me and the pressure I put on myself and , um , you…" at bounding box center [204, 349] width 278 height 121
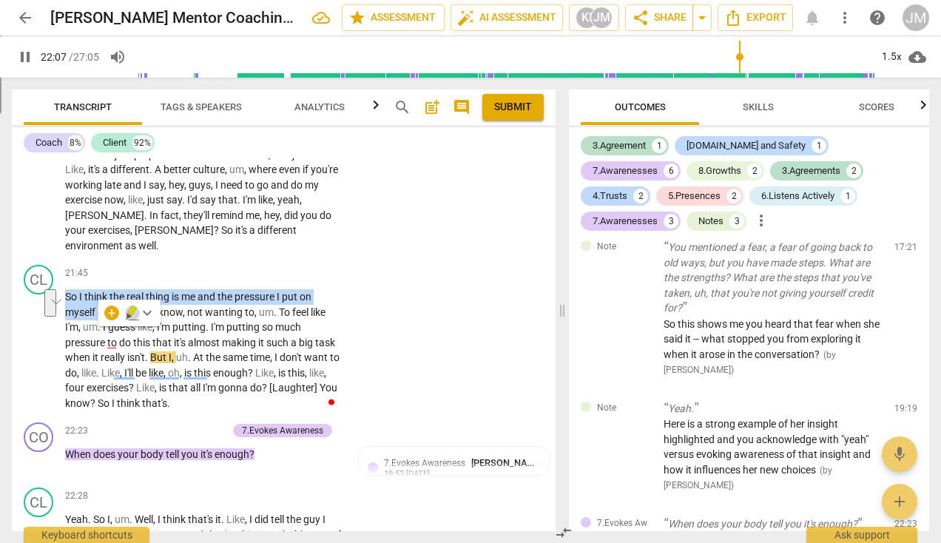
click at [132, 312] on icon "button" at bounding box center [131, 311] width 9 height 10
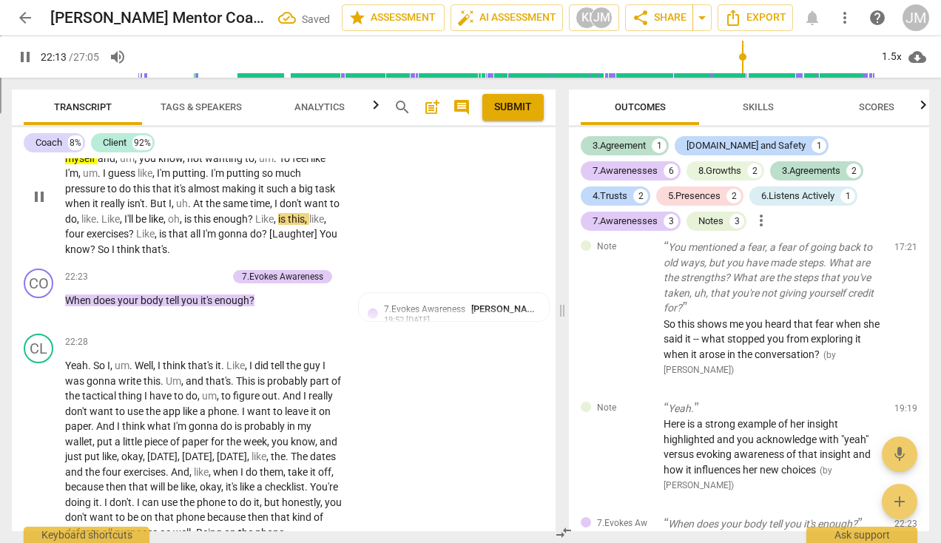
scroll to position [9124, 0]
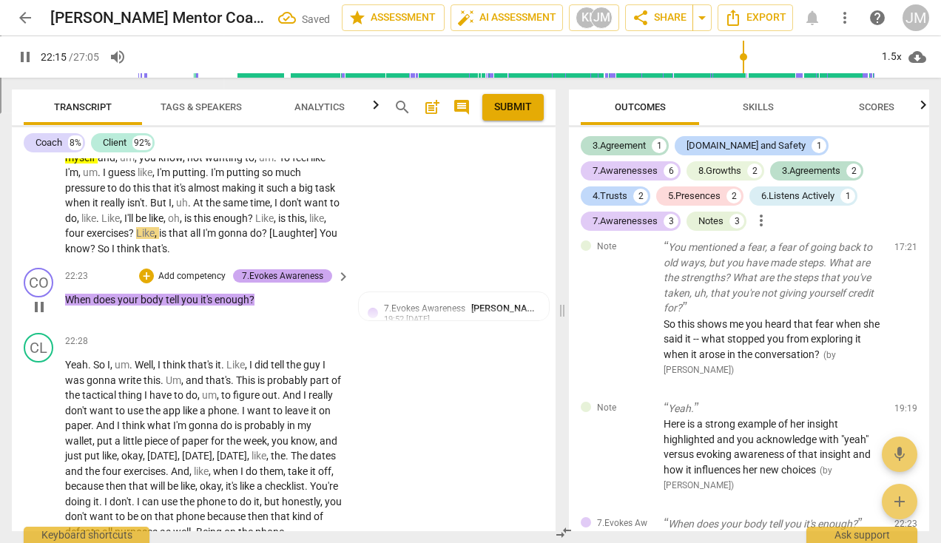
click at [279, 283] on div "7.Evokes Awareness" at bounding box center [282, 275] width 81 height 13
type input "1336"
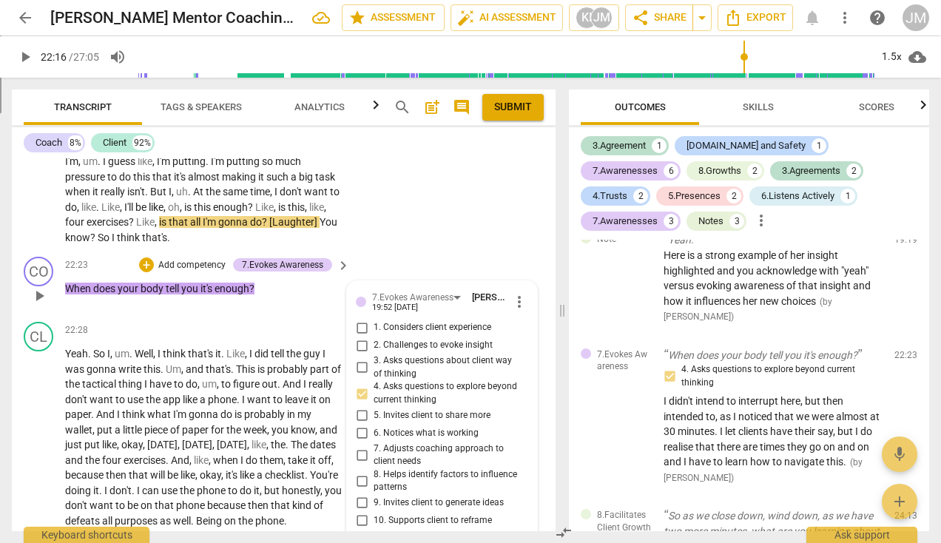
scroll to position [9147, 0]
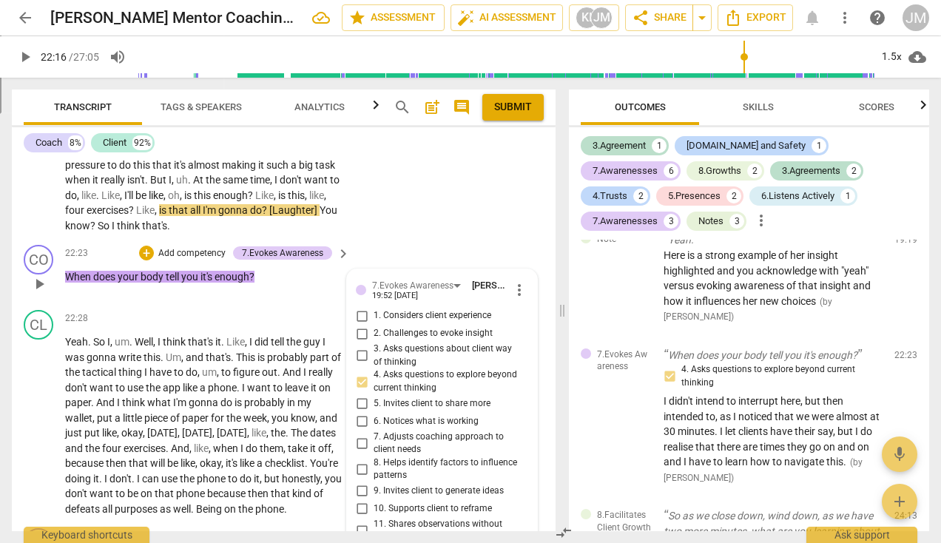
click at [360, 343] on input "2. Challenges to evoke insight" at bounding box center [362, 334] width 24 height 18
checkbox input "true"
click at [363, 478] on input "8. Helps identify factors to influence patterns" at bounding box center [362, 469] width 24 height 18
checkbox input "true"
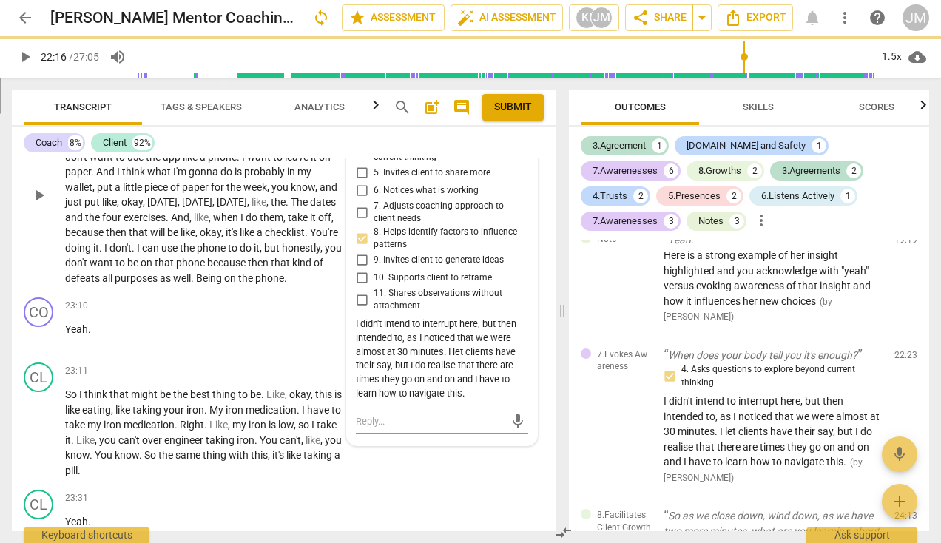
scroll to position [9309, 0]
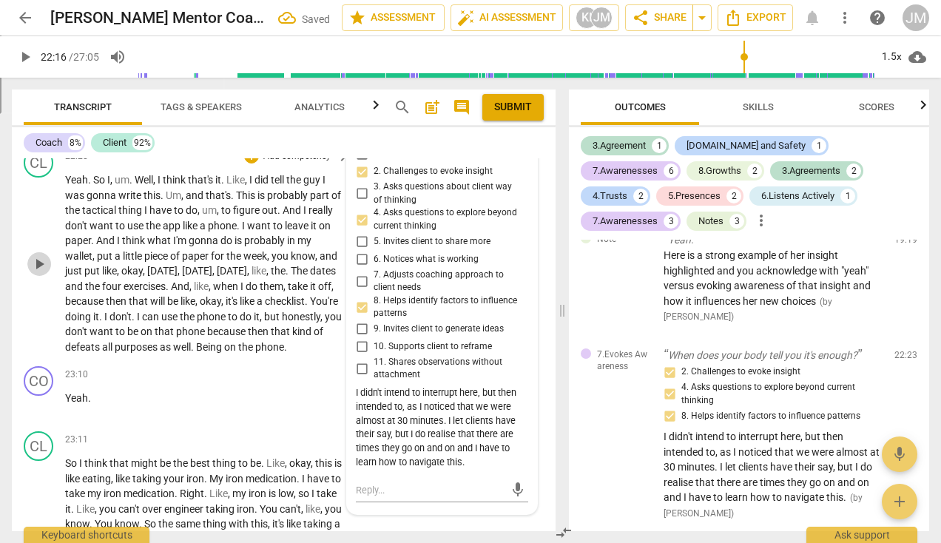
click at [33, 273] on span "play_arrow" at bounding box center [39, 264] width 18 height 18
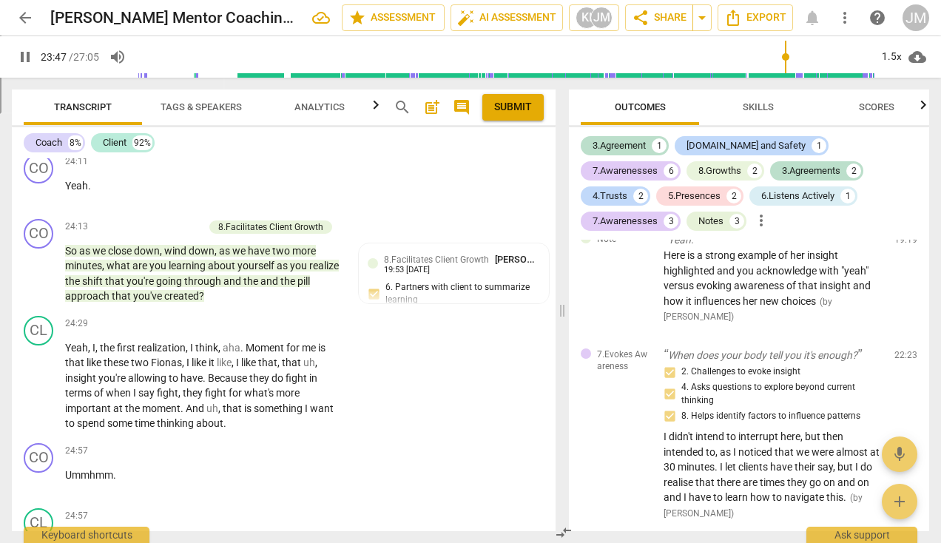
scroll to position [10187, 0]
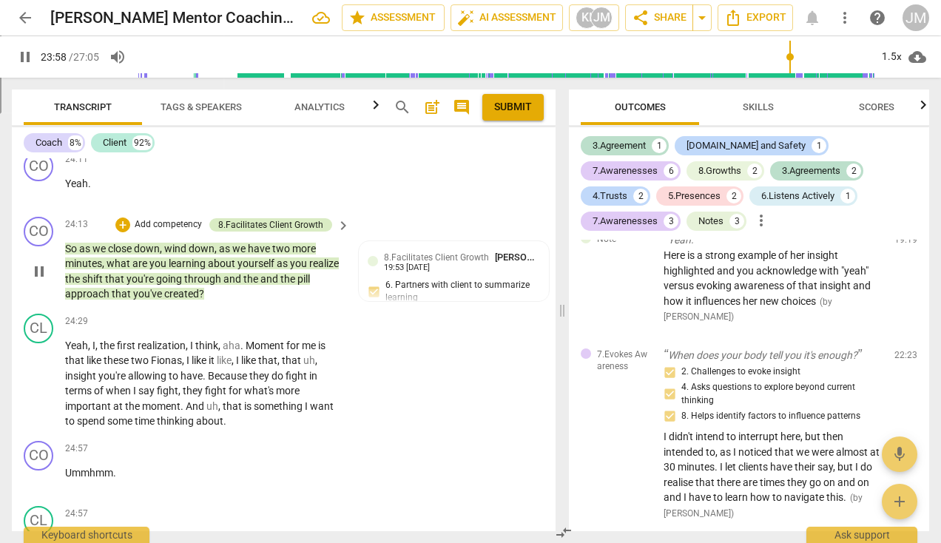
click at [259, 232] on div "8.Facilitates Client Growth" at bounding box center [270, 224] width 105 height 13
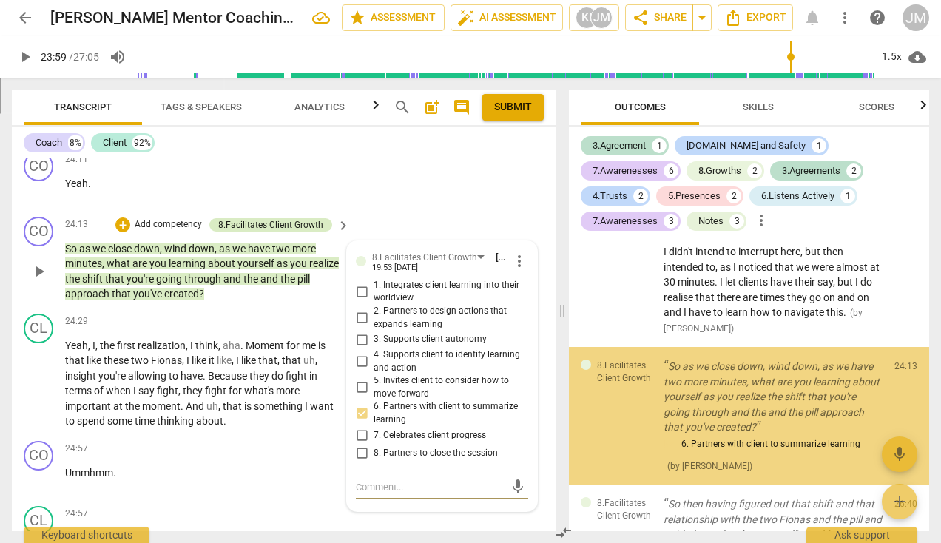
scroll to position [3123, 0]
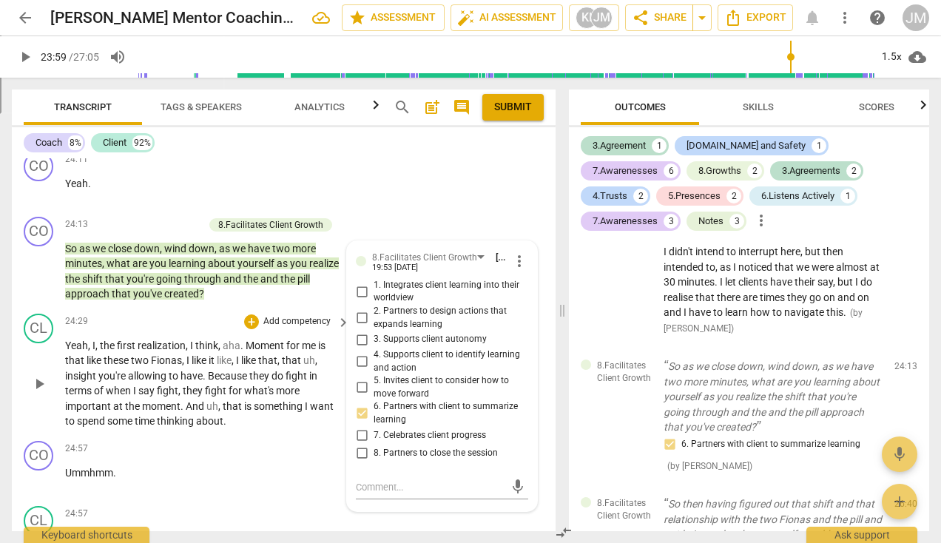
click at [169, 412] on span "moment" at bounding box center [161, 406] width 38 height 12
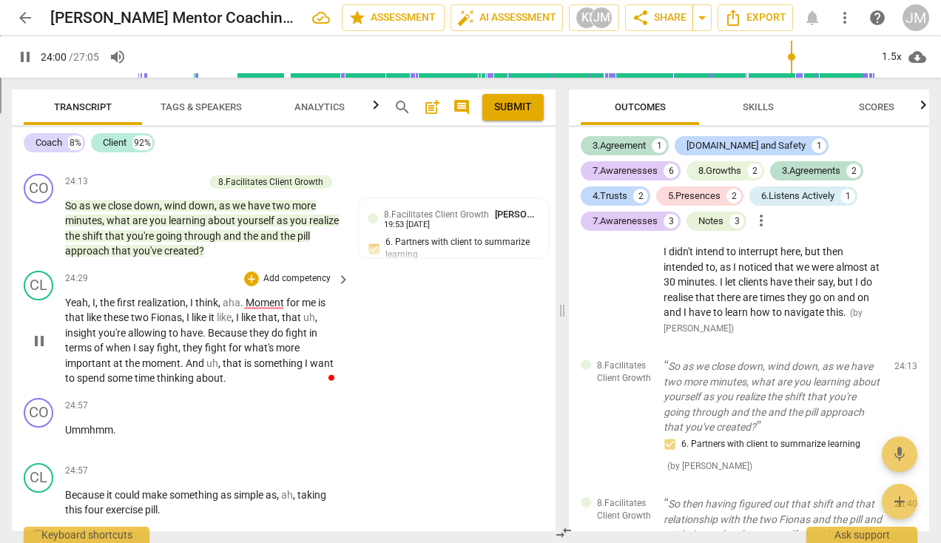
scroll to position [10239, 0]
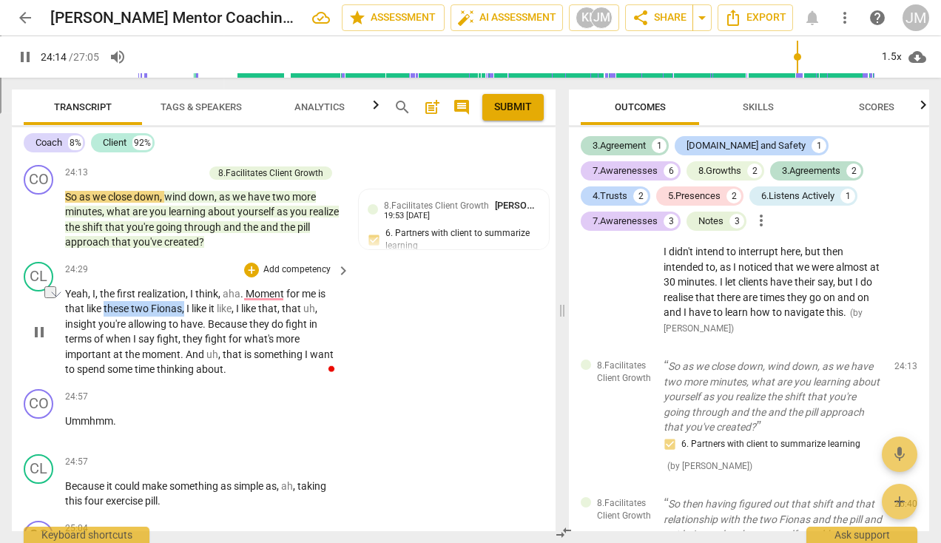
drag, startPoint x: 103, startPoint y: 340, endPoint x: 184, endPoint y: 343, distance: 80.7
click at [184, 343] on p "Yeah , I , the first realization , I think , aha . Moment for me is that like t…" at bounding box center [204, 331] width 278 height 91
click at [218, 320] on icon "button" at bounding box center [219, 318] width 9 height 10
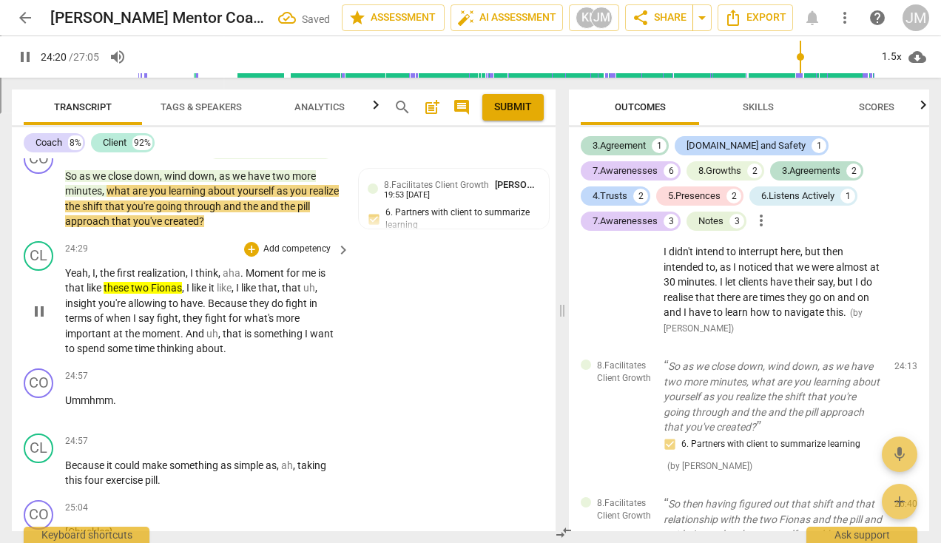
scroll to position [10264, 0]
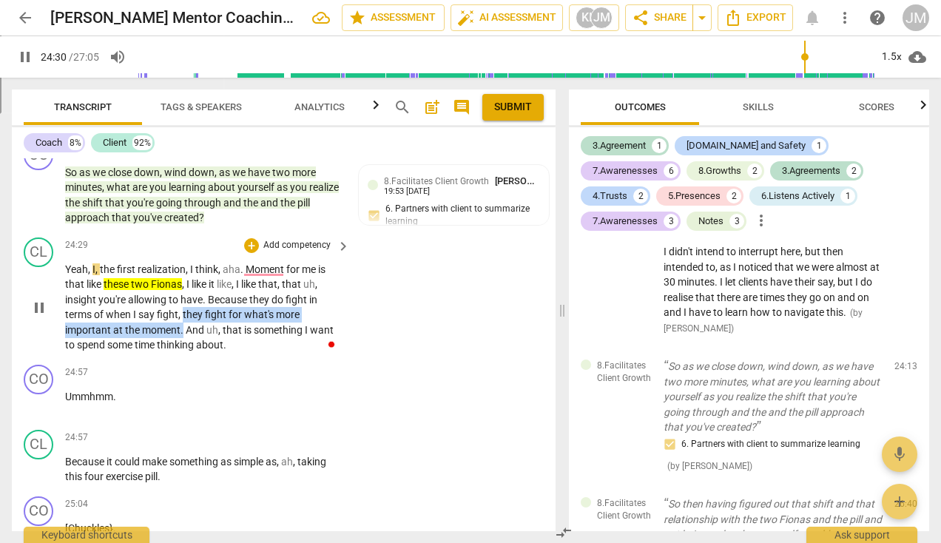
drag, startPoint x: 183, startPoint y: 347, endPoint x: 184, endPoint y: 355, distance: 8.2
click at [182, 353] on p "Yeah , I , the first realization , I think , aha . Moment for me is that like t…" at bounding box center [204, 307] width 278 height 91
click at [218, 343] on icon "button" at bounding box center [218, 339] width 9 height 10
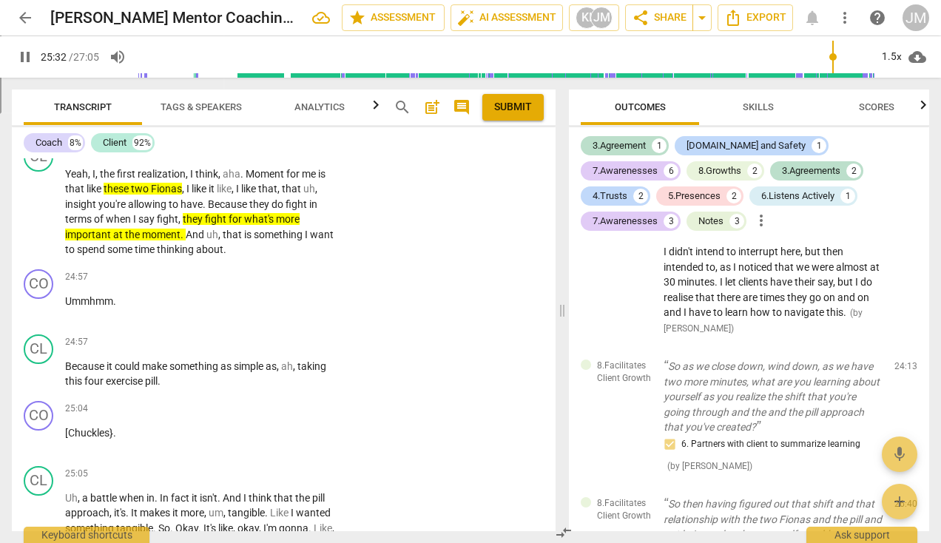
scroll to position [10362, 0]
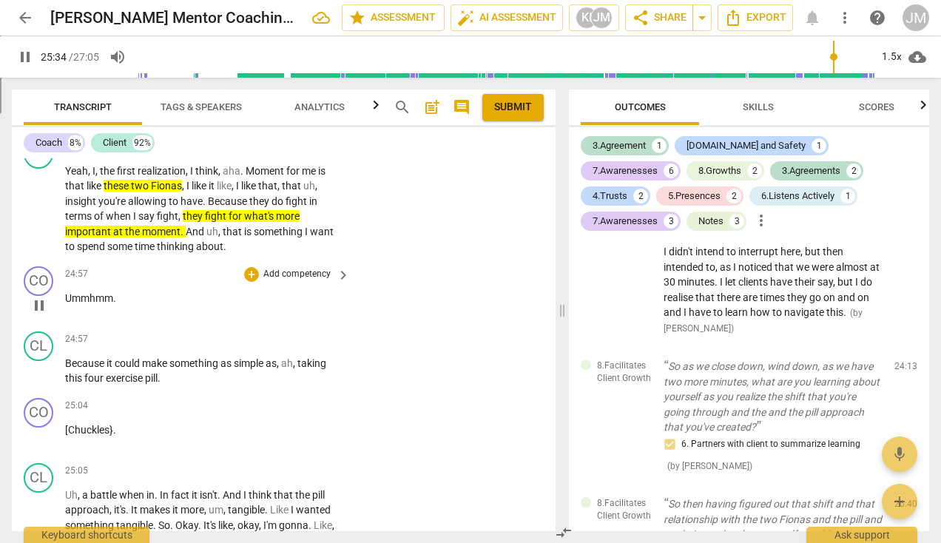
click at [297, 281] on p "Add competency" at bounding box center [297, 274] width 70 height 13
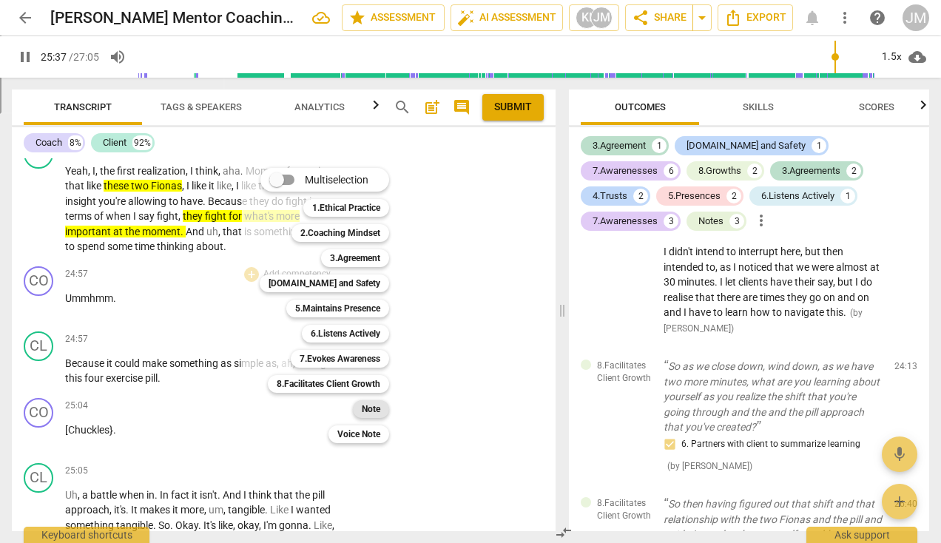
click at [373, 406] on b "Note" at bounding box center [371, 409] width 19 height 18
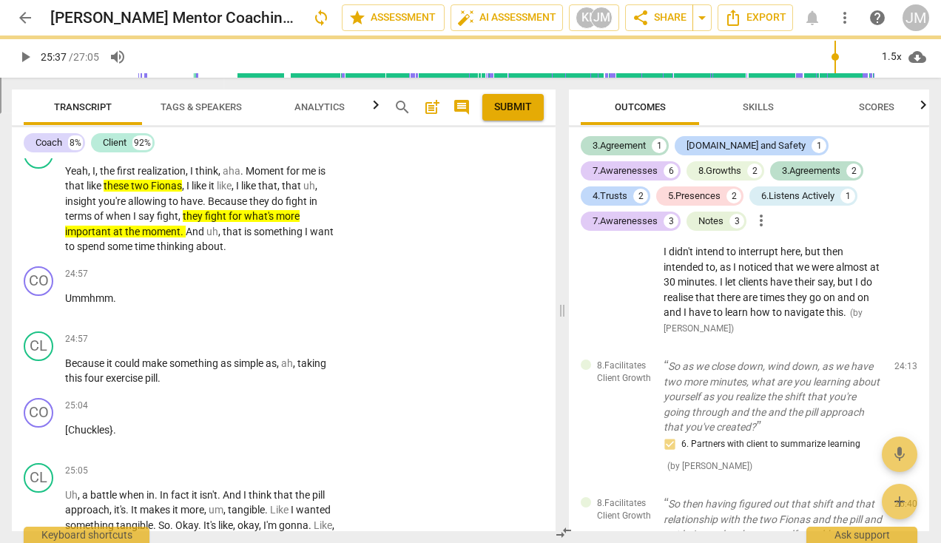
type input "1538"
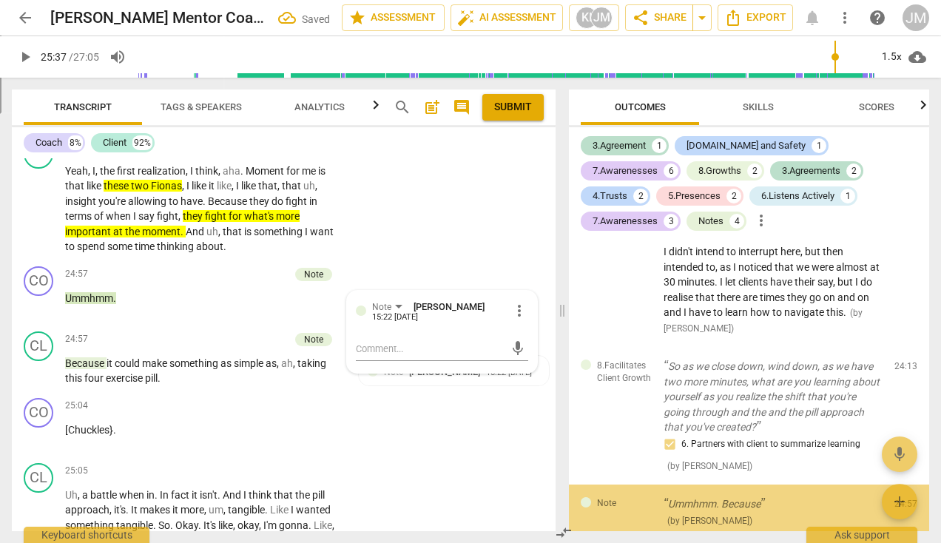
scroll to position [3219, 0]
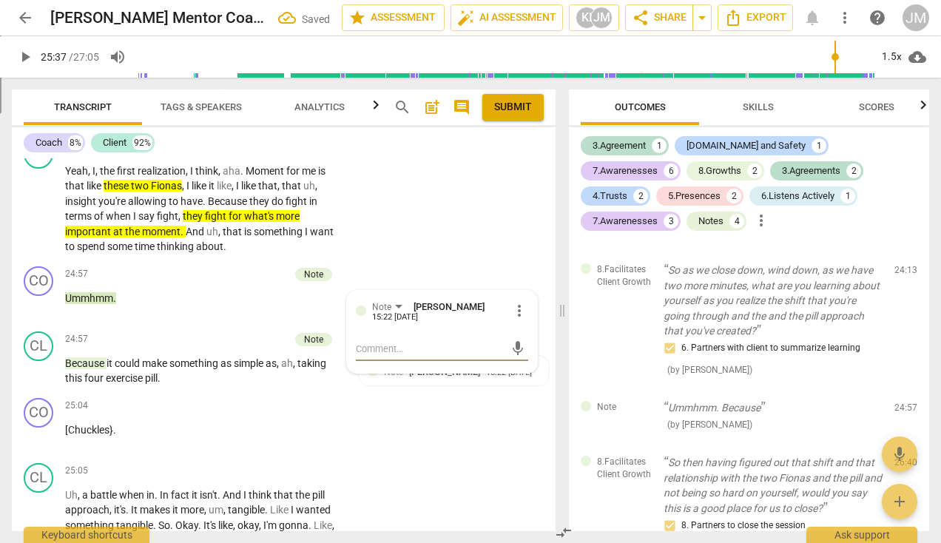
type textarea "T"
type textarea "Tw"
type textarea "Two"
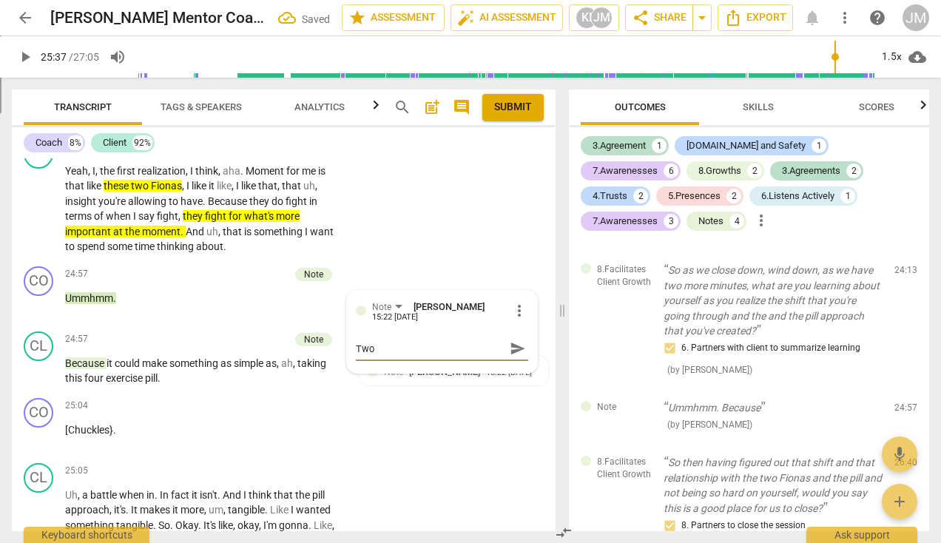
type textarea "Two"
type textarea "Two F"
type textarea "Two Fi"
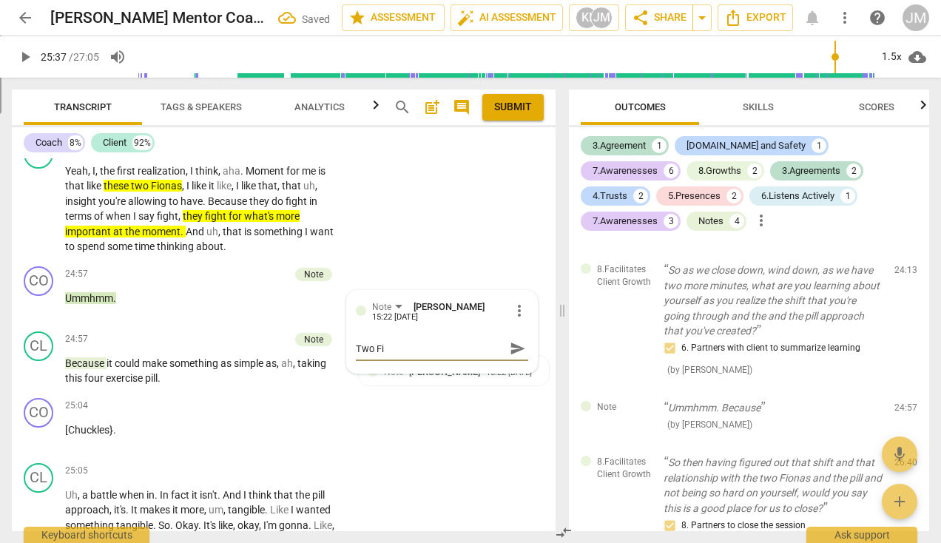
type textarea "Two Fio"
type textarea "Two Fion"
type textarea "Two Fiona"
type textarea "Two Fionas"
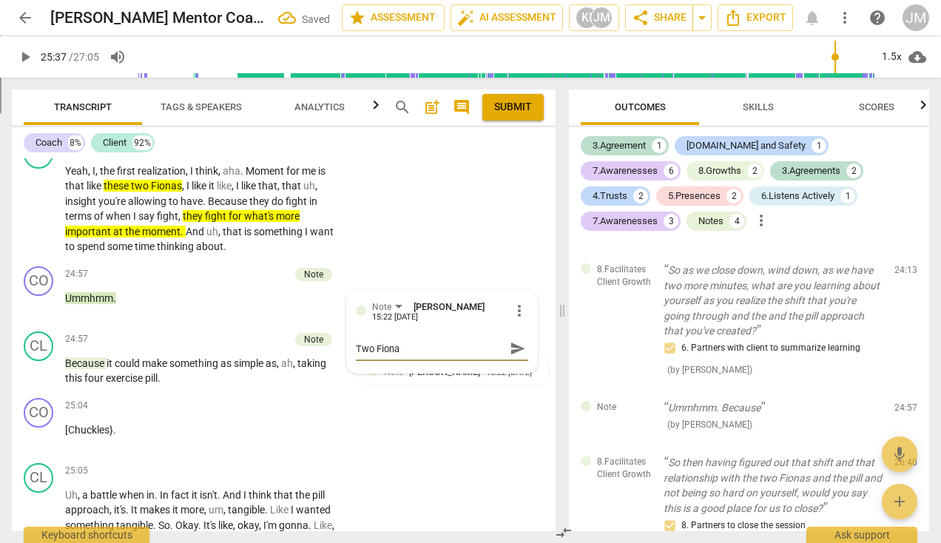
type textarea "Two Fionas"
type textarea "Two Fionas c"
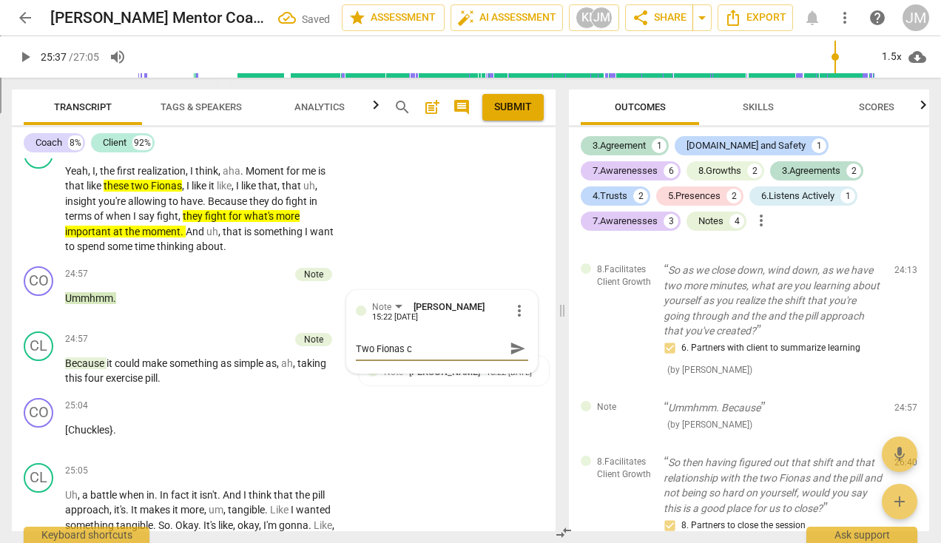
type textarea "Two Fionas ca"
type textarea "Two Fionas cam"
type textarea "Two Fionas came"
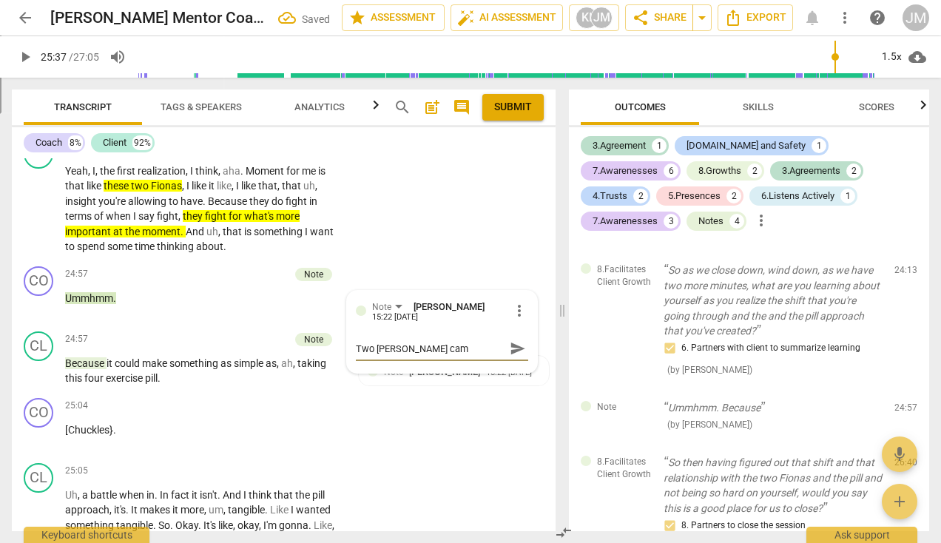
type textarea "Two Fionas came"
type textarea "Two Fionas came u"
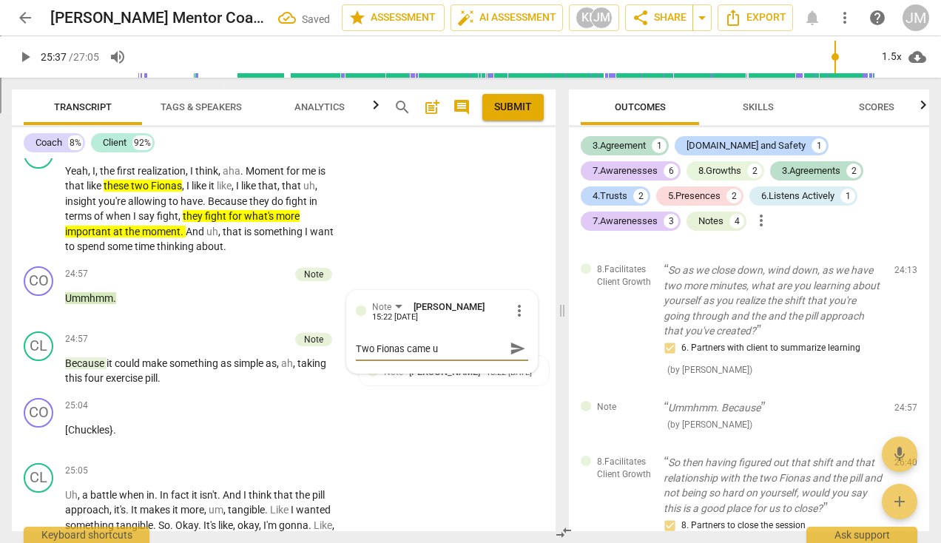
type textarea "Two Fionas came up"
type textarea "Two Fionas came up a"
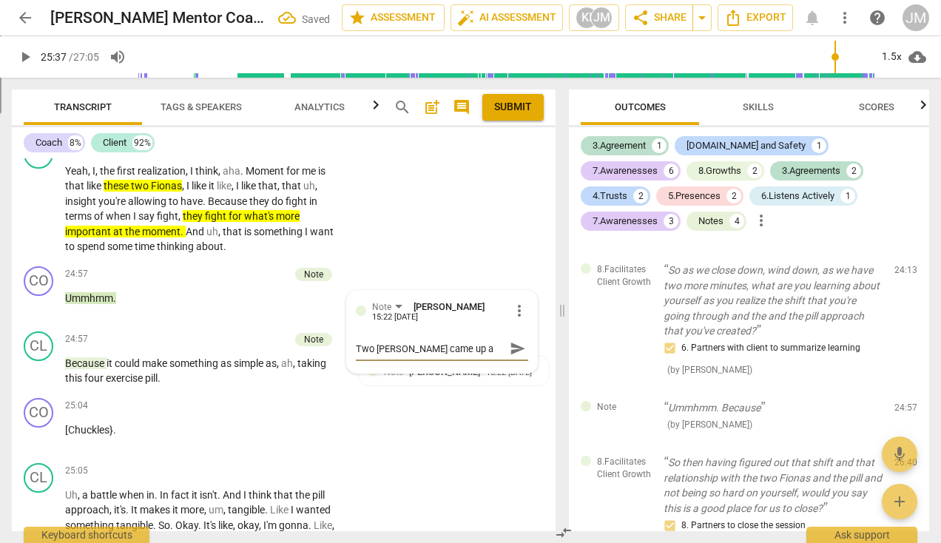
type textarea "Two Fionas came up at"
type textarea "Two Fionas came up at 1"
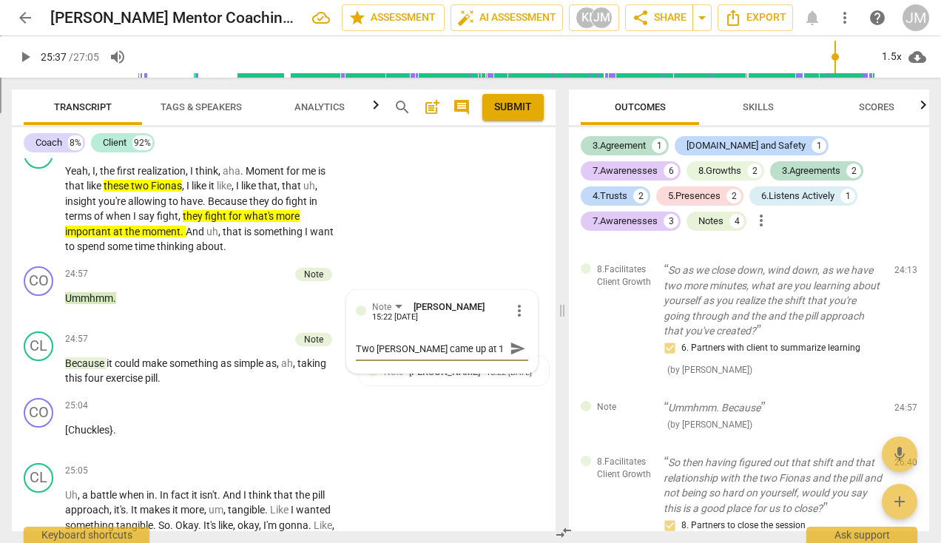
type textarea "Two Fionas came up at 10"
type textarea "Two Fionas came up at 10:"
type textarea "Two Fionas came up at 10:0"
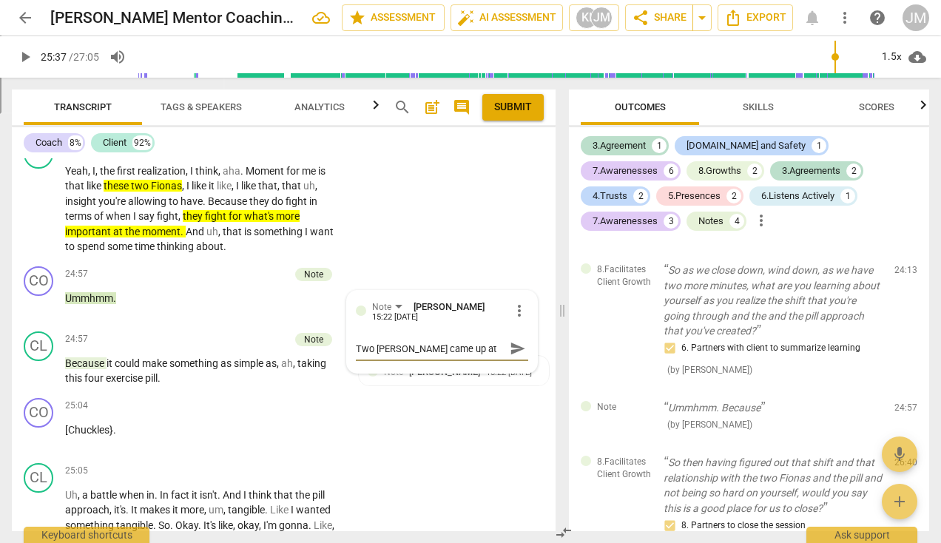
type textarea "Two Fionas came up at 10:0"
type textarea "Two Fionas came up at 10:02"
type textarea "Two Fionas came up at 10:02."
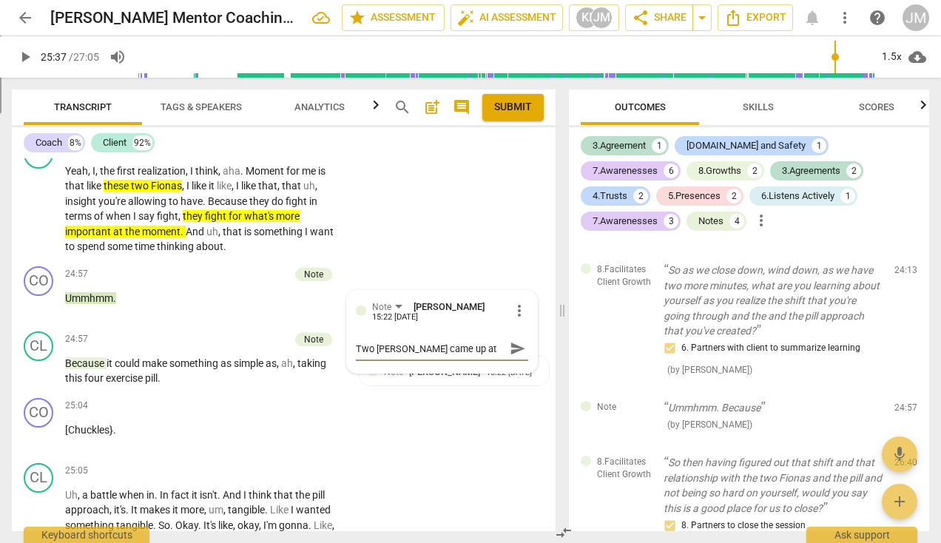
type textarea "Two Fionas came up at 10:02.."
type textarea "Two [PERSON_NAME] came up at 10:02..."
click at [512, 357] on span "send" at bounding box center [518, 348] width 16 height 16
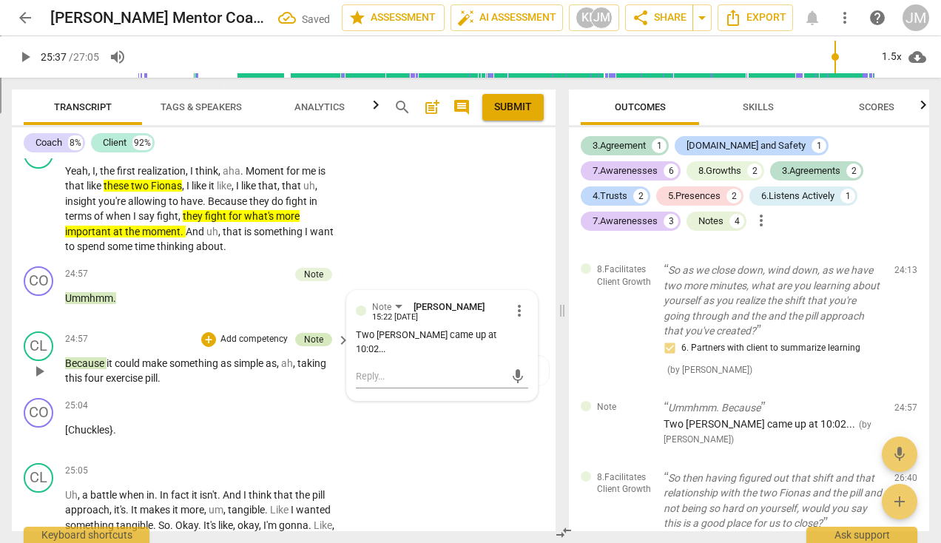
click at [306, 346] on div "Note" at bounding box center [313, 339] width 19 height 13
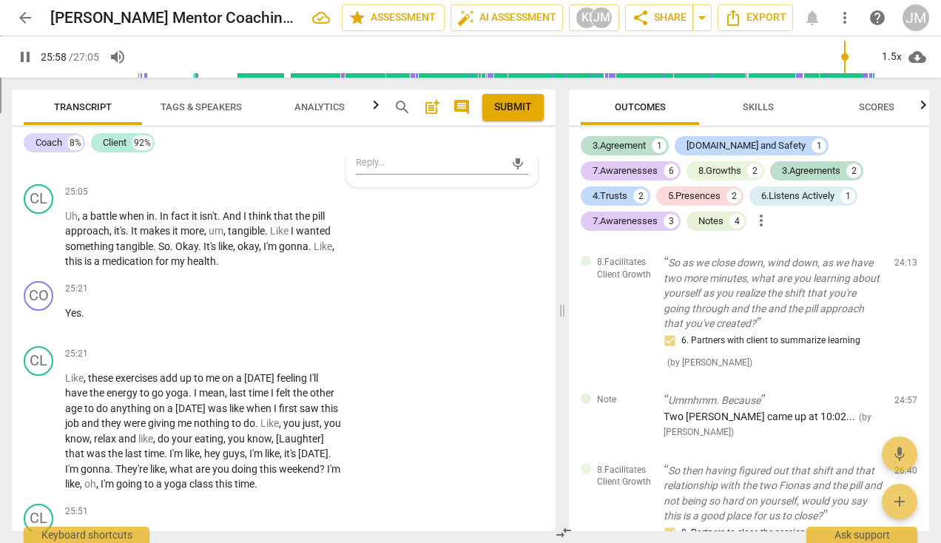
scroll to position [10637, 0]
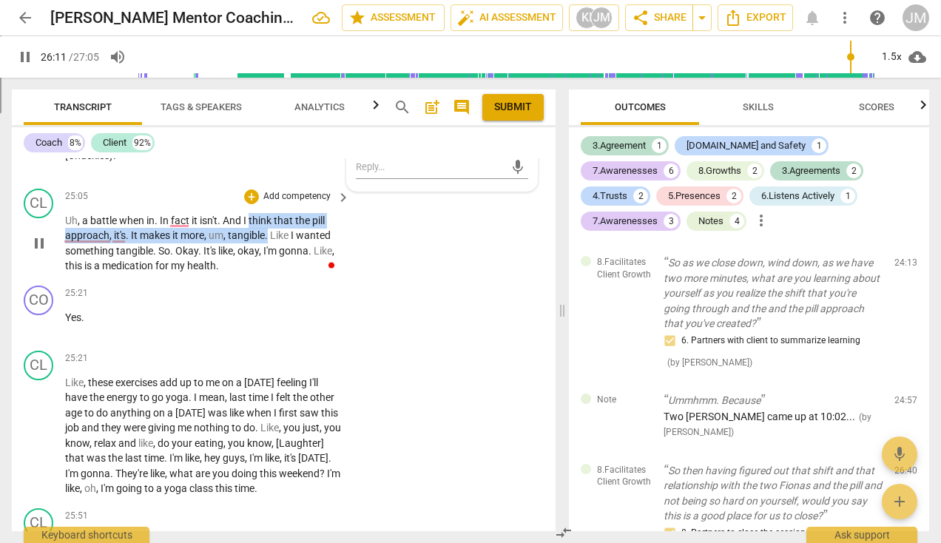
drag, startPoint x: 250, startPoint y: 252, endPoint x: 269, endPoint y: 263, distance: 21.2
click at [269, 263] on p "Uh , a battle when in . In fact it isn't . And I think that the pill approach ,…" at bounding box center [204, 243] width 278 height 61
click at [305, 245] on icon "button" at bounding box center [304, 244] width 9 height 10
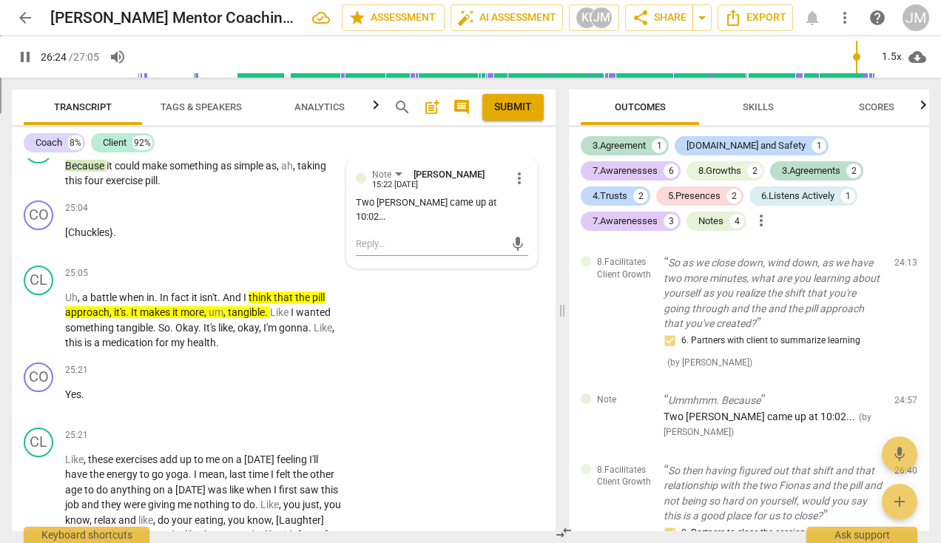
scroll to position [10673, 0]
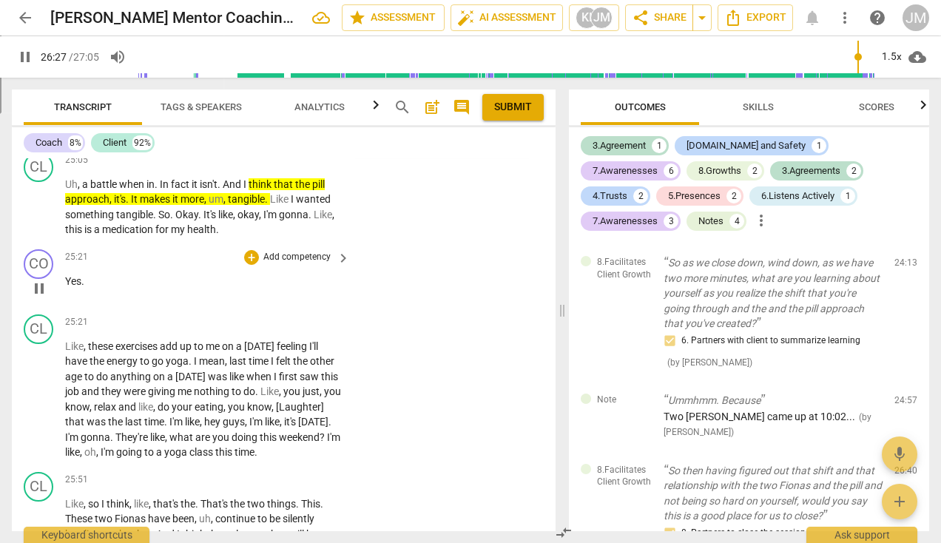
click at [301, 264] on p "Add competency" at bounding box center [297, 257] width 70 height 13
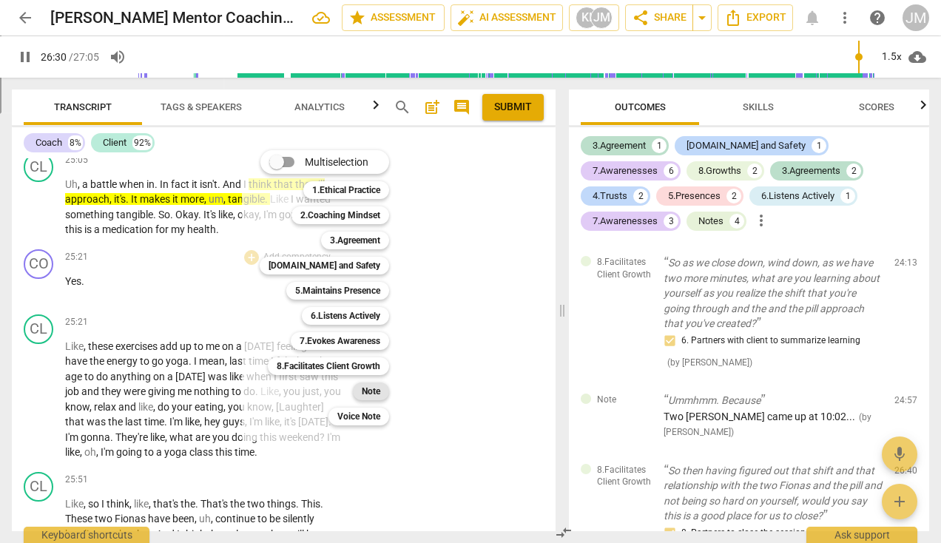
click at [373, 389] on b "Note" at bounding box center [371, 392] width 19 height 18
type input "1591"
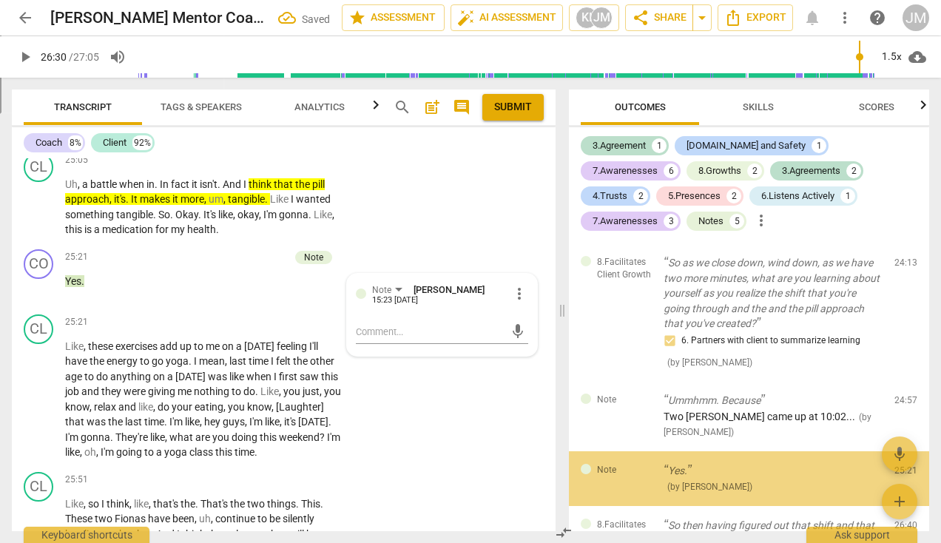
scroll to position [3289, 0]
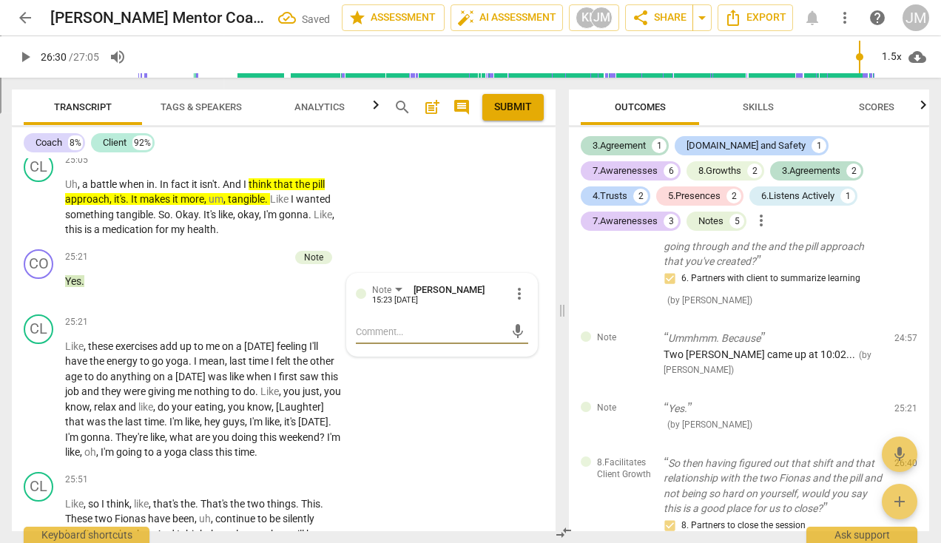
type textarea "S"
type textarea "Sh"
type textarea "She"
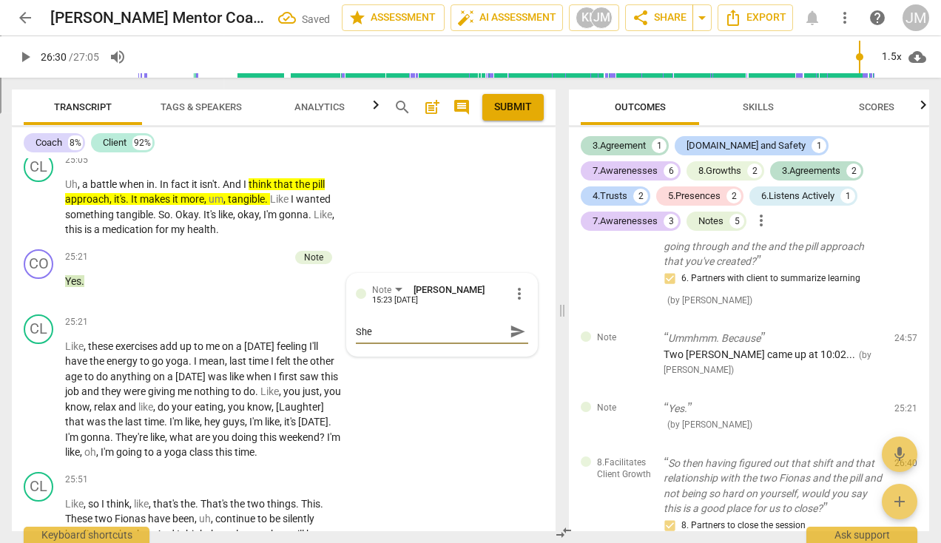
type textarea "She"
type textarea "She d"
type textarea "She de"
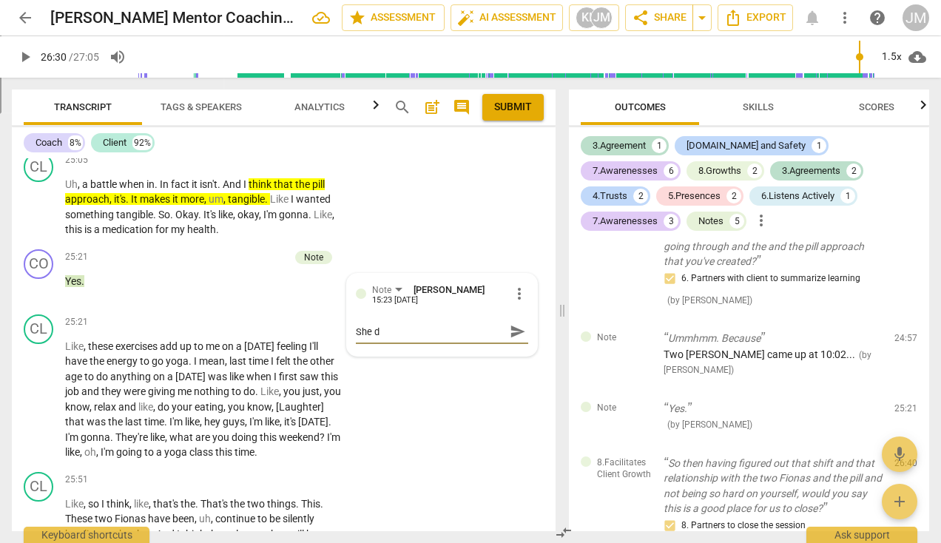
type textarea "She de"
type textarea "She dec"
type textarea "She decl"
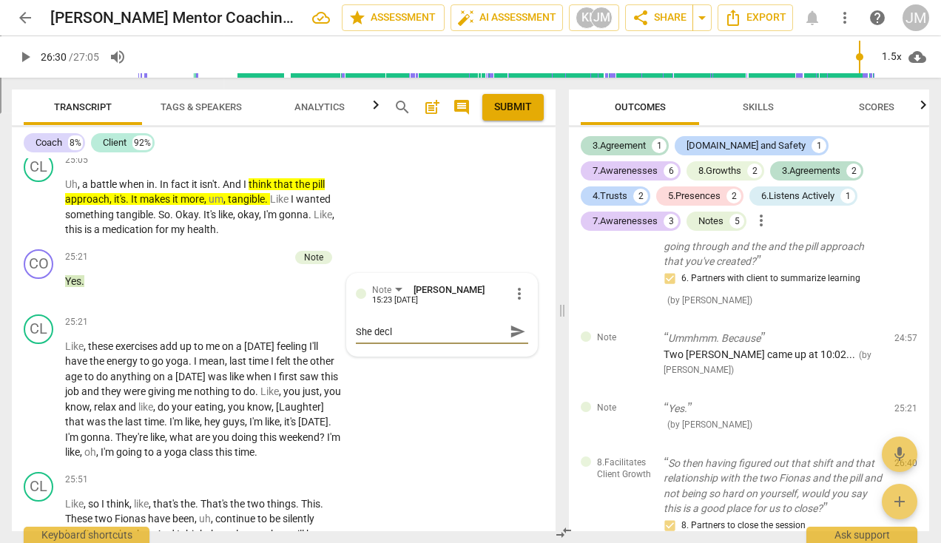
type textarea "She decla"
type textarea "She declar"
type textarea "She declarw"
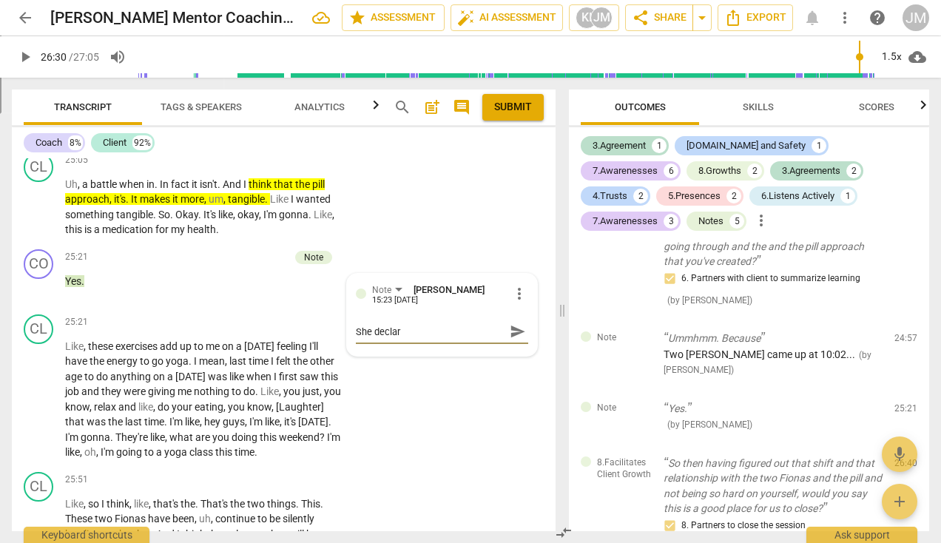
type textarea "She declarw"
type textarea "She declarws"
type textarea "She declarw"
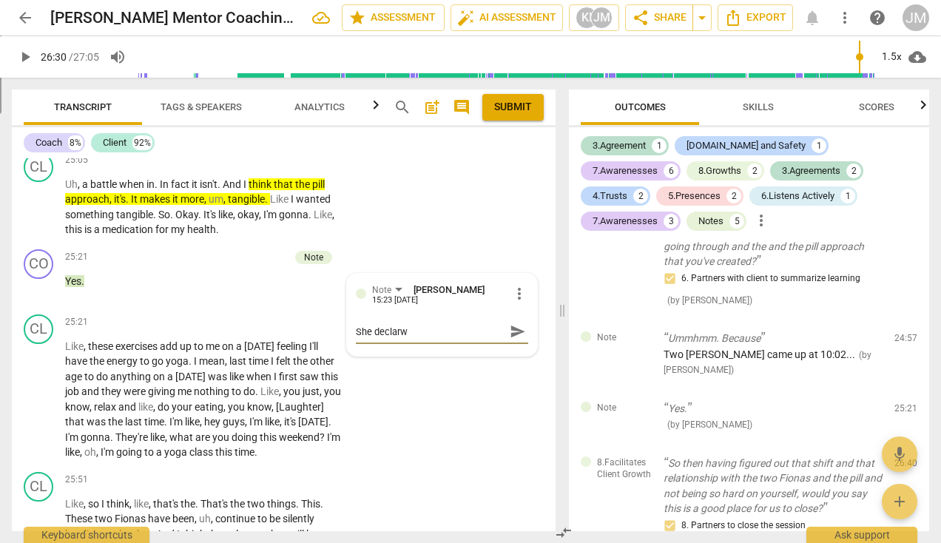
type textarea "She declar"
type textarea "She declare"
type textarea "She declares"
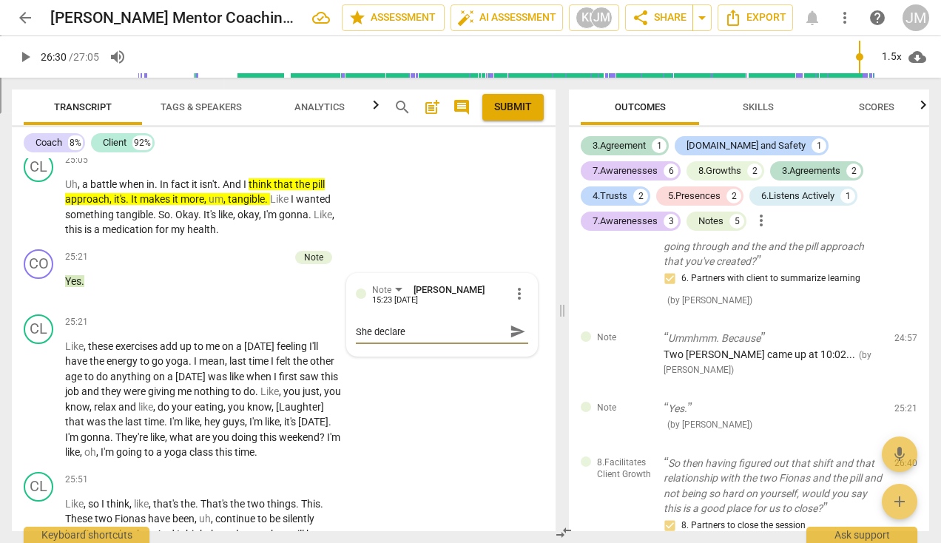
type textarea "She declares"
type textarea "She declares ""
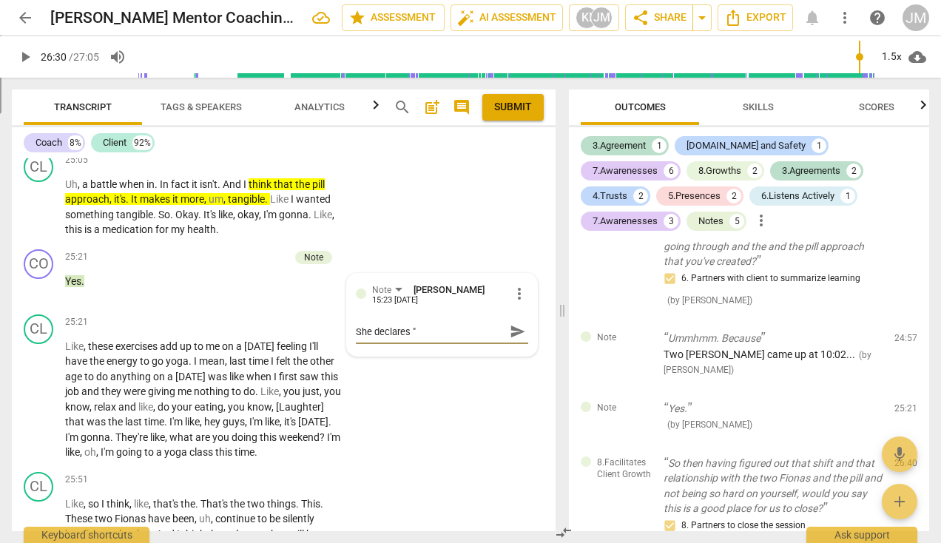
type textarea "She declares "t"
type textarea "She declares "ta"
type textarea "She declares "tan"
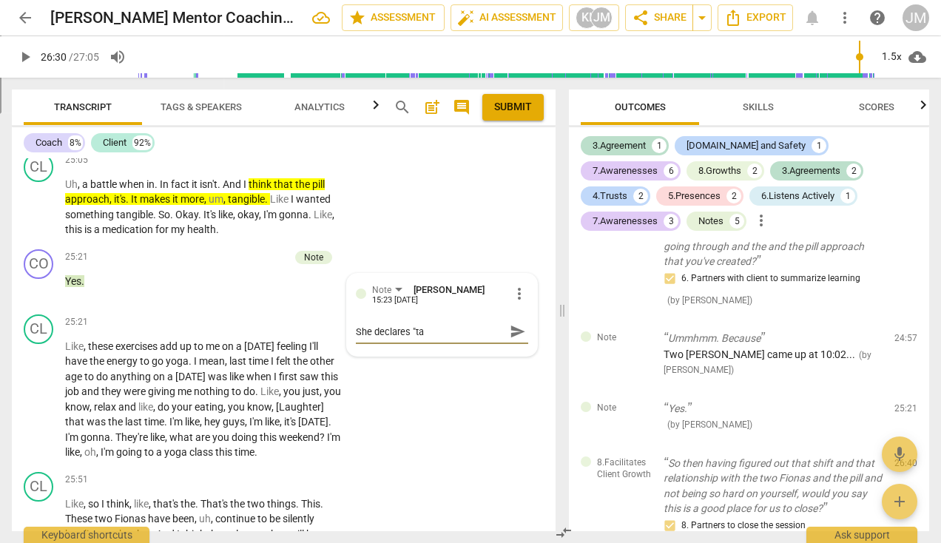
type textarea "She declares "tan"
type textarea "She declares "tang"
type textarea "She declares "tangi"
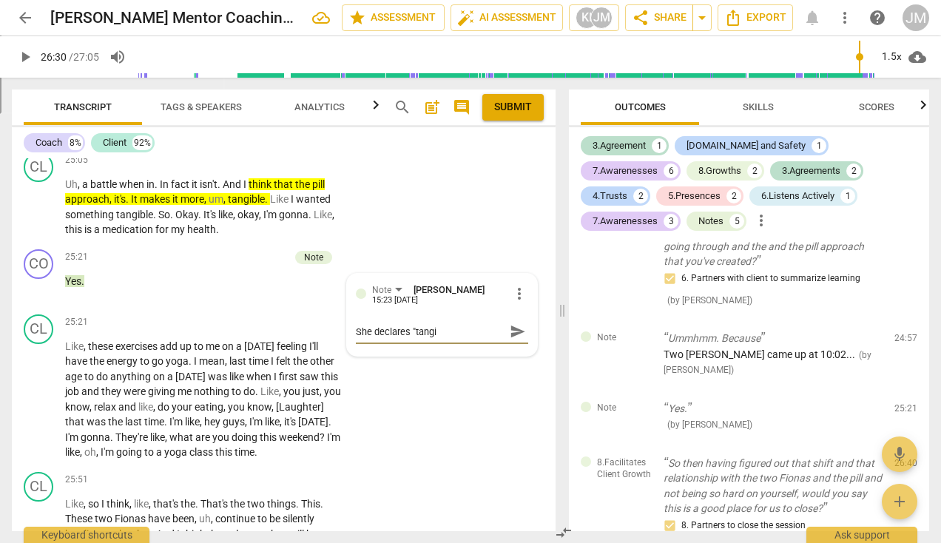
type textarea "She declares "tangib"
type textarea "She declares "tangibl"
type textarea "She declares "tangible"
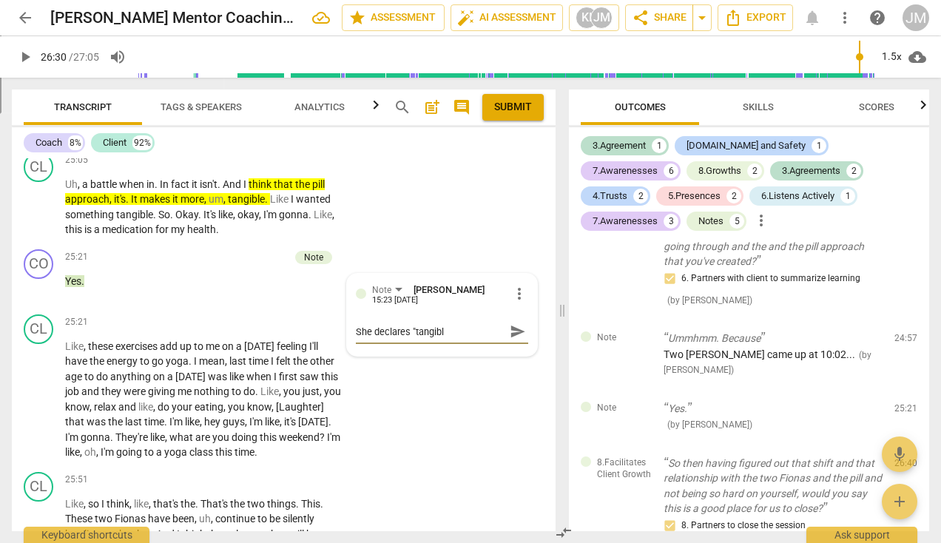
type textarea "She declares "tangible"
type textarea "She declares "tangible""
type textarea "She declares "tangible" h"
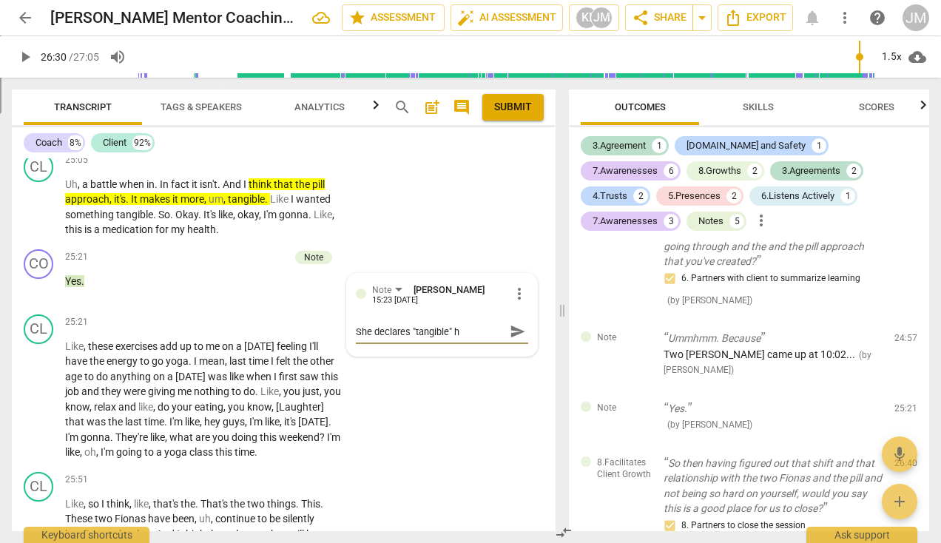
type textarea "She declares "tangible" he"
type textarea "She declares "tangible" her"
type textarea "She declares "tangible" here"
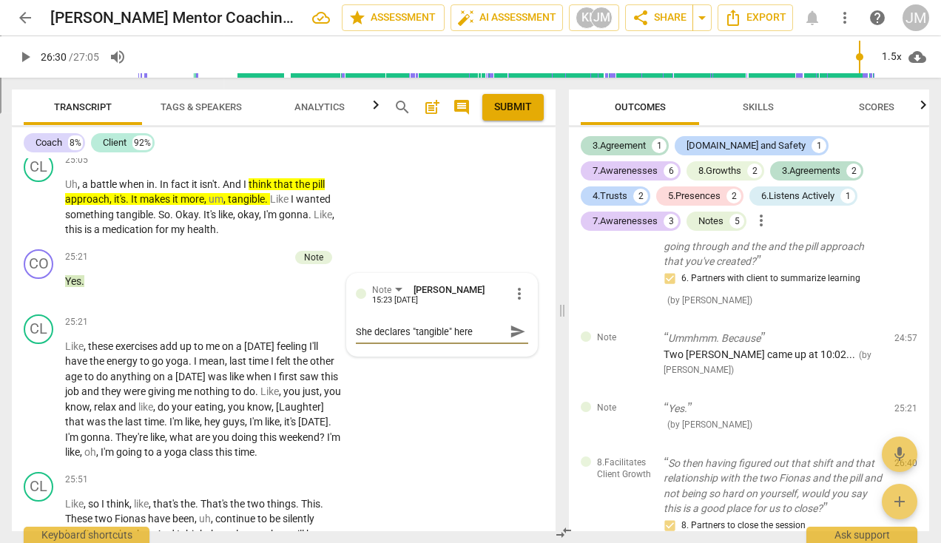
type textarea "She declares "tangible" here"
type textarea "She declares "tangible" here h"
type textarea "She declares "tangible" here ho"
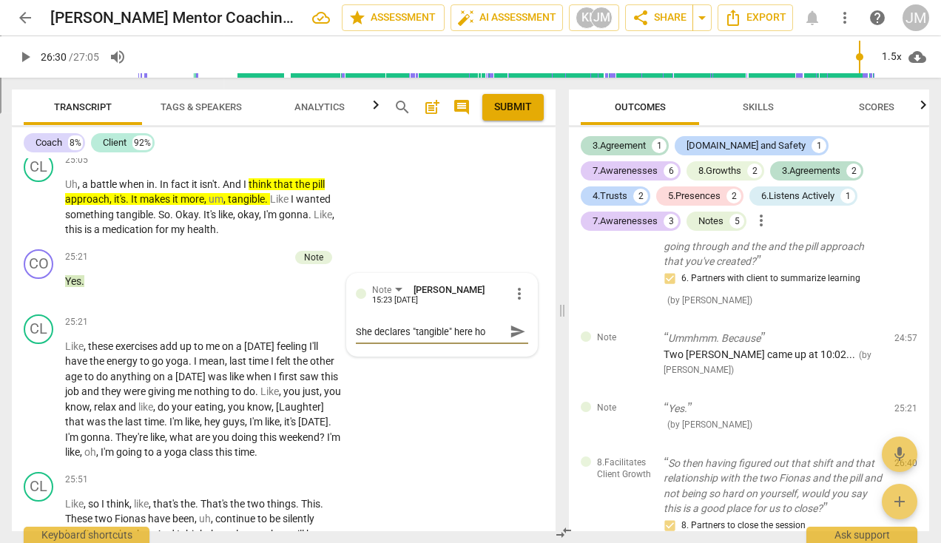
type textarea "She declares "tangible" here how"
type textarea "She declares "tangible" here howe"
type textarea "She declares "tangible" here howev"
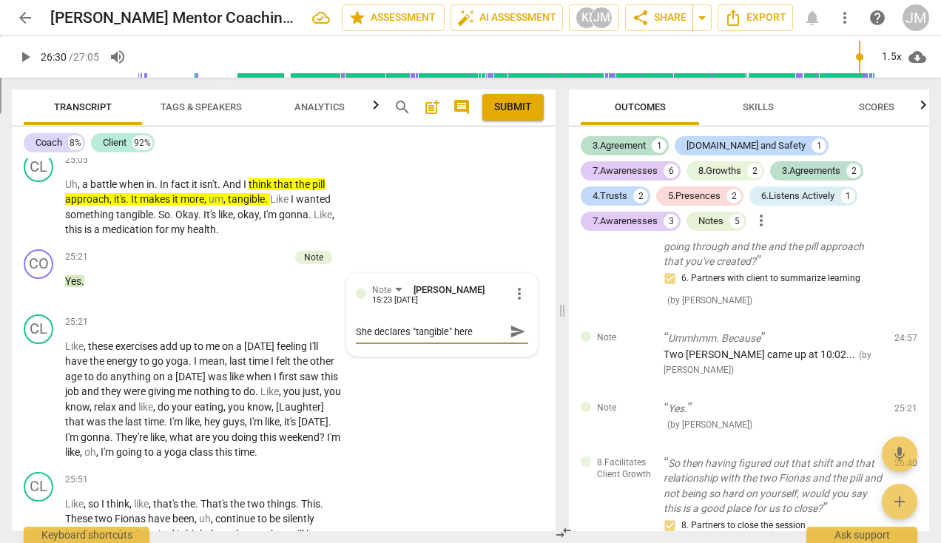
type textarea "She declares "tangible" here howev"
type textarea "She declares "tangible" here howeve"
type textarea "She declares "tangible" here however"
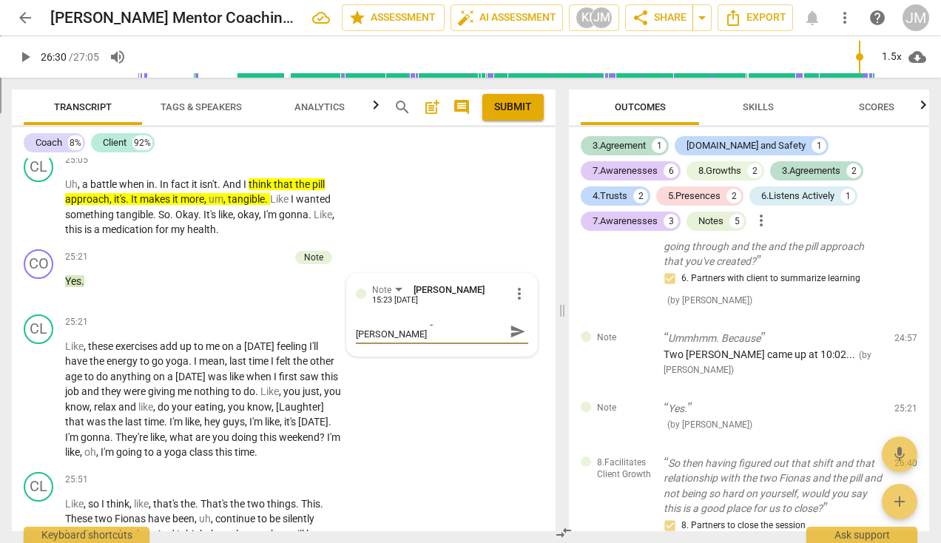
type textarea "She declares "tangible" here however"
type textarea "She declares "tangible" here however e"
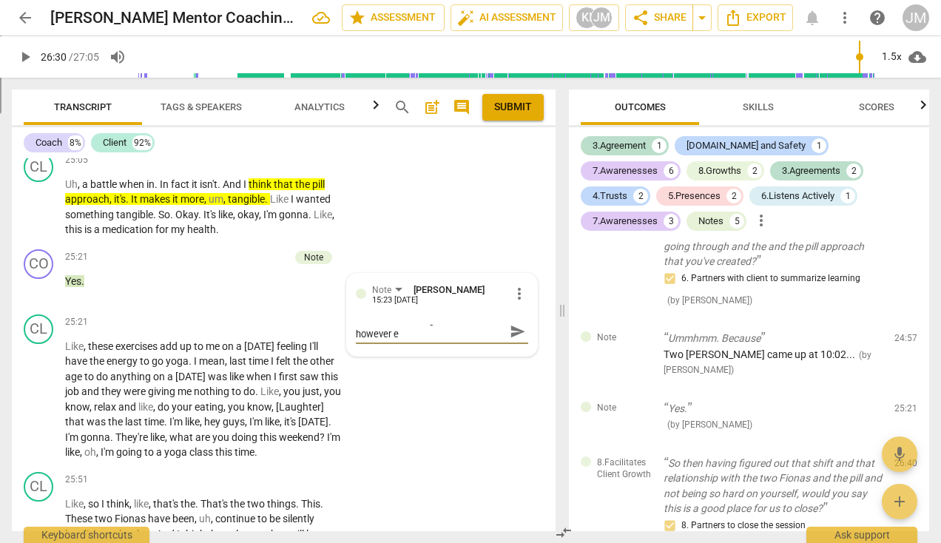
type textarea "She declares "tangible" here however"
type textarea "She declares "tangible" here however n"
type textarea "She declares "tangible" here however ne"
type textarea "She declares "tangible" here however nev"
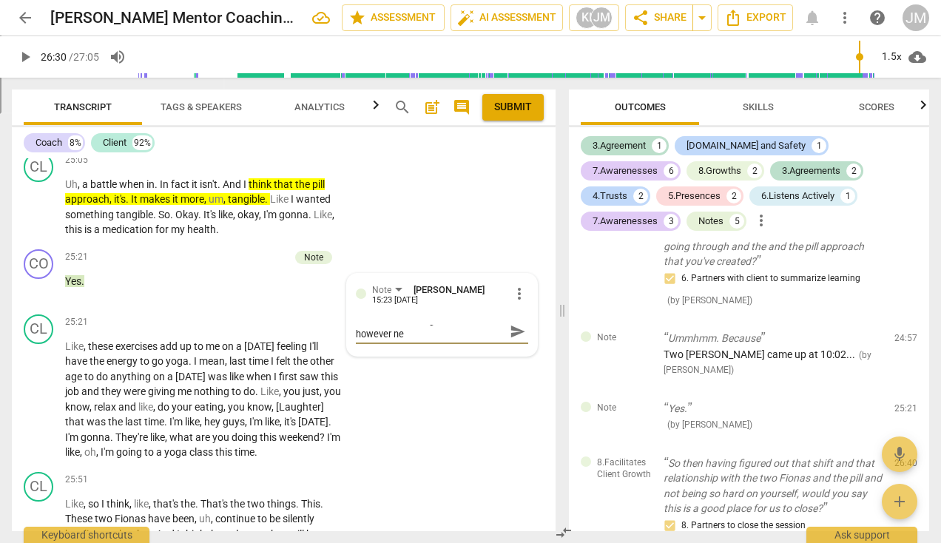
type textarea "She declares "tangible" here however nev"
type textarea "She declares "tangible" here however neve"
type textarea "She declares "tangible" here however never"
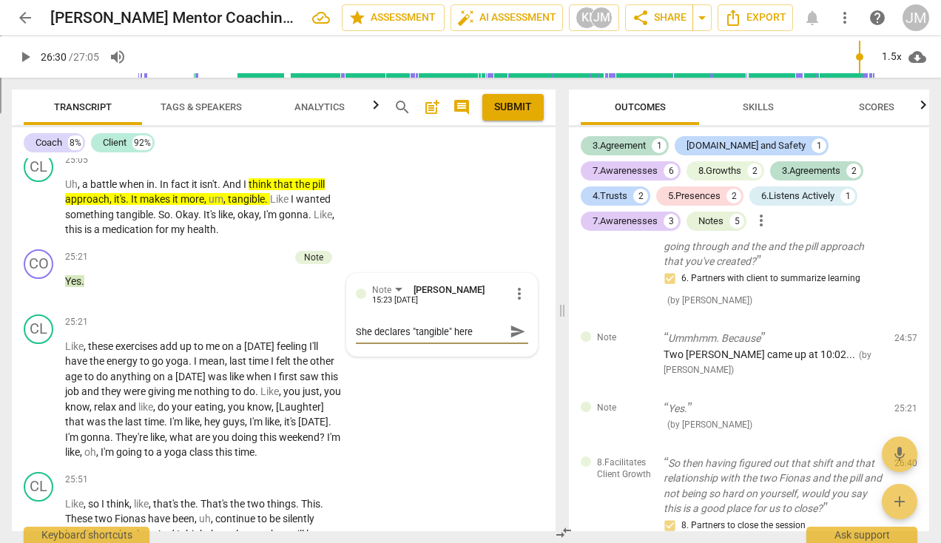
type textarea "She declares "tangible" here however never"
type textarea "She declares "tangible" here however never a"
type textarea "She declares "tangible" here however never at"
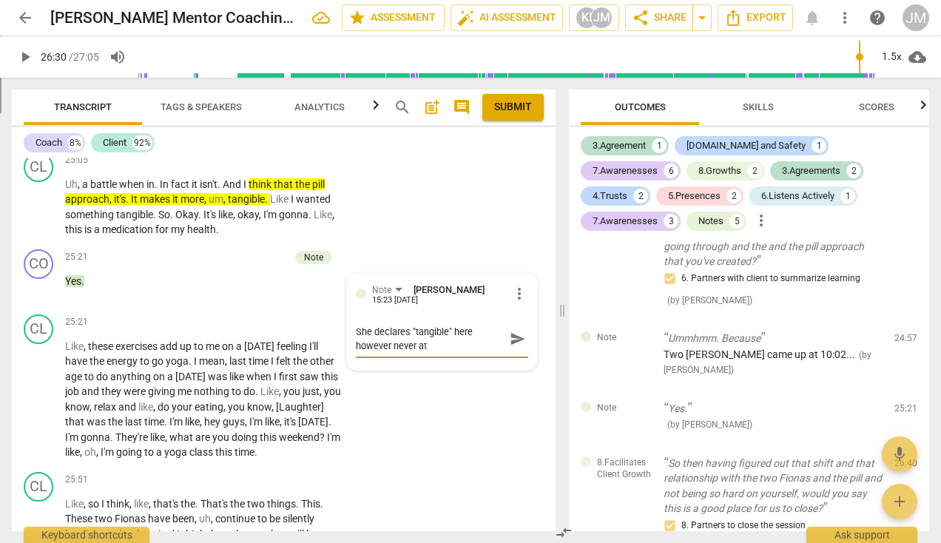
type textarea "She declares "tangible" here however never at"
type textarea "She declares "tangible" here however never at t"
type textarea "She declares "tangible" here however never at th"
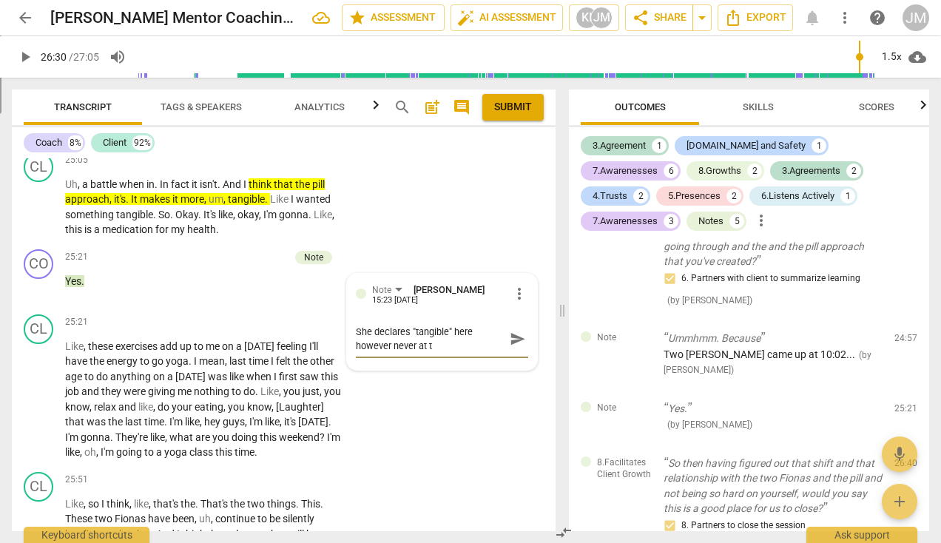
type textarea "She declares "tangible" here however never at th"
type textarea "She declares "tangible" here however never at the"
type textarea "She declares "tangible" here however never at the b"
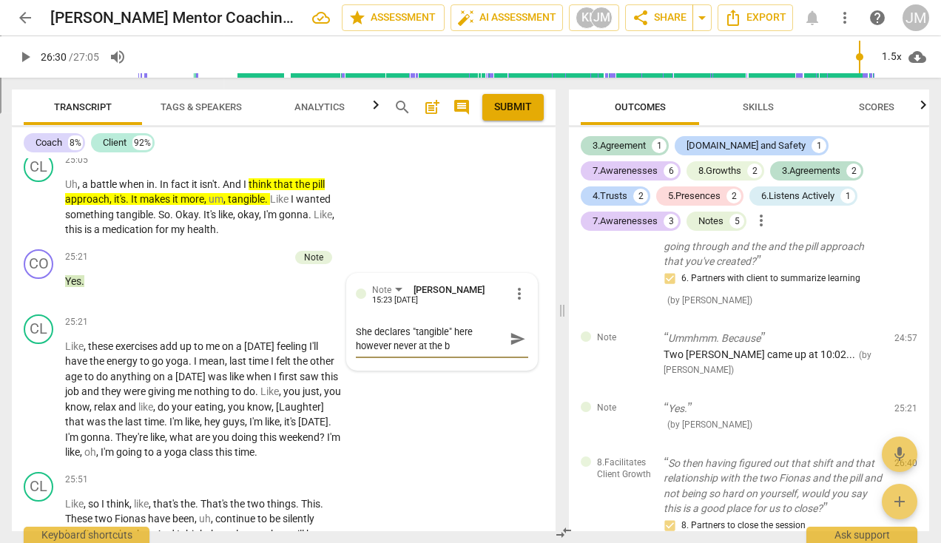
type textarea "She declares "tangible" here however never at the be"
type textarea "She declares "tangible" here however never at the beg"
type textarea "She declares "tangible" here however never at the begi"
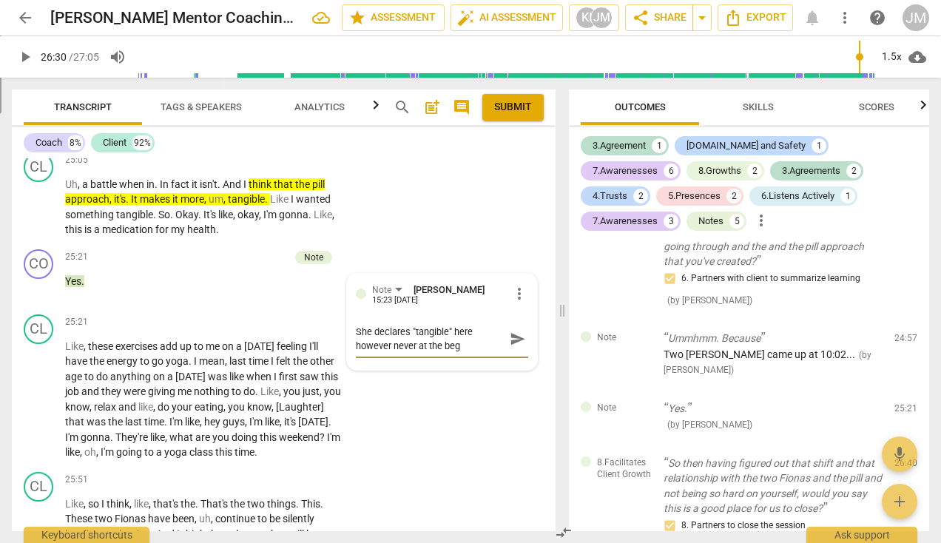
type textarea "She declares "tangible" here however never at the begi"
type textarea "She declares "tangible" here however never at the begin"
type textarea "She declares "tangible" here however never at the beginn"
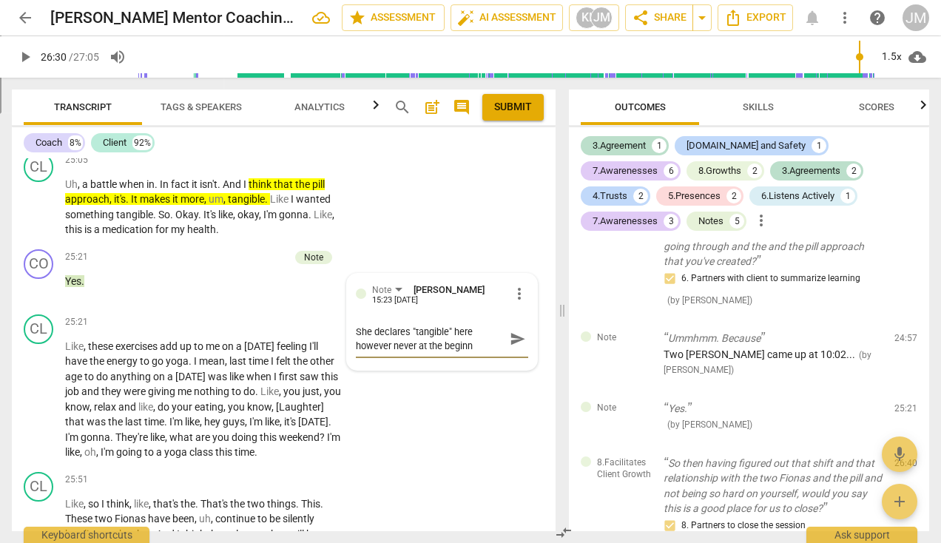
type textarea "She declares "tangible" here however never at the beginni"
type textarea "She declares "tangible" here however never at the beginnin"
type textarea "She declares "tangible" here however never at the beginning"
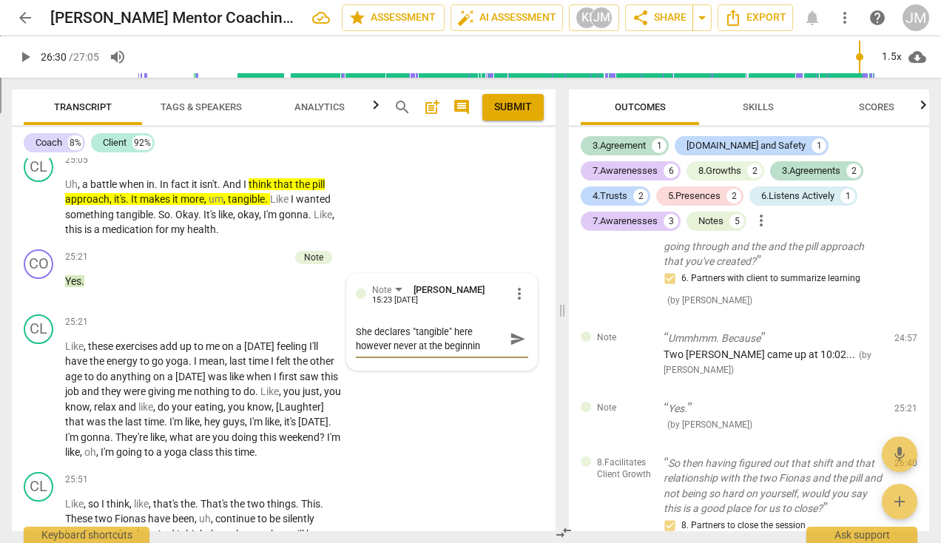
type textarea "She declares "tangible" here however never at the beginning"
type textarea "She declares "tangible" here however never at the beginning s"
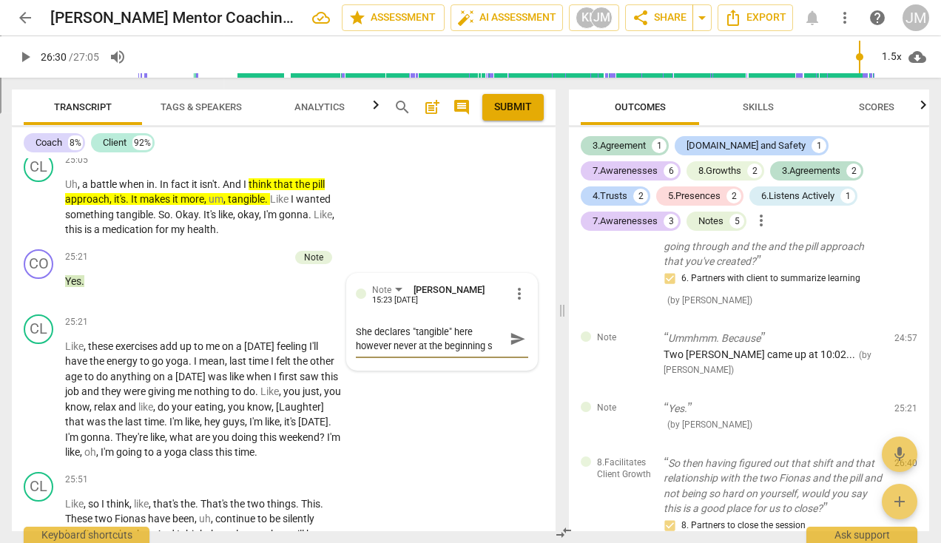
type textarea "She declares "tangible" here however never at the beginning so"
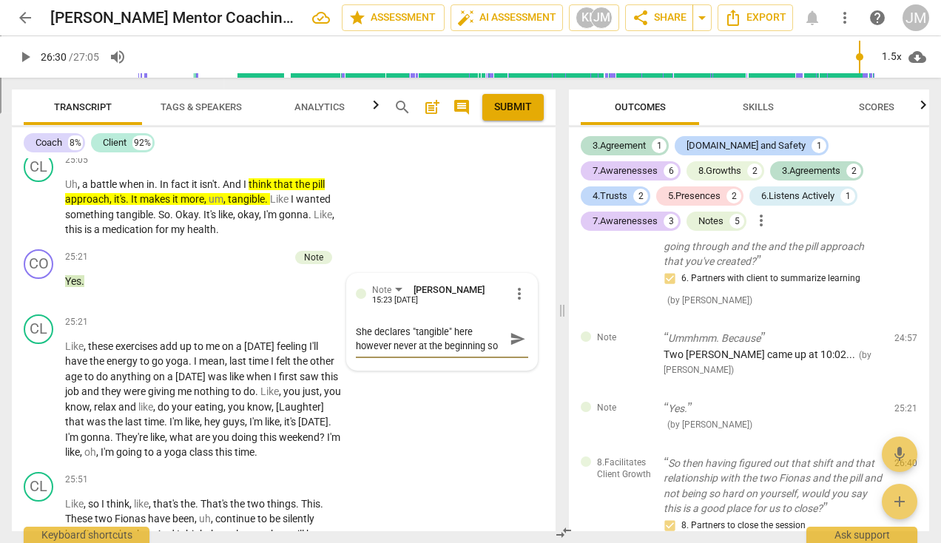
type textarea "She declares "tangible" here however never at the beginning so"
type textarea "She declares "tangible" here however never at the beginning s"
type textarea "She declares "tangible" here however never at the beginning"
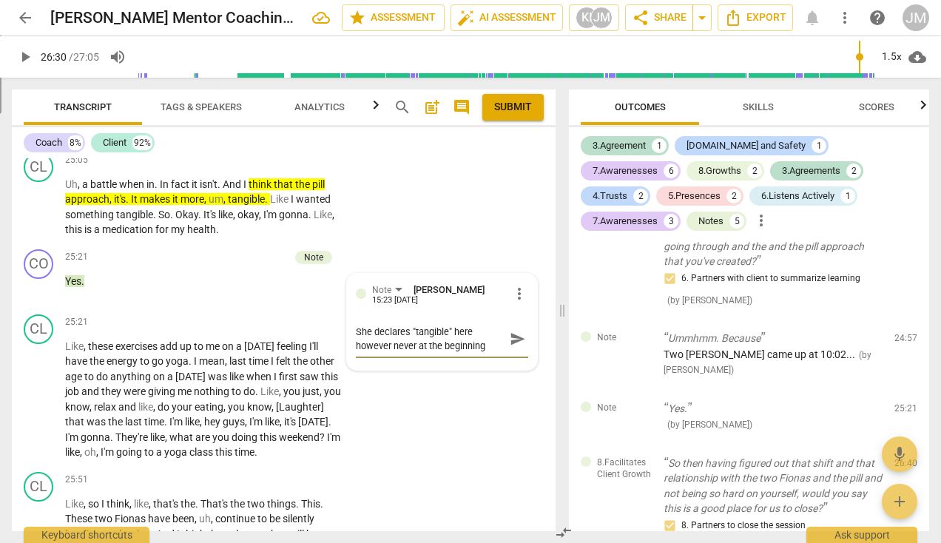
type textarea "She declares "tangible" here however never at the beginning"
type textarea "She declares "tangible" here however never at the beginning."
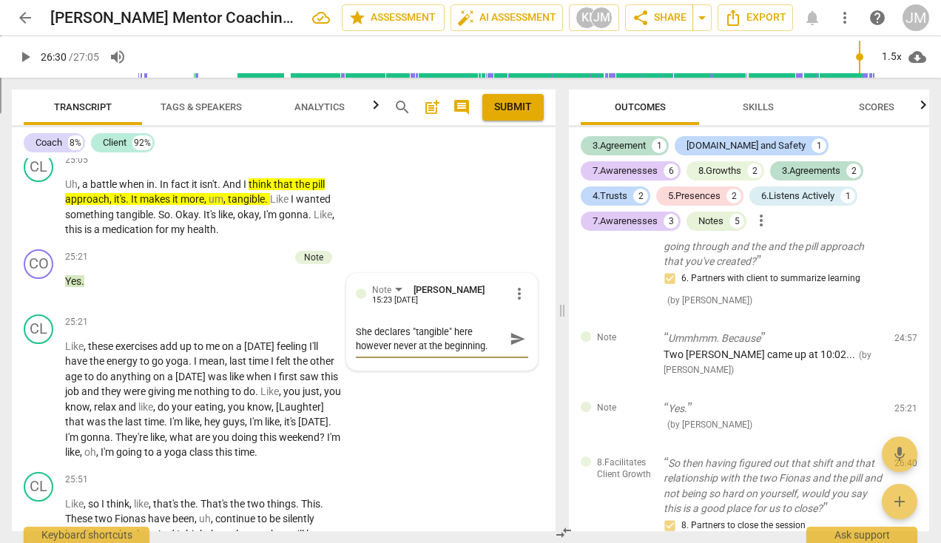
type textarea "She declares "tangible" here however never at the beginning."
click at [511, 354] on span "send" at bounding box center [518, 345] width 16 height 16
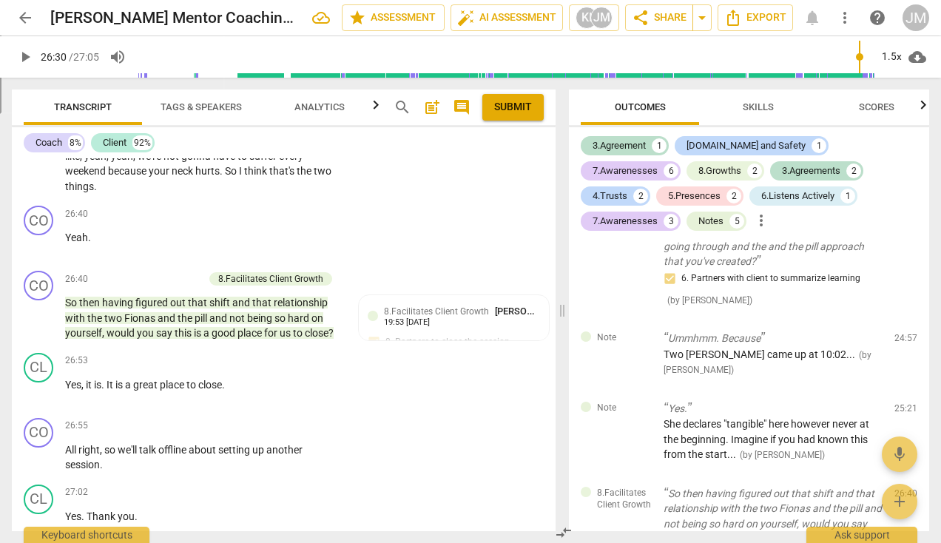
scroll to position [11175, 0]
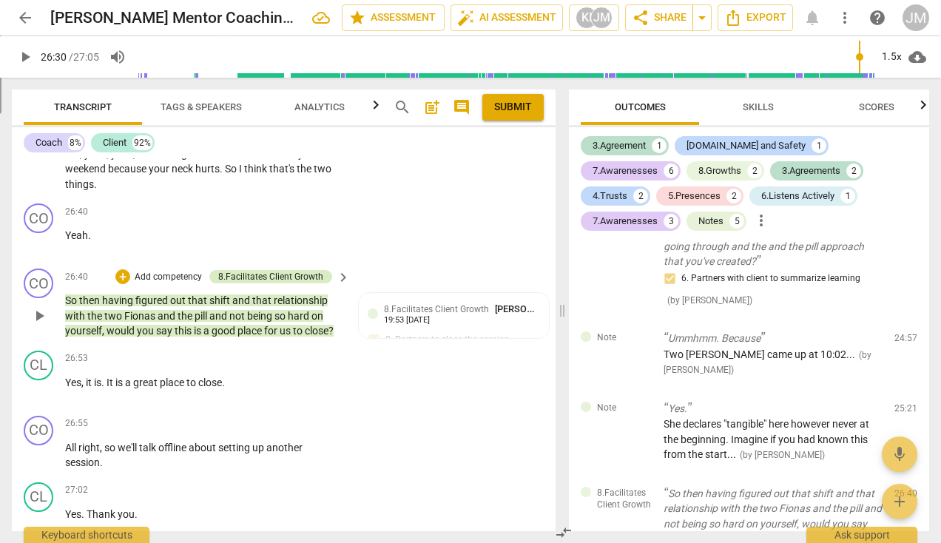
click at [281, 283] on div "8.Facilitates Client Growth" at bounding box center [270, 276] width 105 height 13
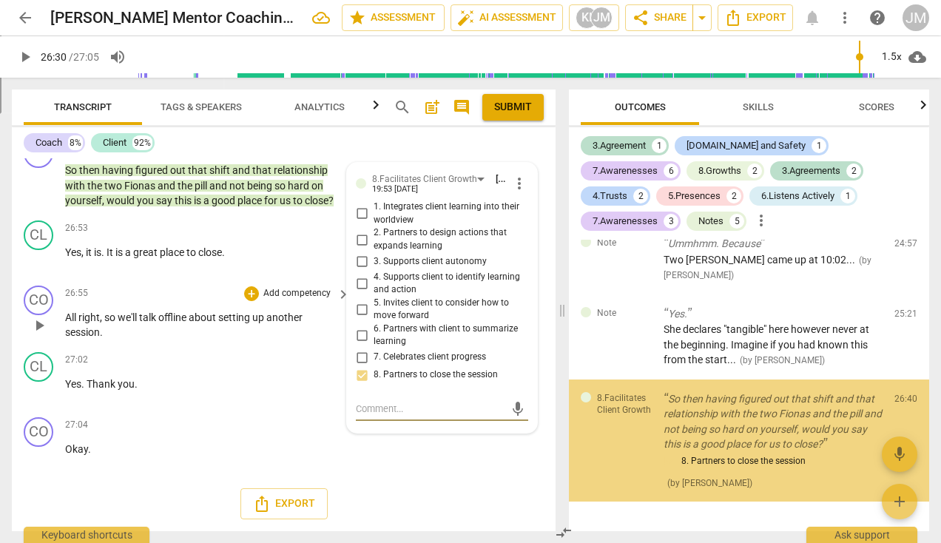
scroll to position [3398, 0]
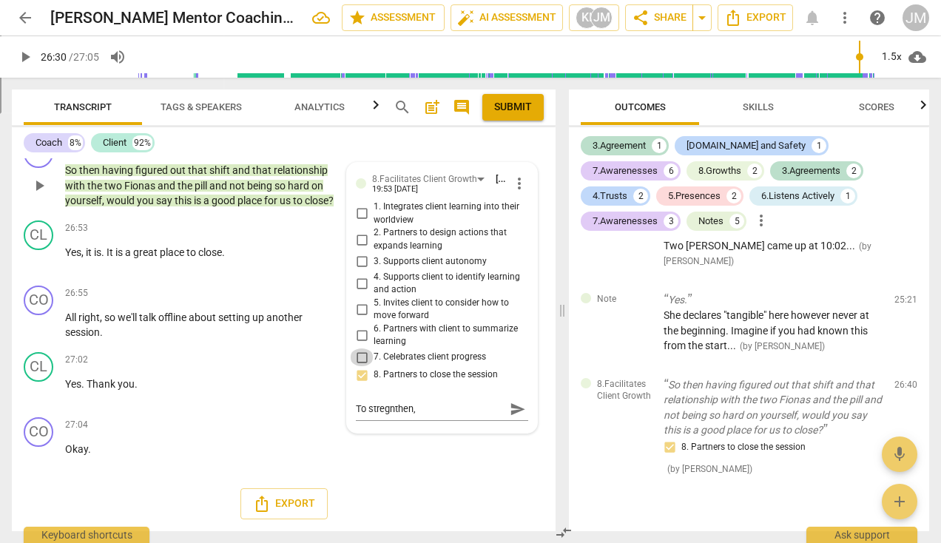
click at [357, 360] on input "7. Celebrates client progress" at bounding box center [362, 358] width 24 height 18
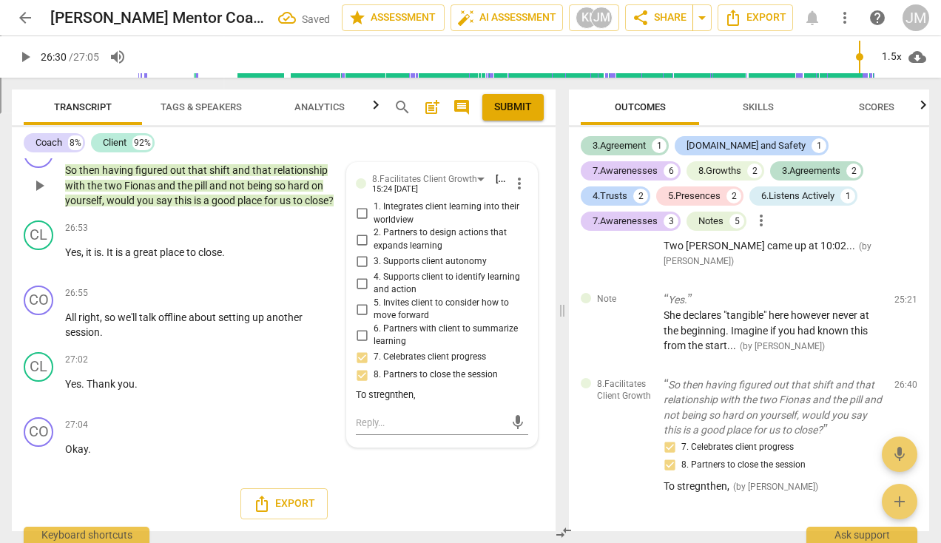
click at [393, 399] on div "To stregnthen," at bounding box center [442, 396] width 172 height 14
click at [511, 186] on span "more_vert" at bounding box center [520, 184] width 18 height 18
click at [520, 184] on li "Edit" at bounding box center [531, 186] width 51 height 28
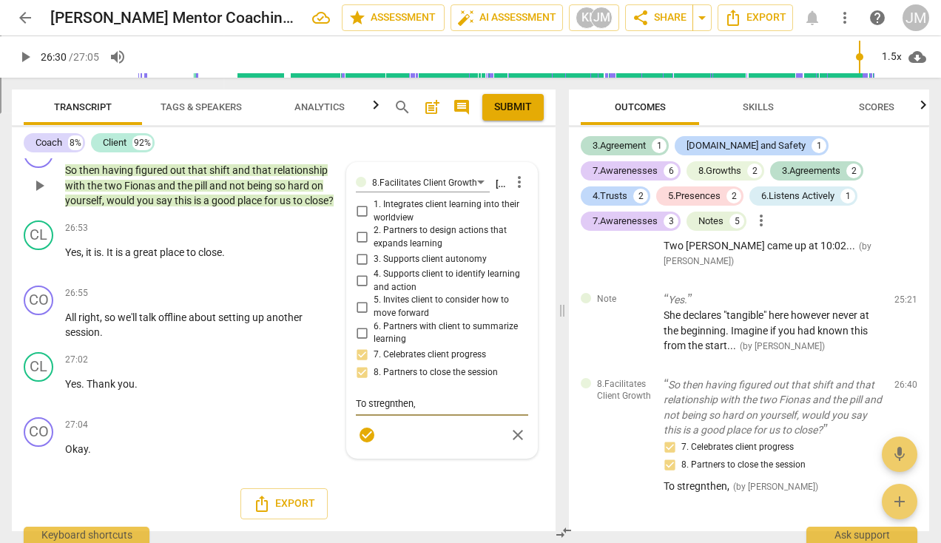
click at [389, 406] on textarea "To stregnthen," at bounding box center [442, 404] width 172 height 14
click at [358, 478] on span "check_circle" at bounding box center [367, 477] width 18 height 18
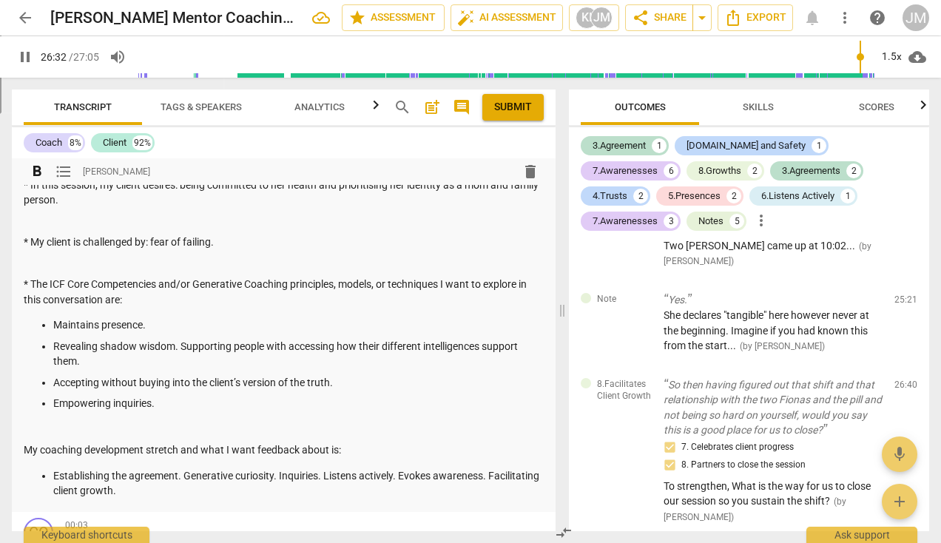
scroll to position [82, 0]
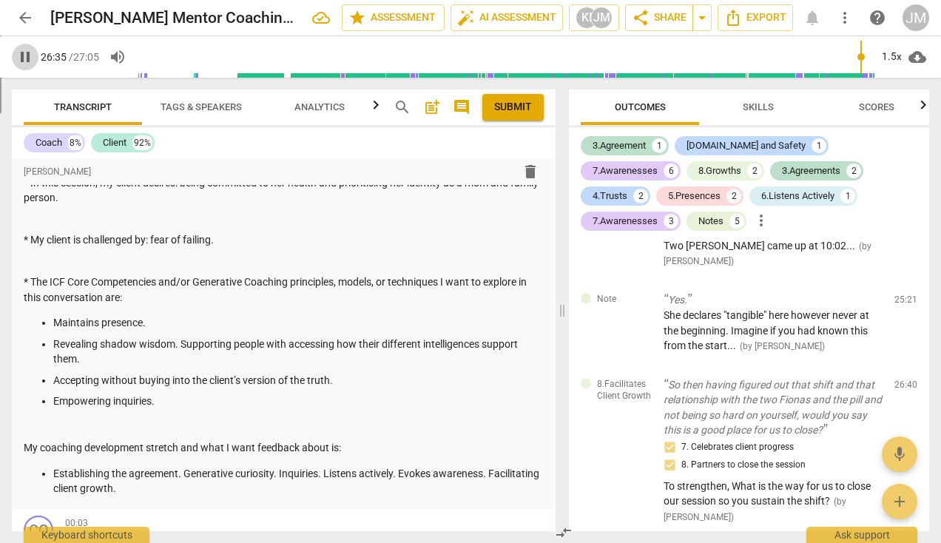
click at [27, 51] on span "pause" at bounding box center [25, 57] width 18 height 18
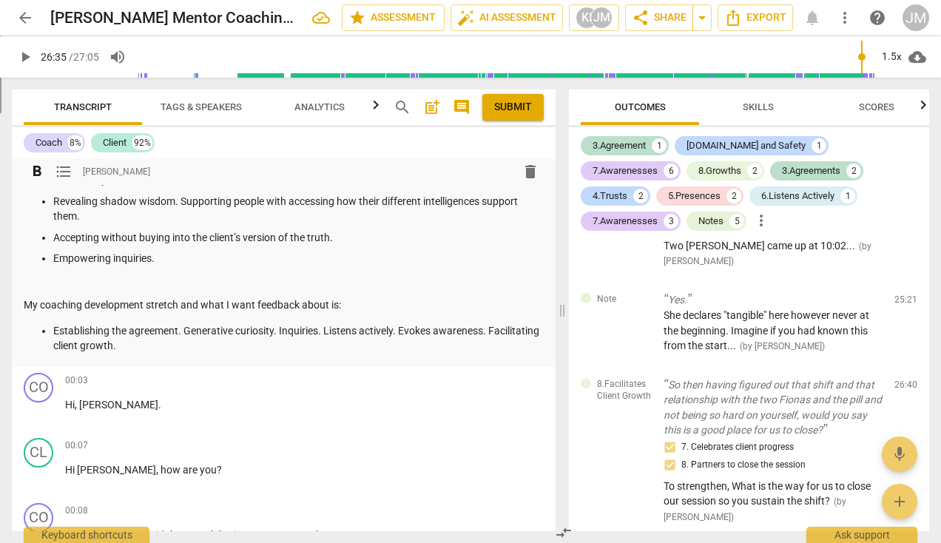
scroll to position [225, 0]
click at [426, 106] on span "post_add" at bounding box center [432, 107] width 18 height 18
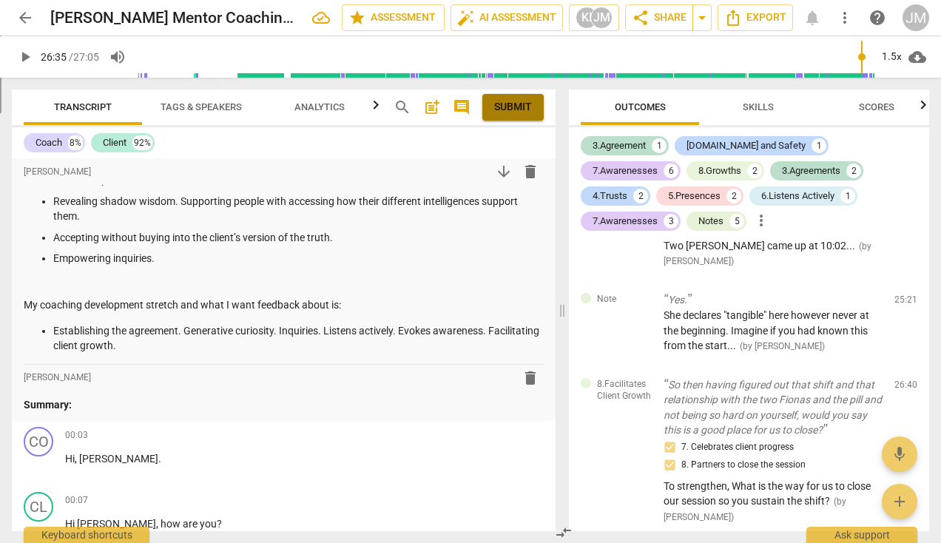
click at [515, 113] on span "Submit" at bounding box center [513, 107] width 38 height 15
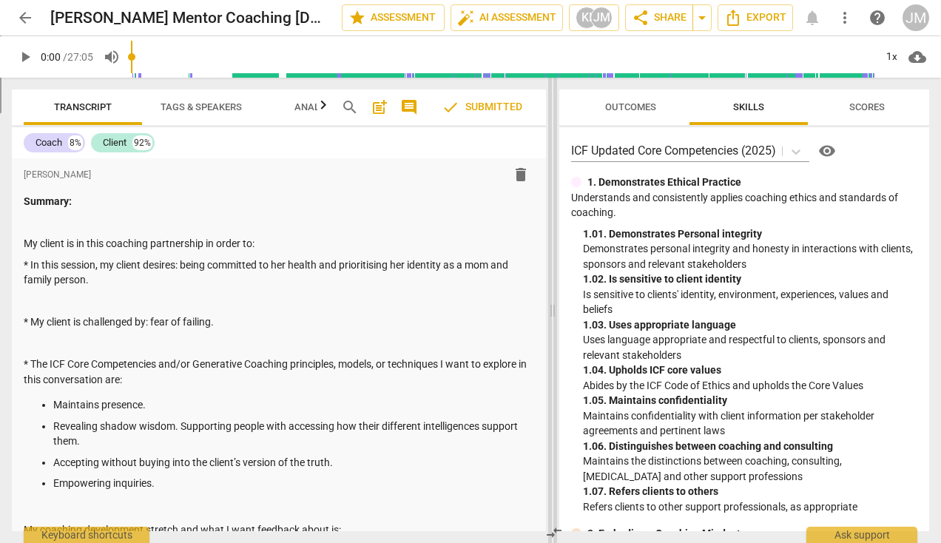
drag, startPoint x: 473, startPoint y: 307, endPoint x: 554, endPoint y: 315, distance: 81.8
click at [554, 315] on span at bounding box center [552, 310] width 9 height 465
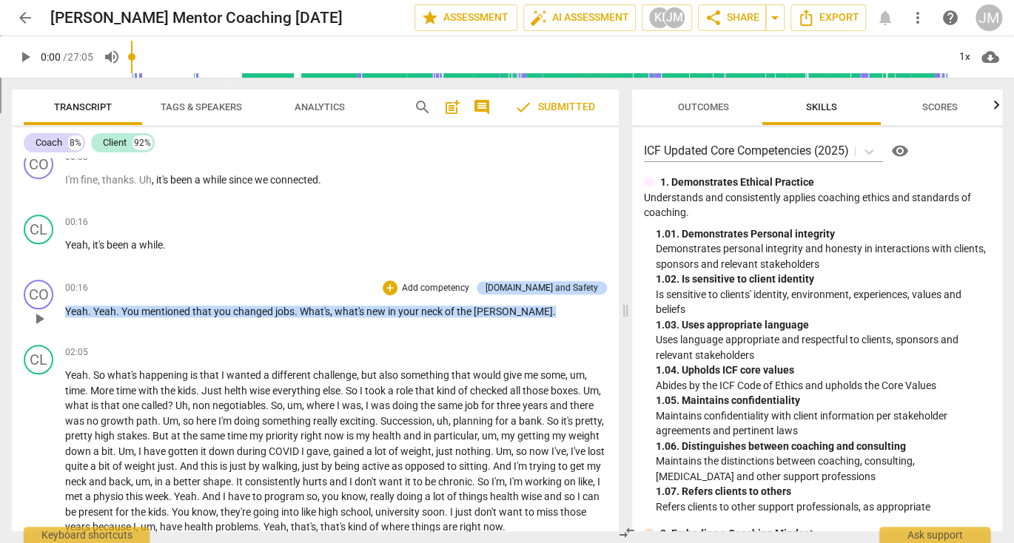
scroll to position [545, 0]
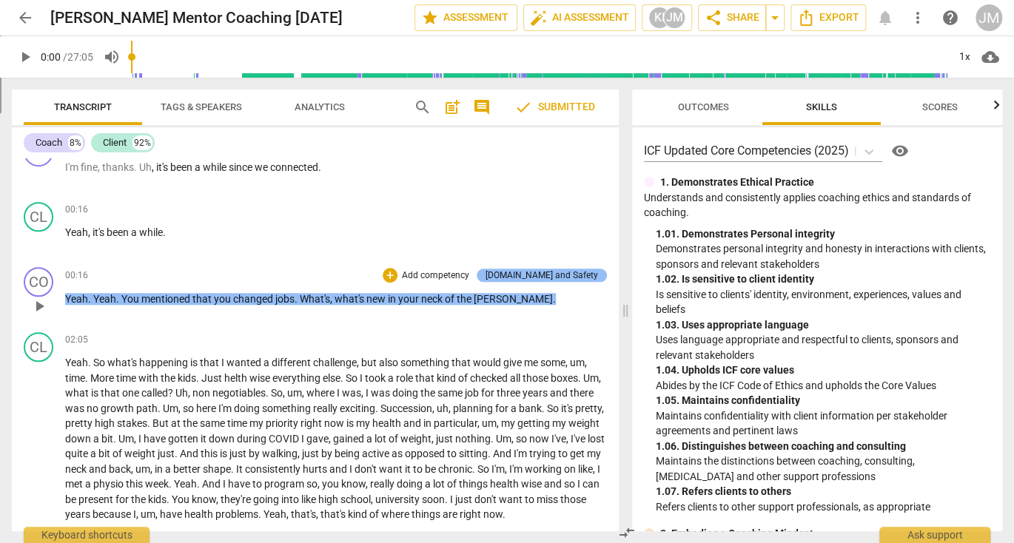
click at [552, 282] on div "[DOMAIN_NAME] and Safety" at bounding box center [541, 275] width 112 height 13
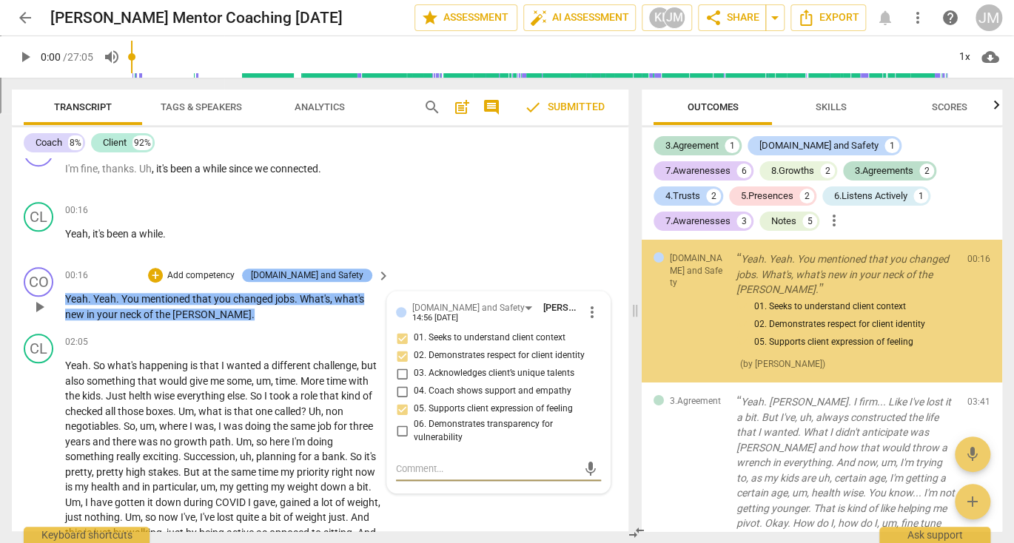
scroll to position [530, 0]
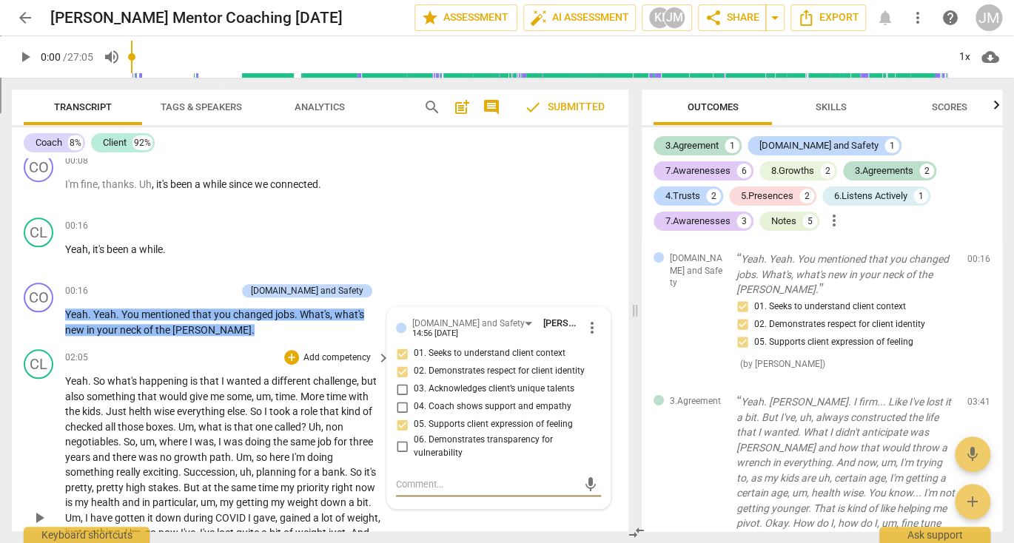
click at [238, 349] on div "02:05 + Add competency keyboard_arrow_right" at bounding box center [228, 357] width 326 height 16
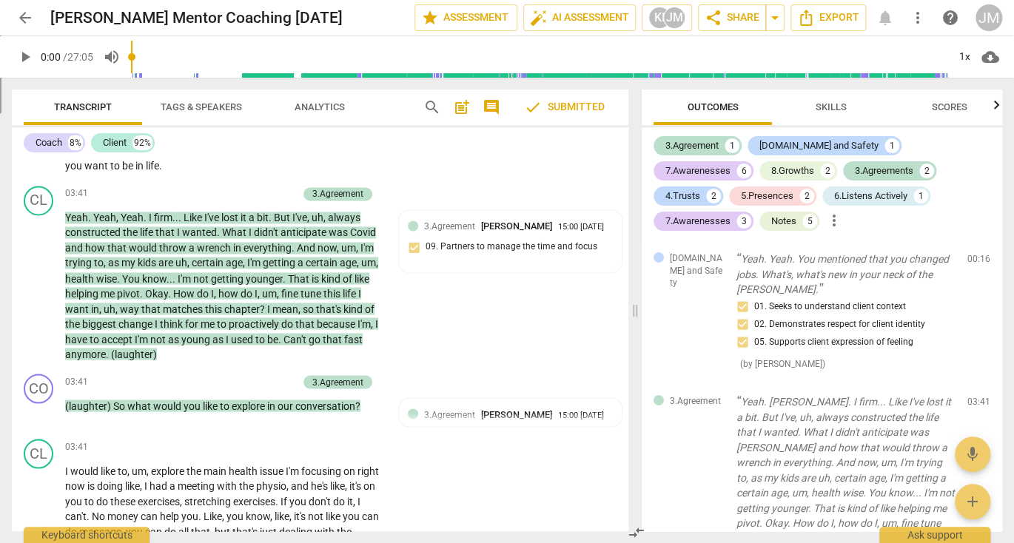
scroll to position [1154, 0]
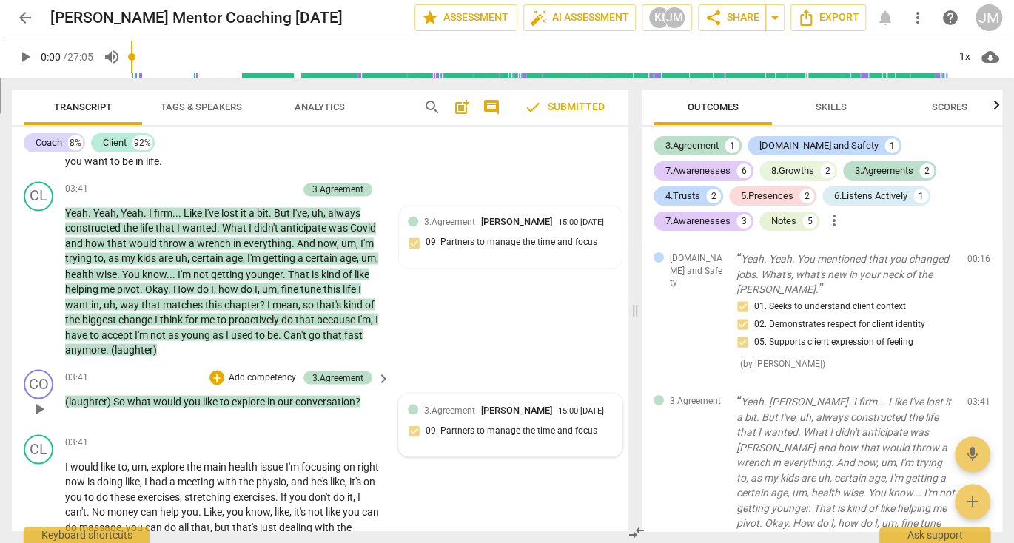
click at [454, 415] on span "3.Agreement" at bounding box center [449, 410] width 51 height 10
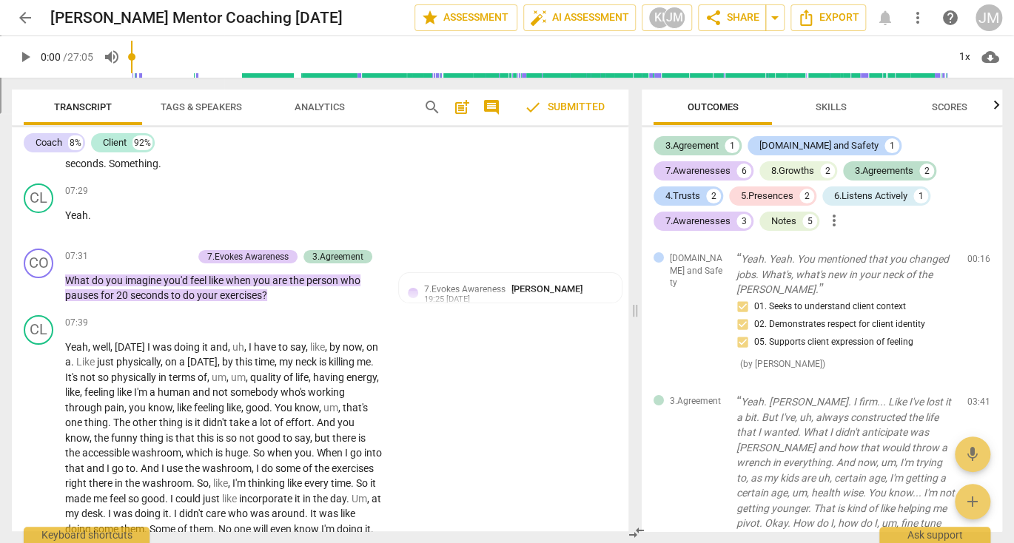
scroll to position [2425, 0]
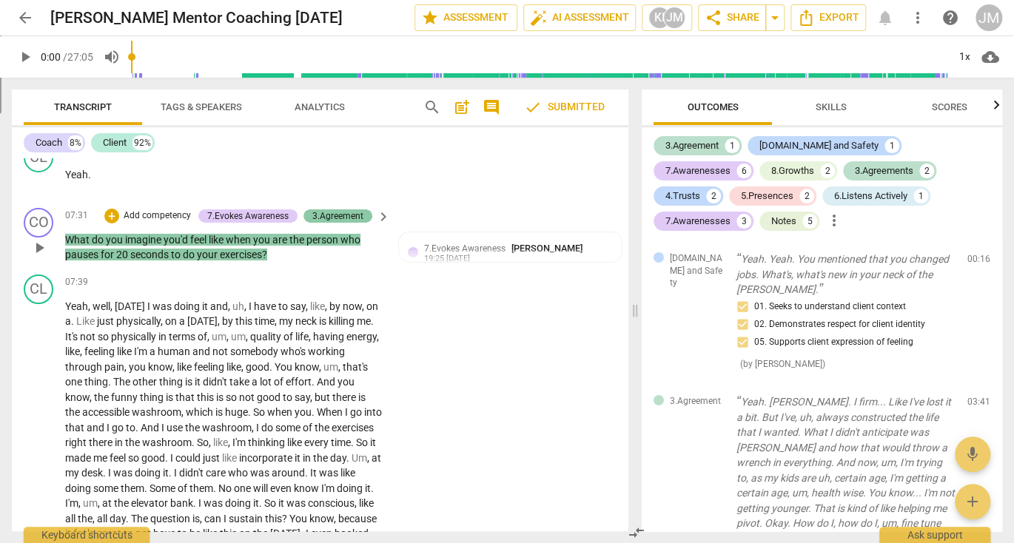
click at [341, 223] on div "3.Agreement" at bounding box center [337, 215] width 51 height 13
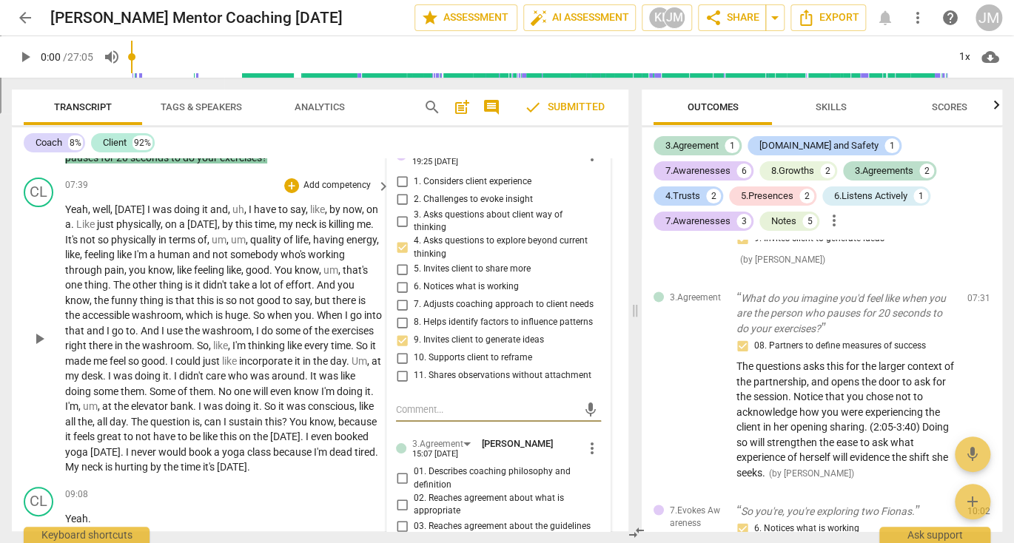
scroll to position [2524, 0]
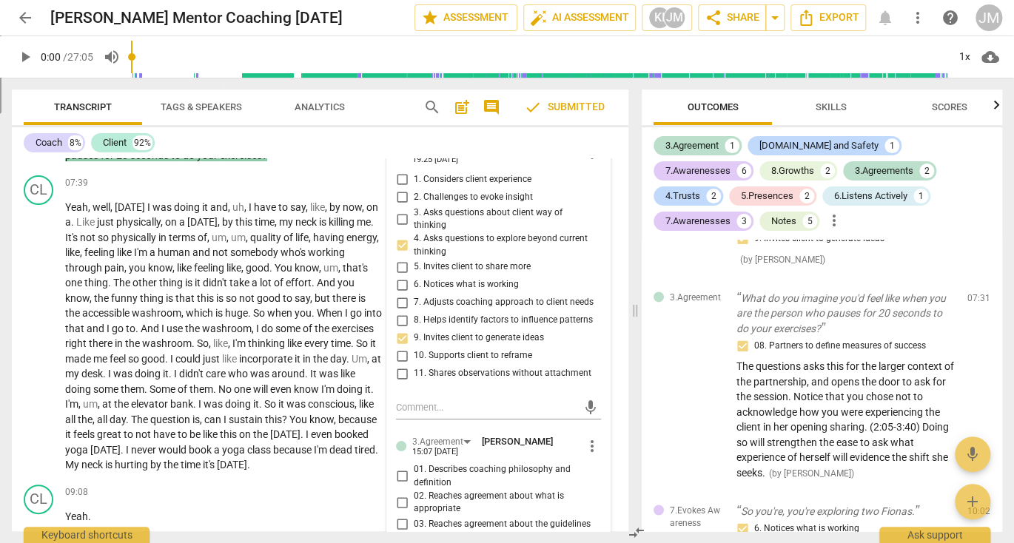
drag, startPoint x: 132, startPoint y: 55, endPoint x: 272, endPoint y: 63, distance: 140.8
click at [329, 66] on div at bounding box center [539, 56] width 816 height 41
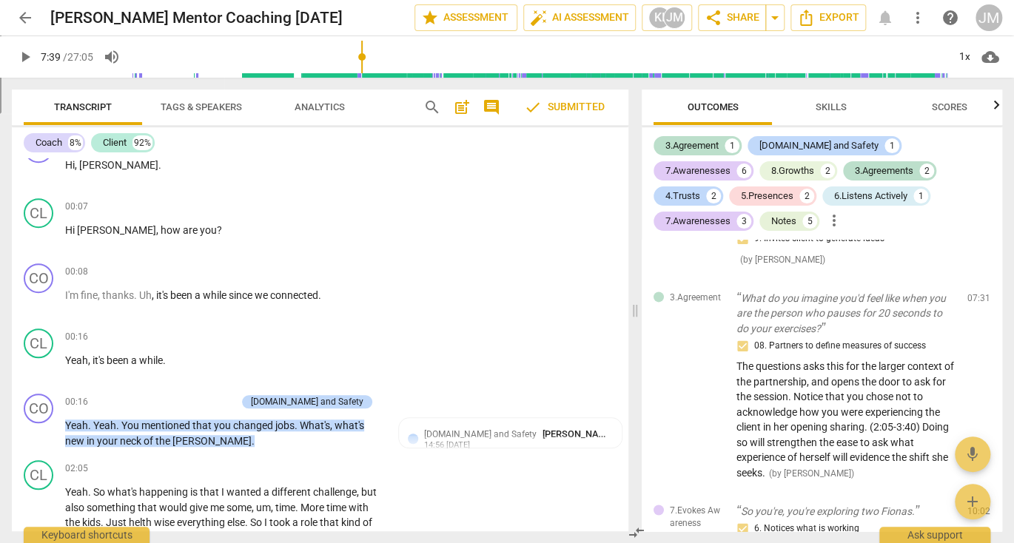
drag, startPoint x: 135, startPoint y: 57, endPoint x: 363, endPoint y: 78, distance: 228.9
click at [363, 78] on input "range" at bounding box center [539, 56] width 816 height 47
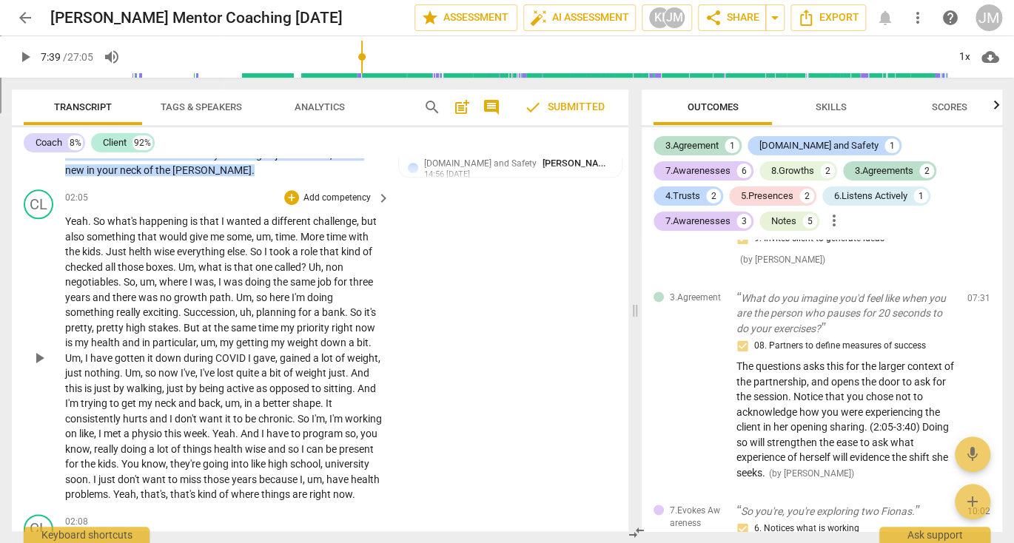
scroll to position [696, 0]
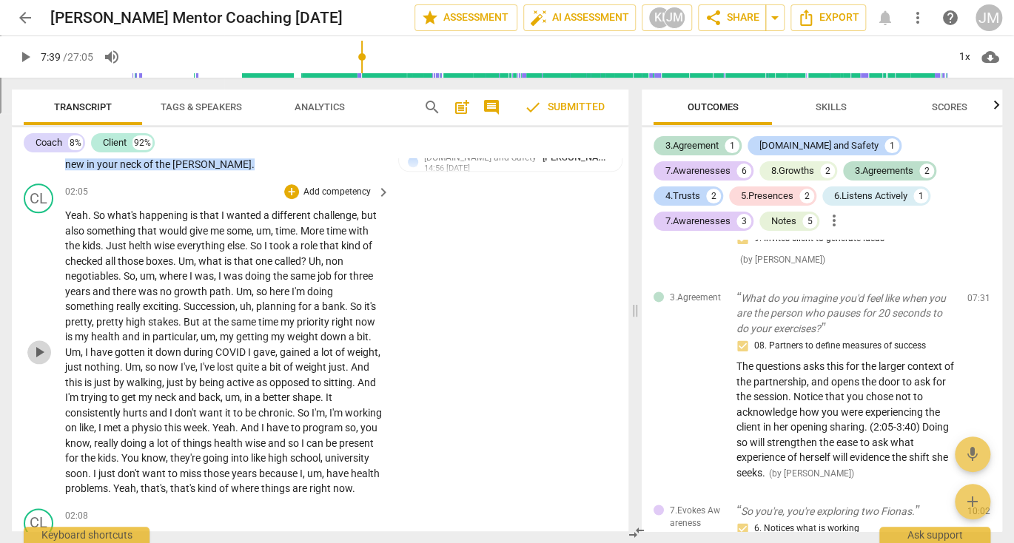
click at [37, 354] on span "play_arrow" at bounding box center [39, 352] width 18 height 18
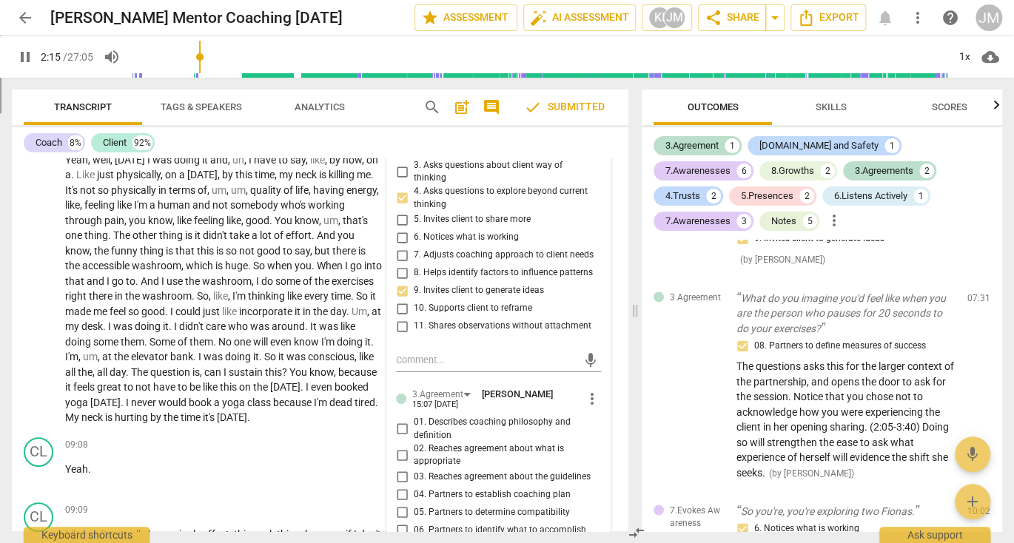
scroll to position [2557, 0]
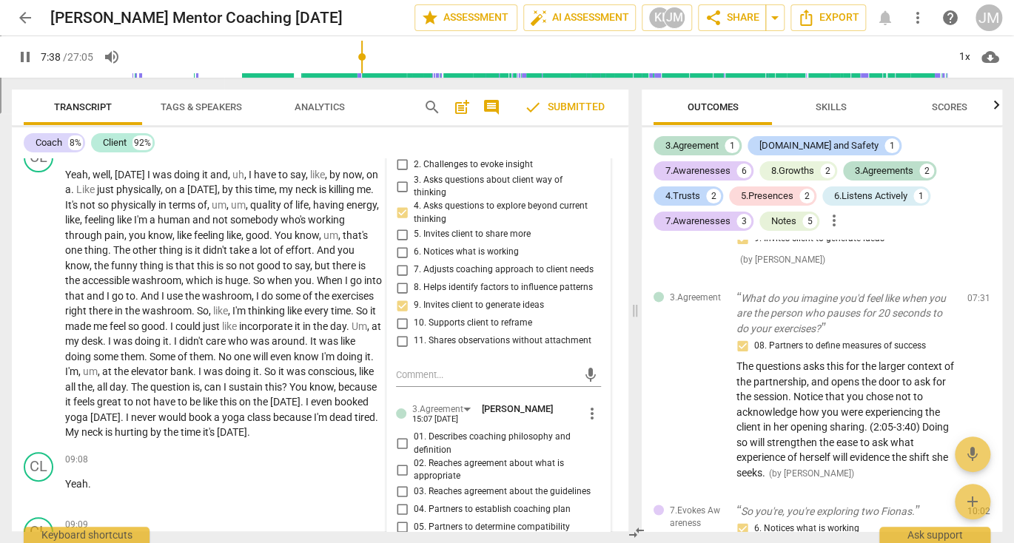
drag, startPoint x: 204, startPoint y: 57, endPoint x: 363, endPoint y: 62, distance: 158.5
click at [363, 62] on input "range" at bounding box center [539, 56] width 816 height 47
click at [98, 211] on span "not" at bounding box center [89, 205] width 18 height 12
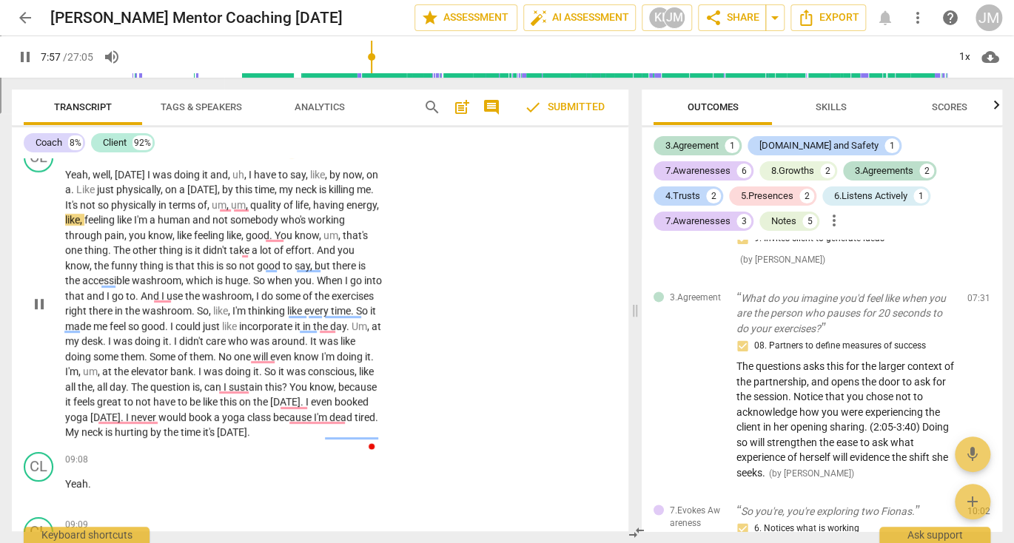
click at [98, 211] on span "not" at bounding box center [89, 205] width 18 height 12
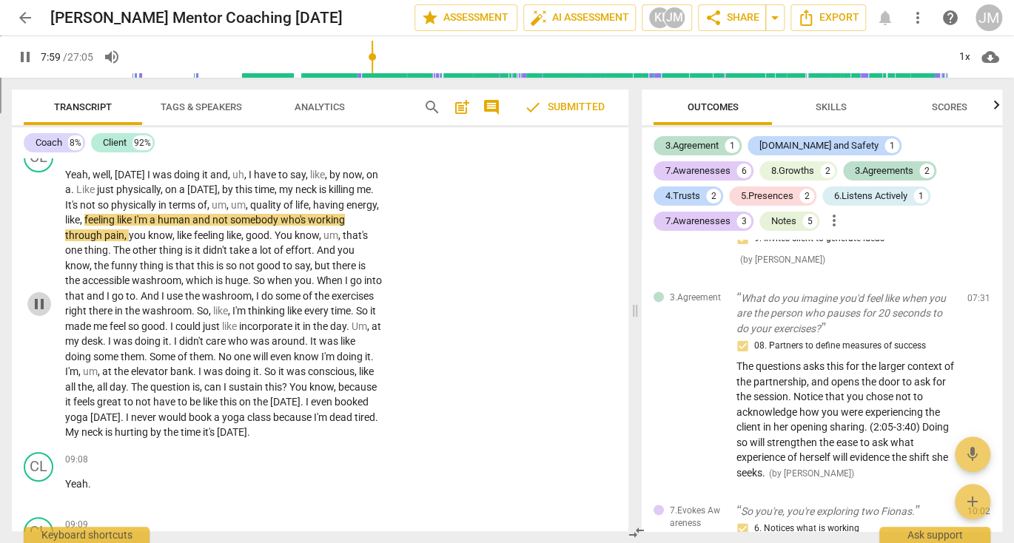
click at [38, 313] on span "pause" at bounding box center [39, 304] width 18 height 18
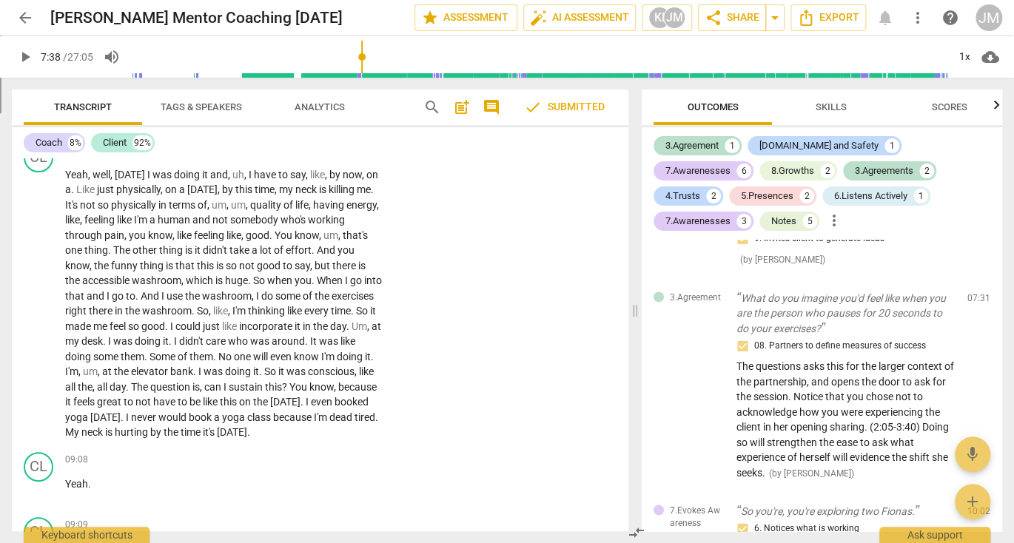
drag, startPoint x: 371, startPoint y: 55, endPoint x: 363, endPoint y: 54, distance: 7.4
click at [363, 54] on input "range" at bounding box center [539, 56] width 816 height 47
click at [38, 313] on span "play_arrow" at bounding box center [39, 304] width 18 height 18
click at [98, 211] on span "not" at bounding box center [89, 205] width 18 height 12
click at [38, 313] on span "pause" at bounding box center [39, 304] width 18 height 18
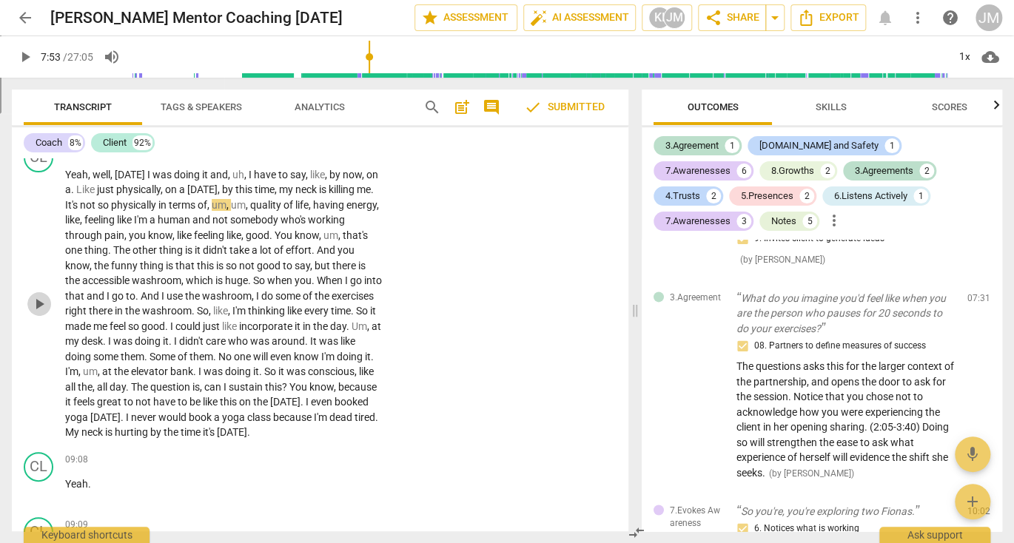
click at [40, 313] on span "play_arrow" at bounding box center [39, 304] width 18 height 18
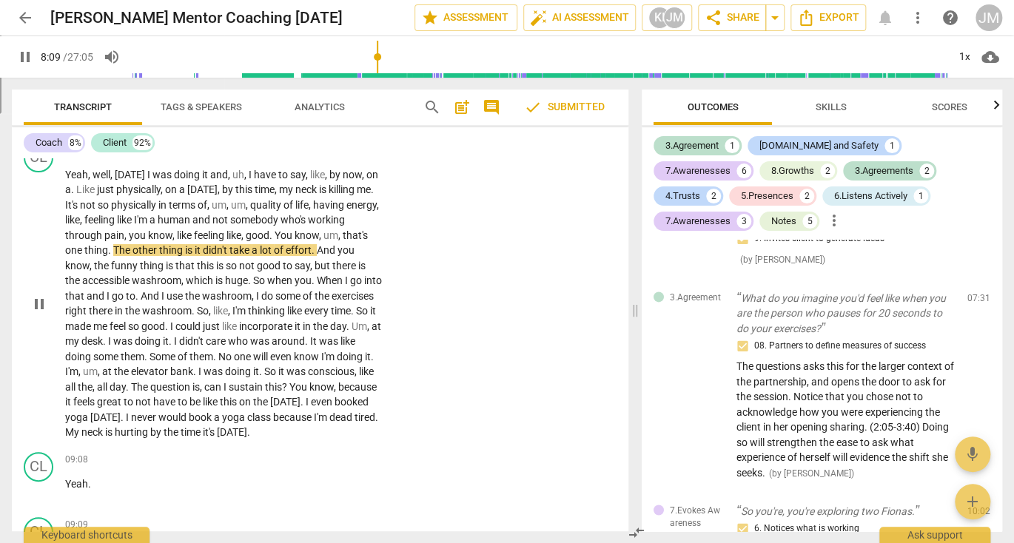
click at [42, 313] on span "pause" at bounding box center [39, 304] width 18 height 18
click at [40, 313] on span "play_arrow" at bounding box center [39, 304] width 18 height 18
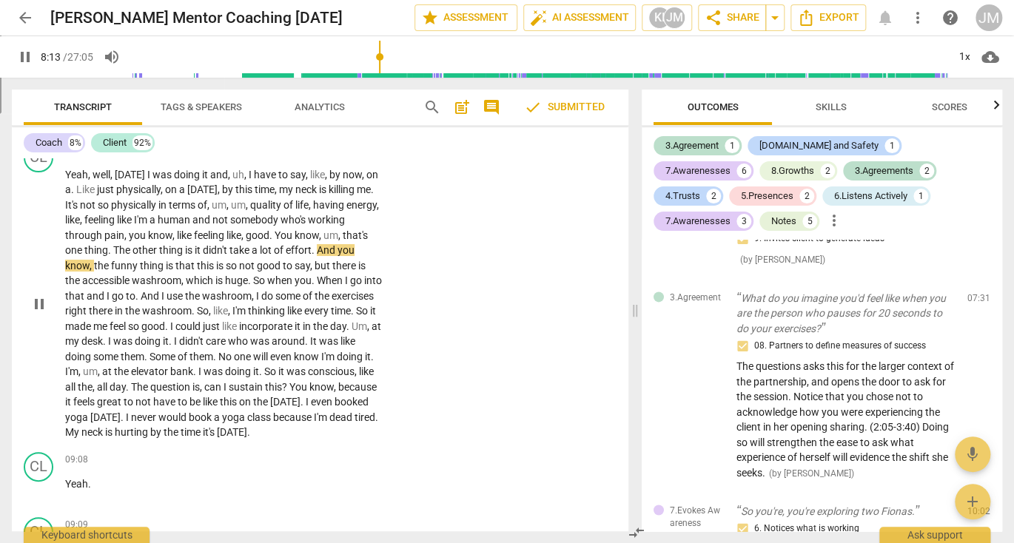
click at [368, 275] on p "Yeah , well , [DATE] I was doing it and , uh , I have to say , like , by now , …" at bounding box center [223, 303] width 317 height 273
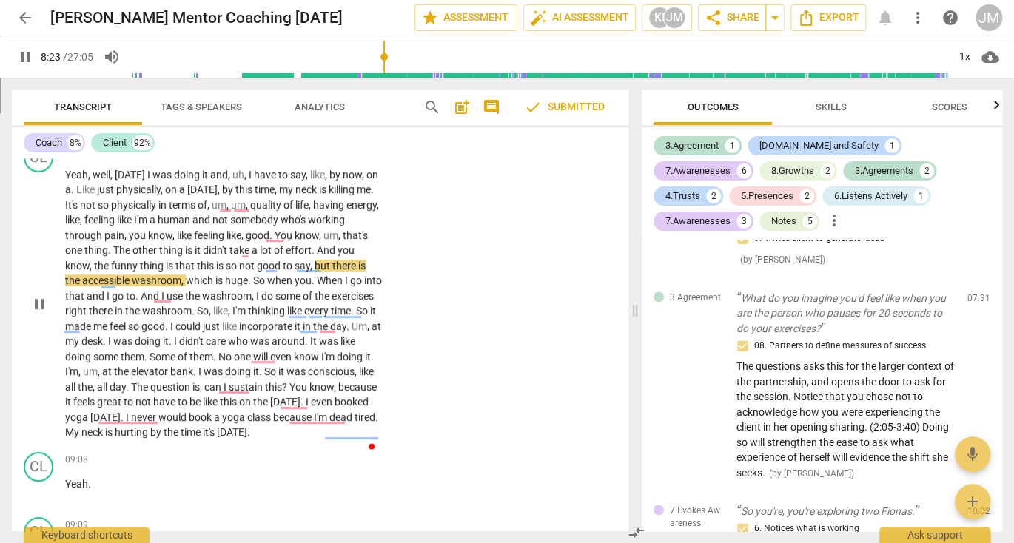
click at [39, 313] on span "pause" at bounding box center [39, 304] width 18 height 18
click at [41, 313] on span "play_arrow" at bounding box center [39, 304] width 18 height 18
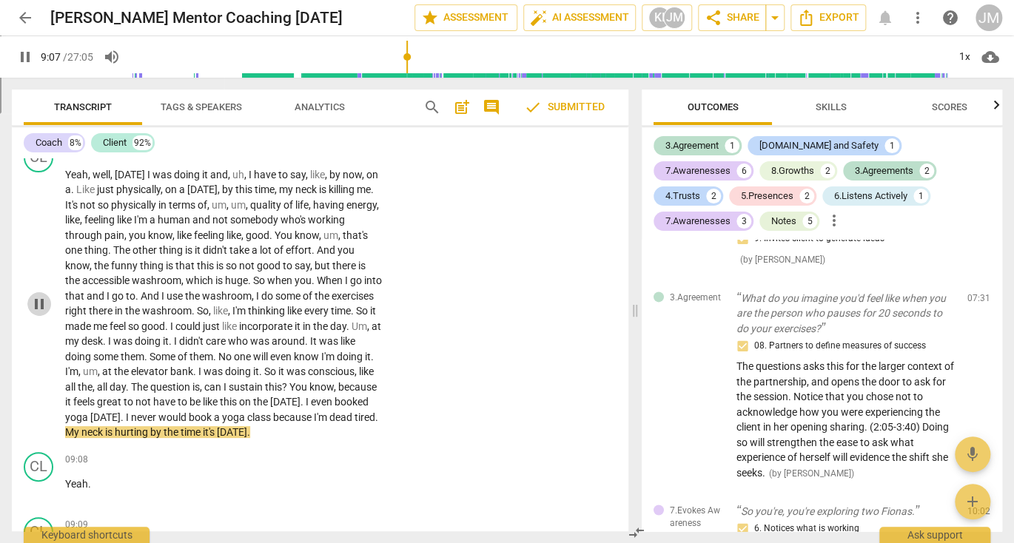
click at [40, 313] on span "pause" at bounding box center [39, 304] width 18 height 18
type input "548"
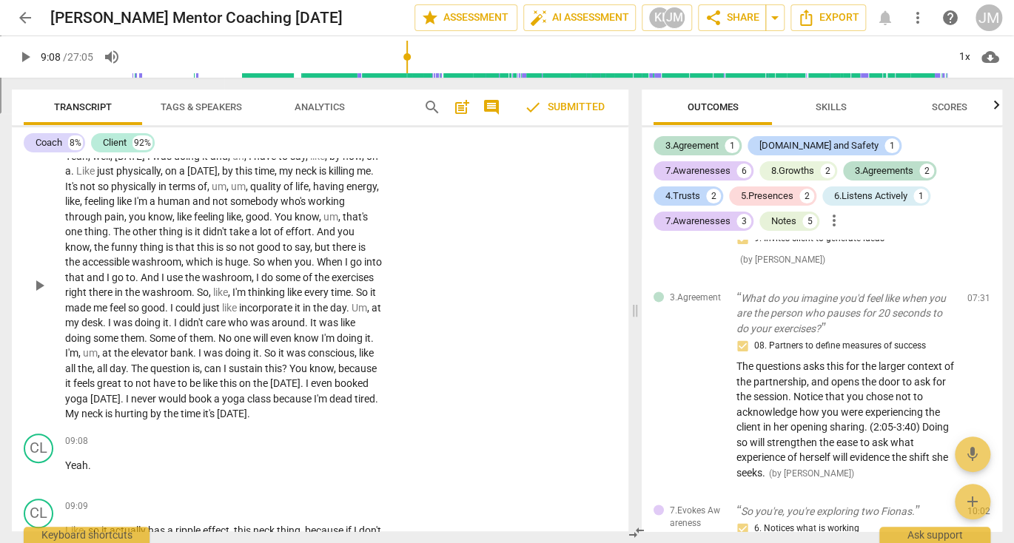
scroll to position [2585, 0]
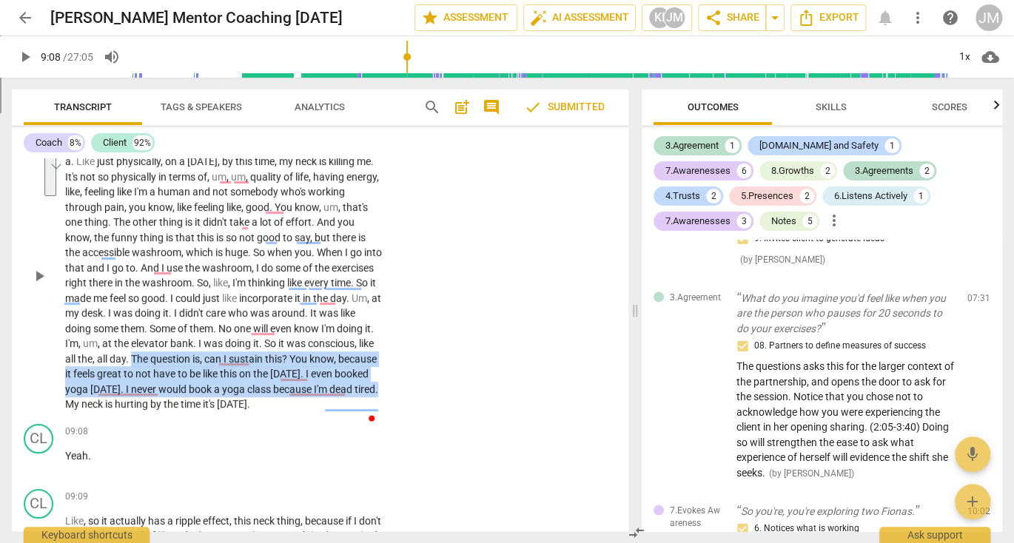
drag, startPoint x: 285, startPoint y: 385, endPoint x: 221, endPoint y: 428, distance: 76.8
click at [222, 412] on p "Yeah , well , [DATE] I was doing it and , uh , I have to say , like , by now , …" at bounding box center [223, 275] width 317 height 273
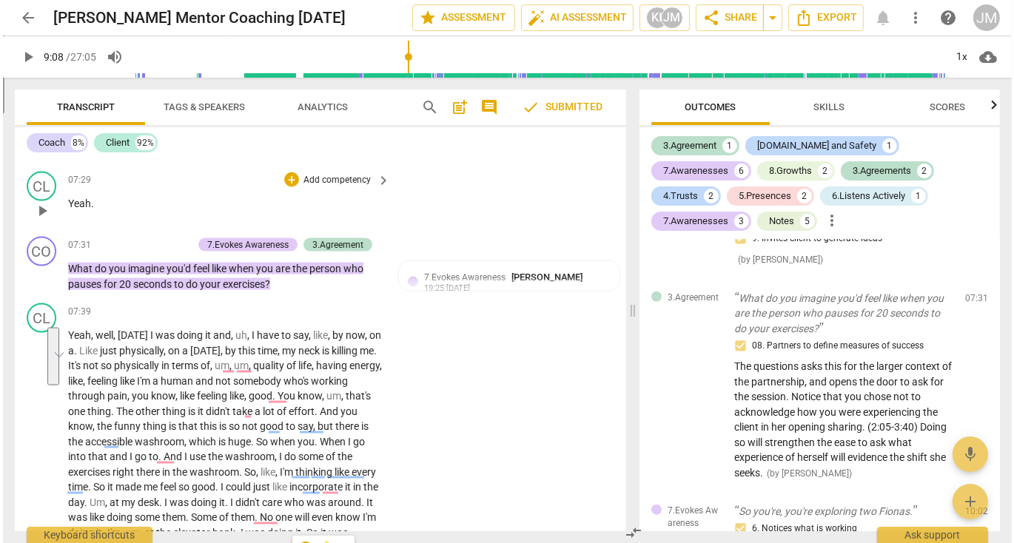
scroll to position [2472, 0]
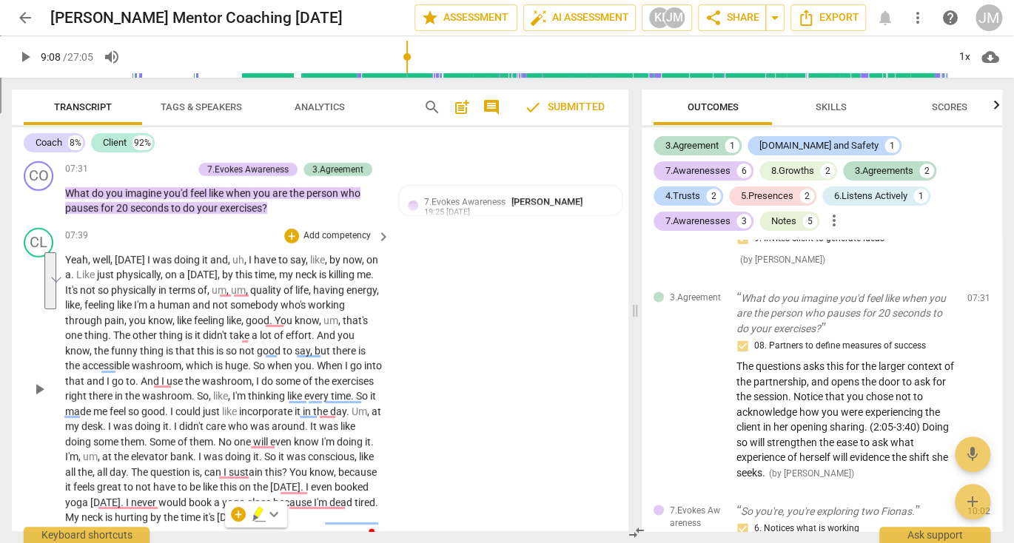
click at [98, 296] on span "not" at bounding box center [89, 290] width 18 height 12
click at [101, 296] on span "not." at bounding box center [90, 290] width 21 height 12
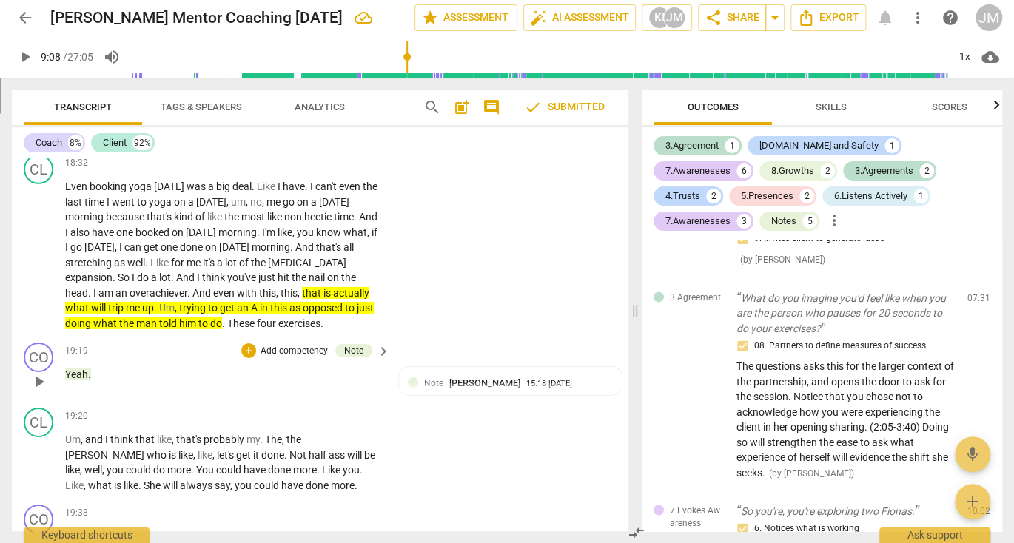
scroll to position [7154, 0]
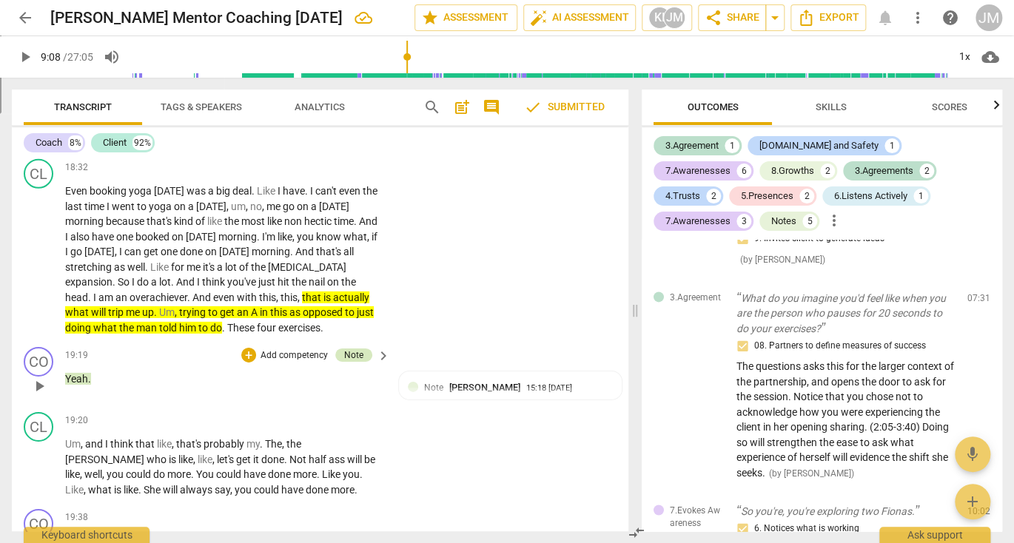
click at [348, 362] on div "Note" at bounding box center [353, 355] width 19 height 13
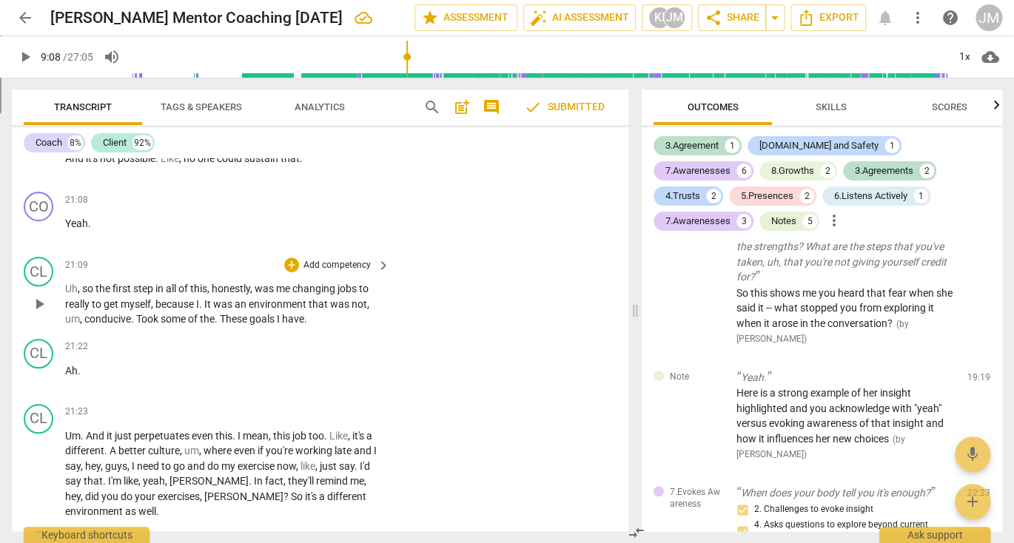
scroll to position [8079, 0]
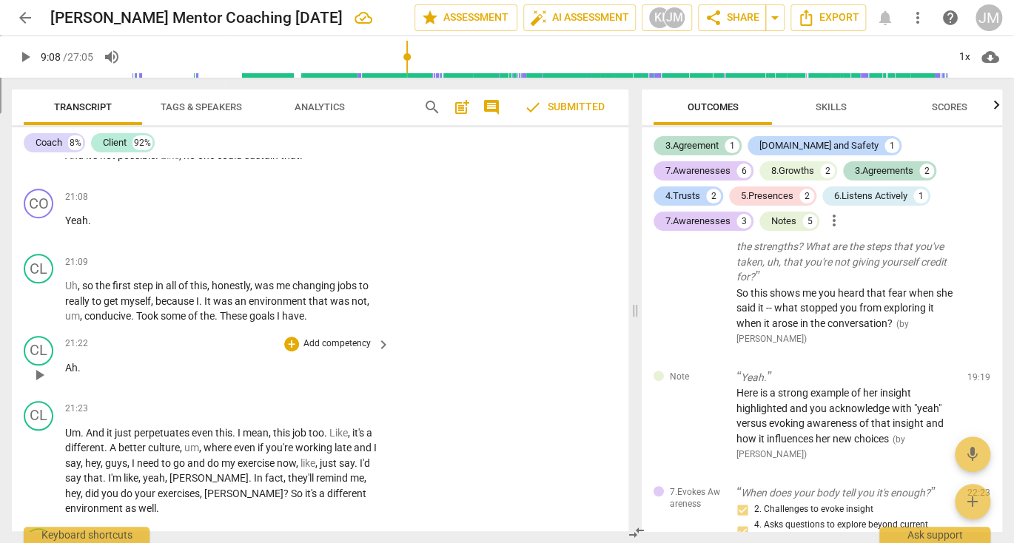
type input "548"
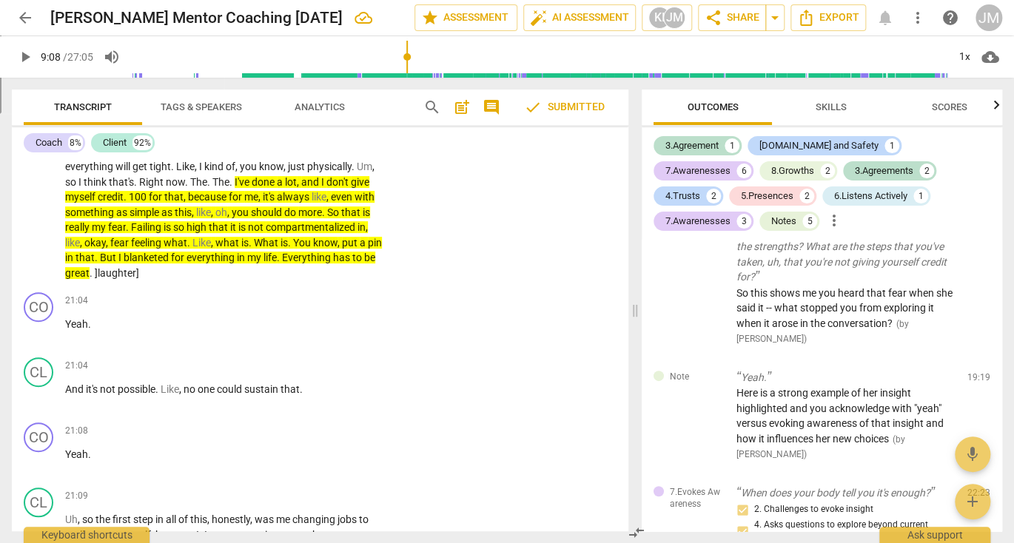
scroll to position [7844, 0]
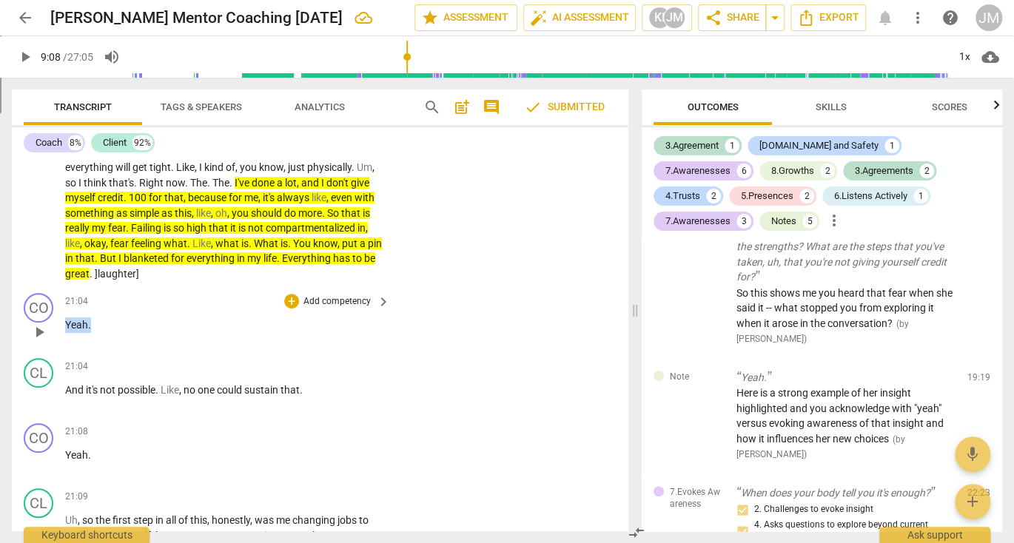
drag, startPoint x: 93, startPoint y: 349, endPoint x: 64, endPoint y: 340, distance: 30.9
click at [64, 340] on div "CO play_arrow pause 21:04 + Add competency keyboard_arrow_right Yeah ." at bounding box center [320, 319] width 616 height 65
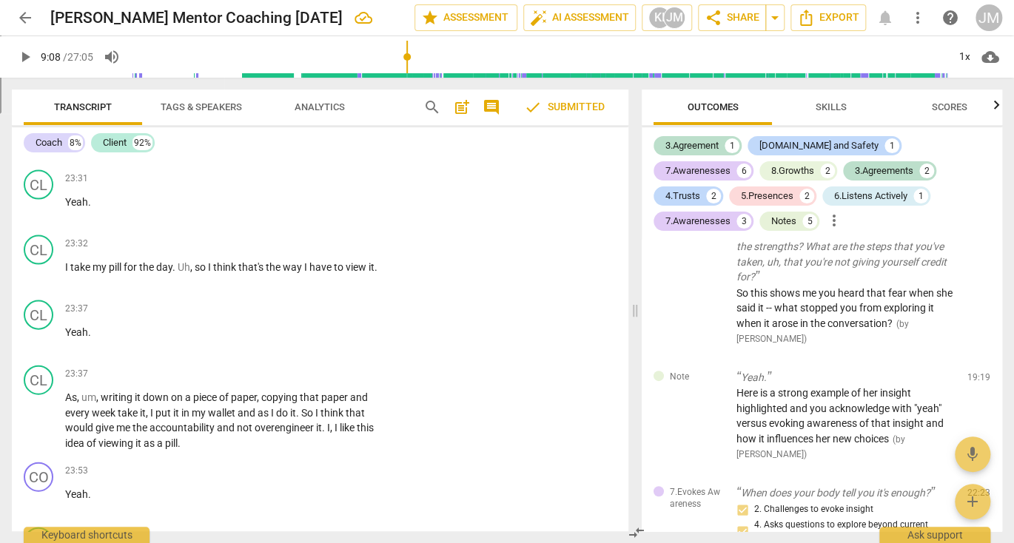
scroll to position [9192, 0]
